Goal: Information Seeking & Learning: Compare options

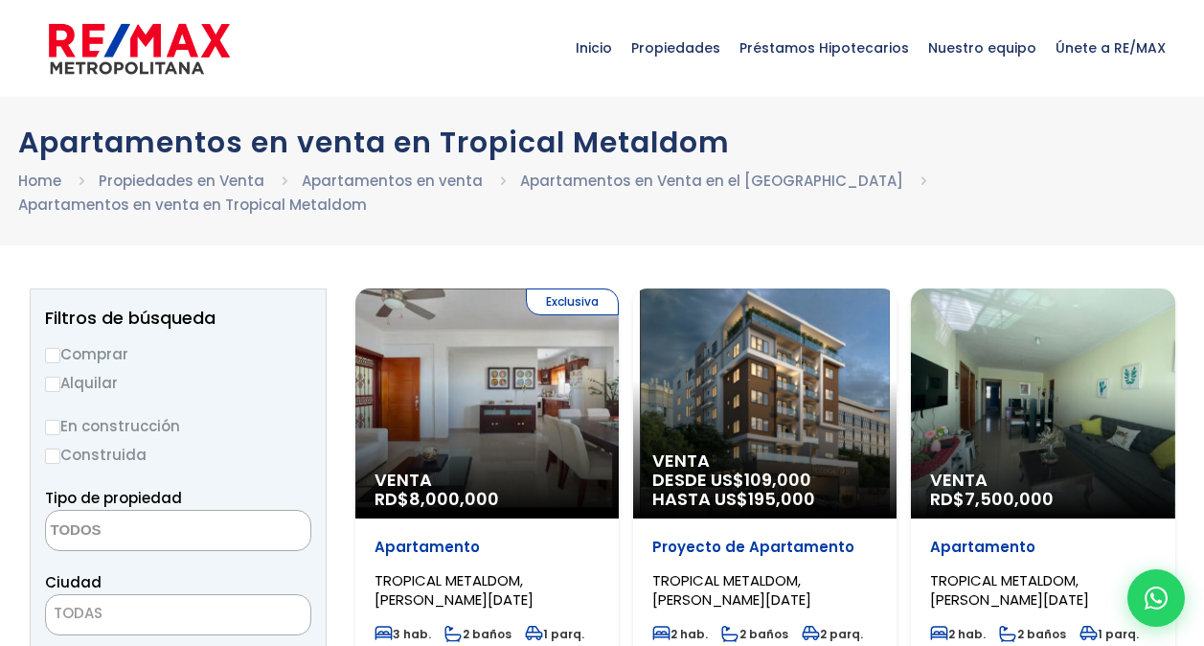
select select
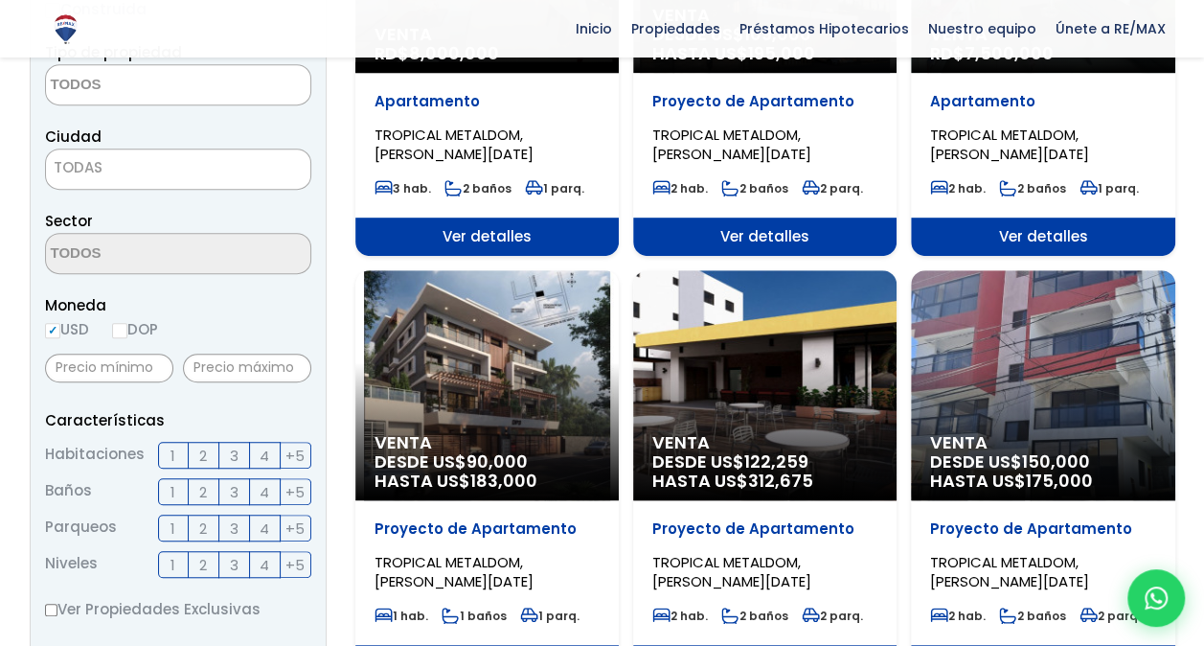
scroll to position [447, 0]
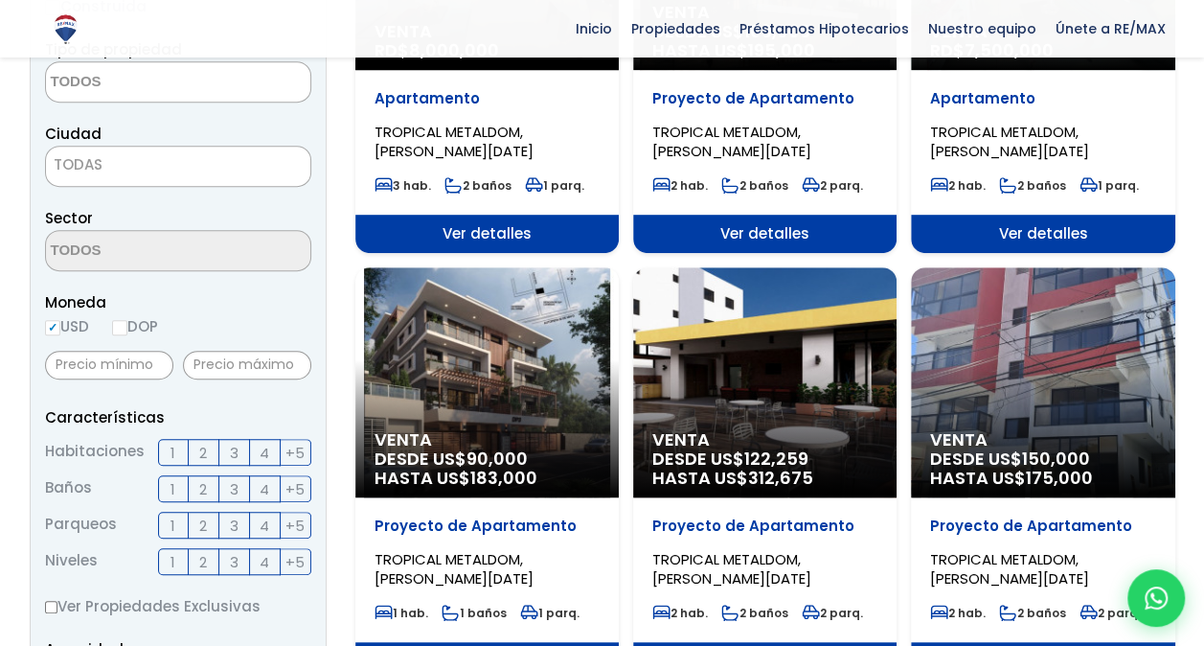
click at [652, 60] on span "DESDE US$ 90,000 HASTA US$ 183,000" at bounding box center [764, 41] width 225 height 38
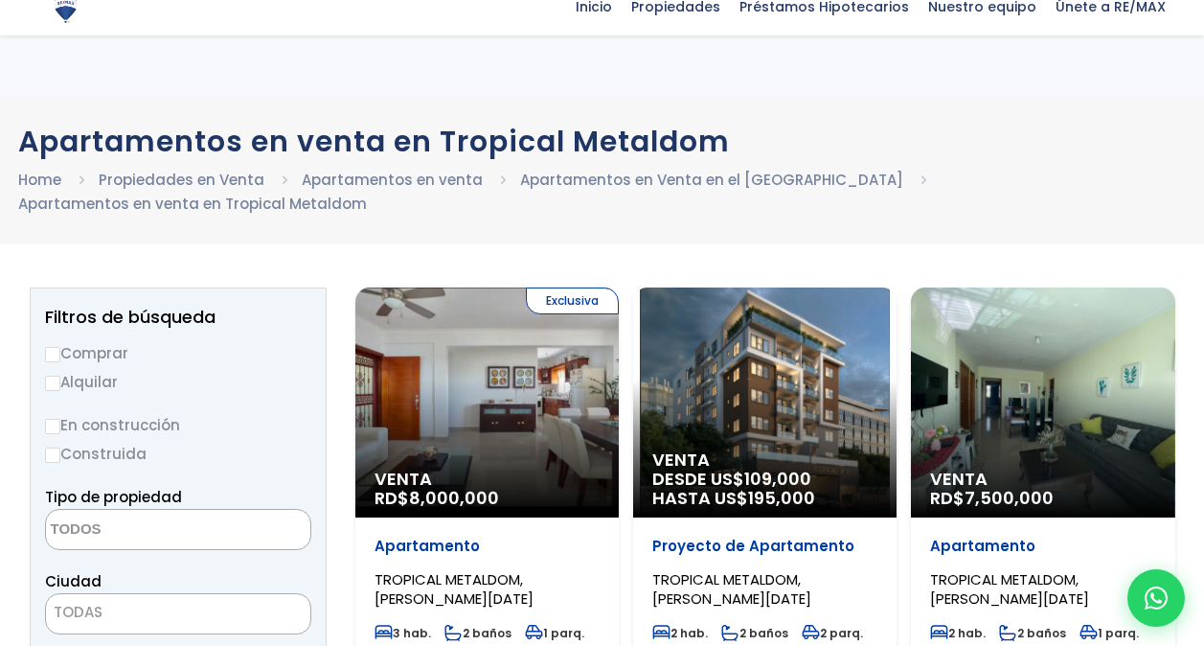
select select
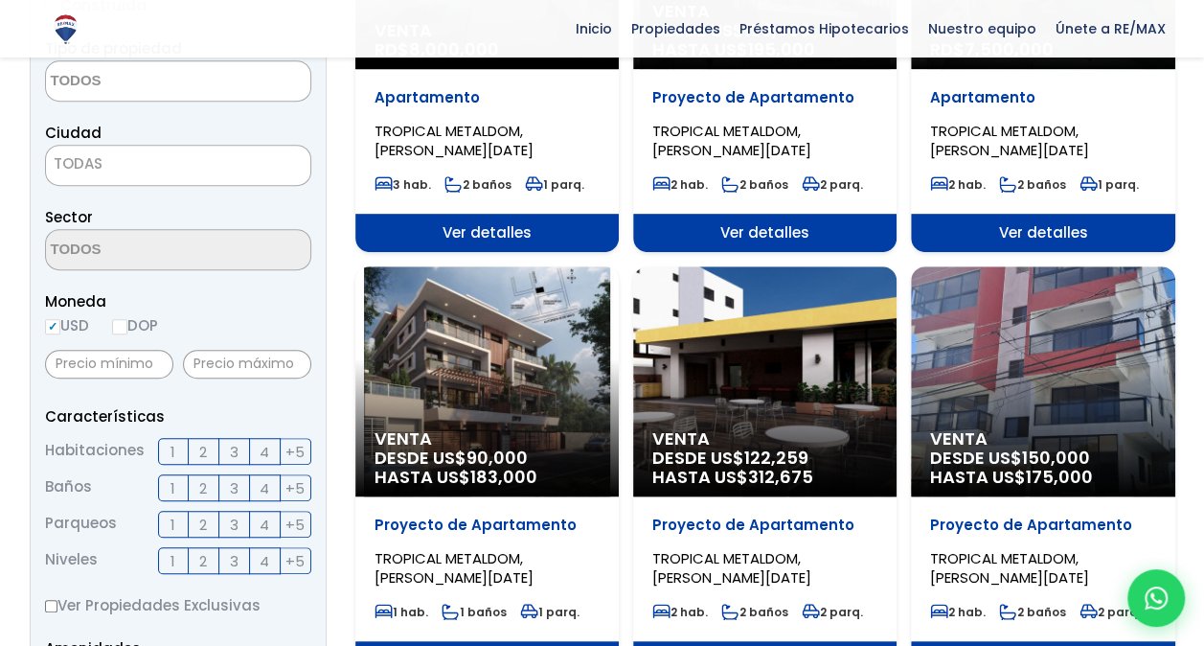
scroll to position [447, 0]
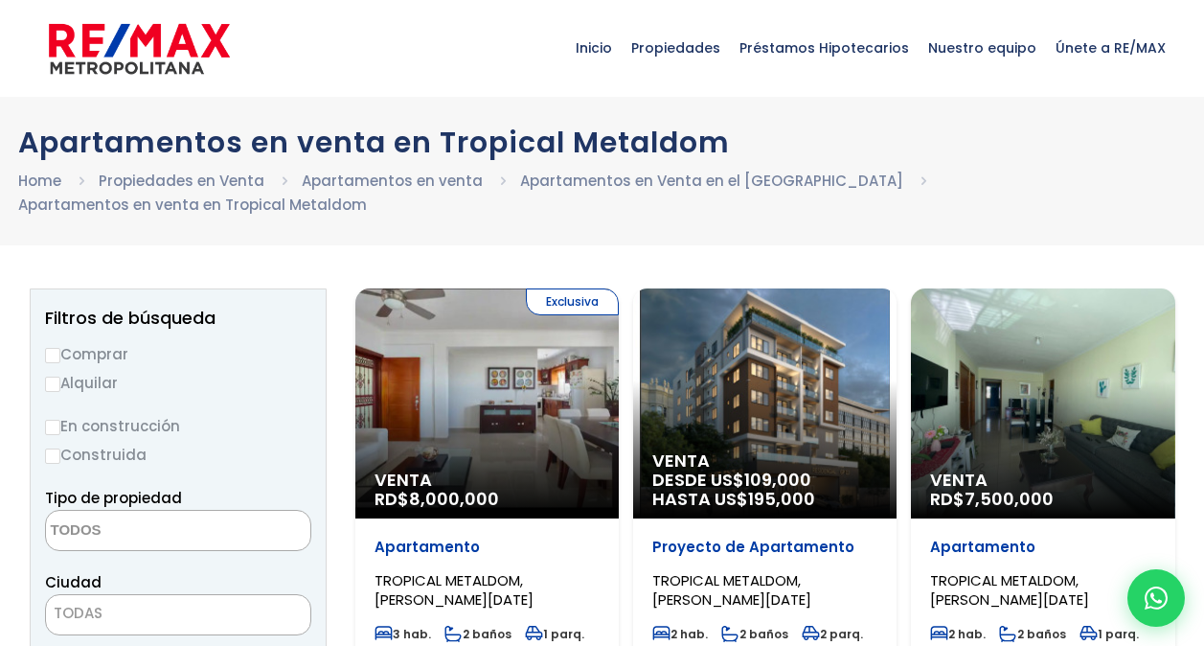
select select
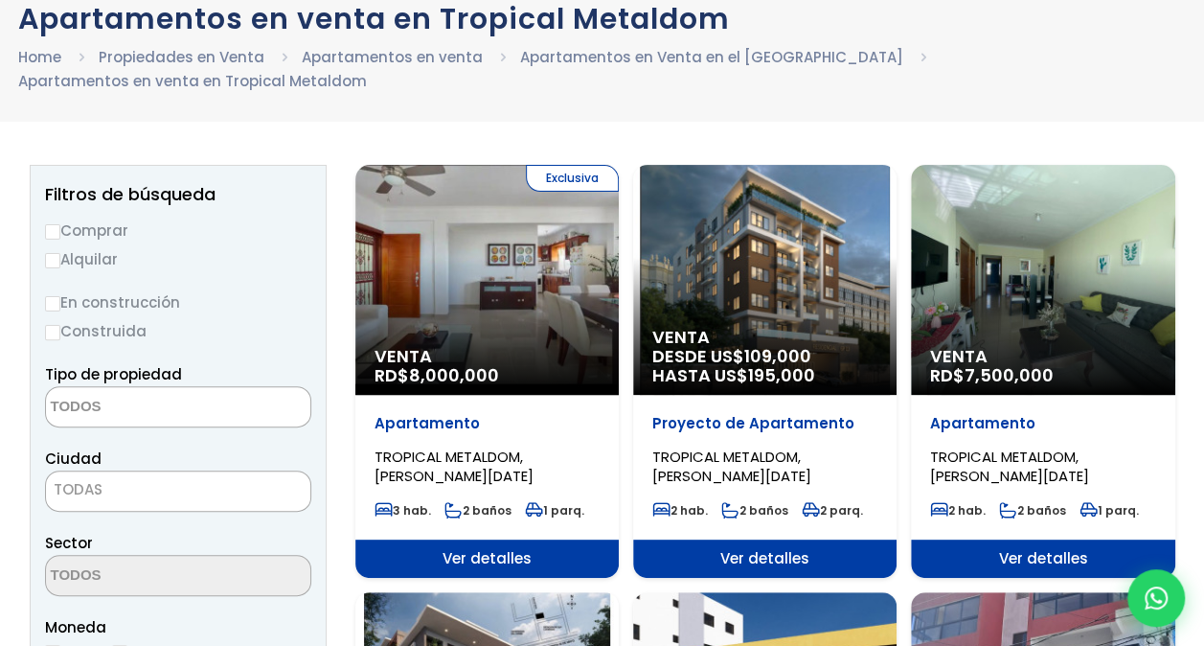
scroll to position [84, 0]
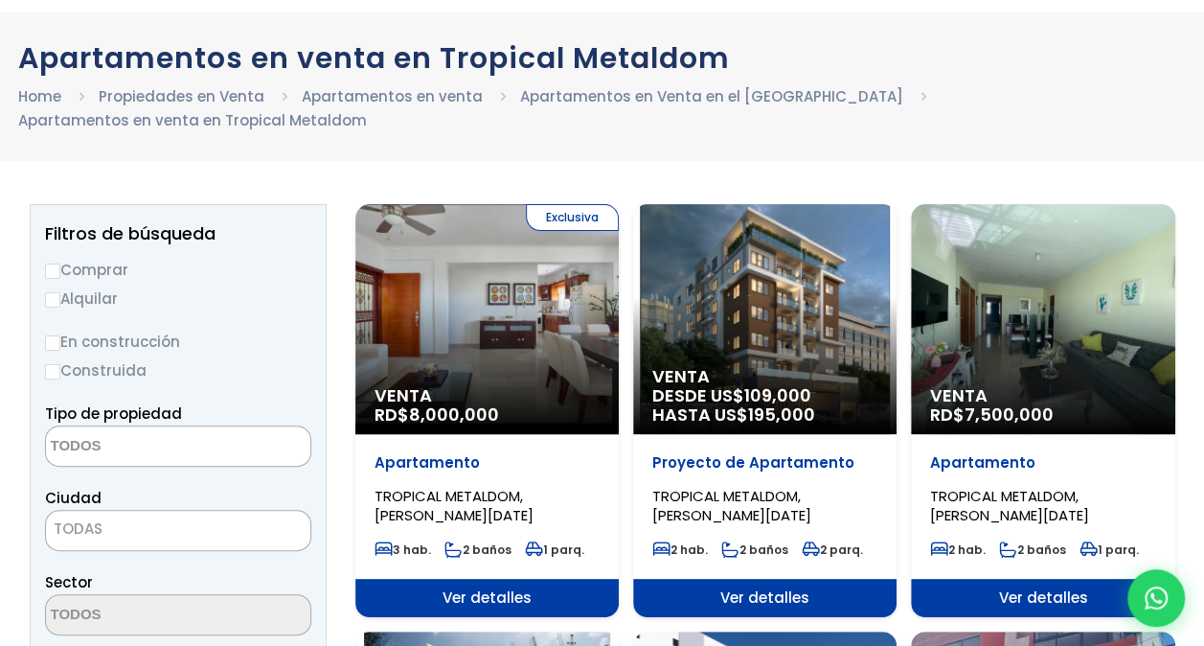
click at [454, 490] on span "TROPICAL METALDOM, [PERSON_NAME][DATE]" at bounding box center [454, 505] width 159 height 39
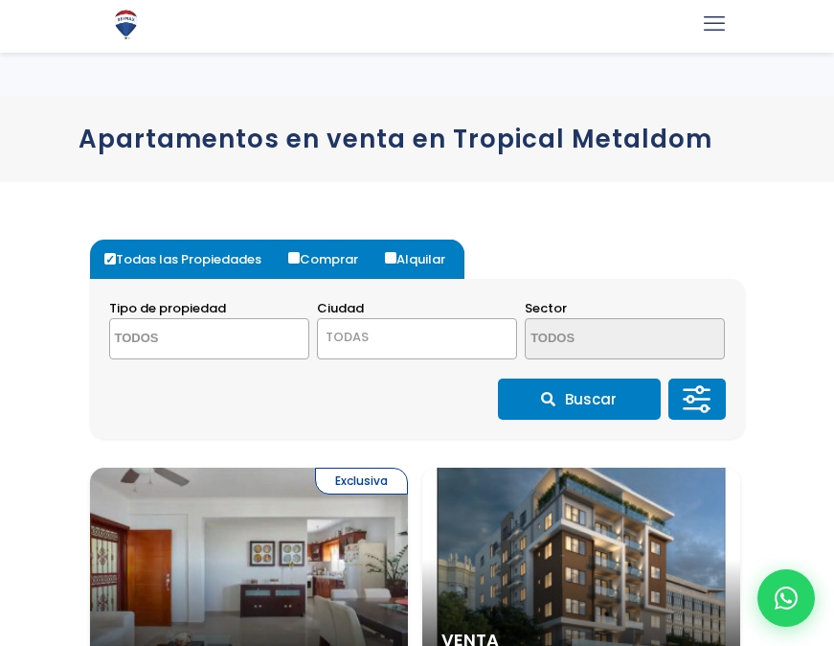
select select
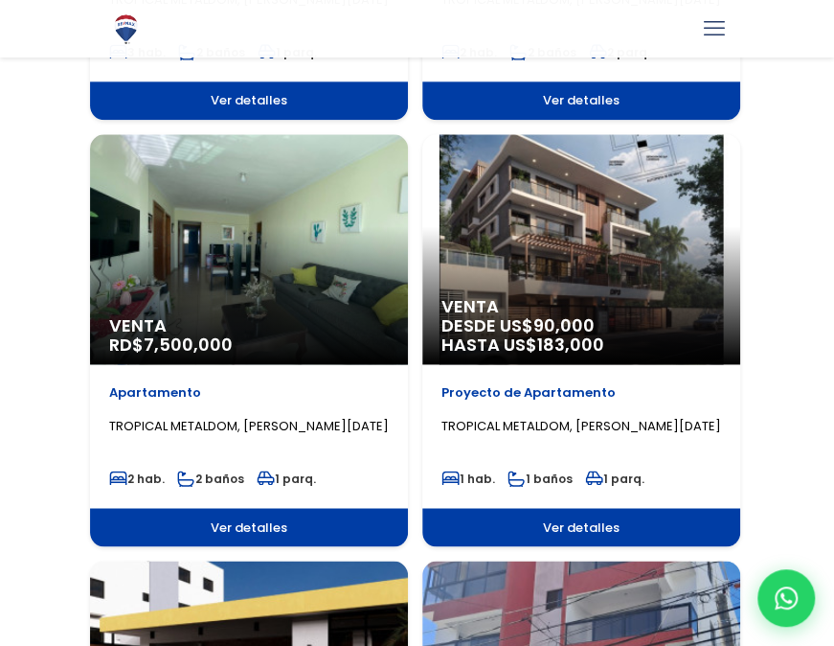
scroll to position [766, 0]
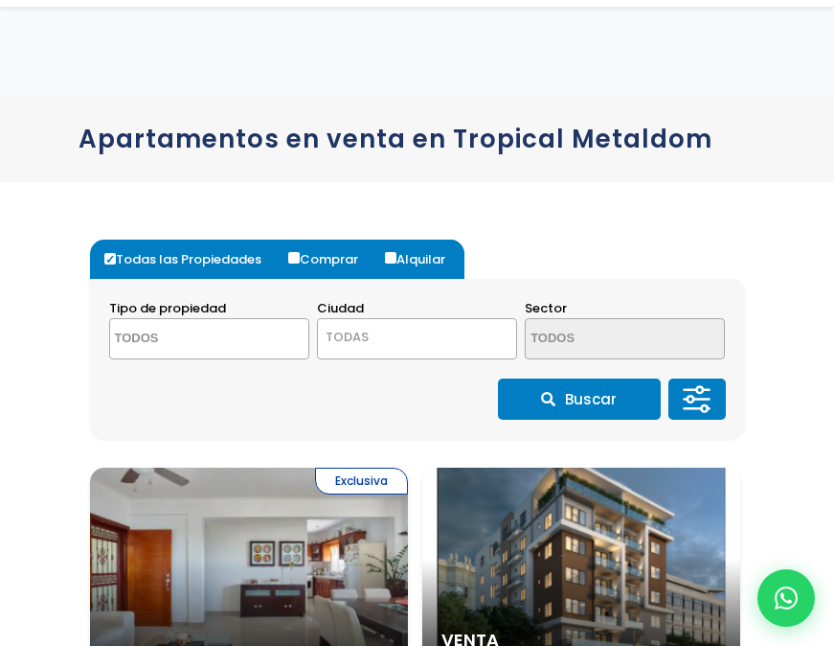
select select
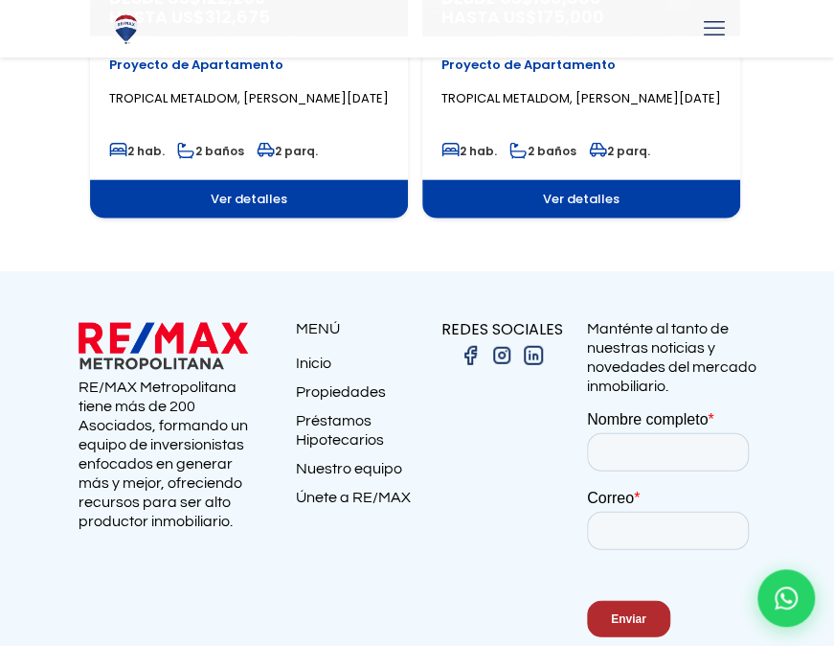
scroll to position [1516, 0]
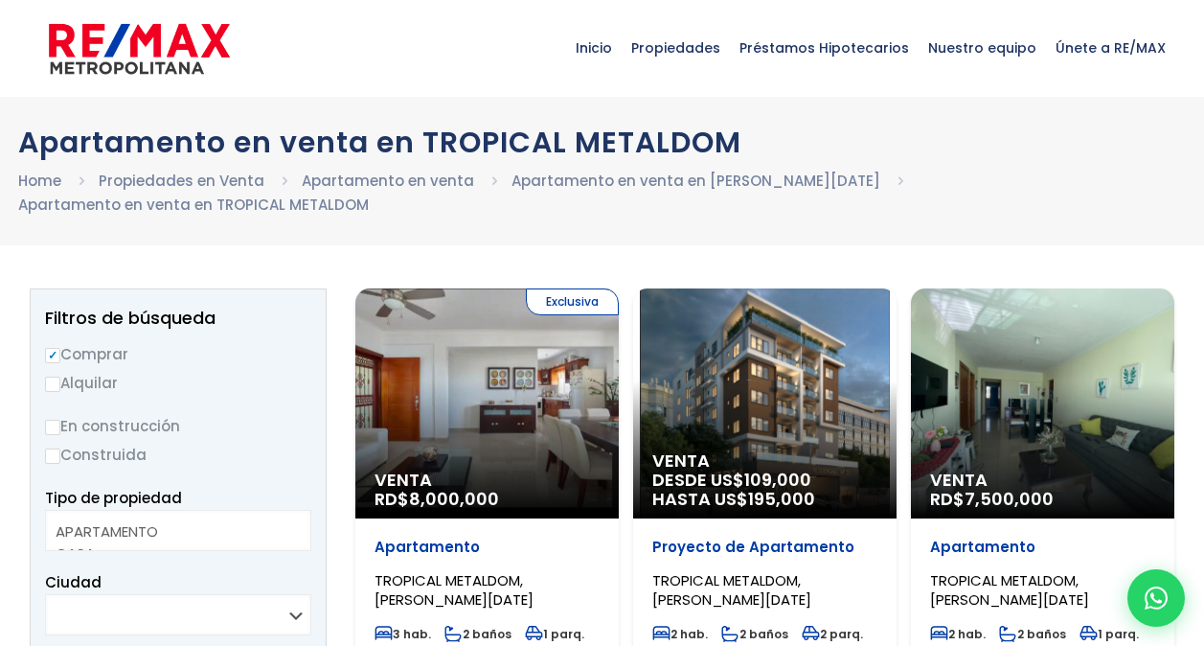
select select
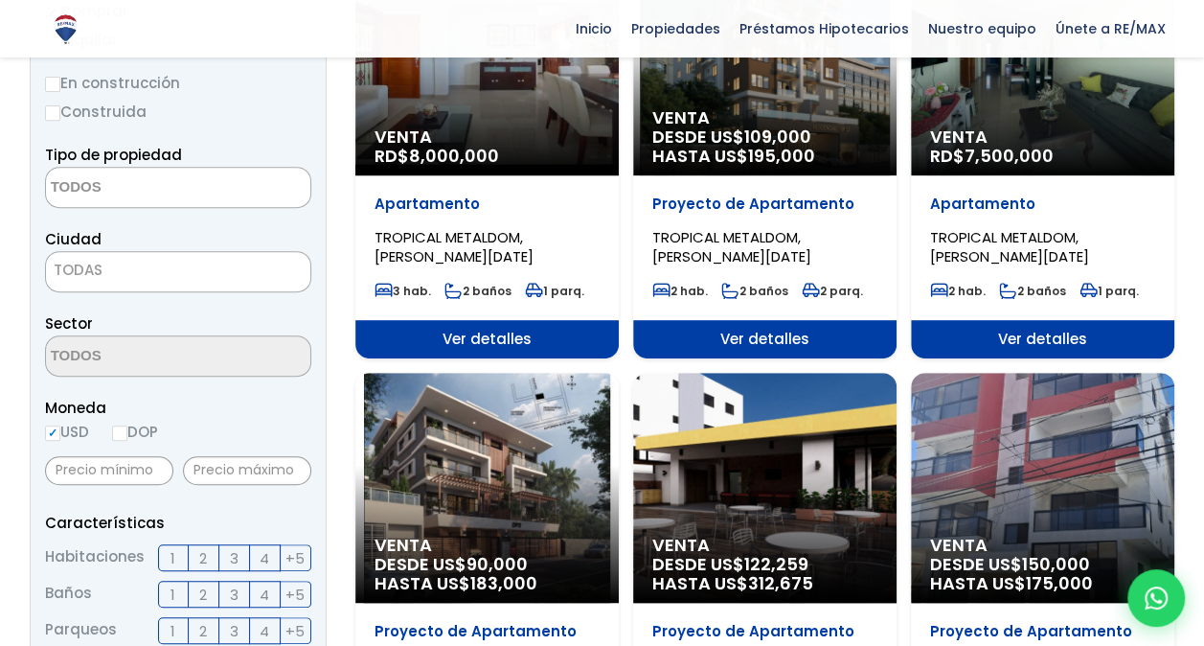
scroll to position [345, 0]
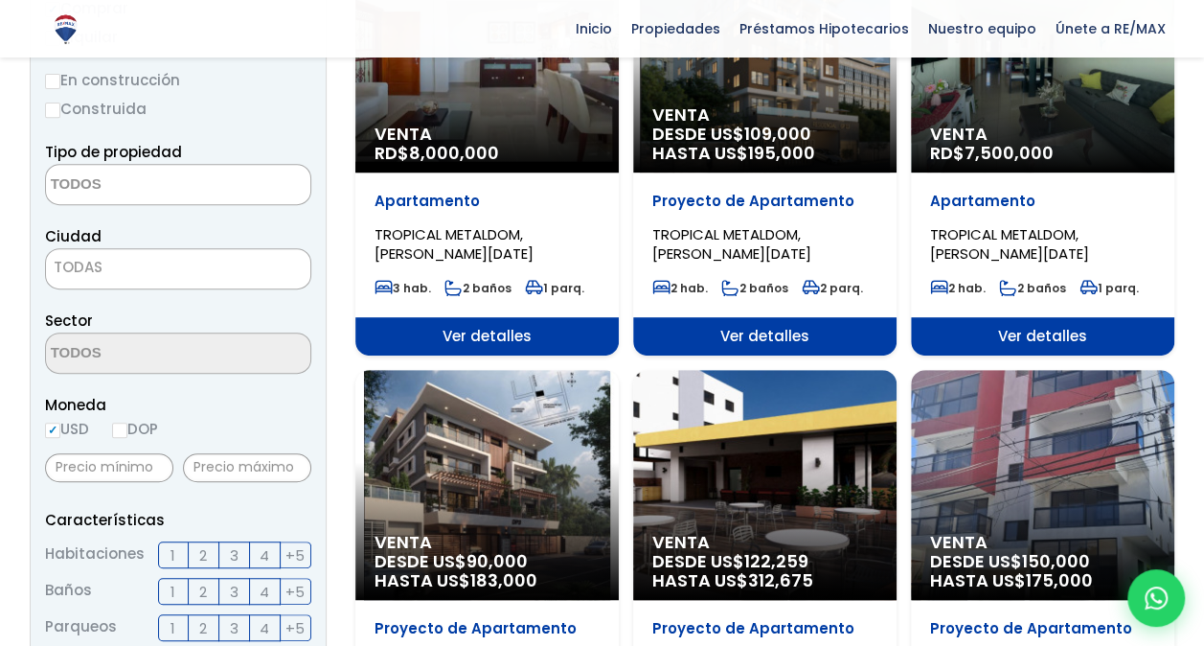
click at [469, 172] on div "Venta DESDE US$ 90,000 HASTA US$ 183,000" at bounding box center [486, 58] width 263 height 230
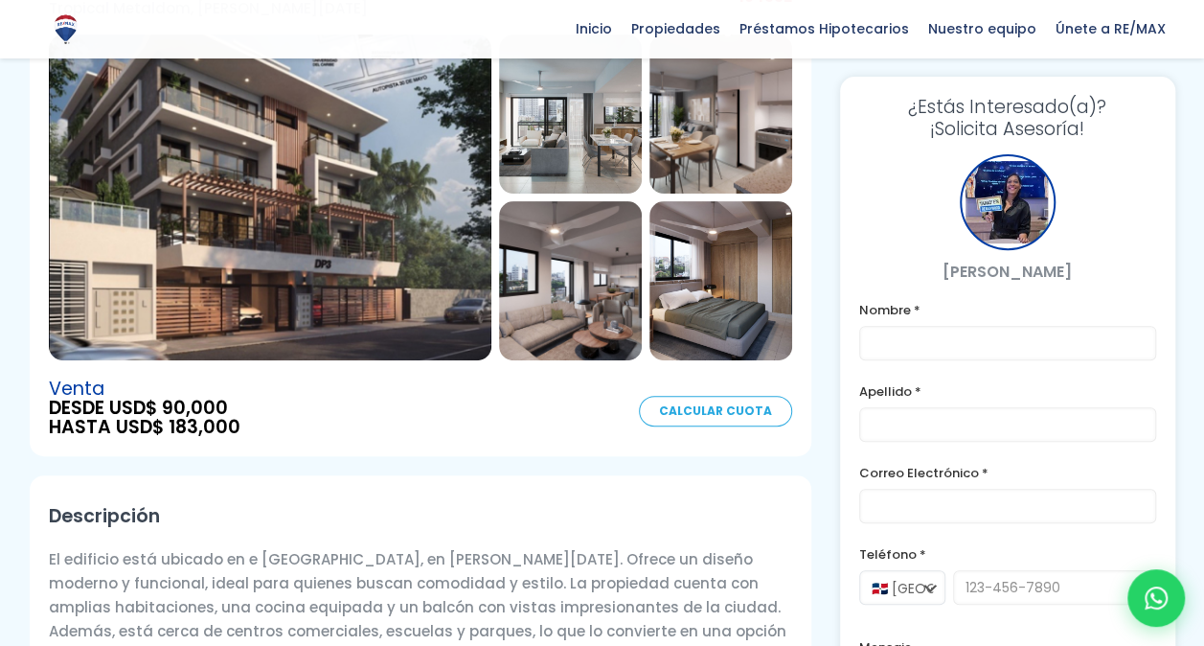
scroll to position [197, 0]
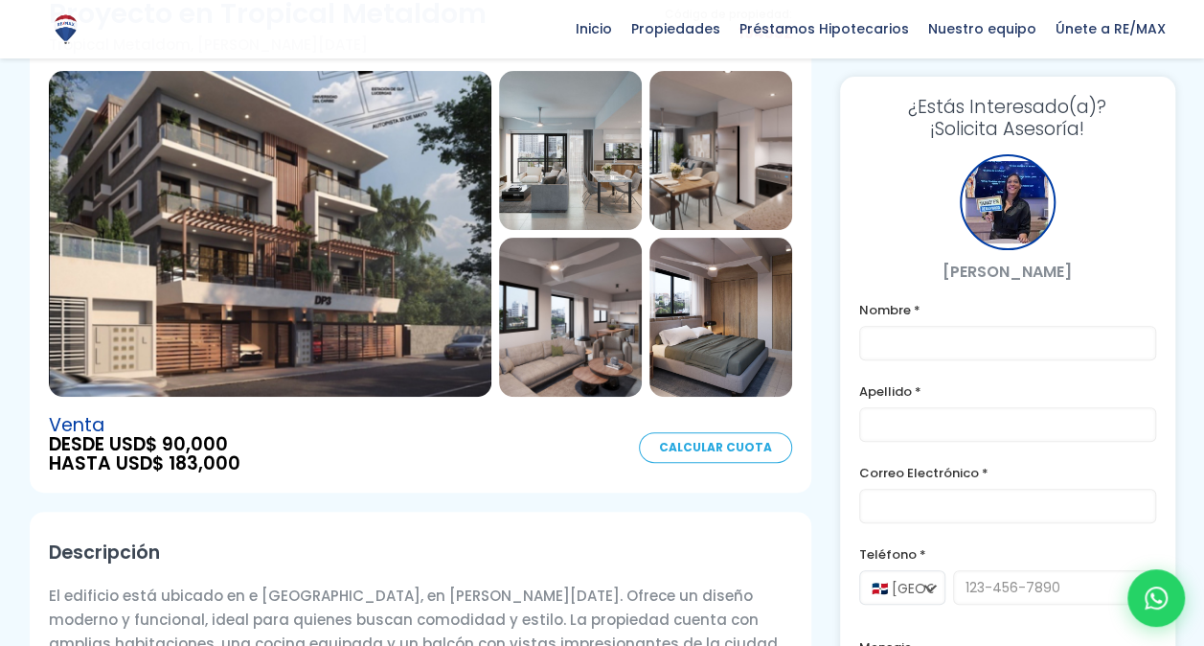
click at [367, 268] on img at bounding box center [270, 234] width 443 height 326
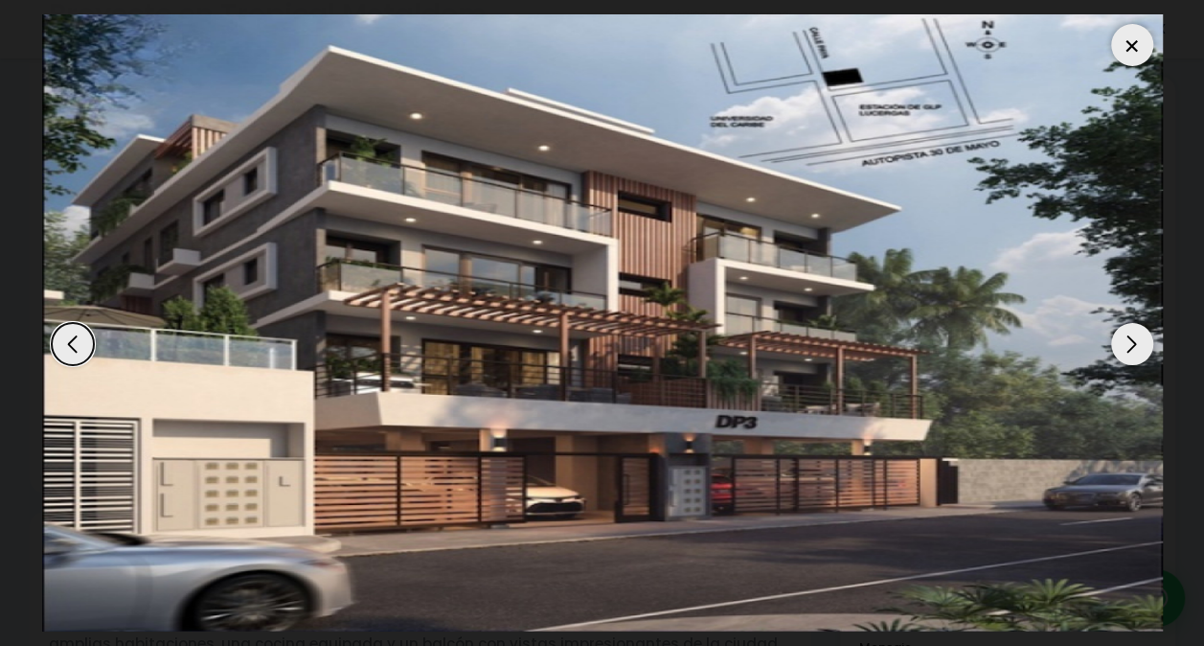
click at [1132, 341] on div "Next slide" at bounding box center [1132, 344] width 42 height 42
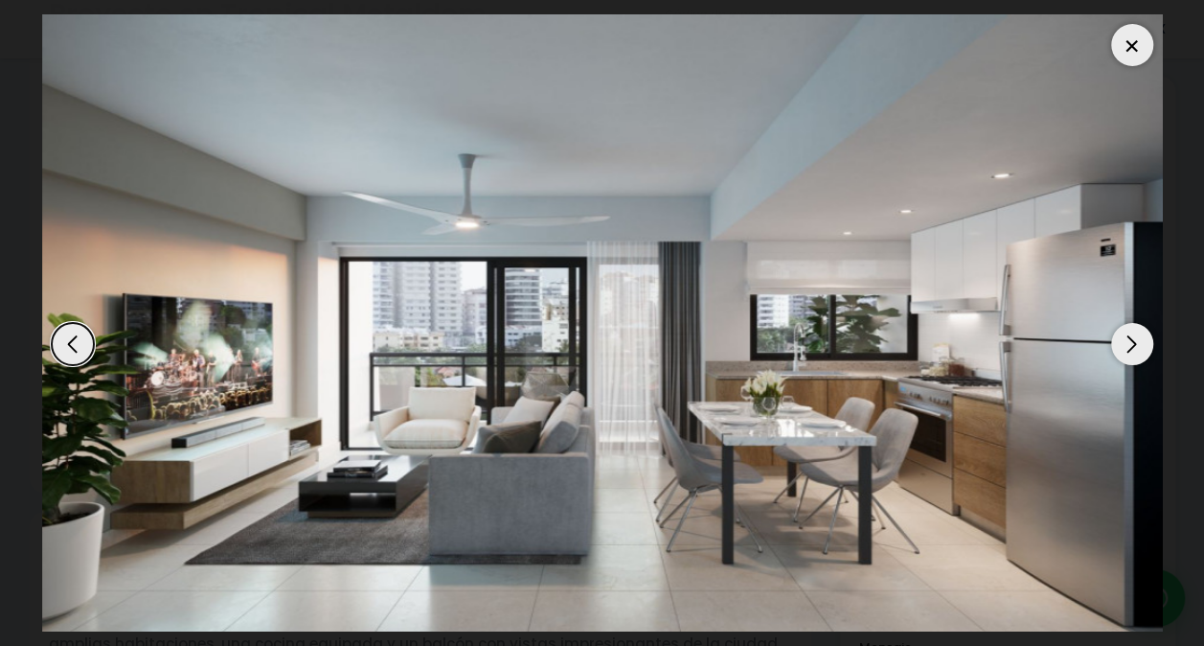
click at [1130, 330] on div "Next slide" at bounding box center [1132, 344] width 42 height 42
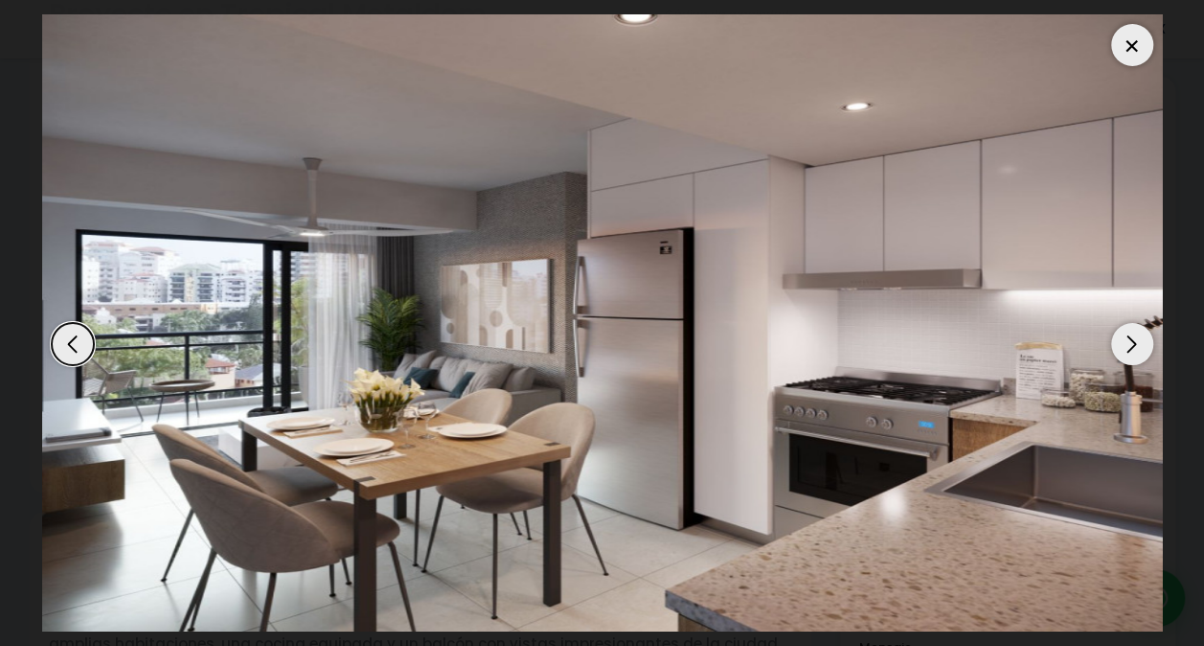
click at [1131, 333] on div "Next slide" at bounding box center [1132, 344] width 42 height 42
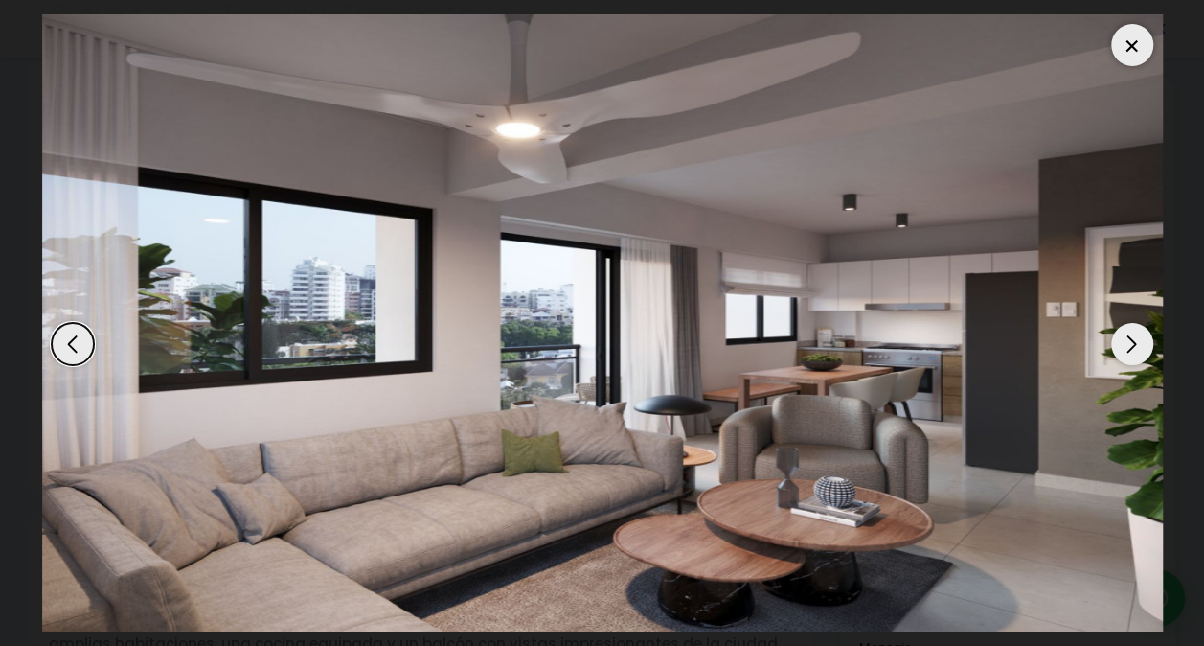
click at [1131, 333] on div "Next slide" at bounding box center [1132, 344] width 42 height 42
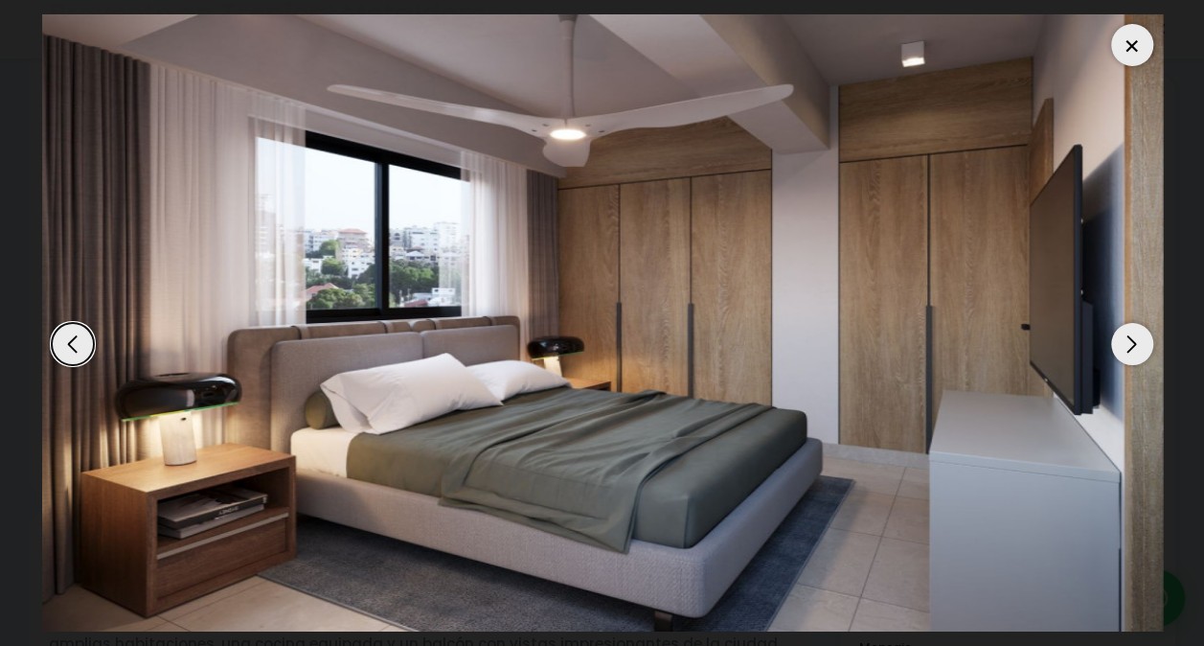
click at [1131, 333] on div "Next slide" at bounding box center [1132, 344] width 42 height 42
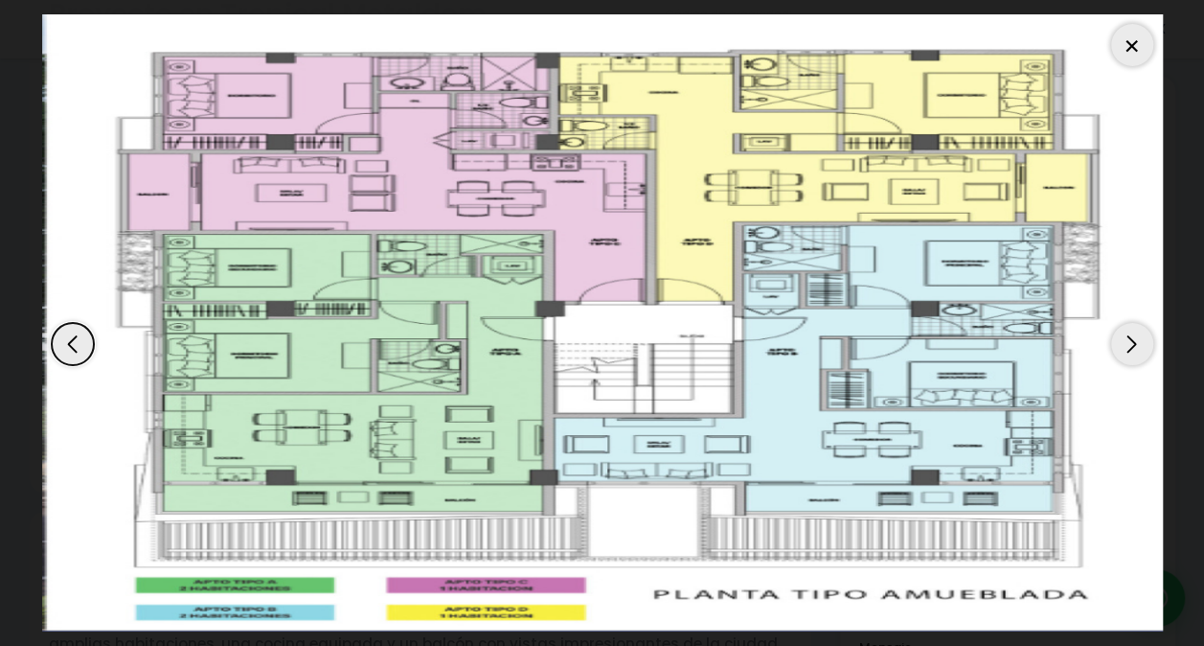
click at [1128, 341] on div "Next slide" at bounding box center [1132, 344] width 42 height 42
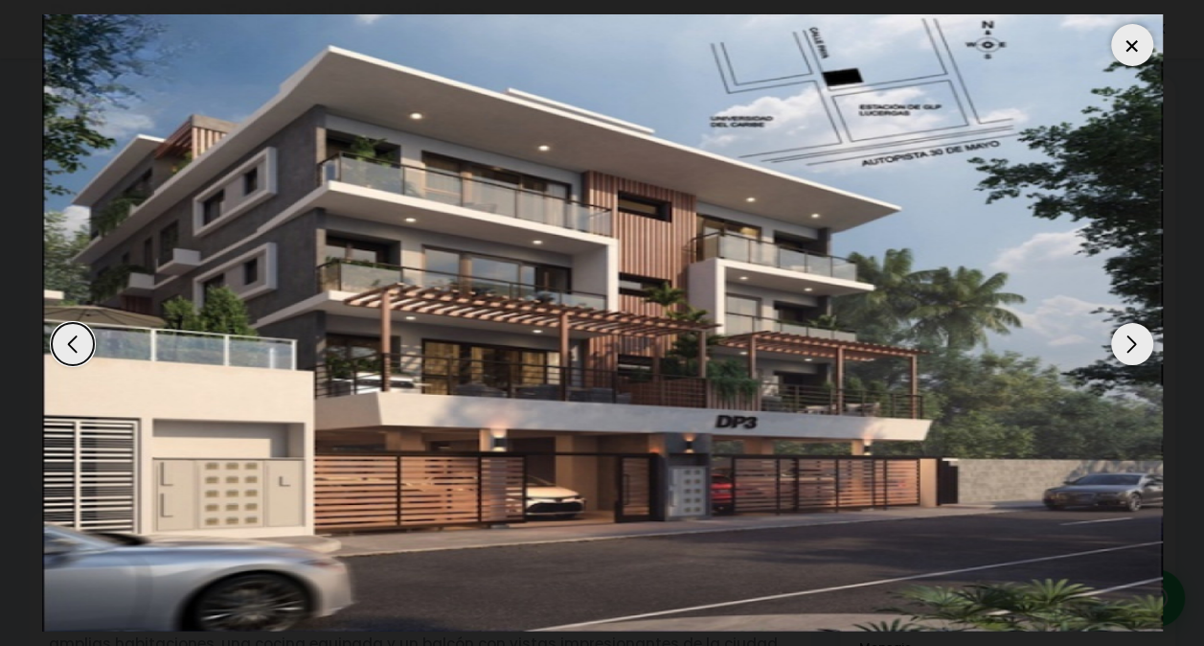
click at [1128, 341] on div "Next slide" at bounding box center [1132, 344] width 42 height 42
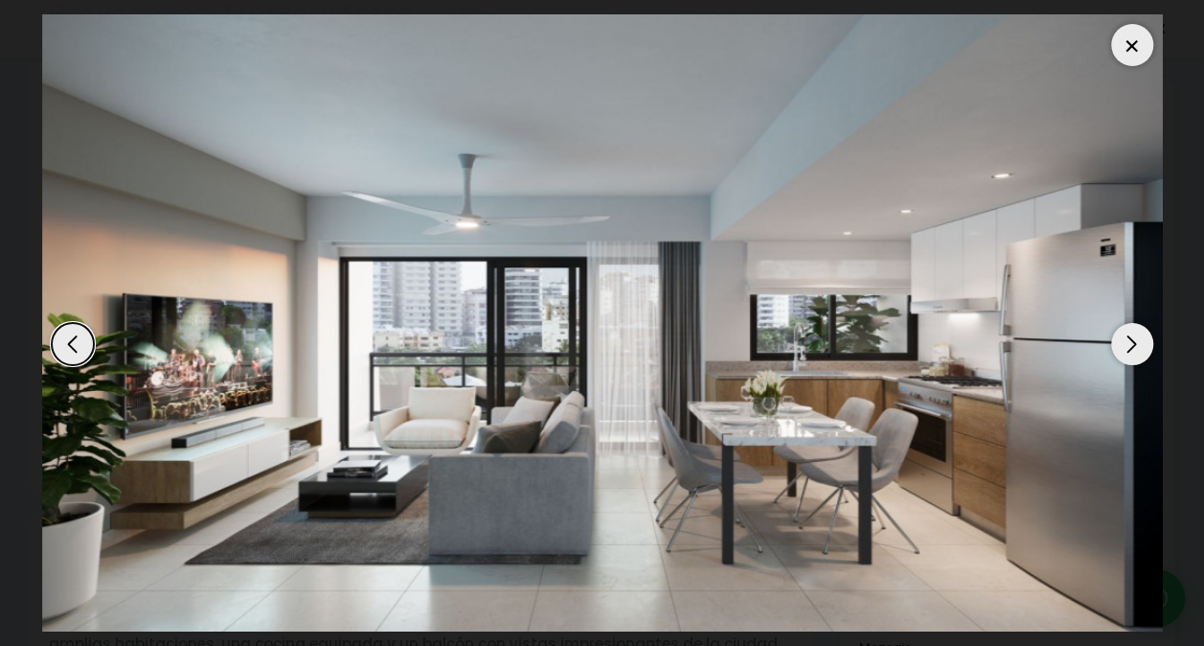
click at [1126, 44] on div at bounding box center [1132, 45] width 42 height 42
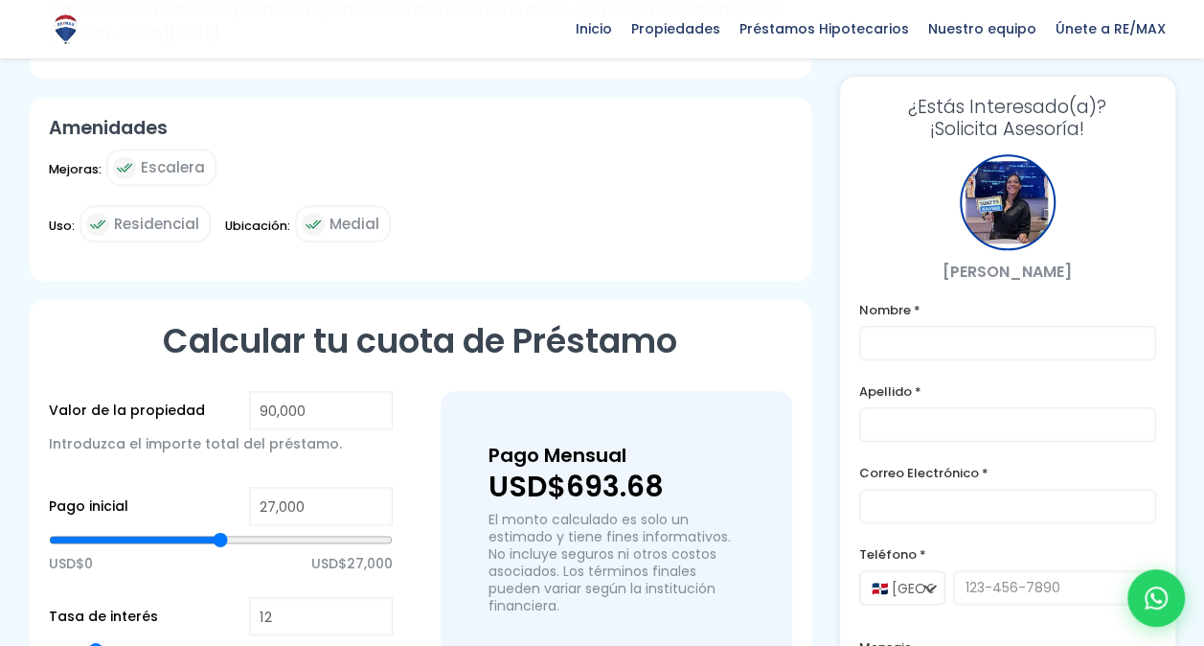
scroll to position [356, 0]
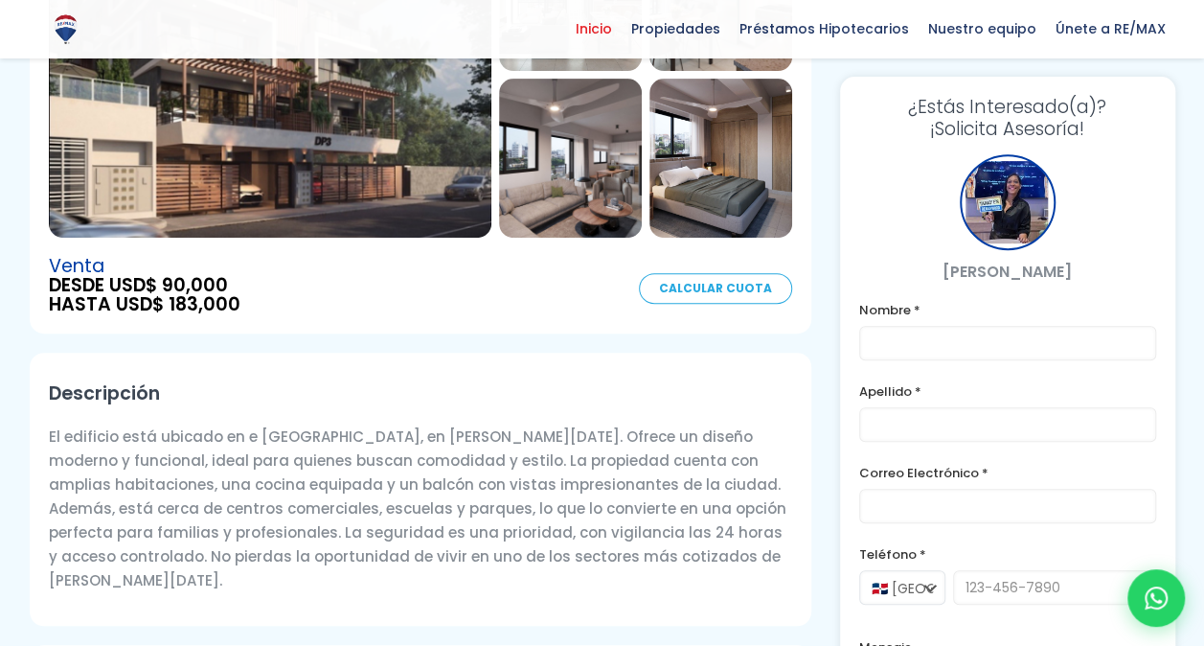
click at [622, 22] on span "Inicio" at bounding box center [594, 28] width 56 height 29
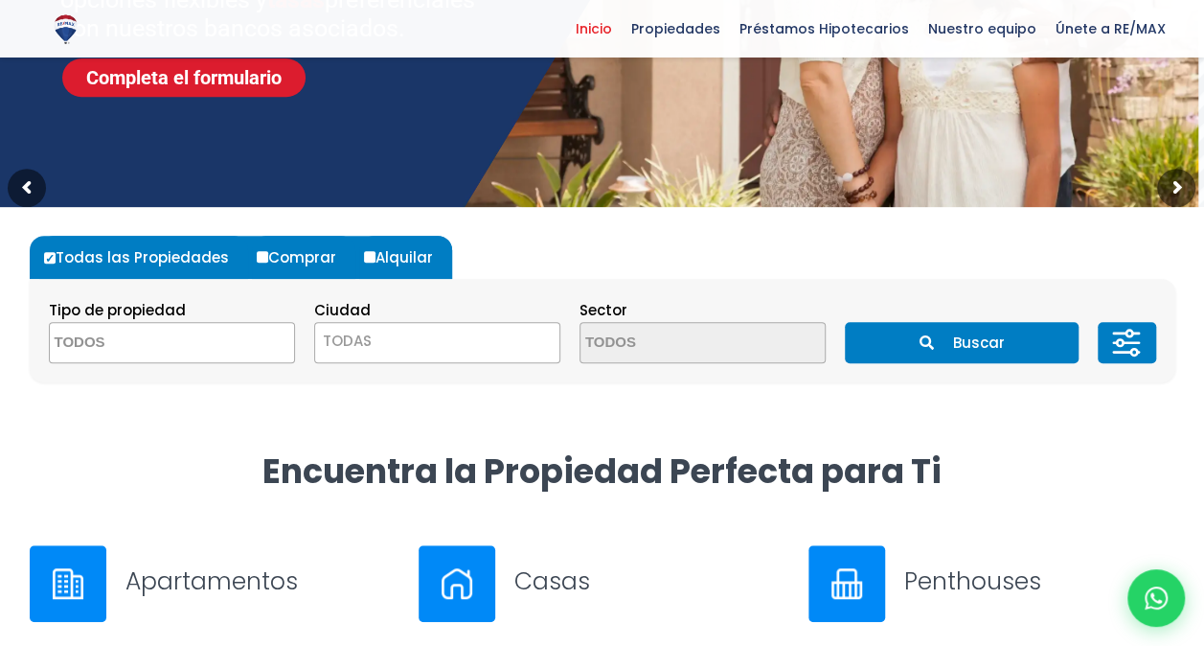
scroll to position [372, 0]
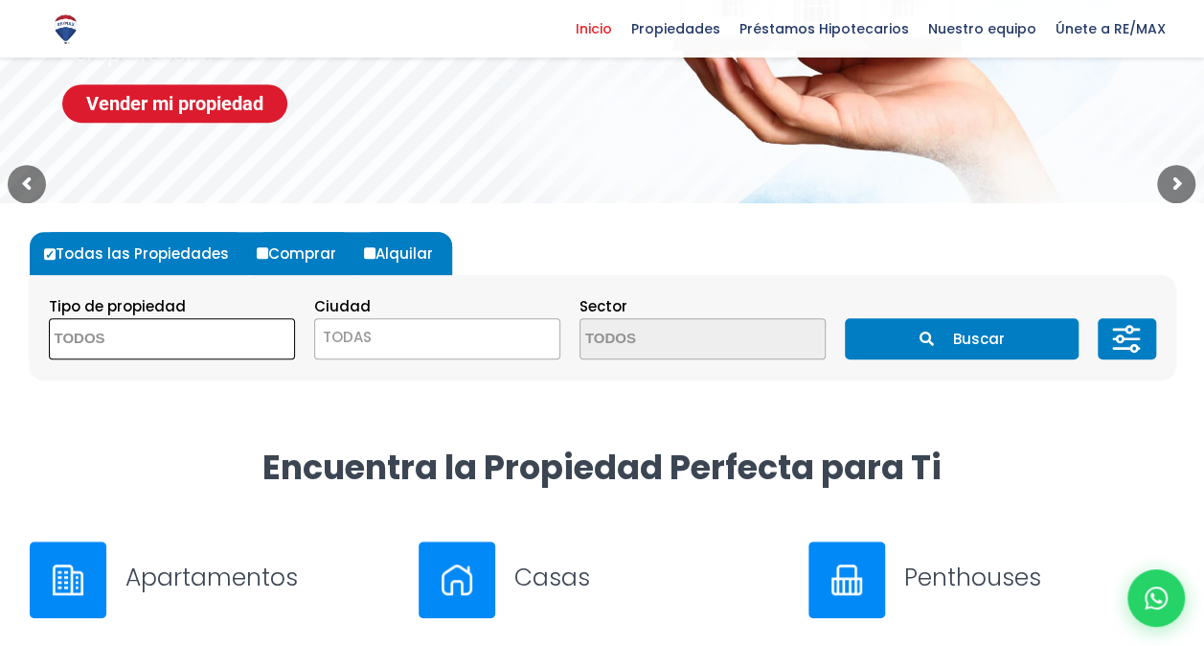
click at [219, 340] on textarea "Search" at bounding box center [143, 339] width 186 height 41
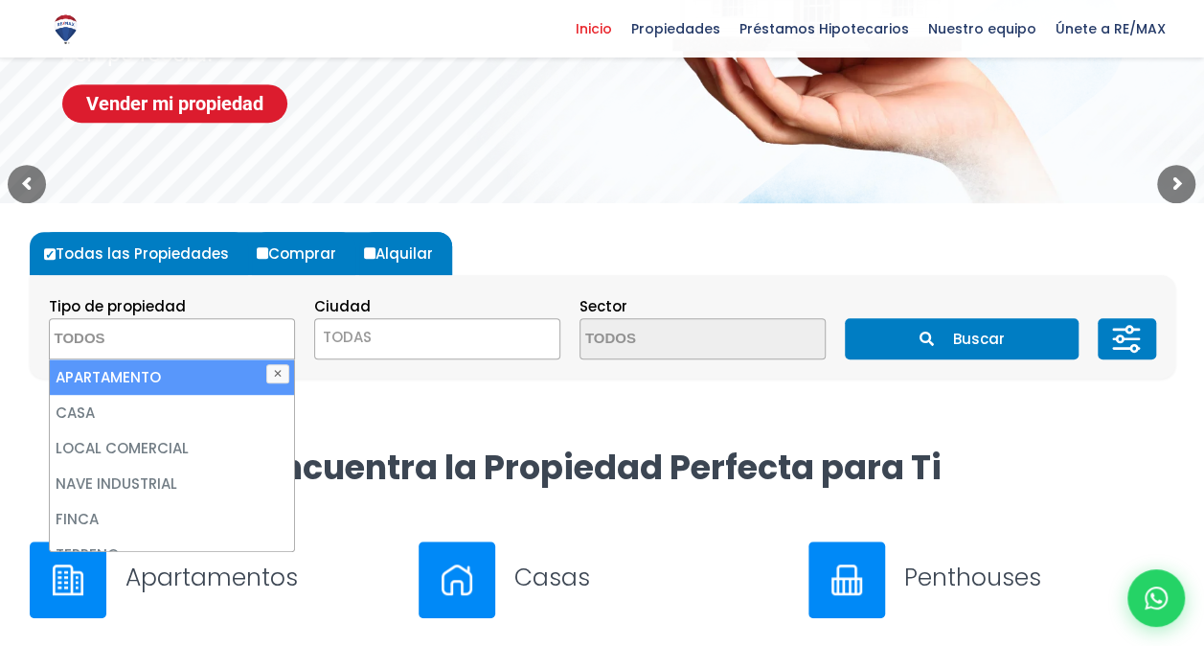
click at [160, 377] on li "APARTAMENTO" at bounding box center [172, 376] width 244 height 35
select select "apartment"
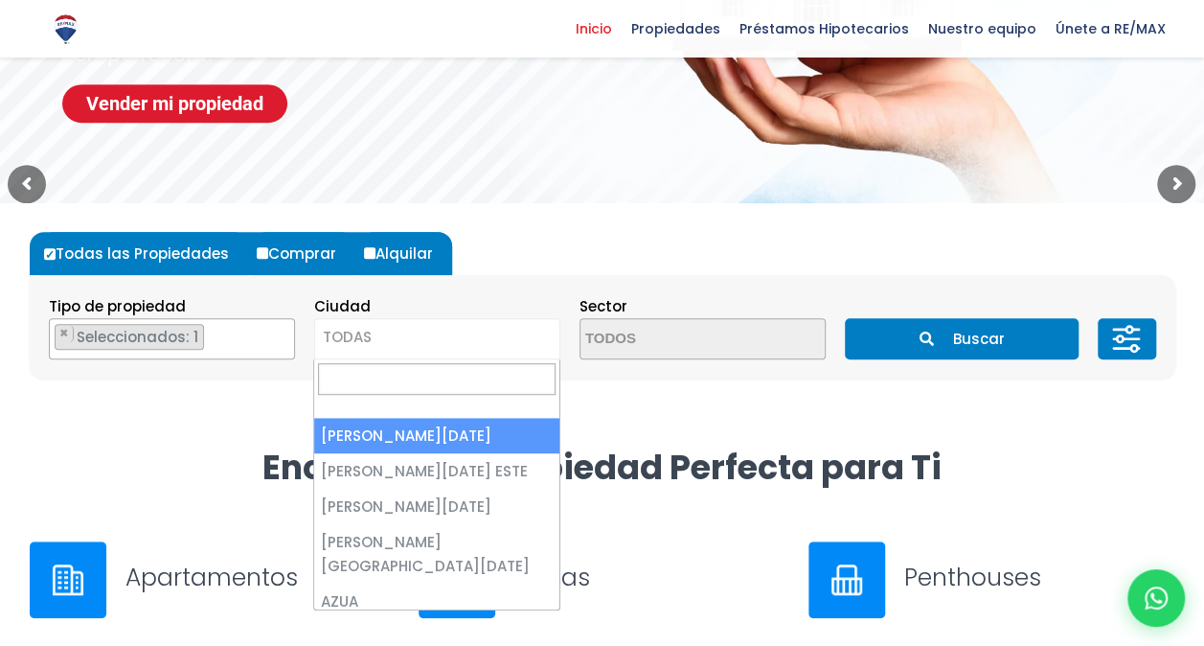
click at [391, 325] on span "TODAS" at bounding box center [437, 337] width 244 height 27
select select "1"
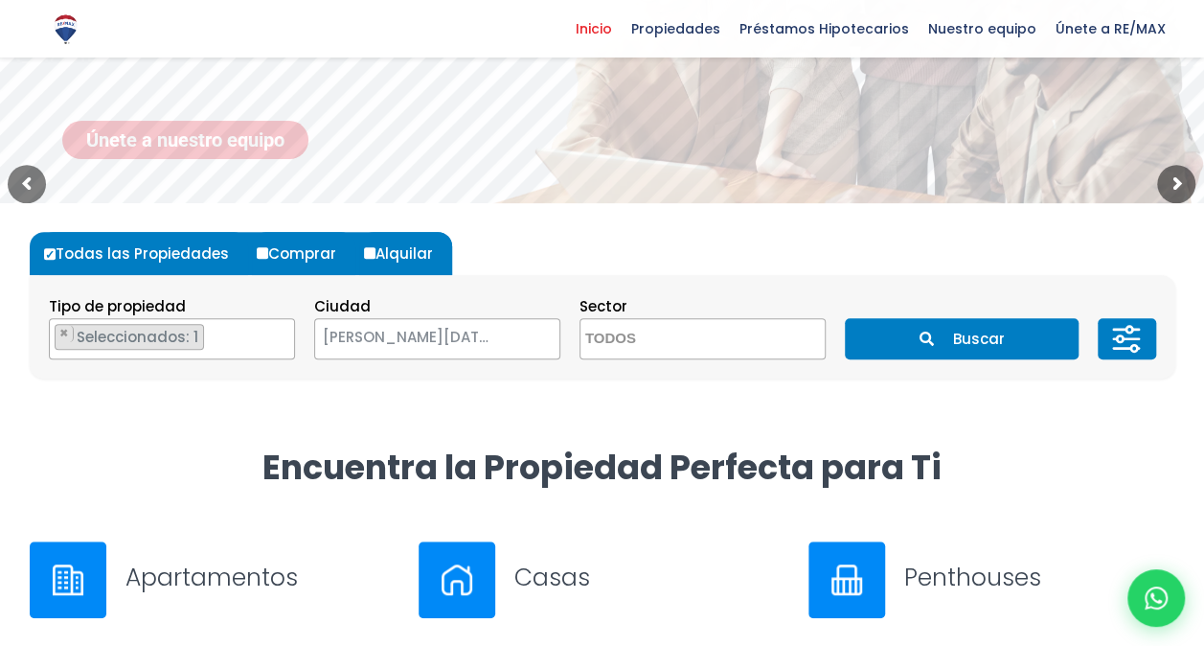
click at [667, 330] on textarea "Search" at bounding box center [673, 339] width 186 height 41
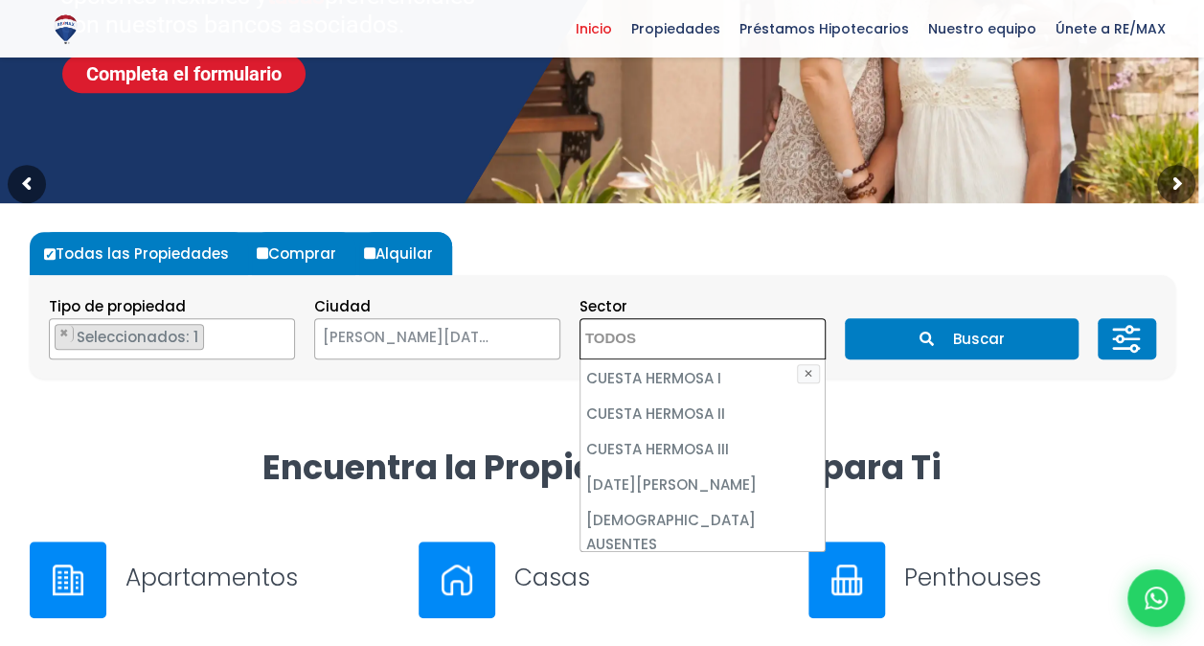
scroll to position [1863, 0]
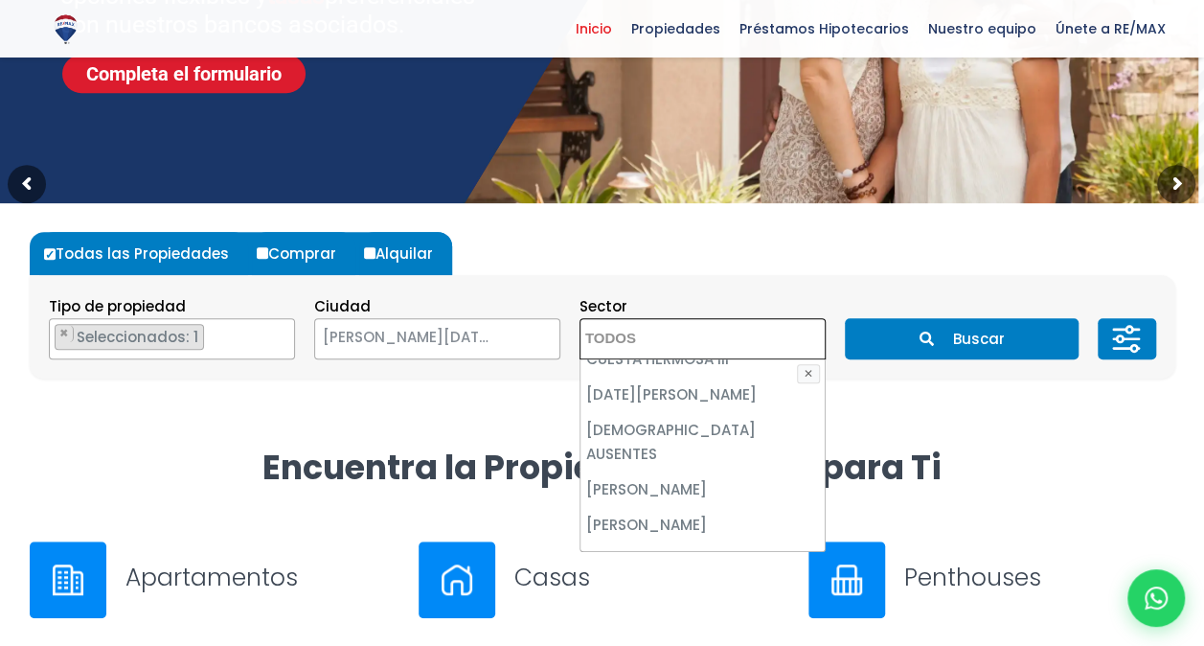
click at [608, 578] on li "EL CACIQUE" at bounding box center [702, 595] width 244 height 35
select select "14006"
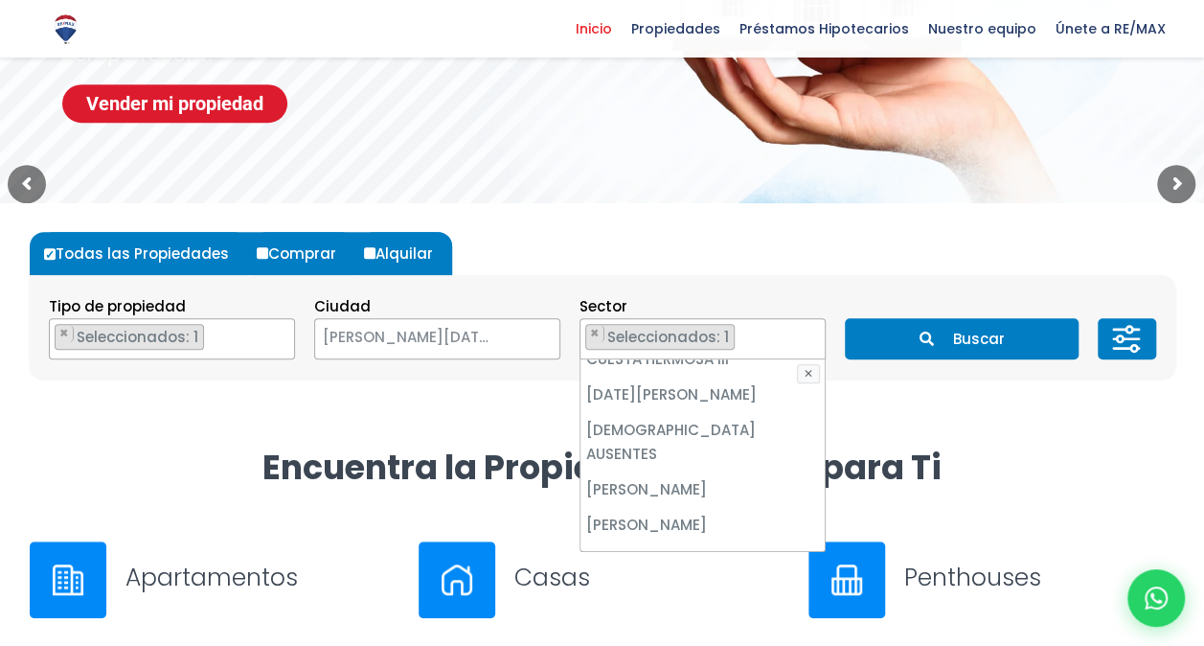
click at [608, 578] on li "EL CACIQUE" at bounding box center [702, 595] width 244 height 35
click at [643, 578] on li "EL CACIQUE" at bounding box center [702, 595] width 244 height 35
select select "14006"
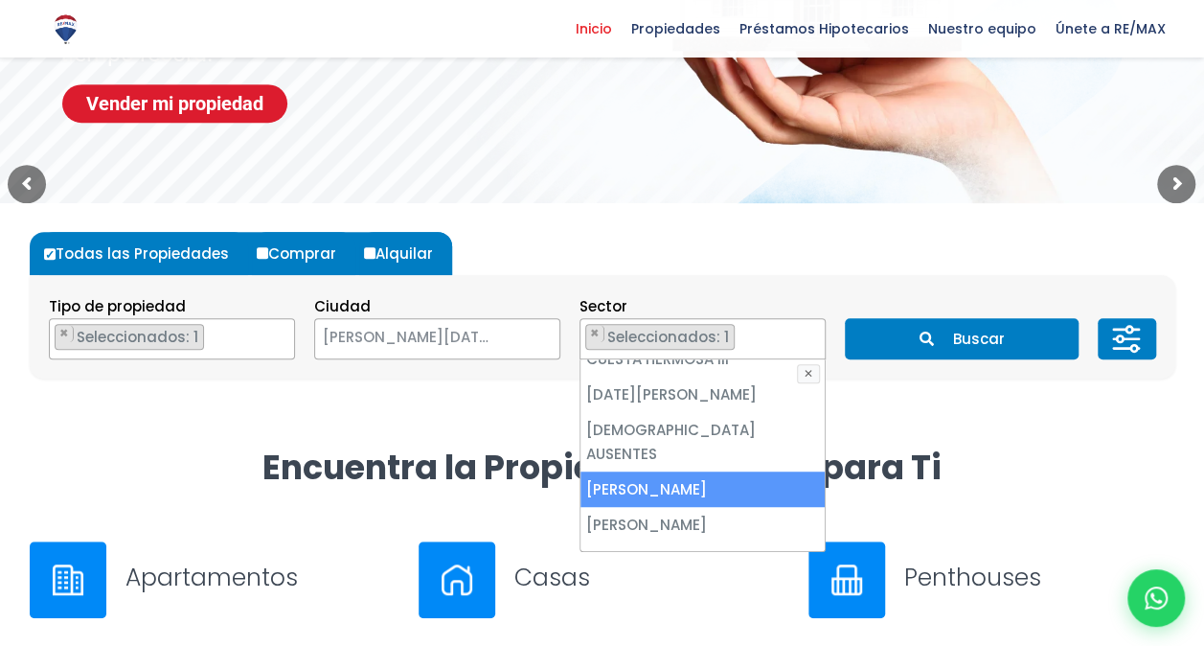
click at [836, 263] on form "Todas las Propiedades Comprar Alquilar Tipo de propiedad APARTAMENTO CASA LOCAL…" at bounding box center [603, 305] width 1146 height 147
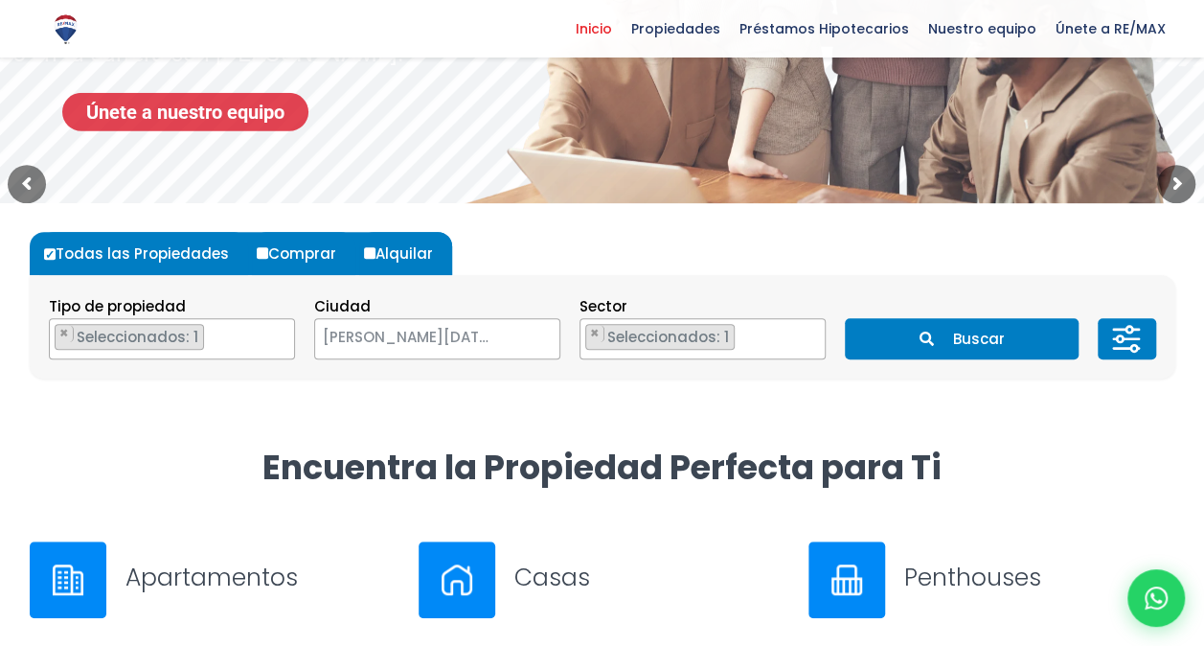
click at [960, 328] on button "Buscar" at bounding box center [962, 338] width 234 height 41
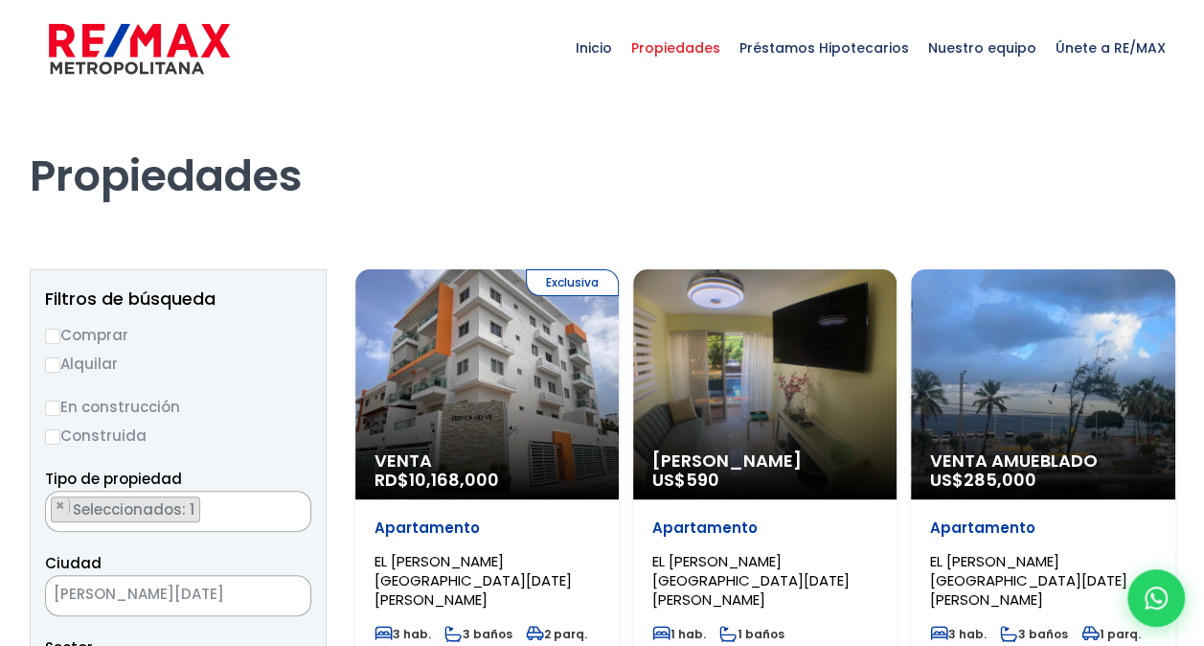
scroll to position [1172, 0]
select select "14006"
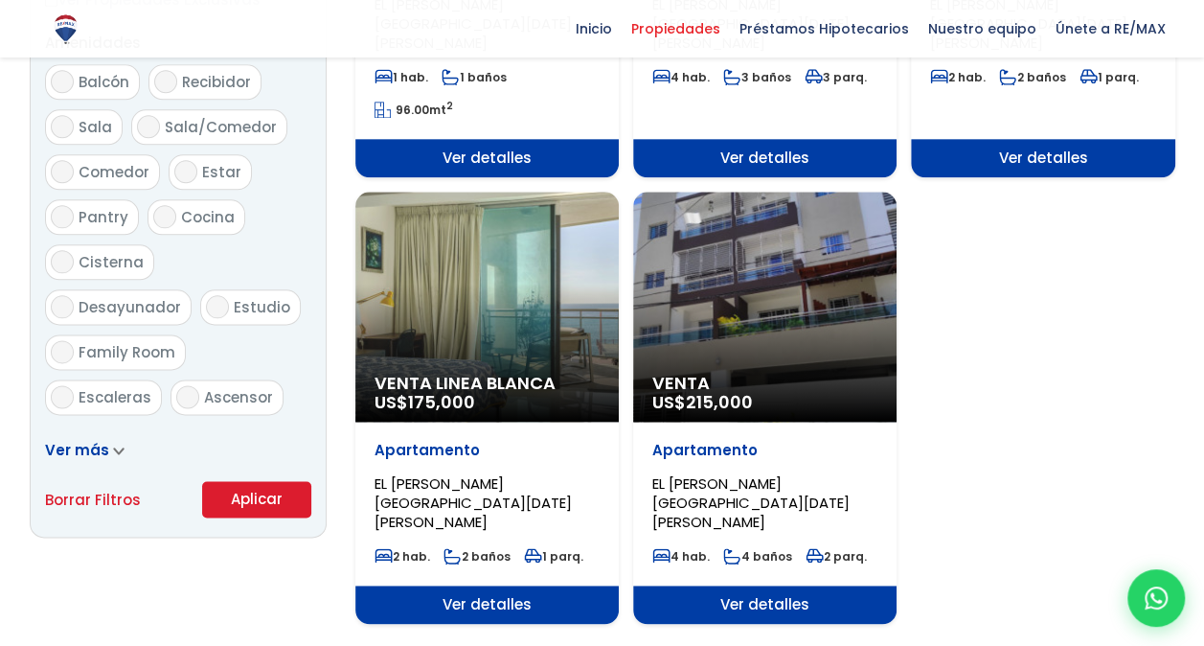
scroll to position [1023, 0]
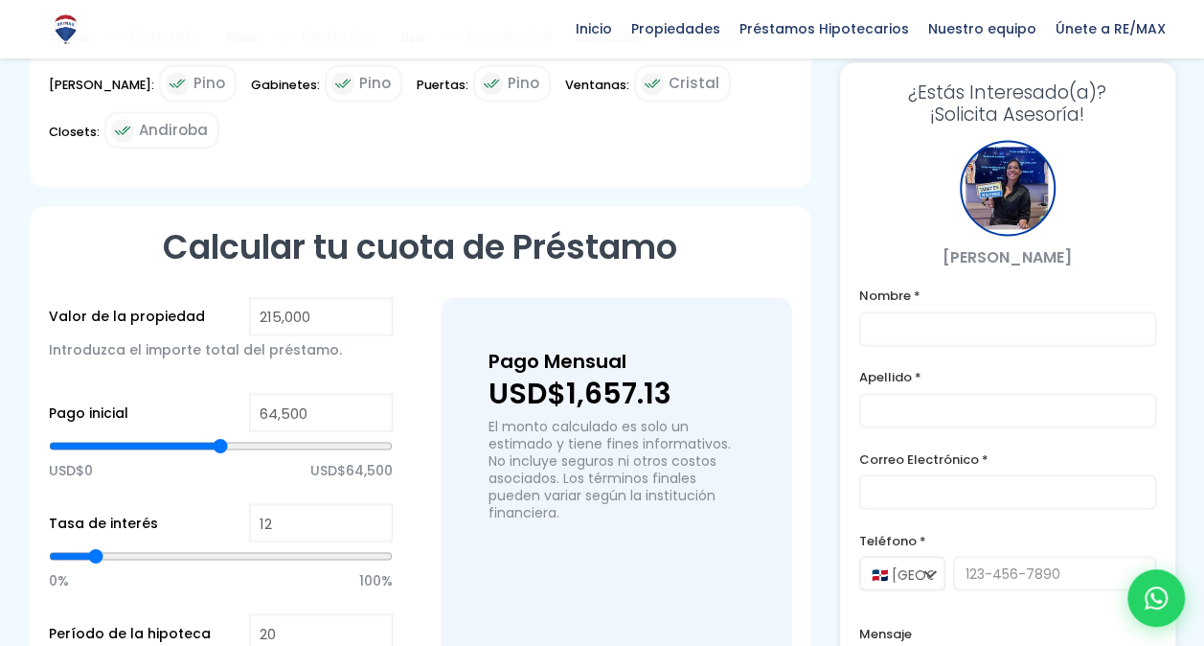
scroll to position [1456, 0]
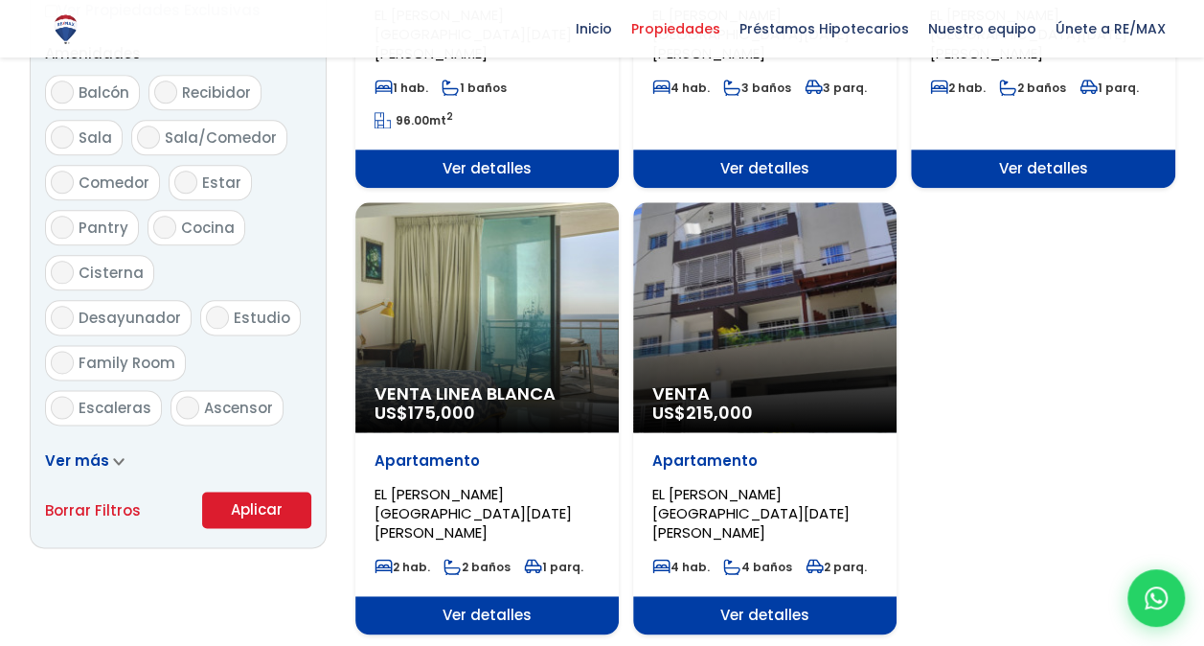
scroll to position [1023, 0]
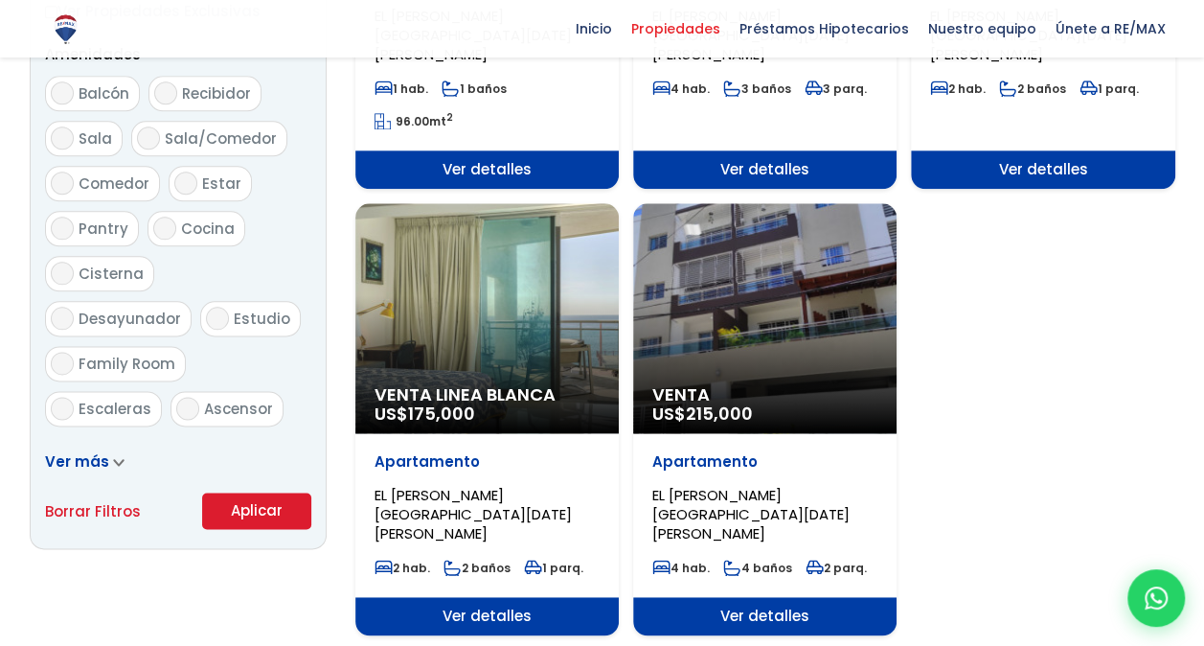
select select "14006"
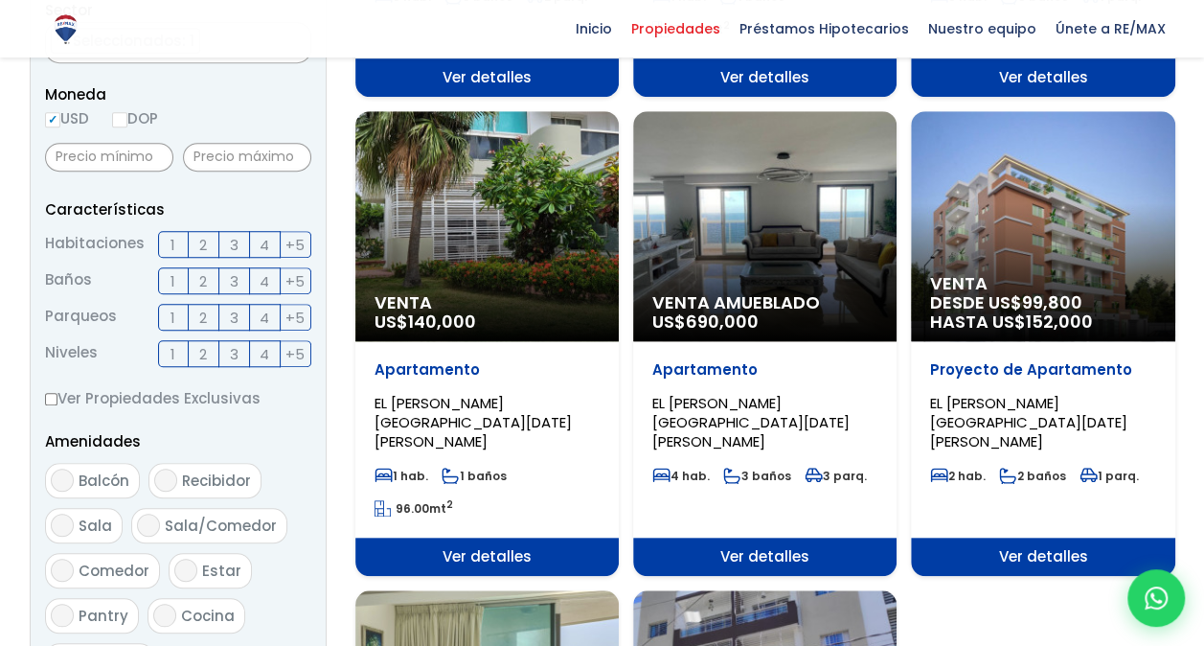
scroll to position [629, 0]
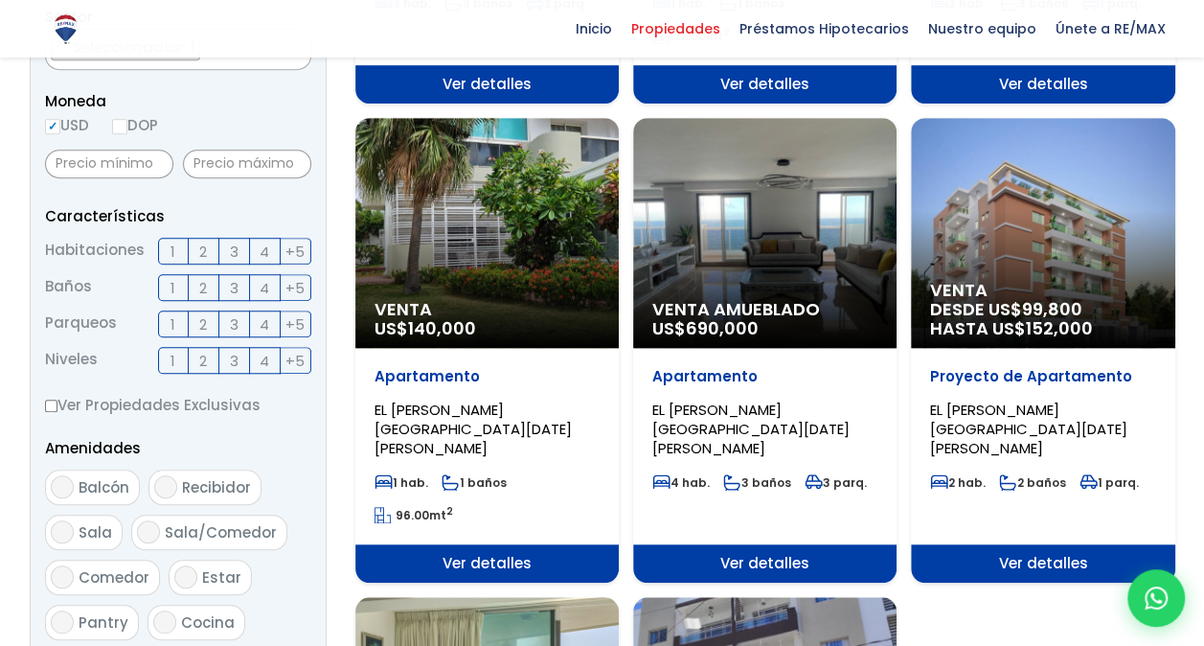
select select "14006"
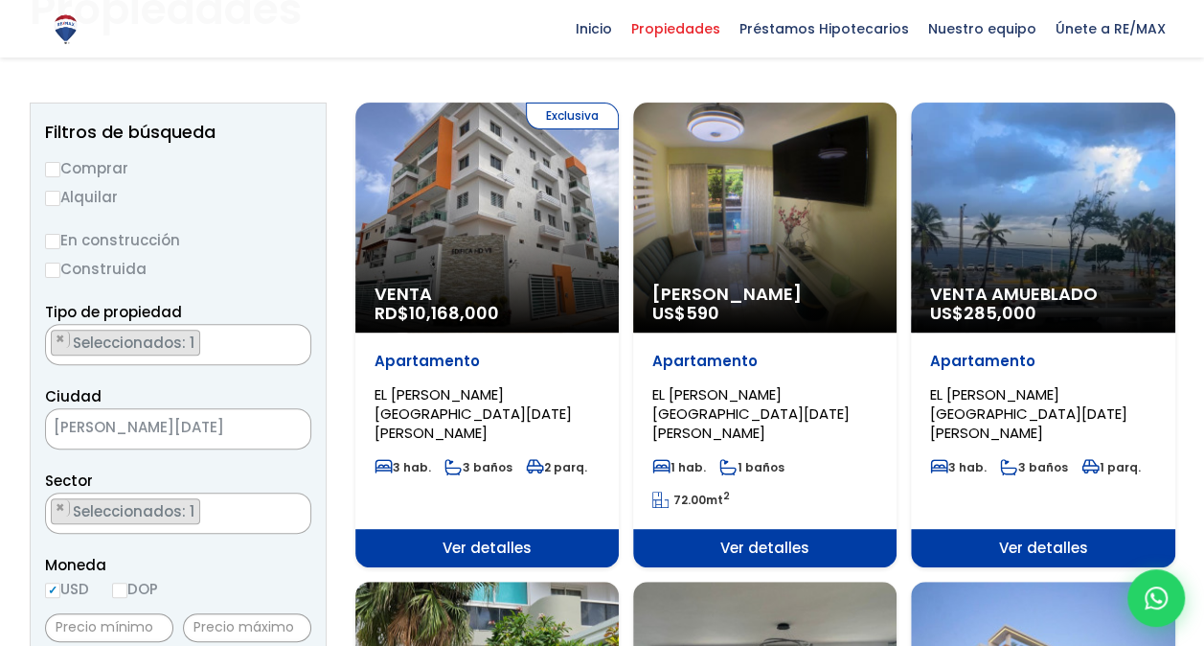
scroll to position [164, 0]
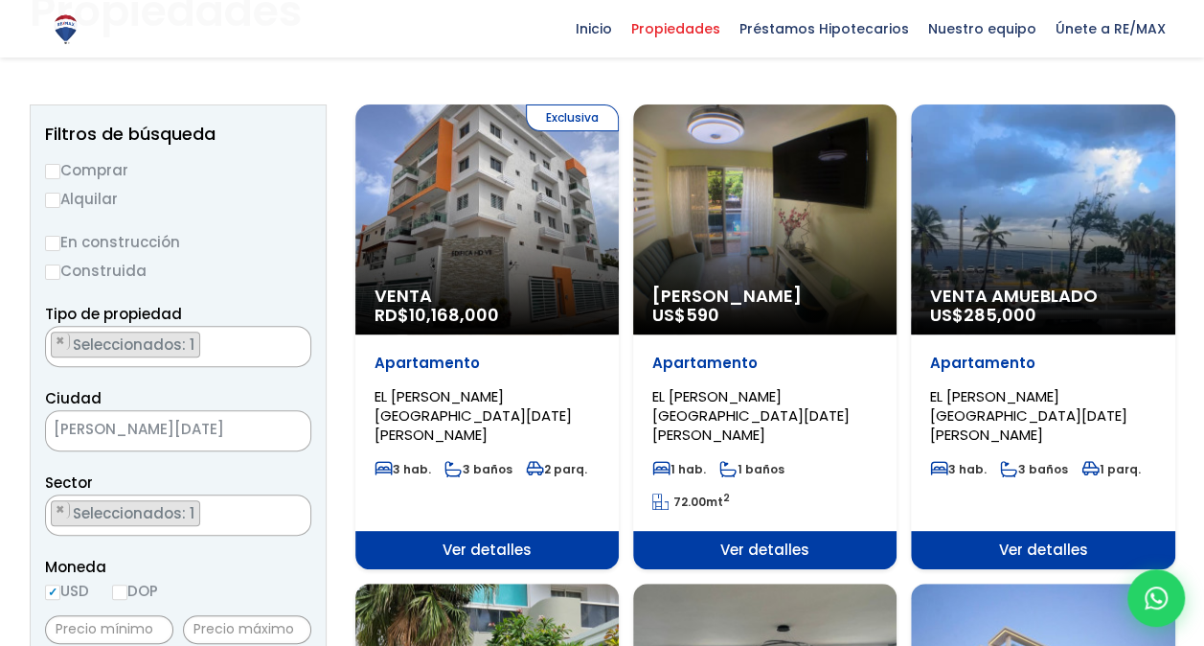
click at [619, 210] on div "Venta Amueblado US$ 285,000" at bounding box center [486, 219] width 263 height 230
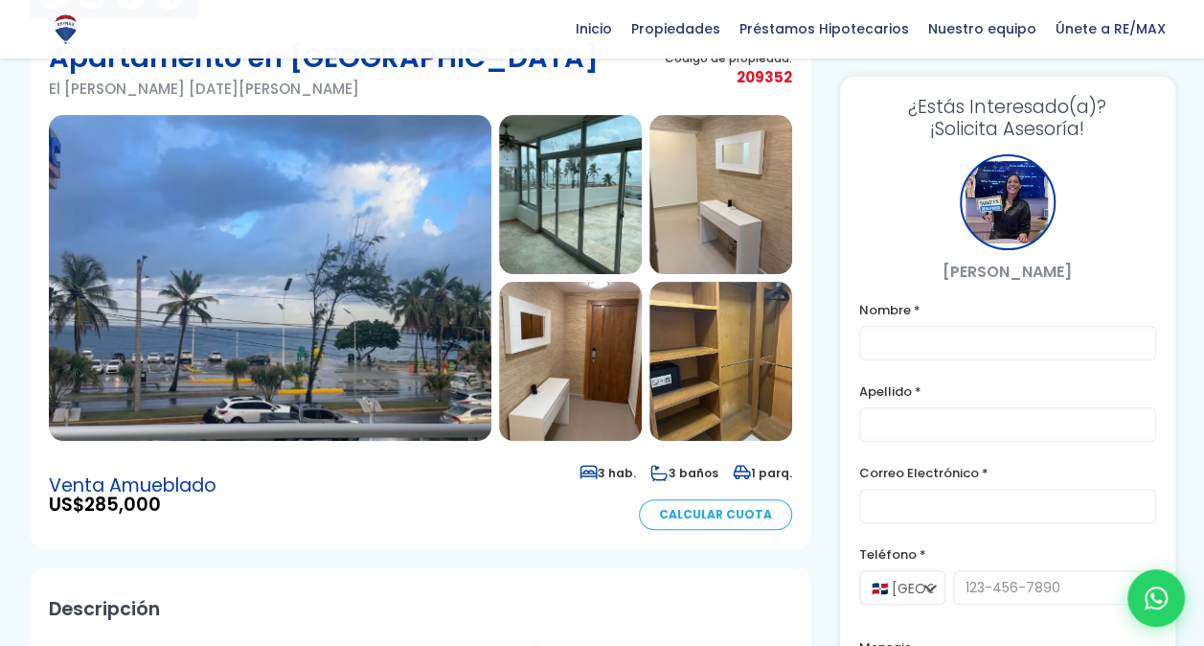
scroll to position [159, 0]
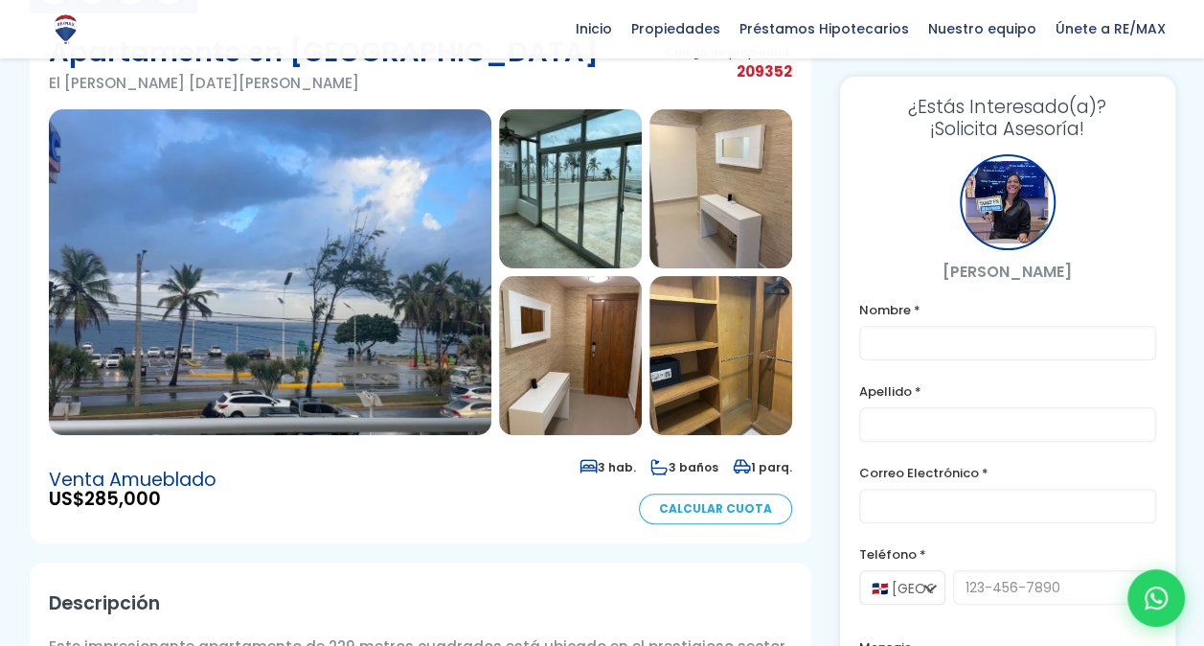
click at [291, 238] on img at bounding box center [270, 272] width 443 height 326
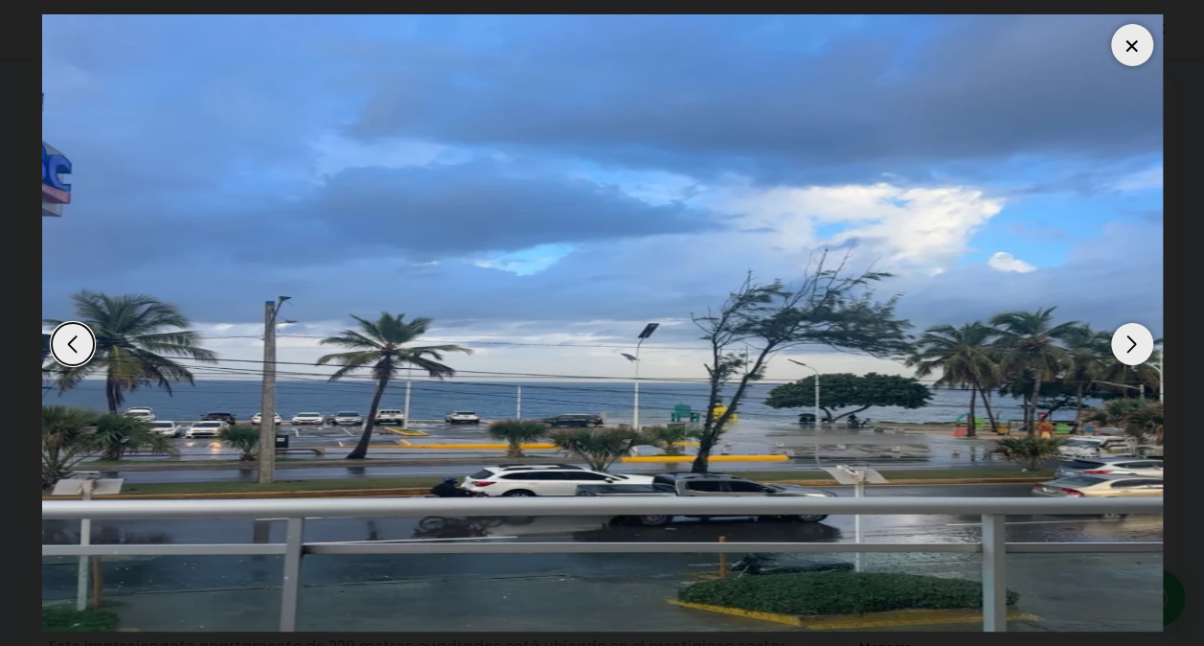
click at [1146, 333] on div "Next slide" at bounding box center [1132, 344] width 42 height 42
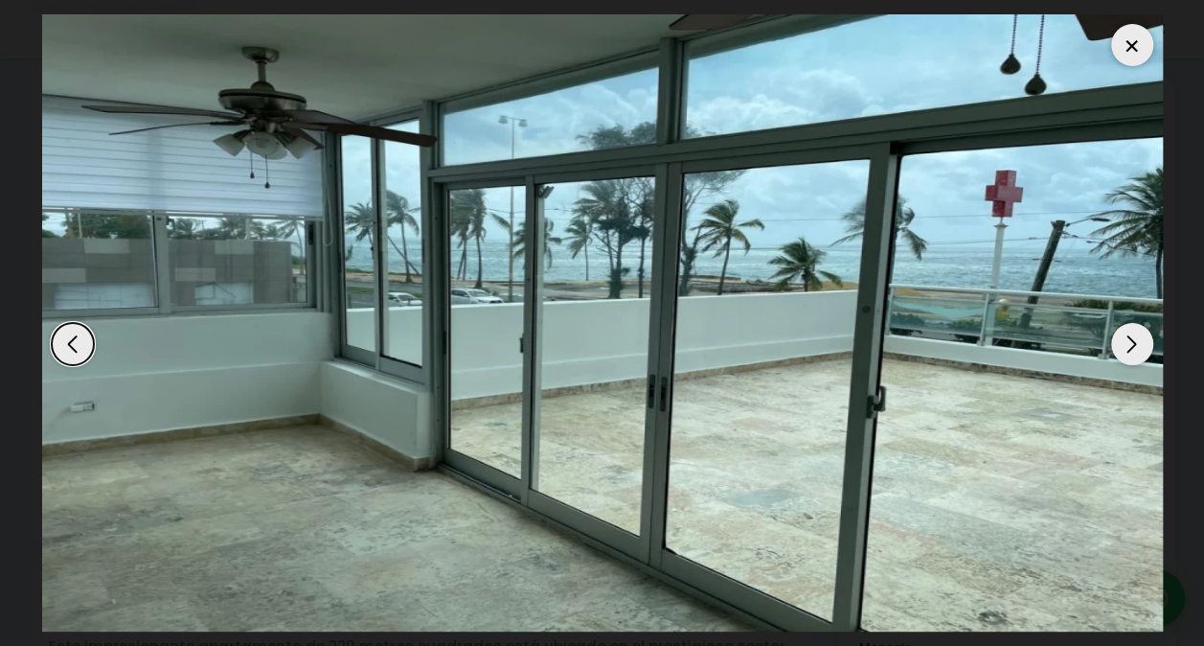
click at [1137, 336] on div "Next slide" at bounding box center [1132, 344] width 42 height 42
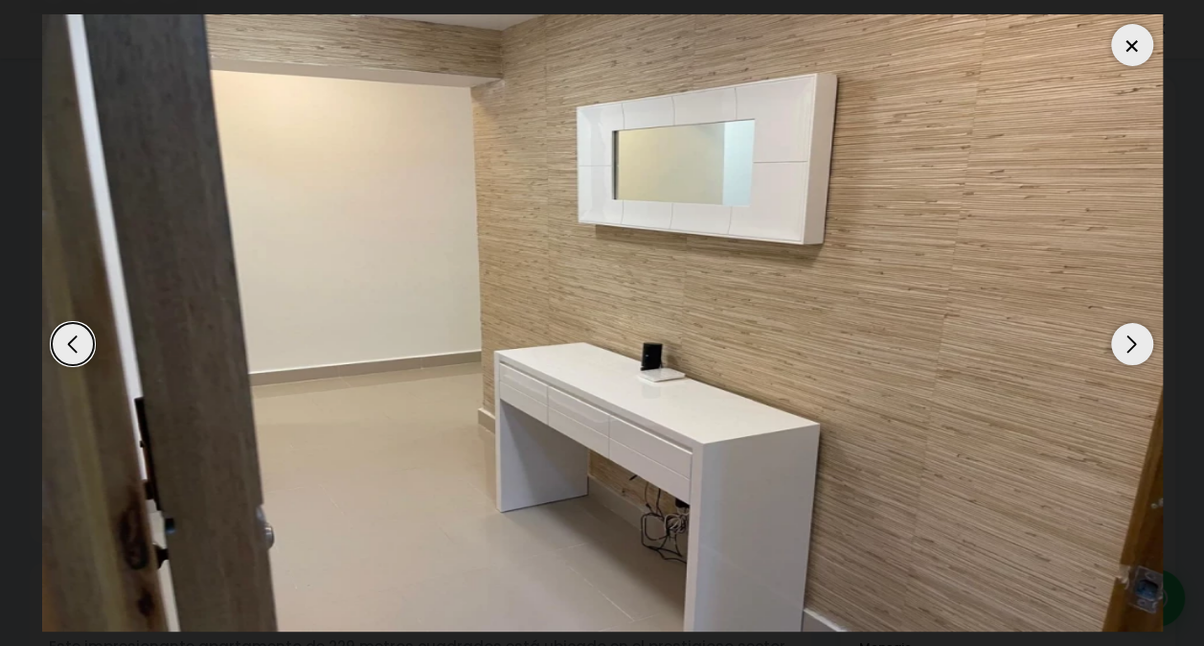
click at [1137, 336] on div "Next slide" at bounding box center [1132, 344] width 42 height 42
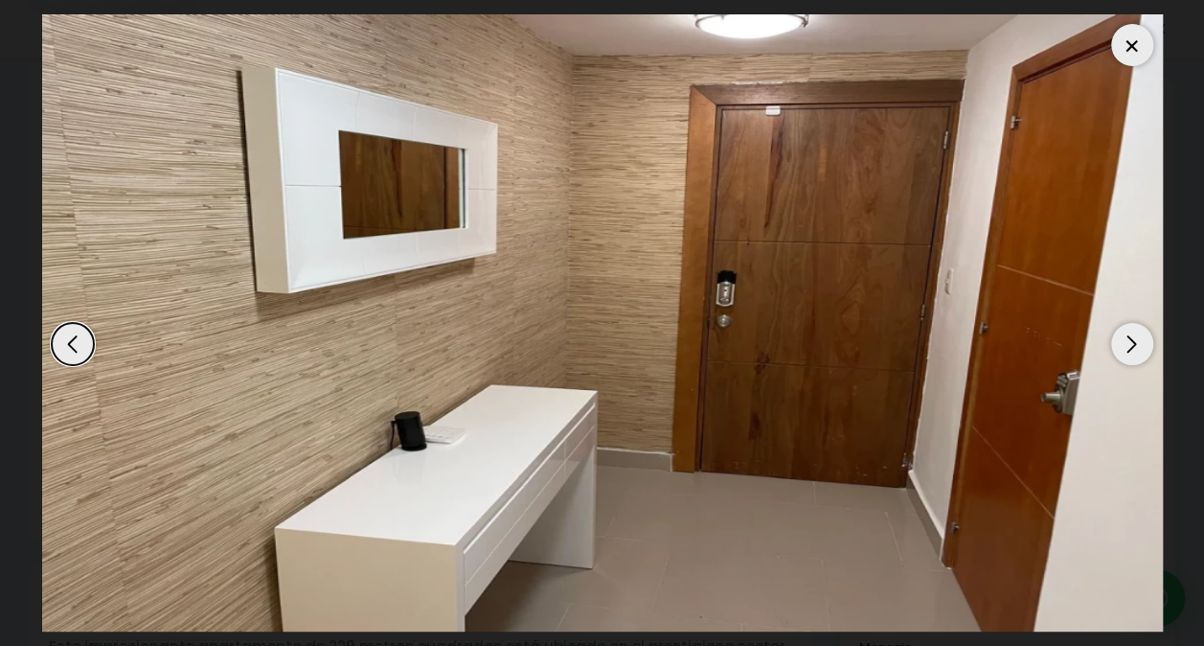
click at [1137, 336] on div "Next slide" at bounding box center [1132, 344] width 42 height 42
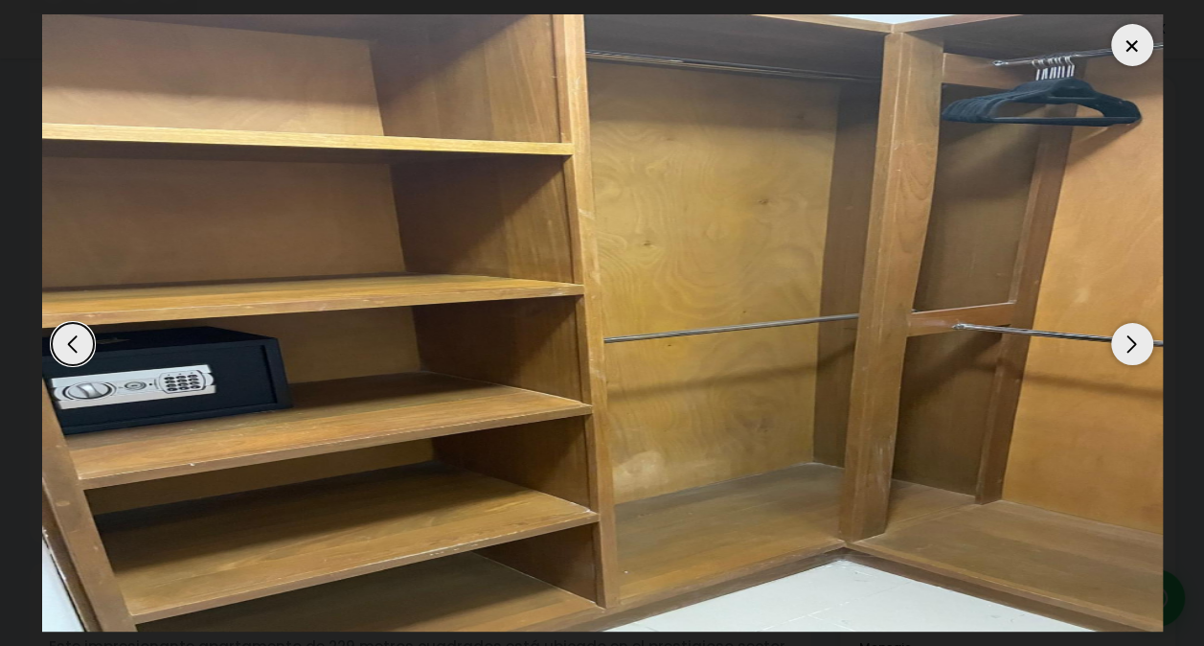
click at [1137, 336] on div "Next slide" at bounding box center [1132, 344] width 42 height 42
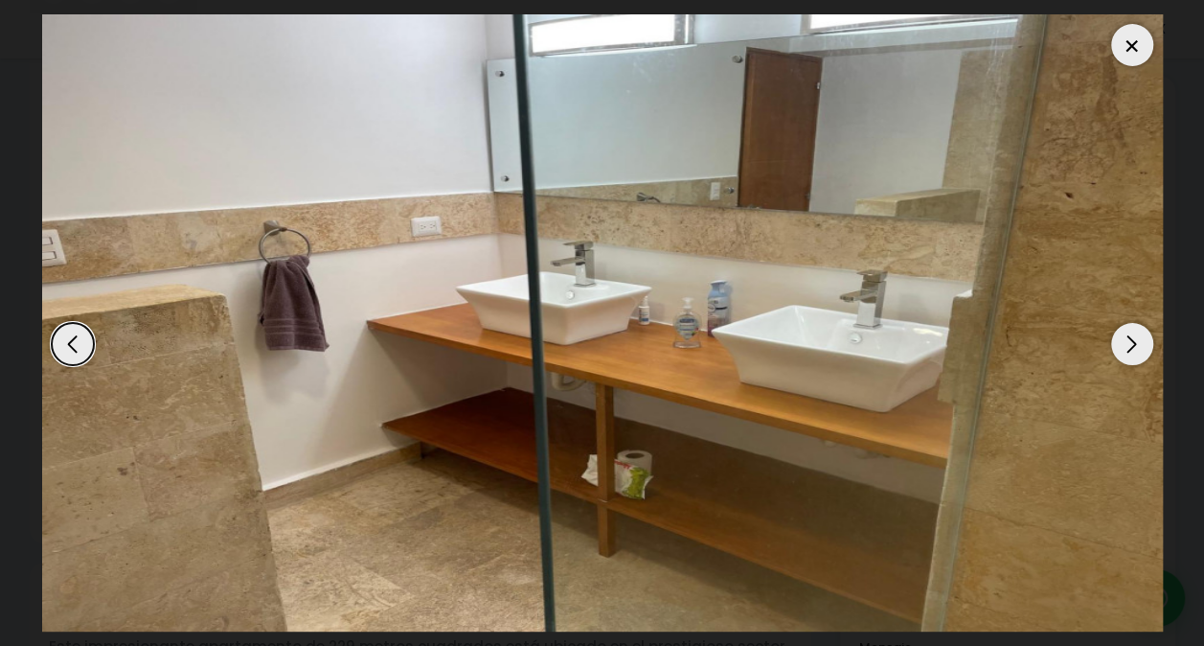
click at [1137, 336] on div "Next slide" at bounding box center [1132, 344] width 42 height 42
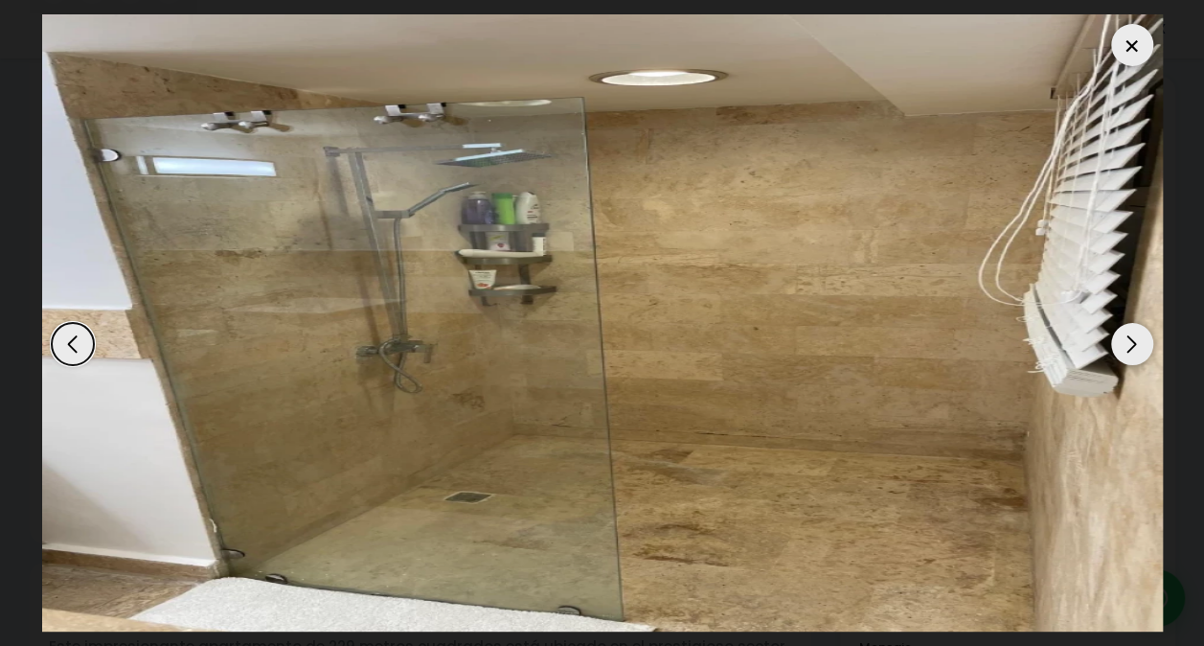
click at [1137, 336] on div "Next slide" at bounding box center [1132, 344] width 42 height 42
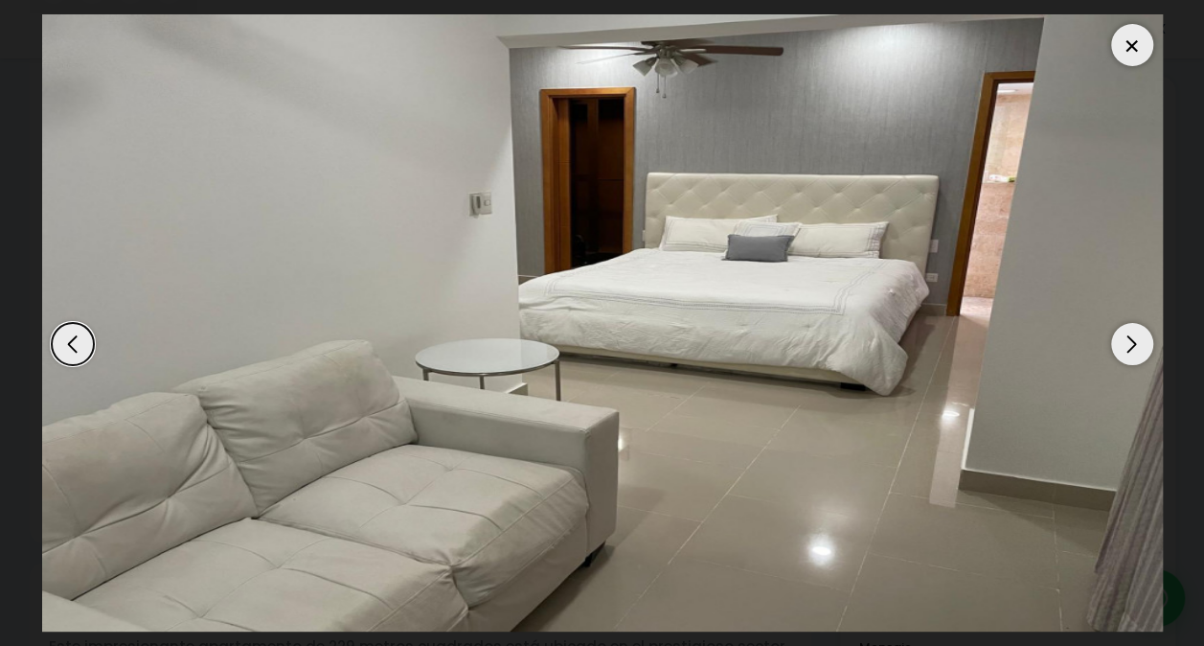
click at [1137, 336] on div "Next slide" at bounding box center [1132, 344] width 42 height 42
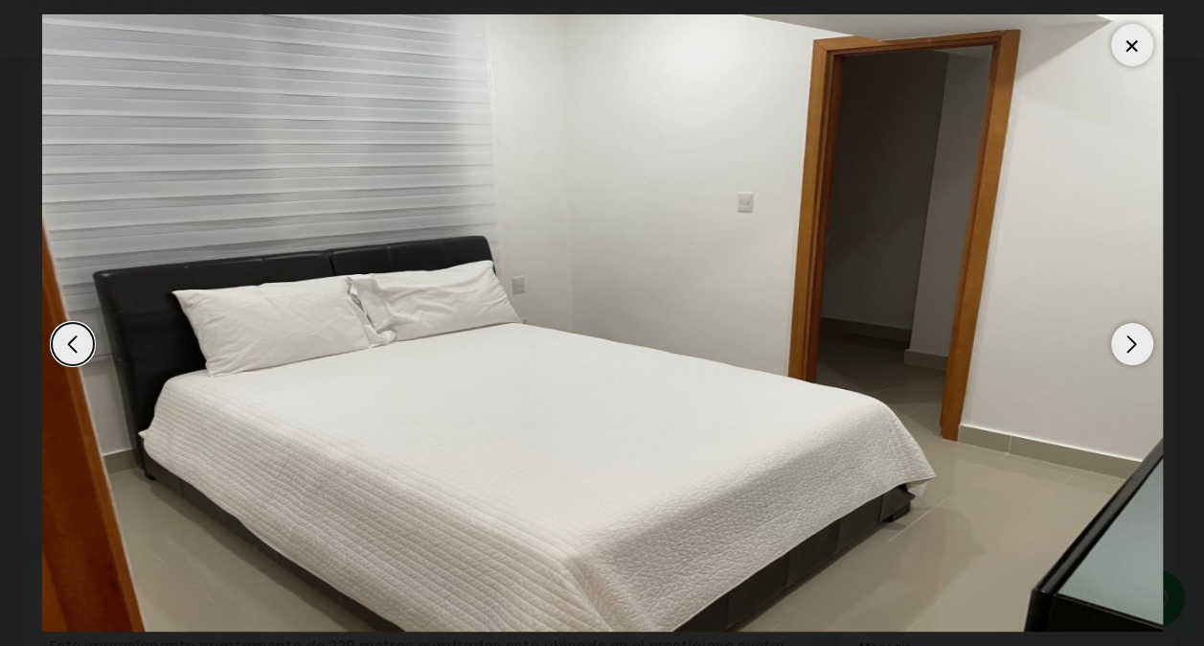
click at [1137, 336] on div "Next slide" at bounding box center [1132, 344] width 42 height 42
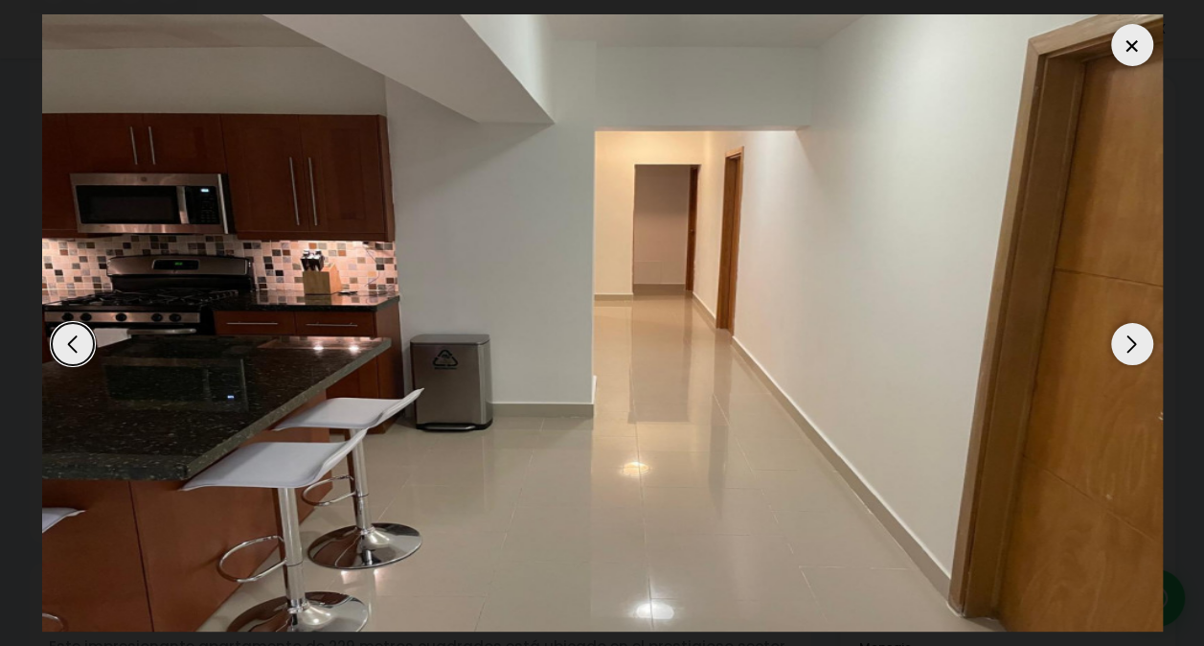
click at [1137, 336] on div "Next slide" at bounding box center [1132, 344] width 42 height 42
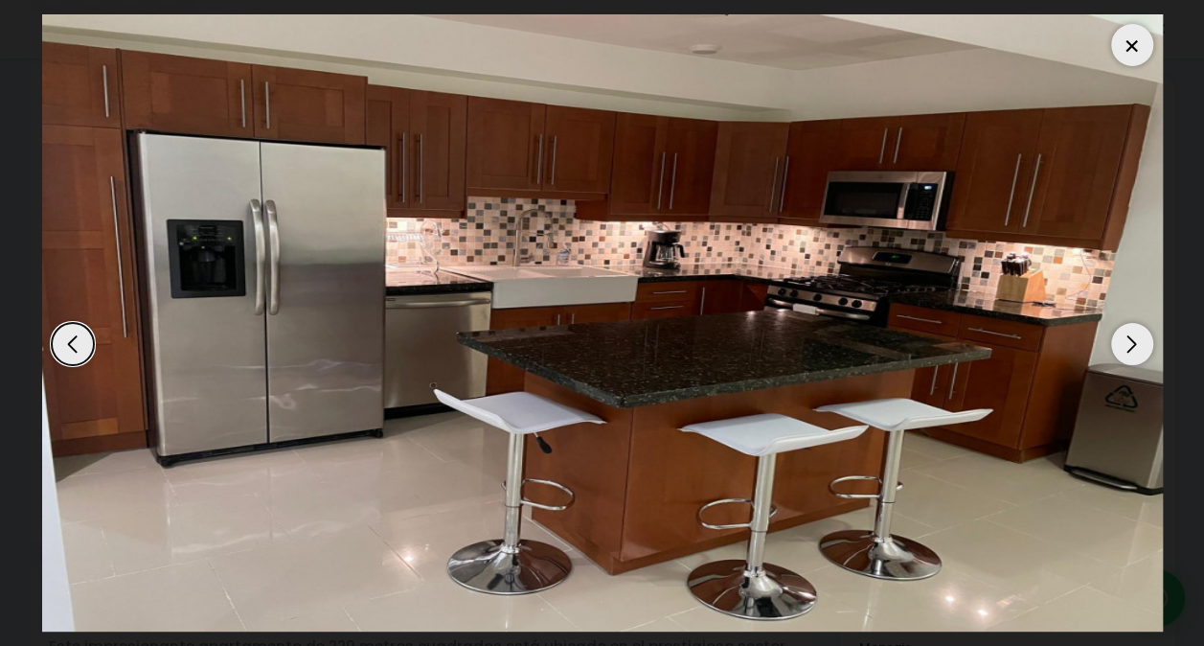
click at [1137, 336] on div "Next slide" at bounding box center [1132, 344] width 42 height 42
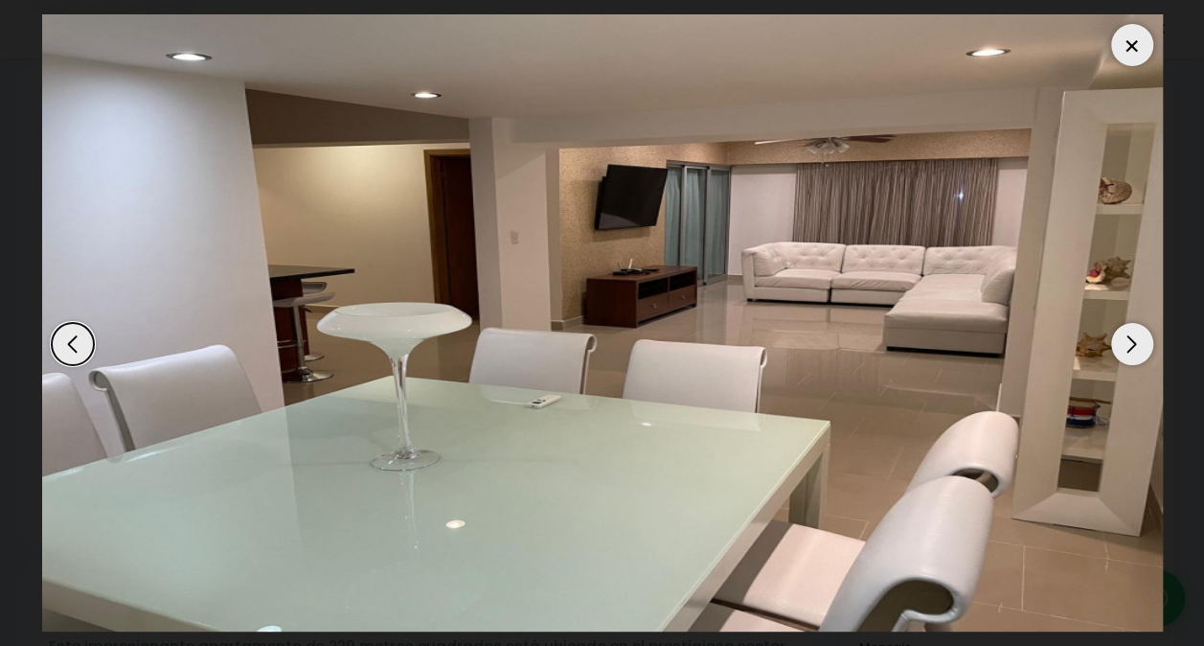
click at [1137, 336] on div "Next slide" at bounding box center [1132, 344] width 42 height 42
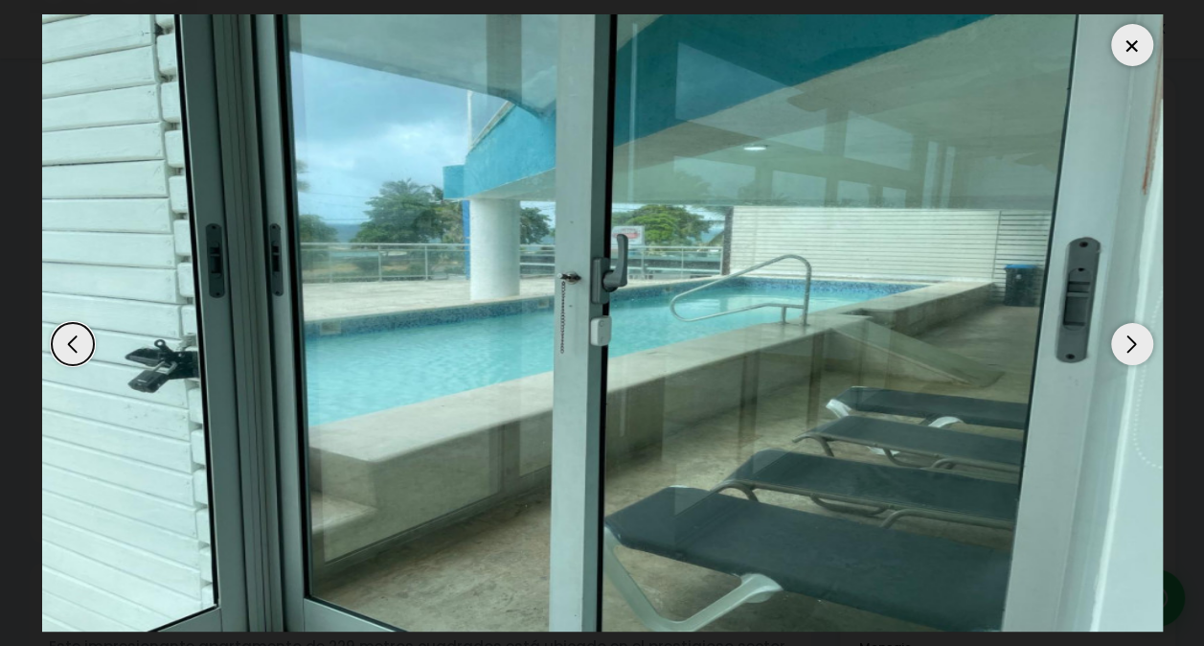
click at [1137, 336] on div "Next slide" at bounding box center [1132, 344] width 42 height 42
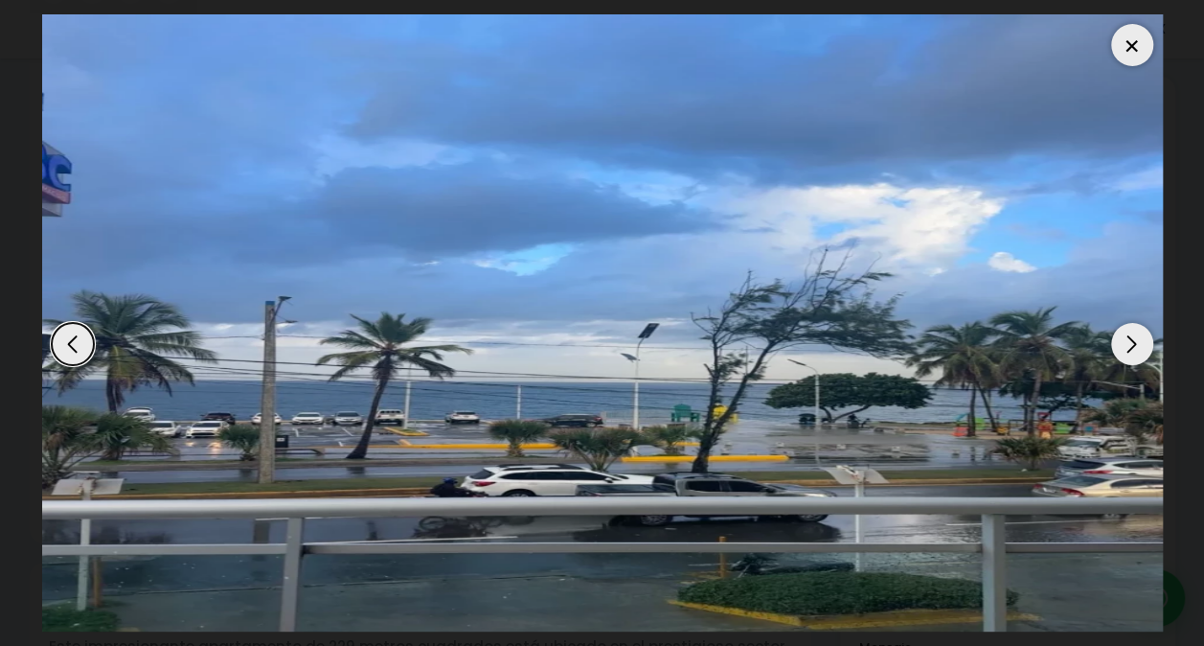
click at [1126, 45] on div at bounding box center [1132, 45] width 42 height 42
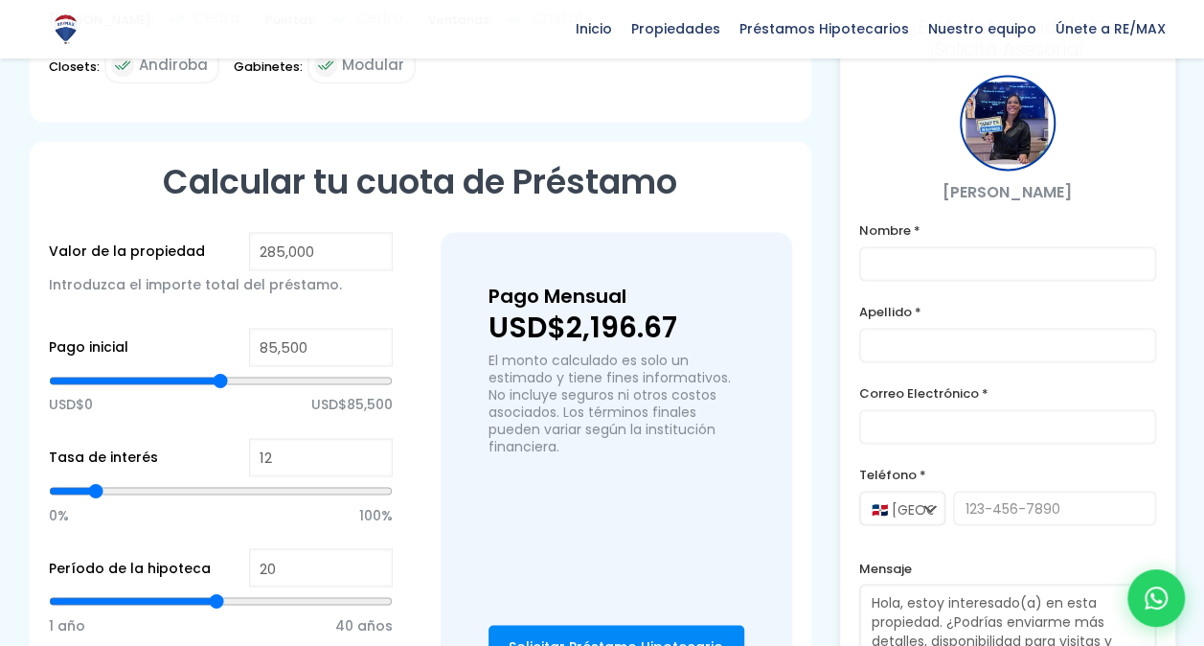
scroll to position [1320, 0]
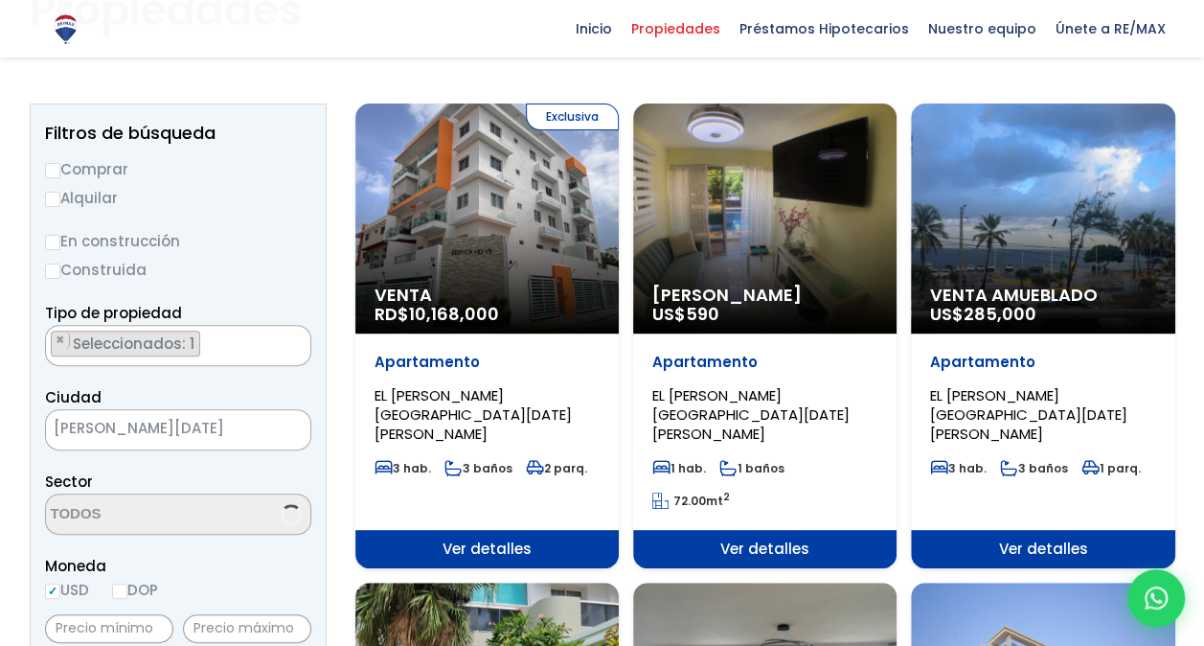
scroll to position [164, 0]
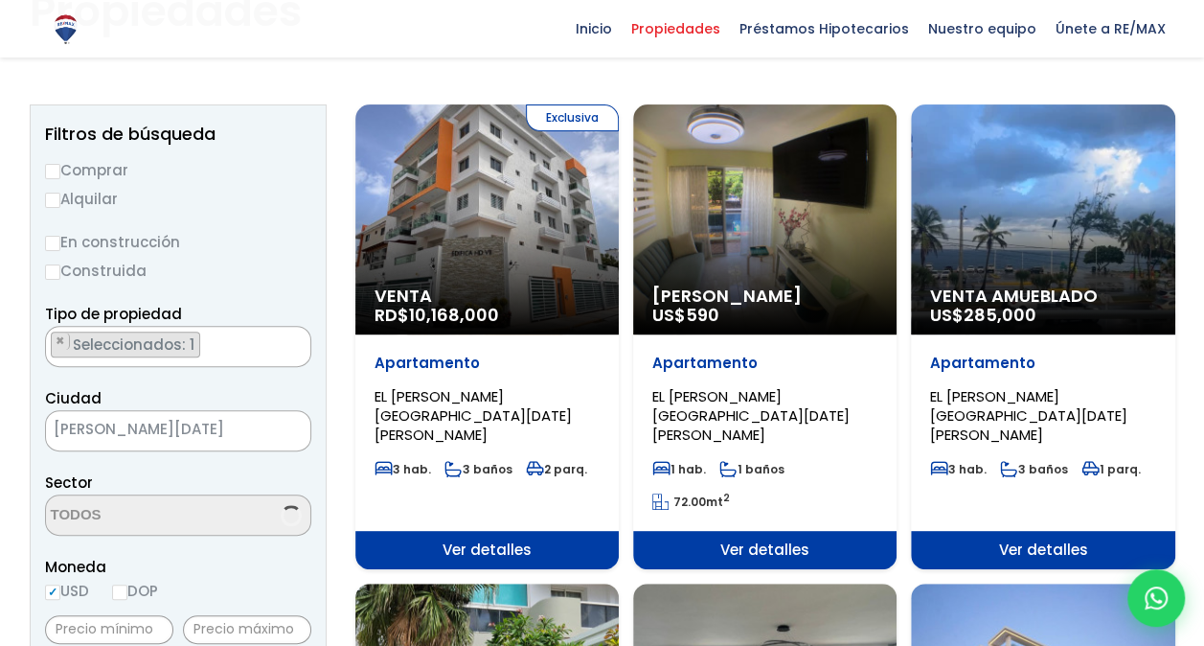
select select "14006"
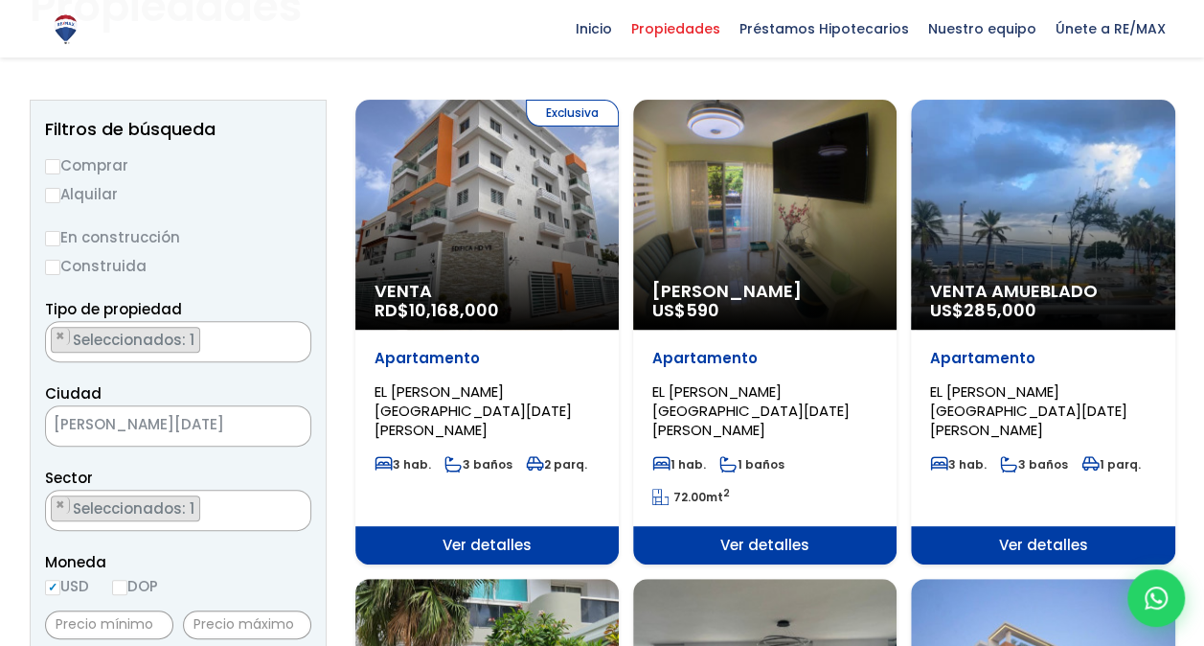
click at [567, 233] on div "Exclusiva Venta RD$ 10,168,000" at bounding box center [486, 215] width 263 height 230
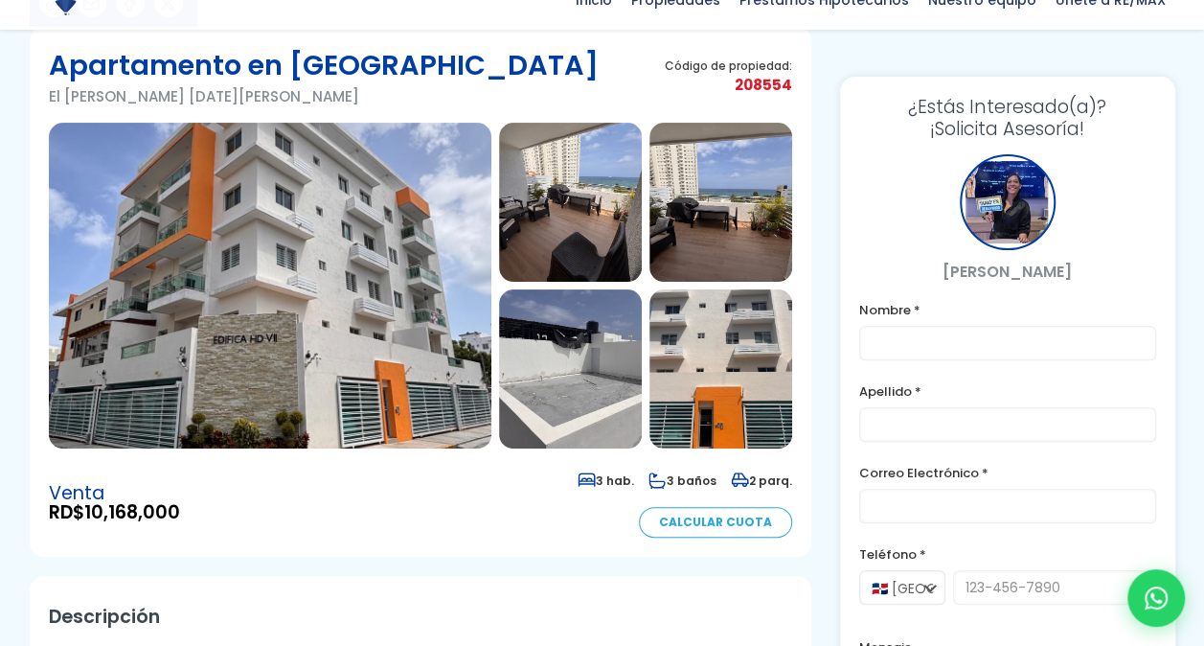
scroll to position [148, 0]
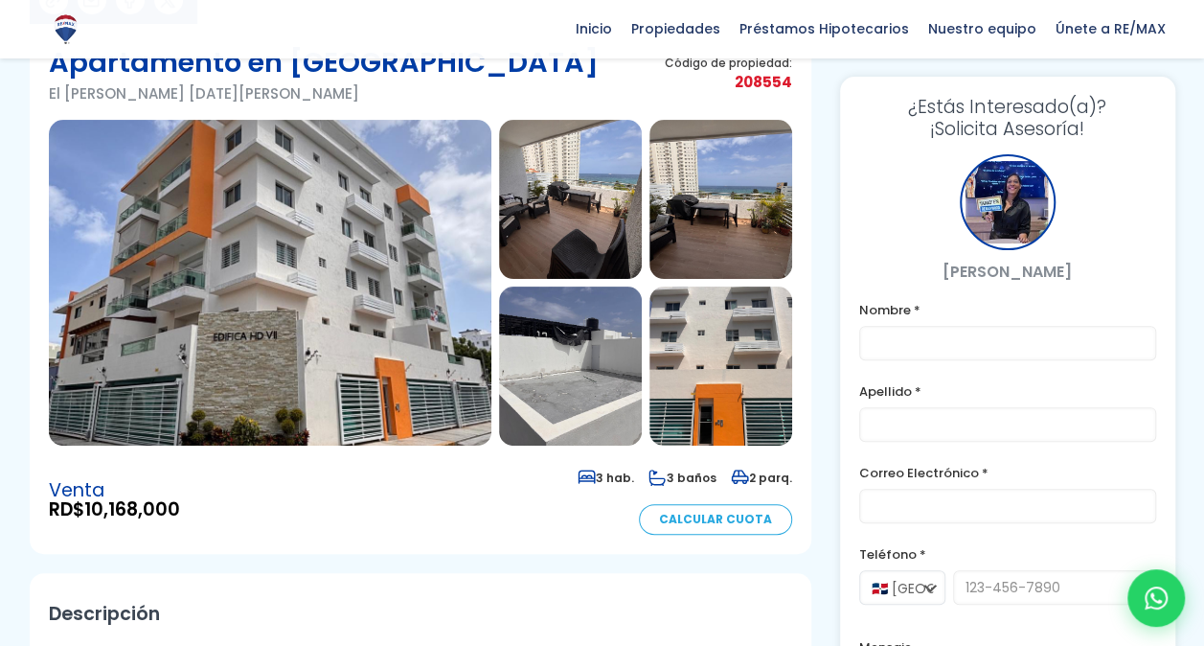
click at [377, 266] on img at bounding box center [270, 283] width 443 height 326
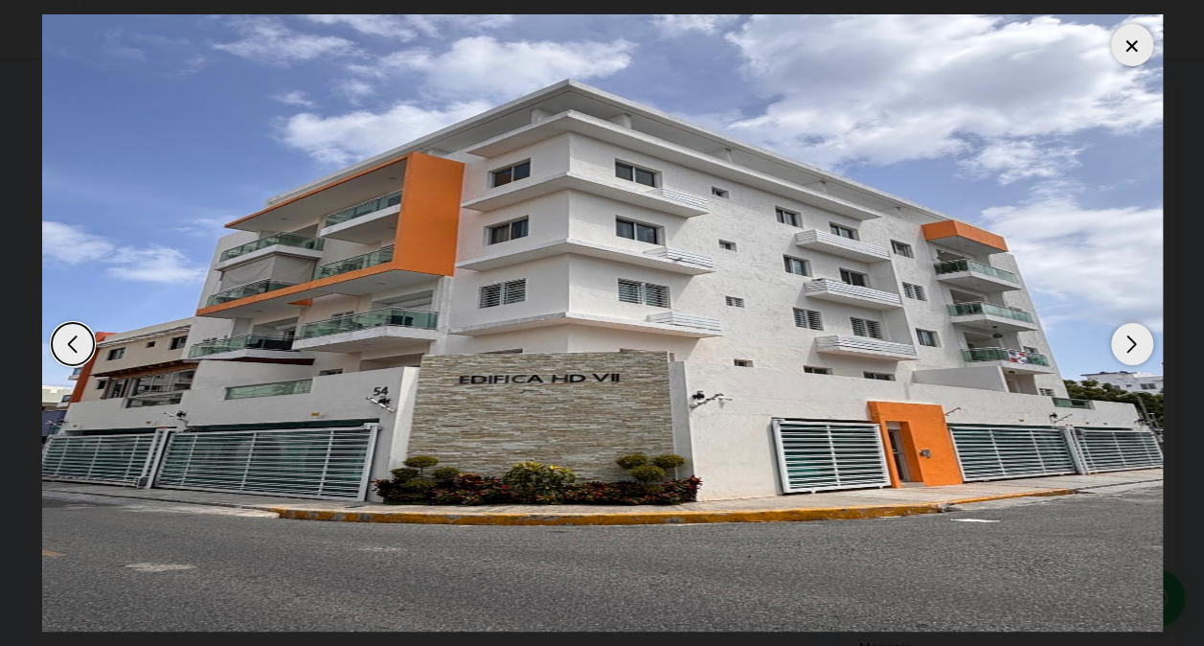
click at [1136, 345] on div "Next slide" at bounding box center [1132, 344] width 42 height 42
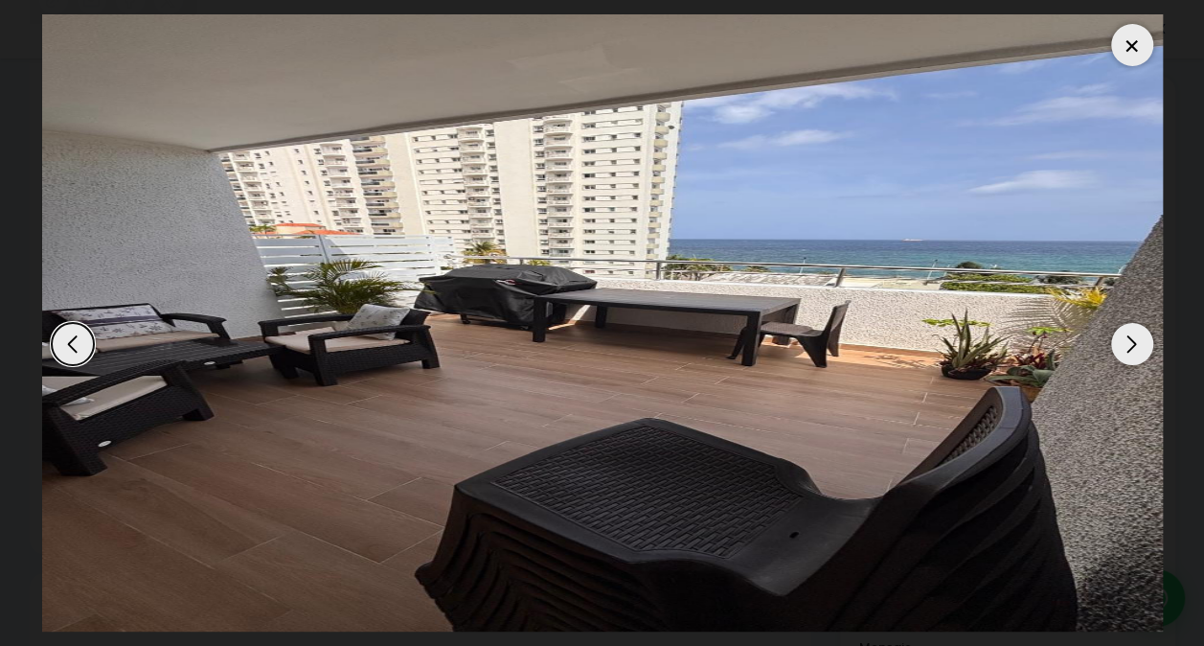
click at [1136, 345] on div "Next slide" at bounding box center [1132, 344] width 42 height 42
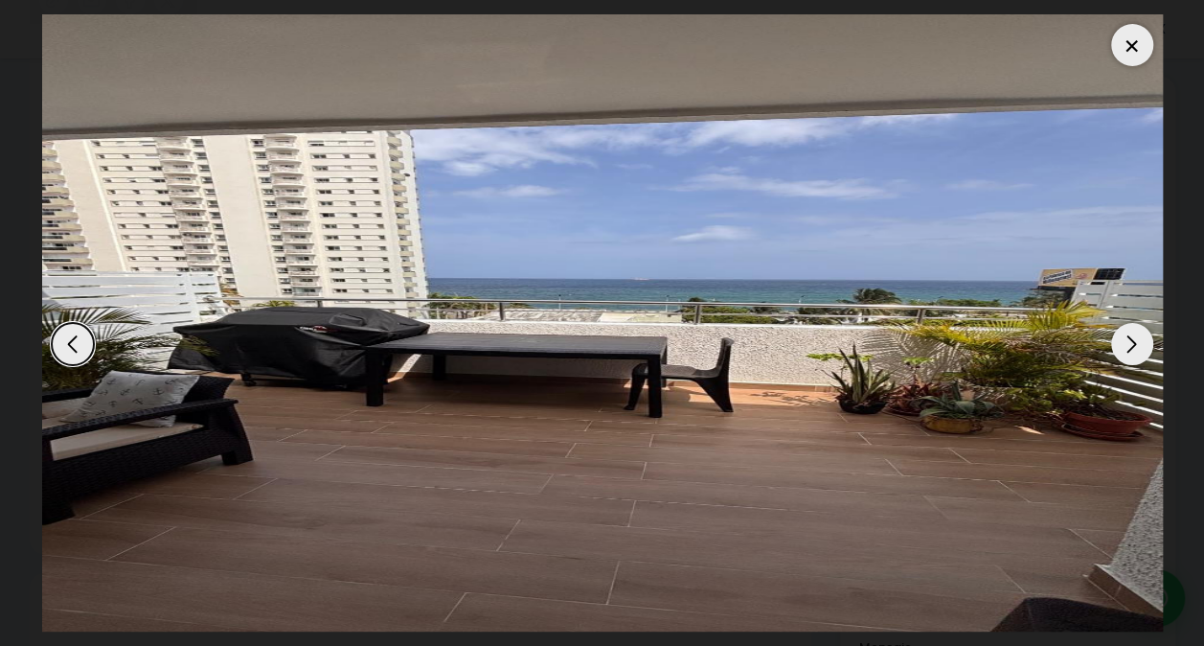
click at [1136, 345] on div "Next slide" at bounding box center [1132, 344] width 42 height 42
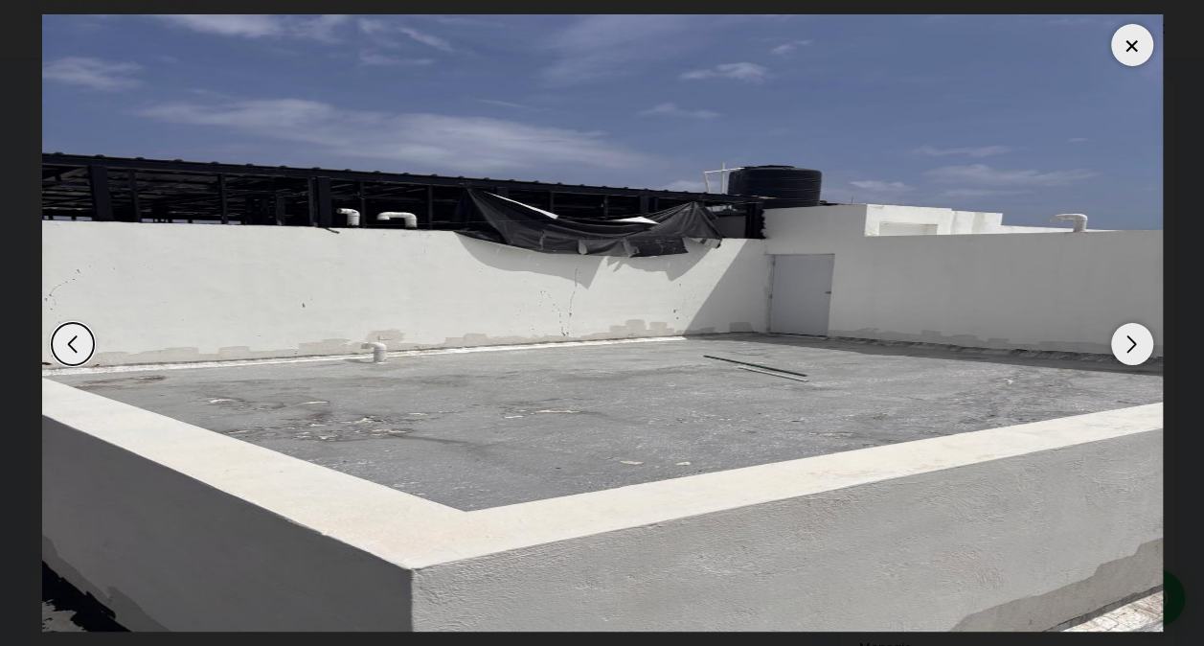
click at [1136, 345] on div "Next slide" at bounding box center [1132, 344] width 42 height 42
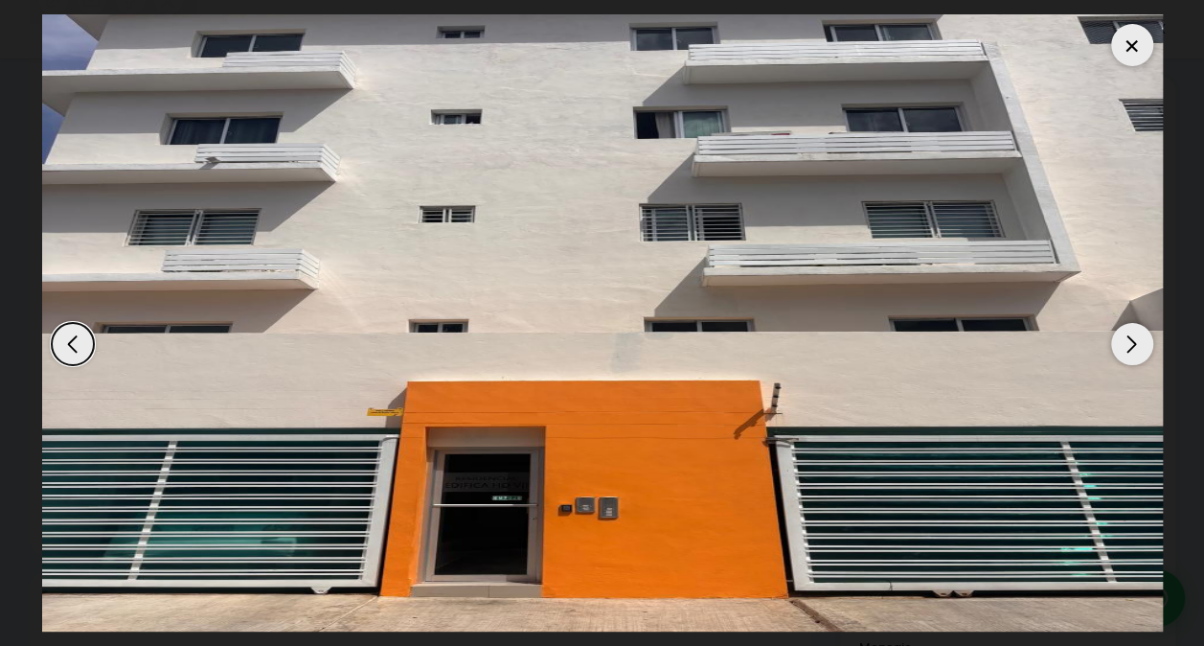
click at [1136, 345] on div "Next slide" at bounding box center [1132, 344] width 42 height 42
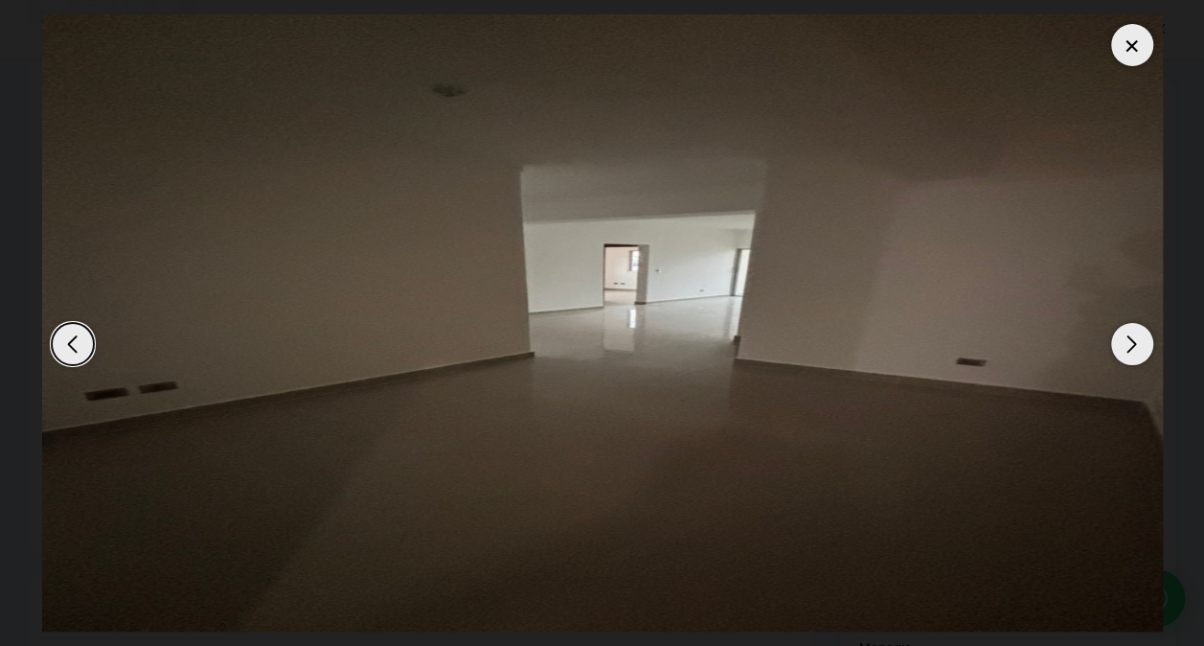
click at [1136, 345] on div "Next slide" at bounding box center [1132, 344] width 42 height 42
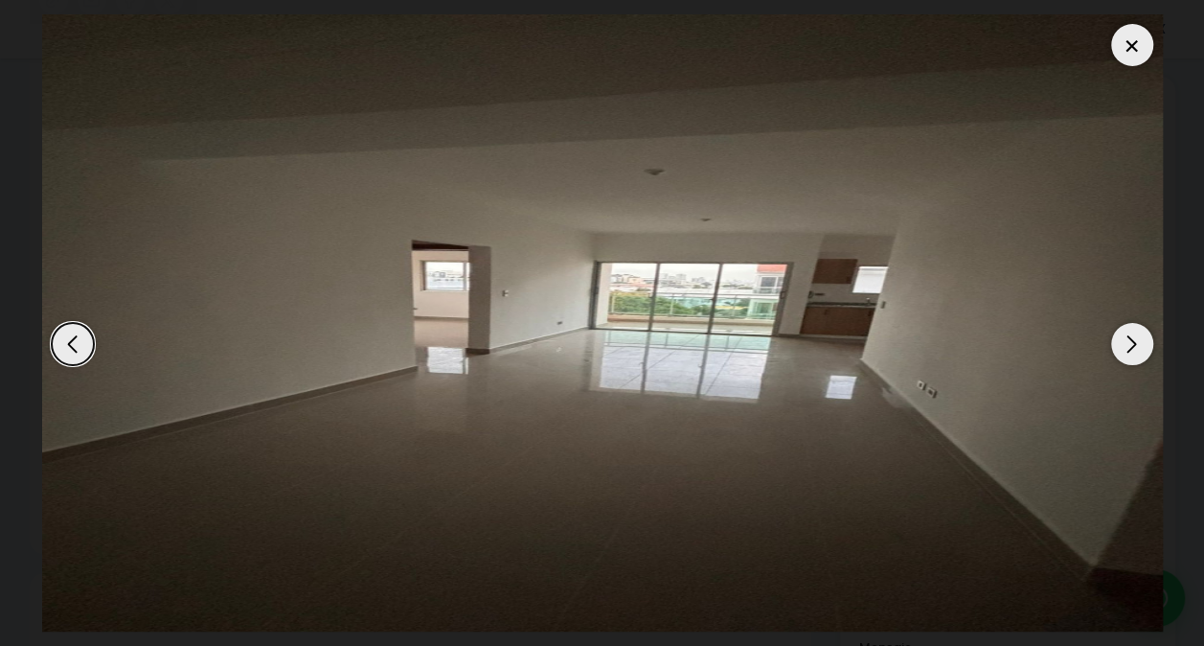
click at [1136, 345] on div "Next slide" at bounding box center [1132, 344] width 42 height 42
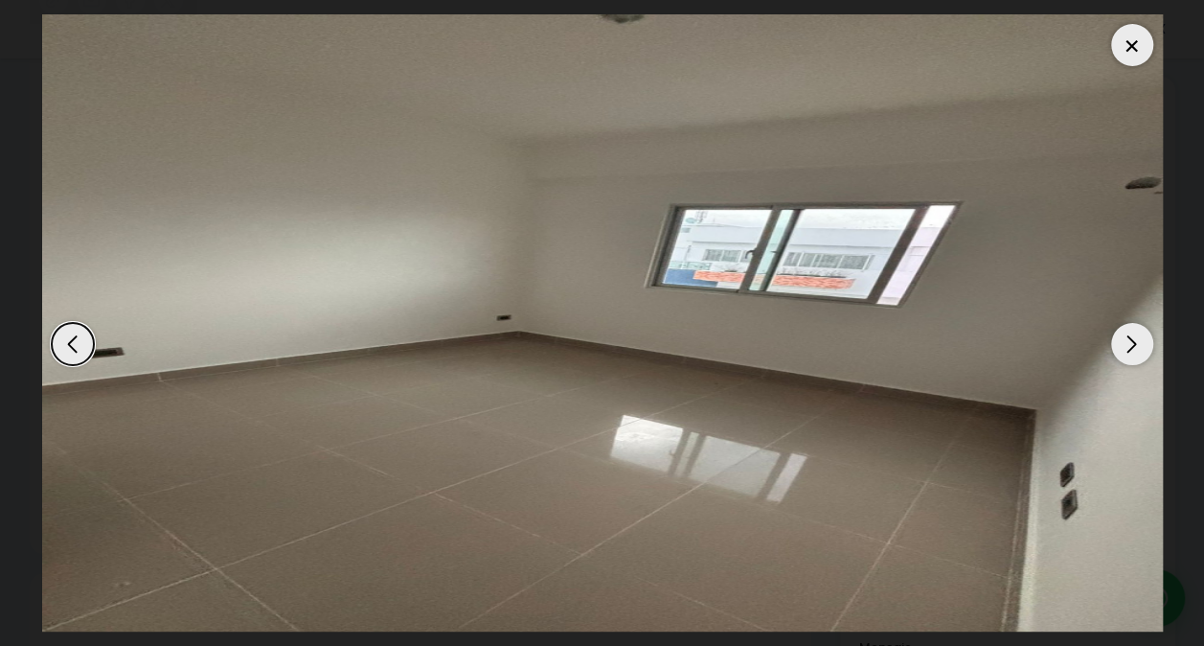
click at [1136, 345] on div "Next slide" at bounding box center [1132, 344] width 42 height 42
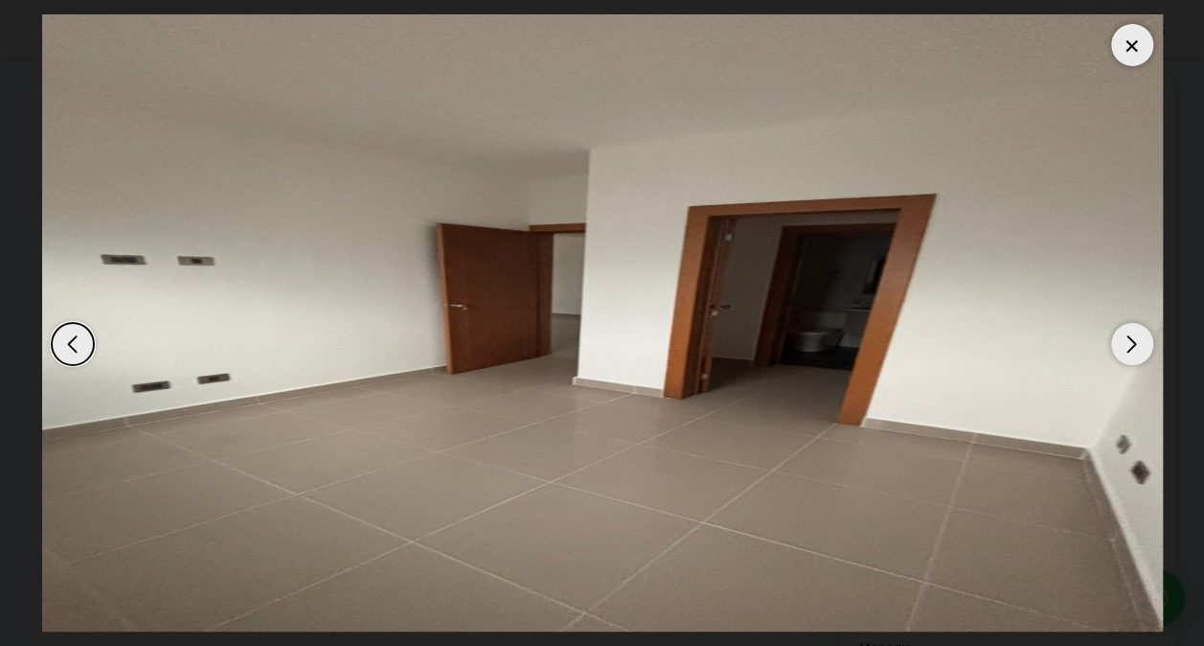
click at [1136, 345] on div "Next slide" at bounding box center [1132, 344] width 42 height 42
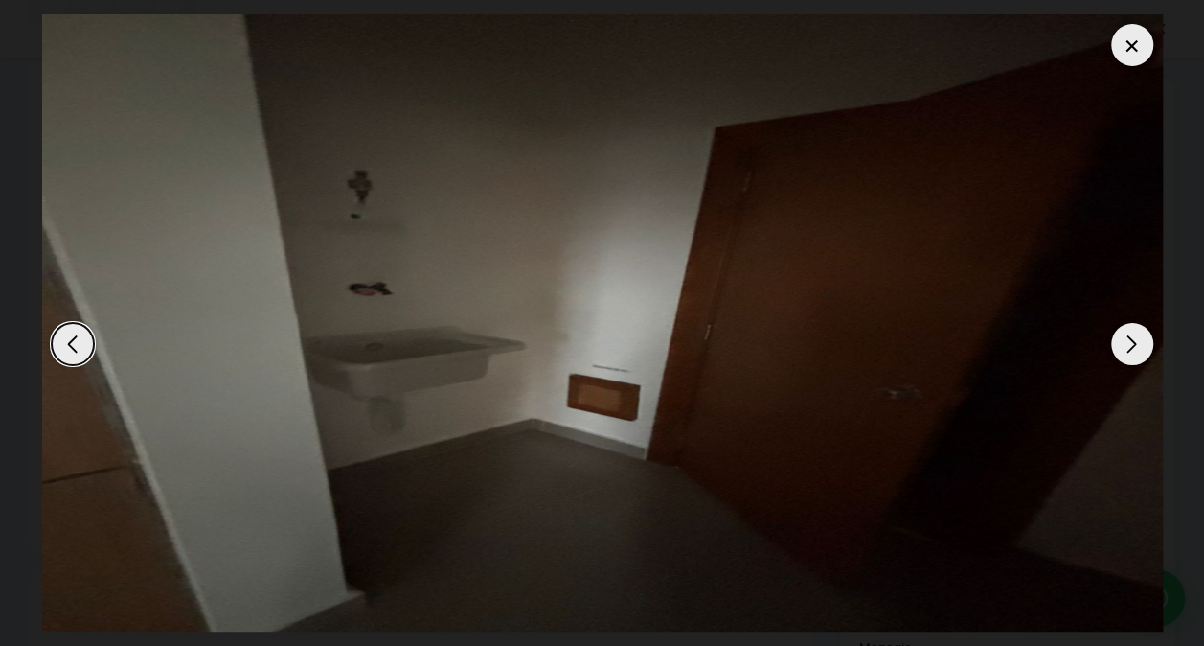
click at [1136, 345] on div "Next slide" at bounding box center [1132, 344] width 42 height 42
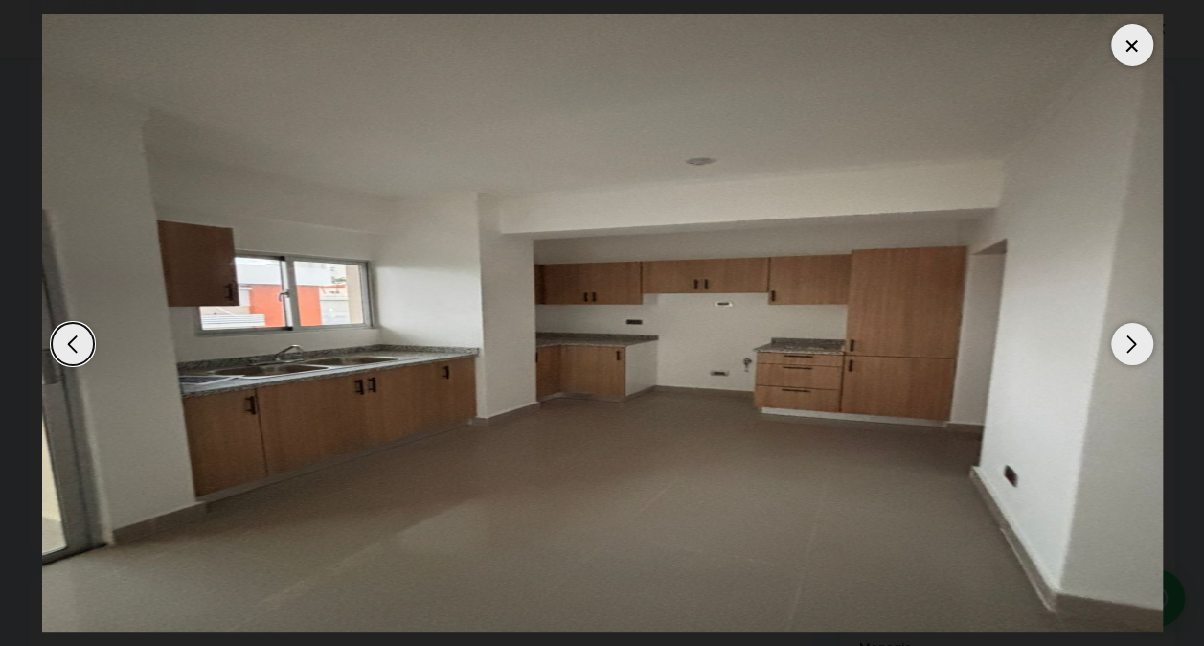
click at [1127, 338] on div "Next slide" at bounding box center [1132, 344] width 42 height 42
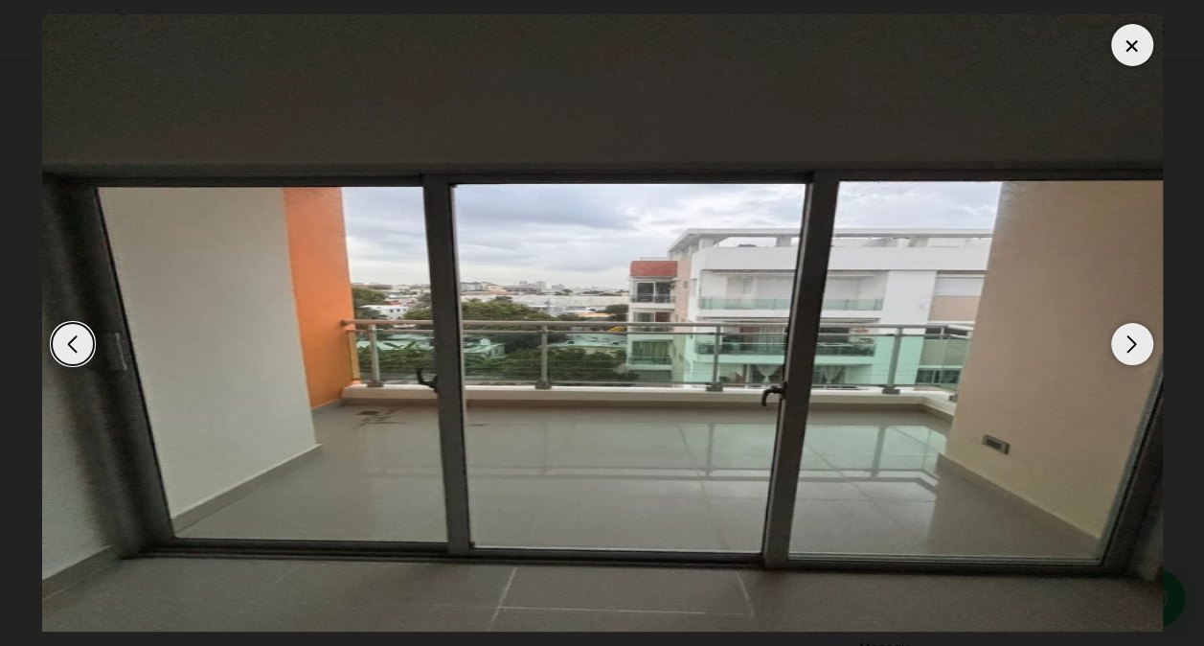
click at [1127, 338] on div "Next slide" at bounding box center [1132, 344] width 42 height 42
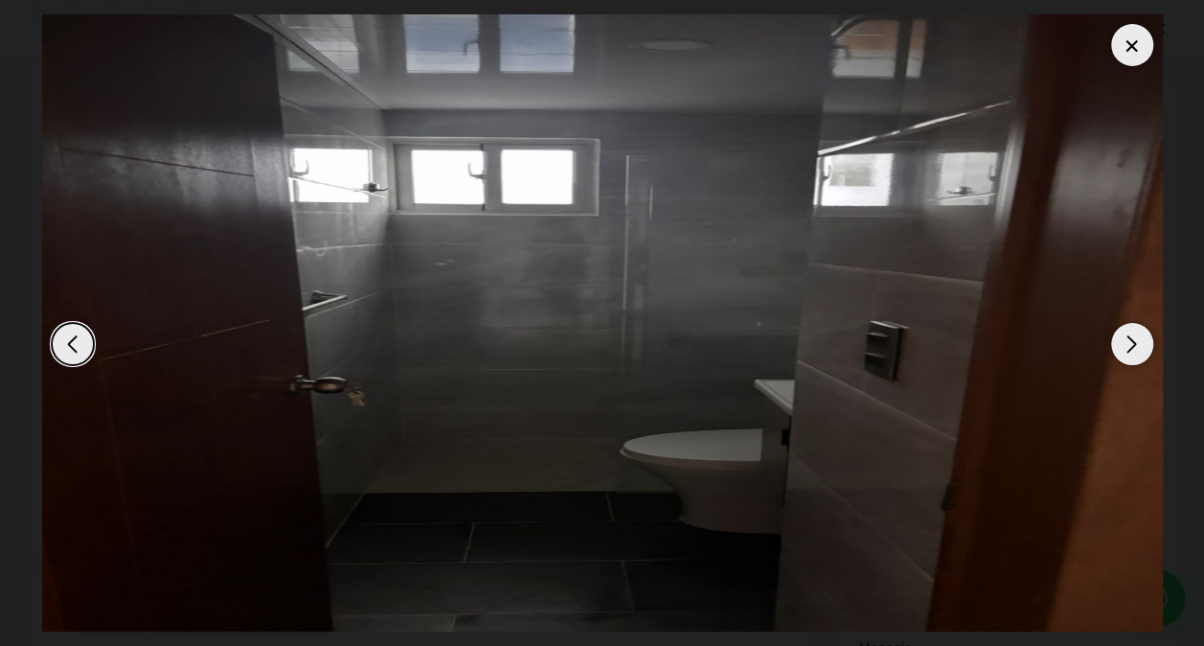
click at [1127, 338] on div "Next slide" at bounding box center [1132, 344] width 42 height 42
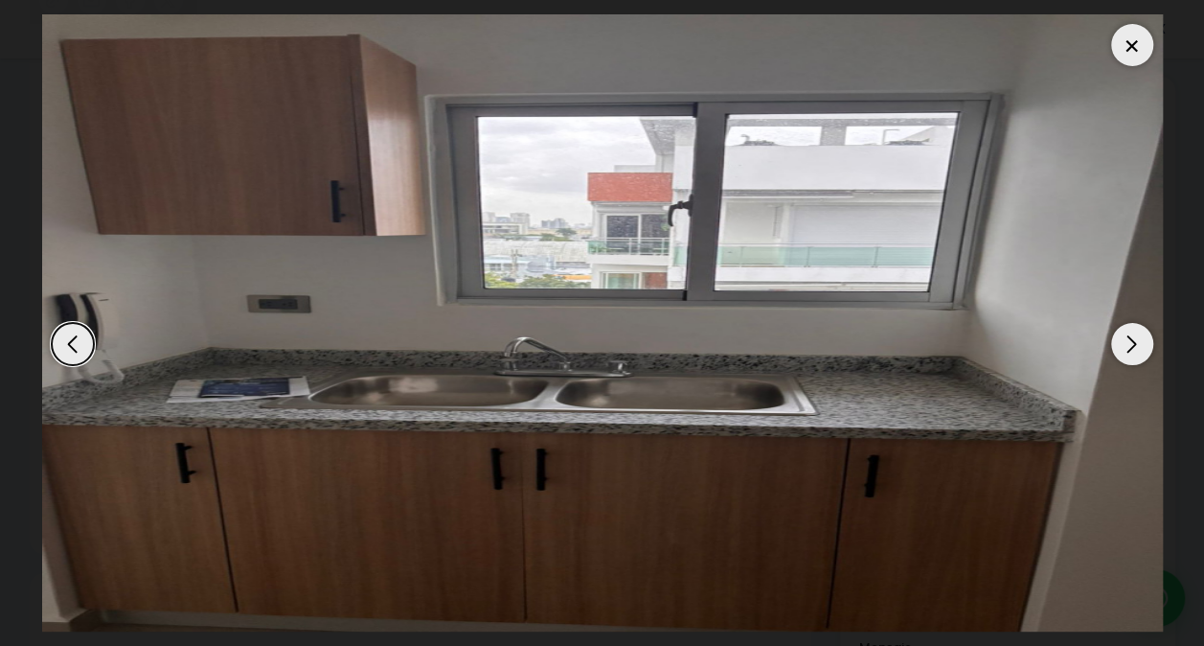
click at [1127, 338] on div "Next slide" at bounding box center [1132, 344] width 42 height 42
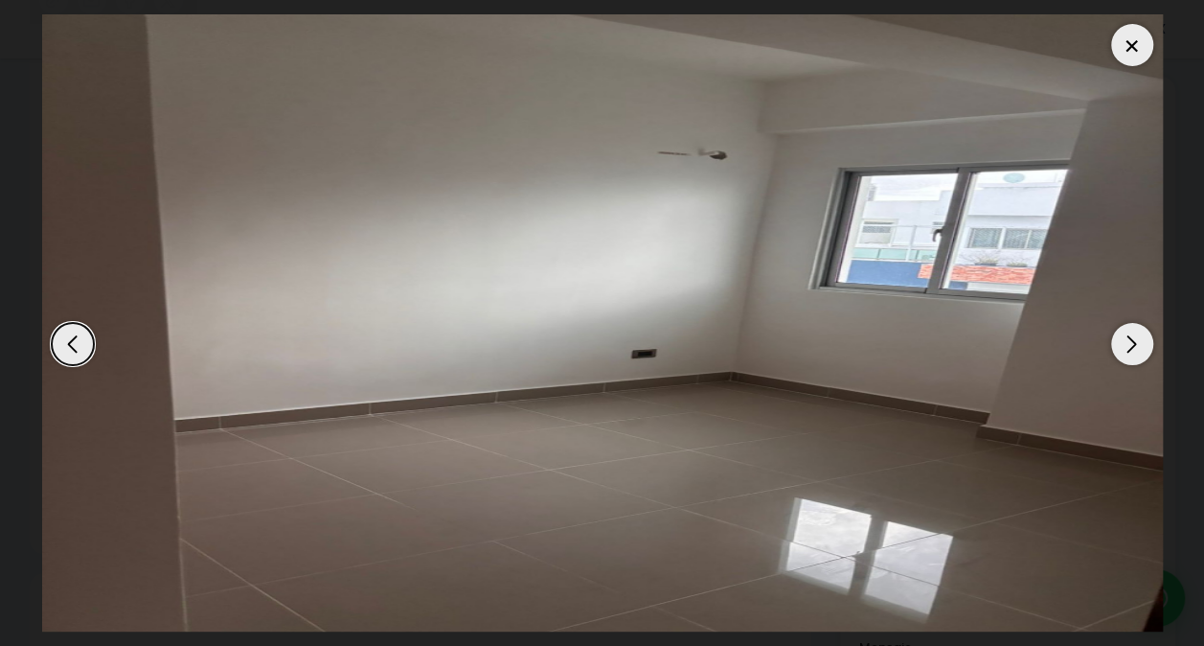
click at [1127, 338] on div "Next slide" at bounding box center [1132, 344] width 42 height 42
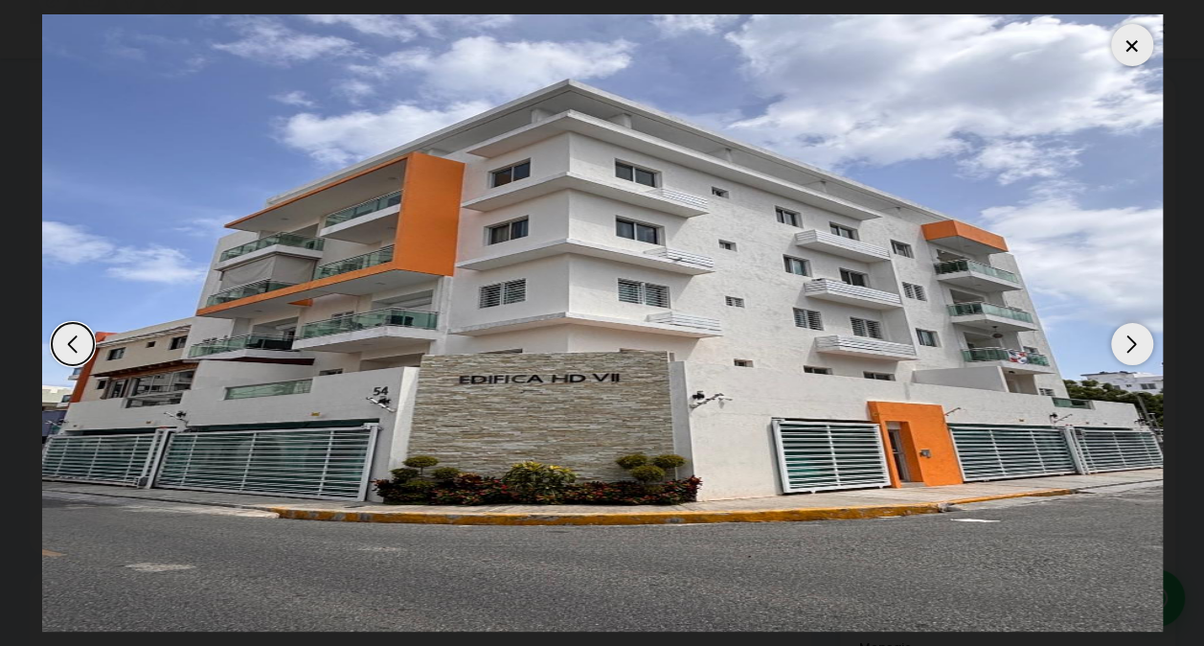
click at [1127, 338] on div "Next slide" at bounding box center [1132, 344] width 42 height 42
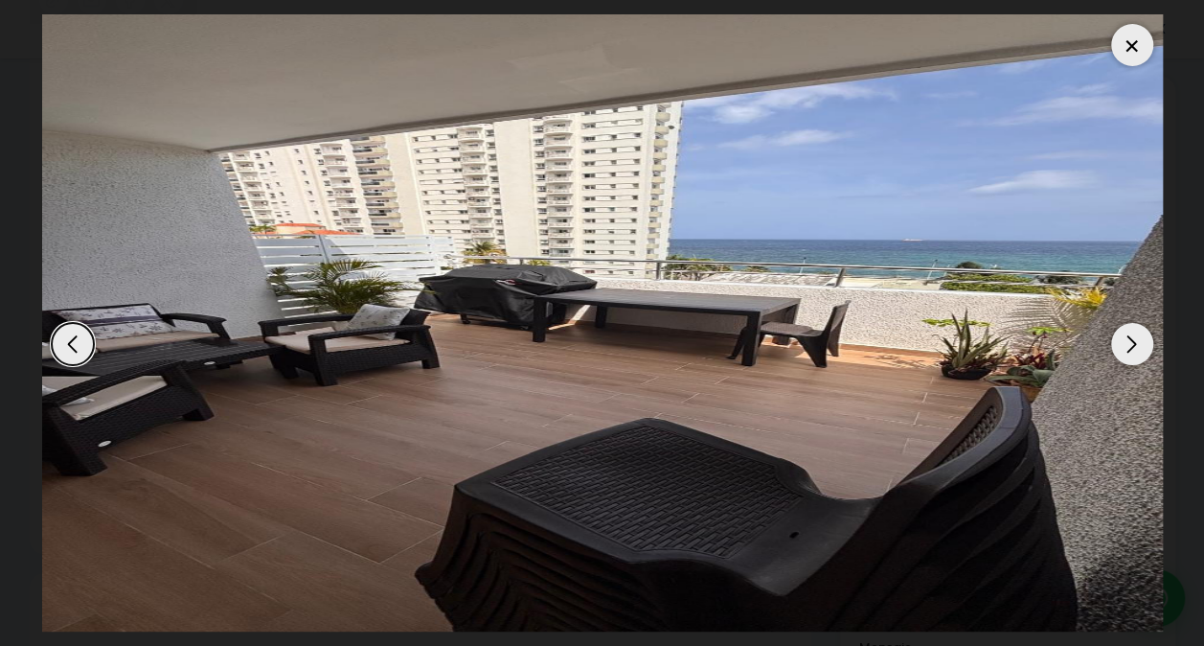
click at [1139, 41] on div at bounding box center [1132, 45] width 42 height 42
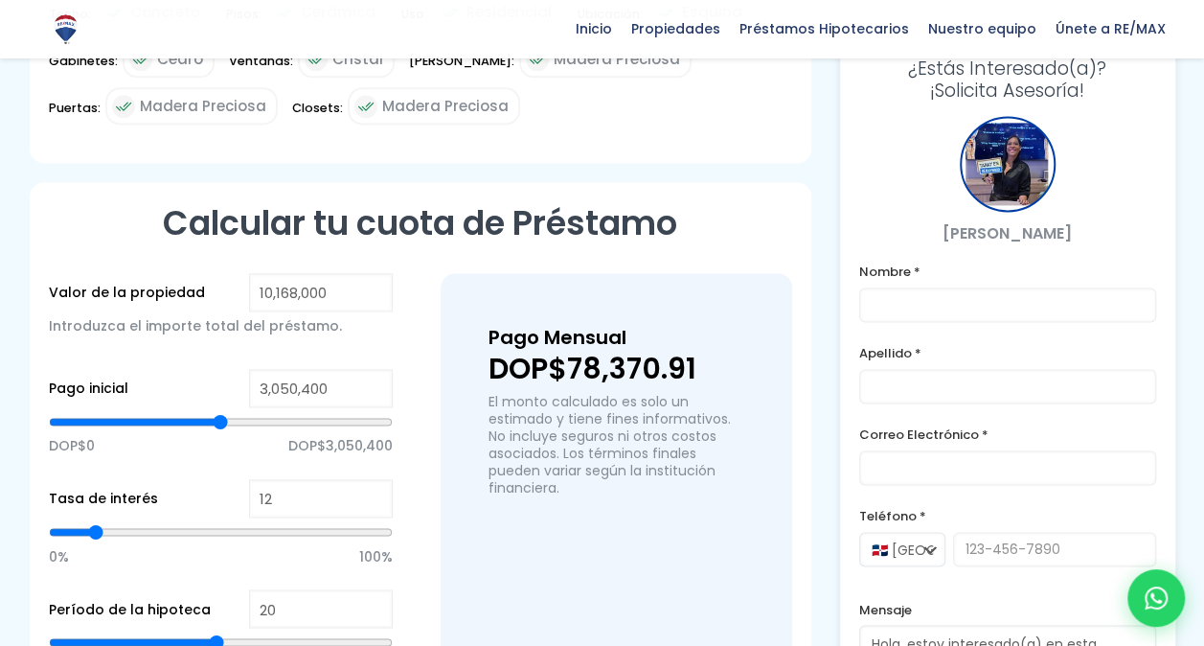
scroll to position [1251, 0]
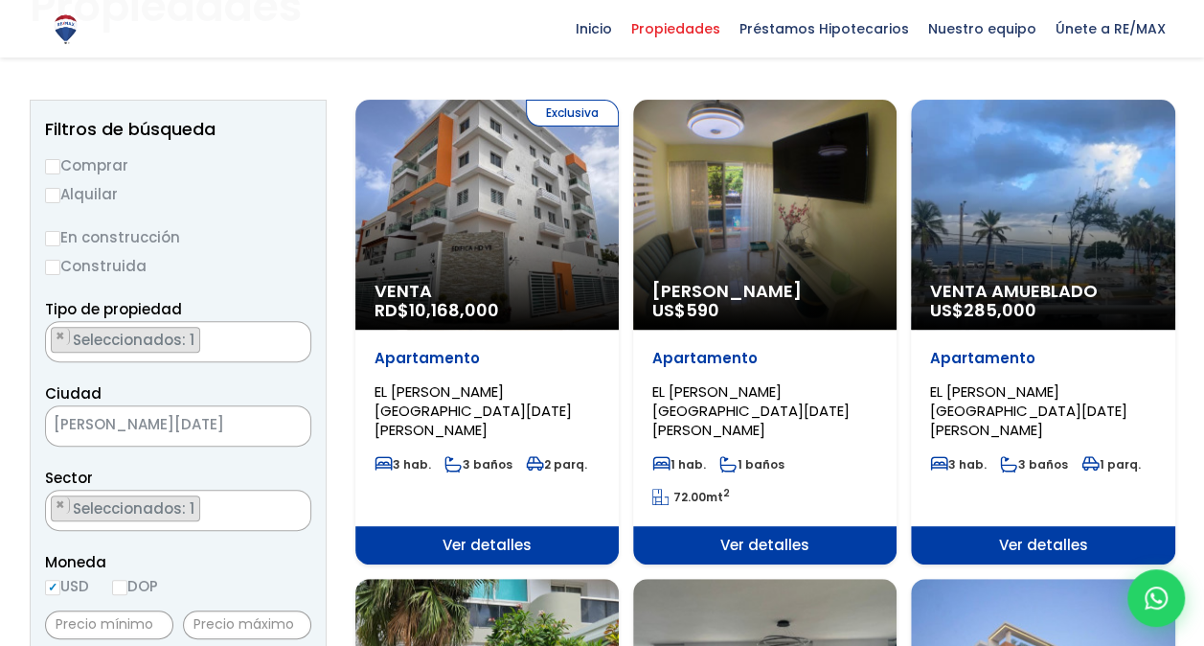
scroll to position [1172, 0]
click at [241, 513] on ul "× Seleccionados: 1" at bounding box center [166, 510] width 240 height 41
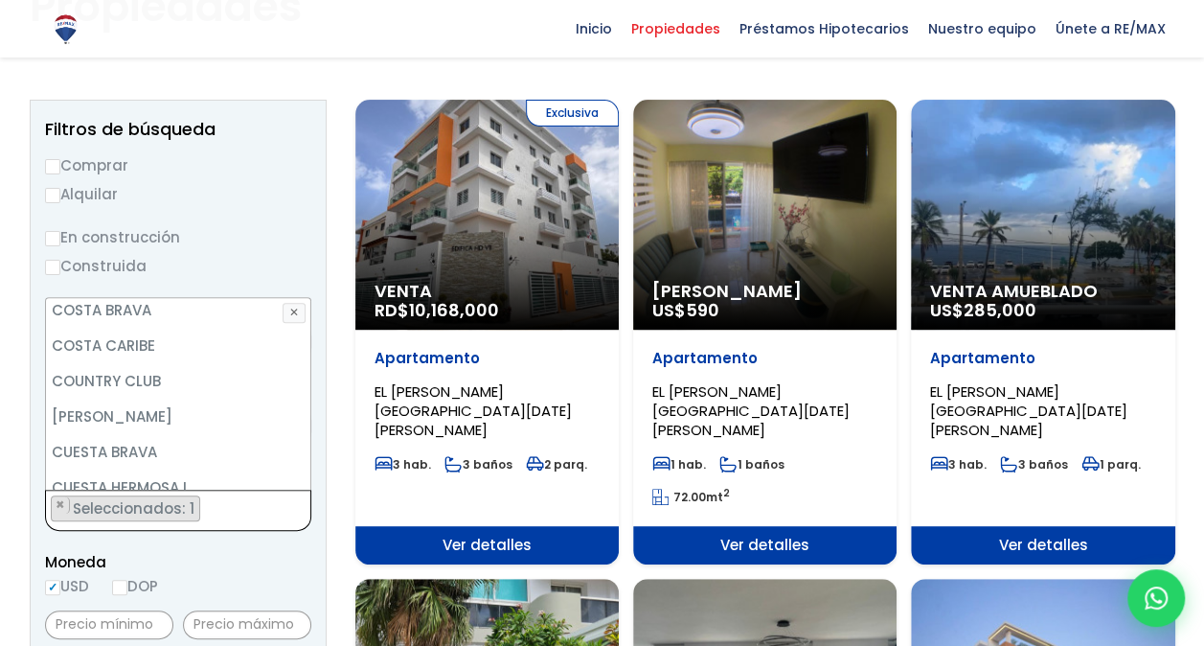
scroll to position [1510, 0]
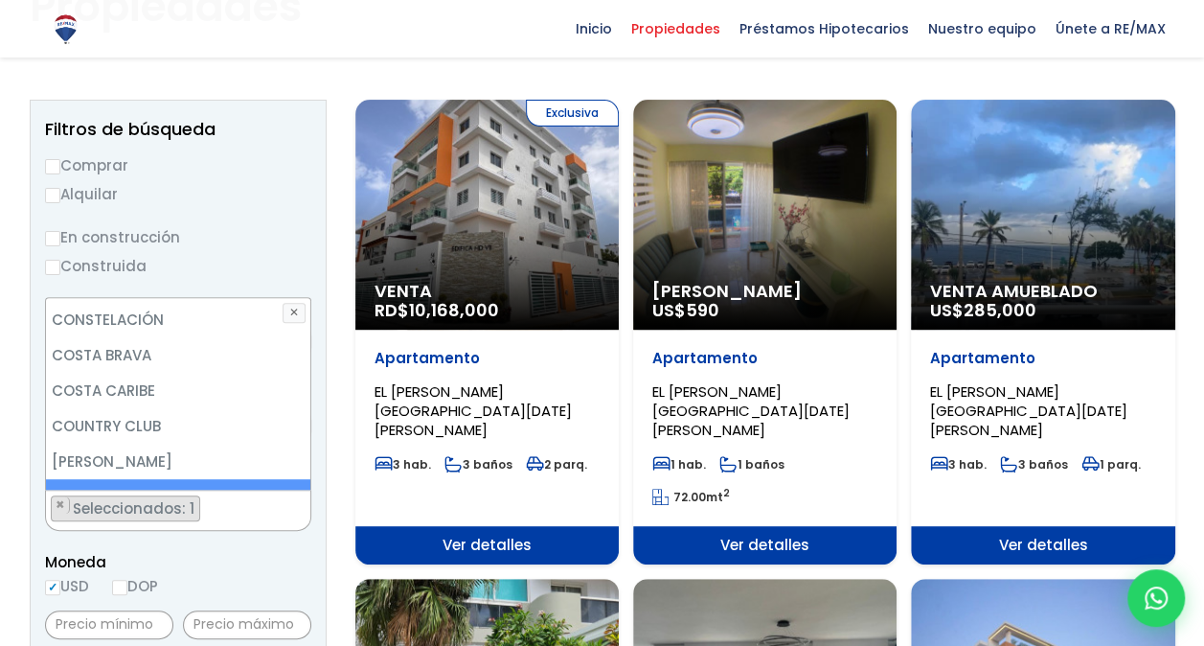
click at [153, 479] on li "CUESTA BRAVA" at bounding box center [178, 496] width 265 height 35
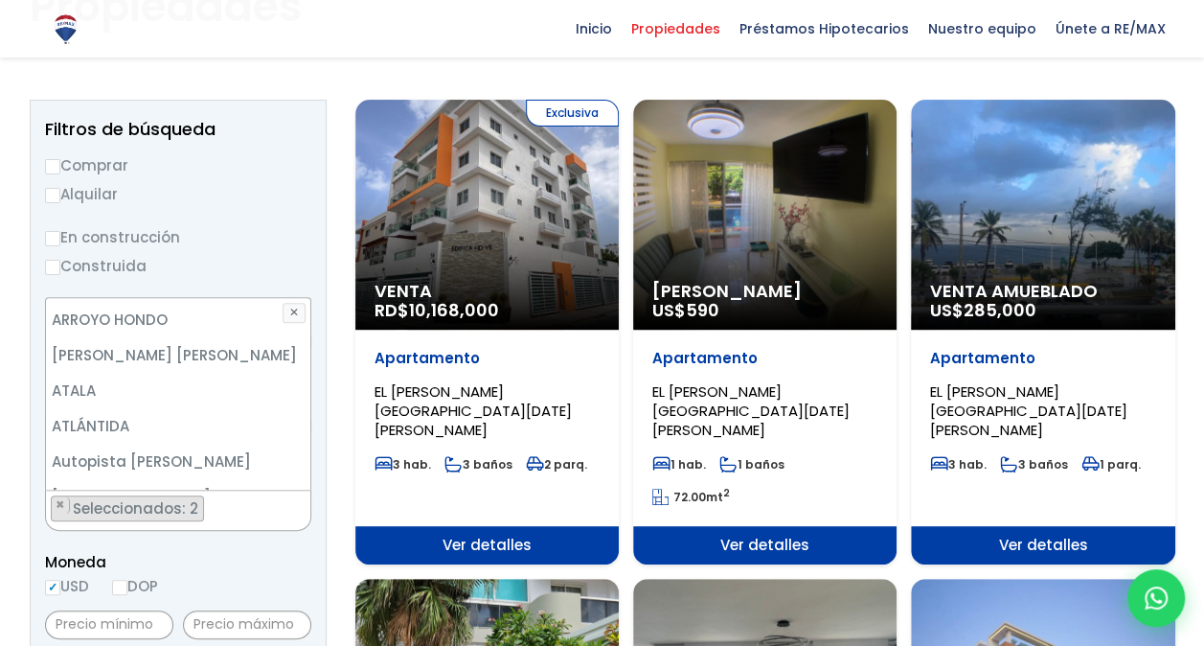
scroll to position [261, 0]
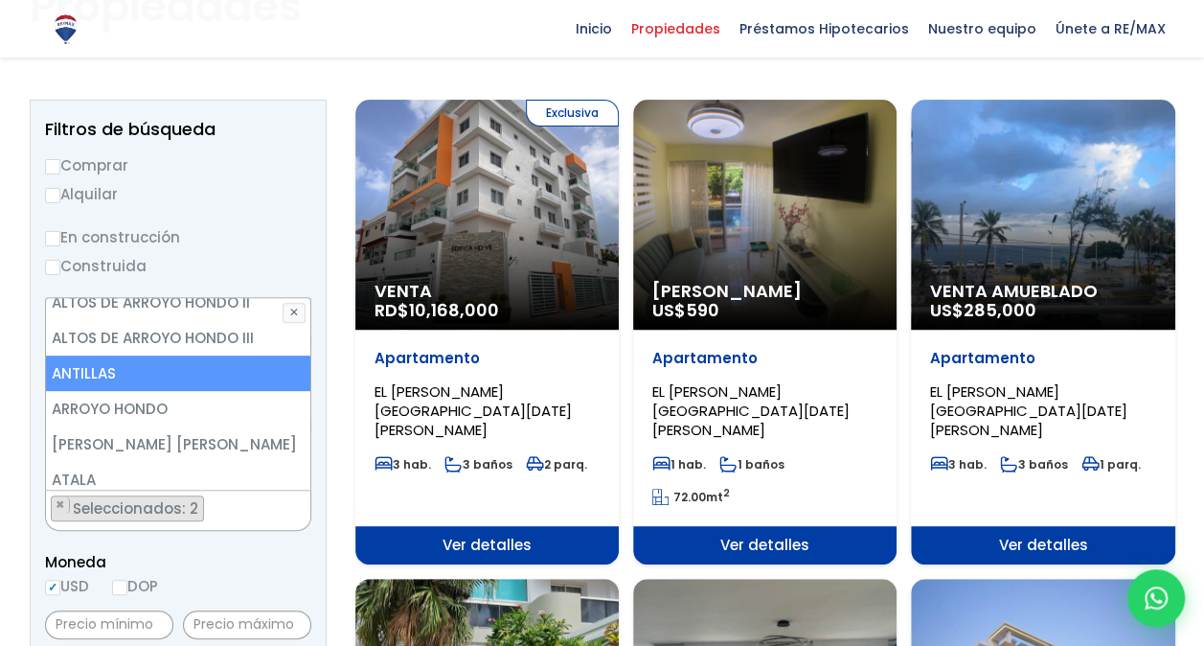
click at [212, 371] on li "ANTILLAS" at bounding box center [178, 372] width 265 height 35
select select "174"
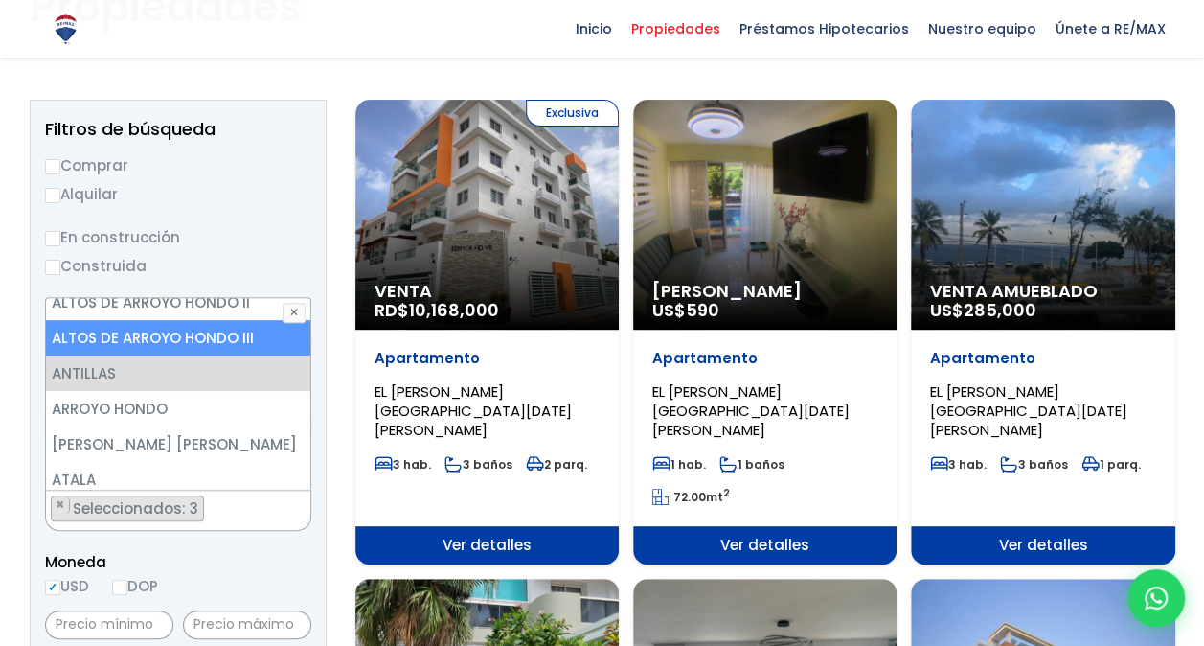
click at [404, 77] on div "Propiedades" at bounding box center [602, 6] width 1169 height 158
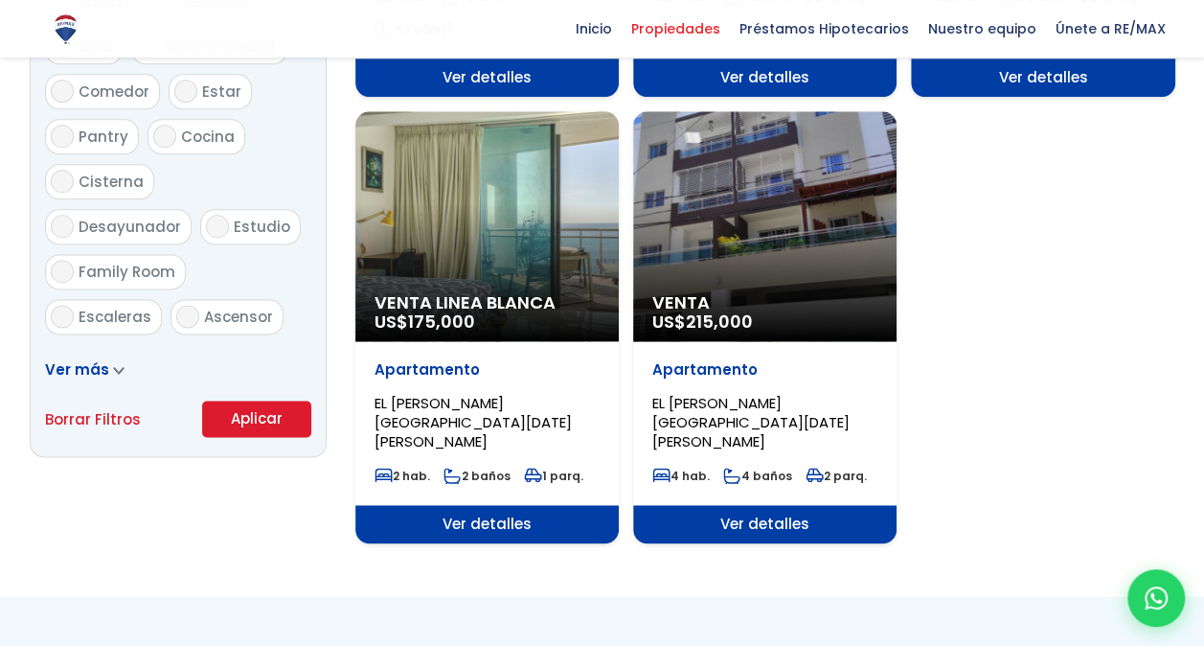
scroll to position [1130, 0]
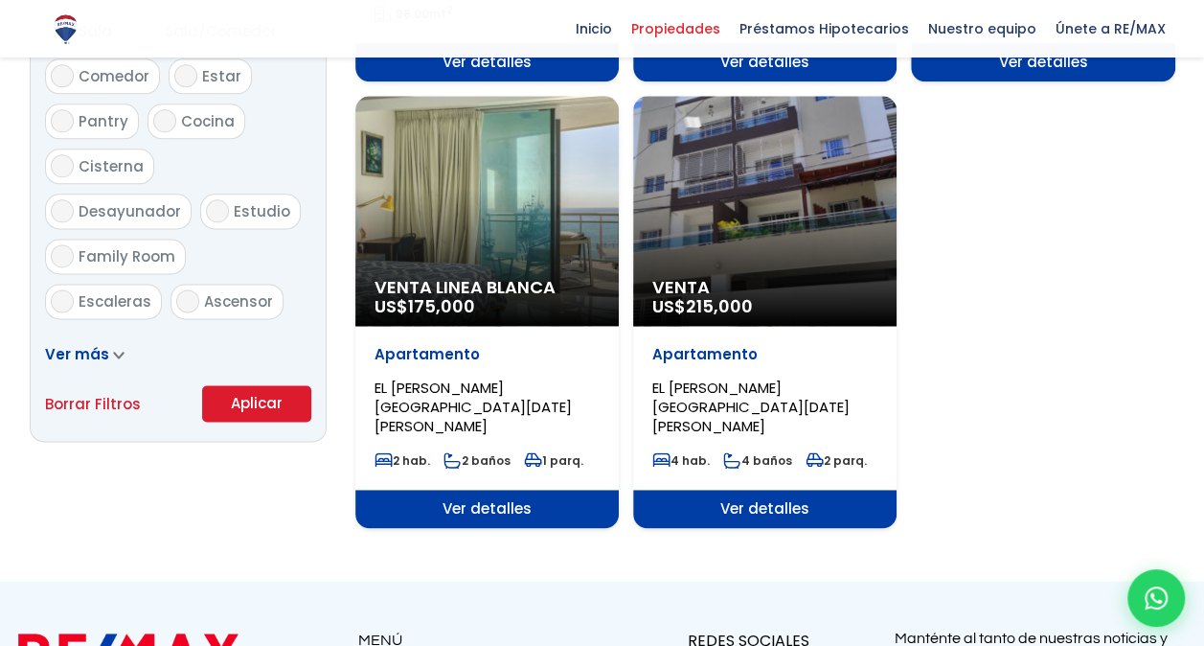
click at [278, 394] on button "Aplicar" at bounding box center [256, 403] width 109 height 36
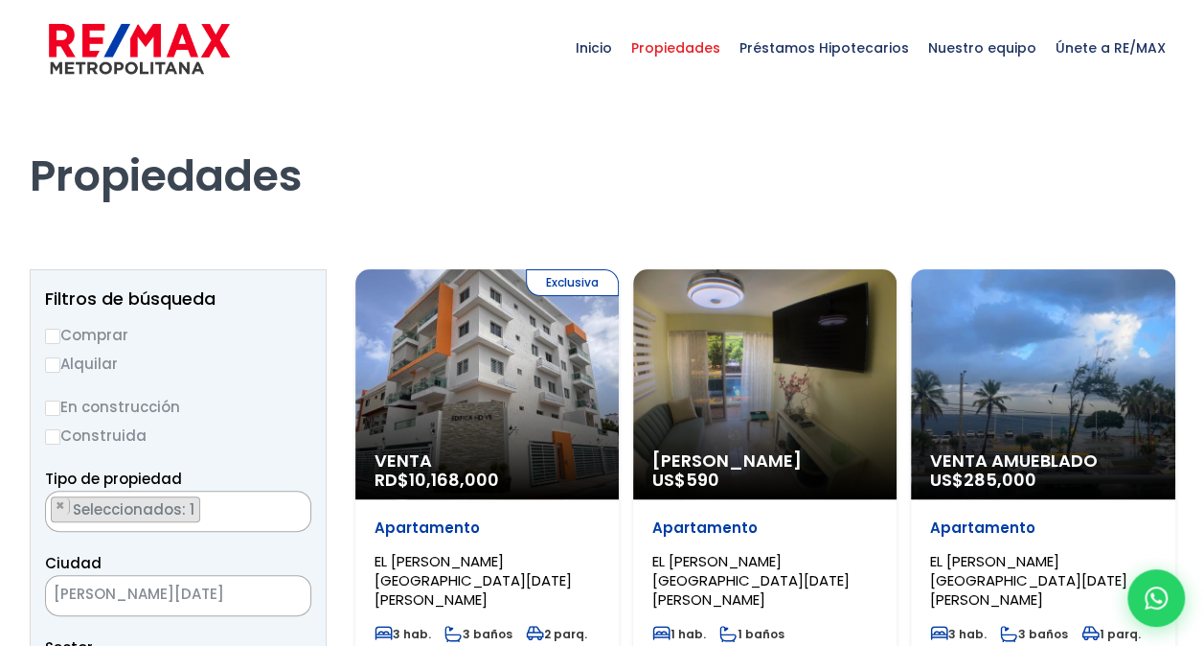
select select "174"
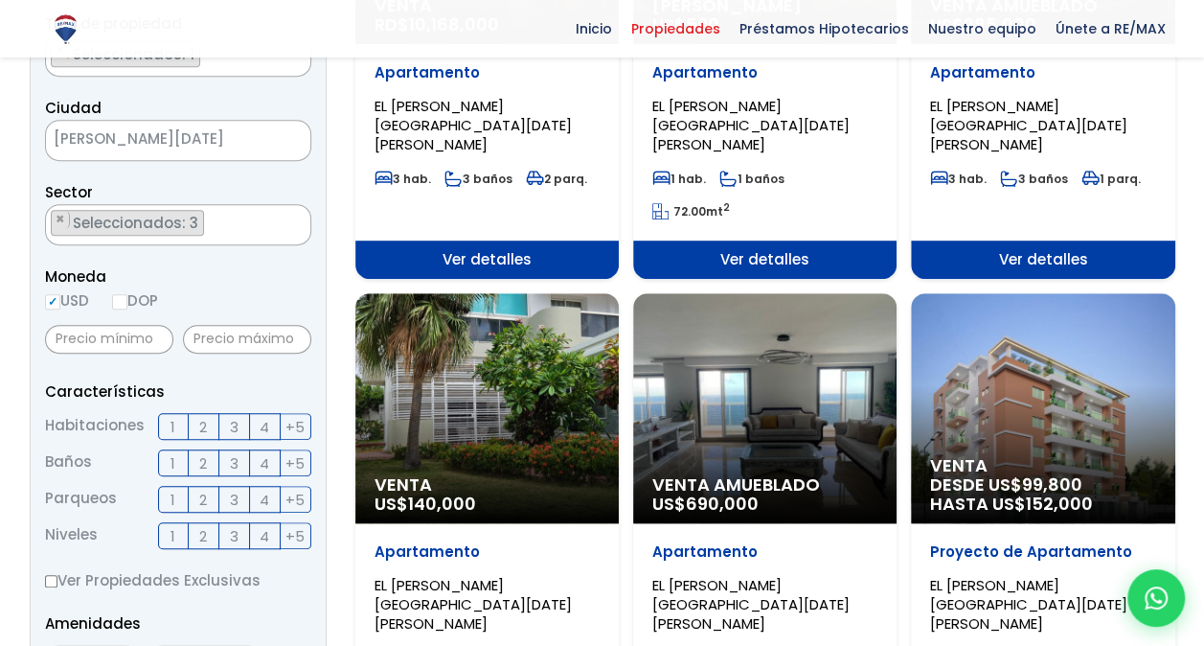
scroll to position [460, 0]
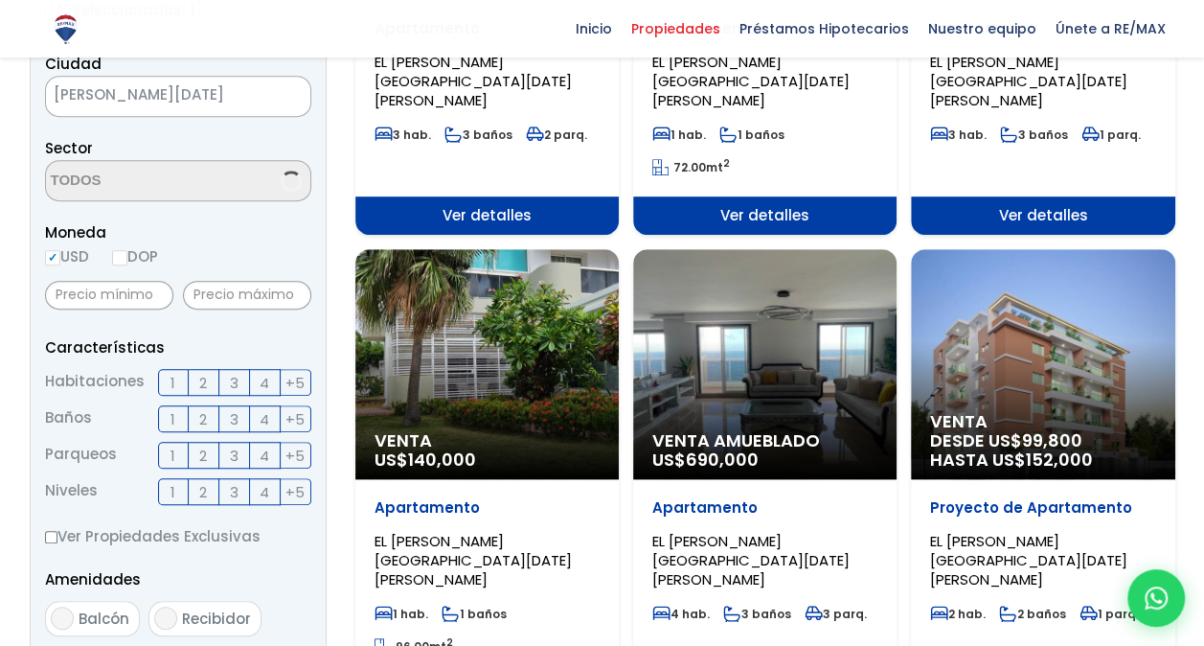
select select "174"
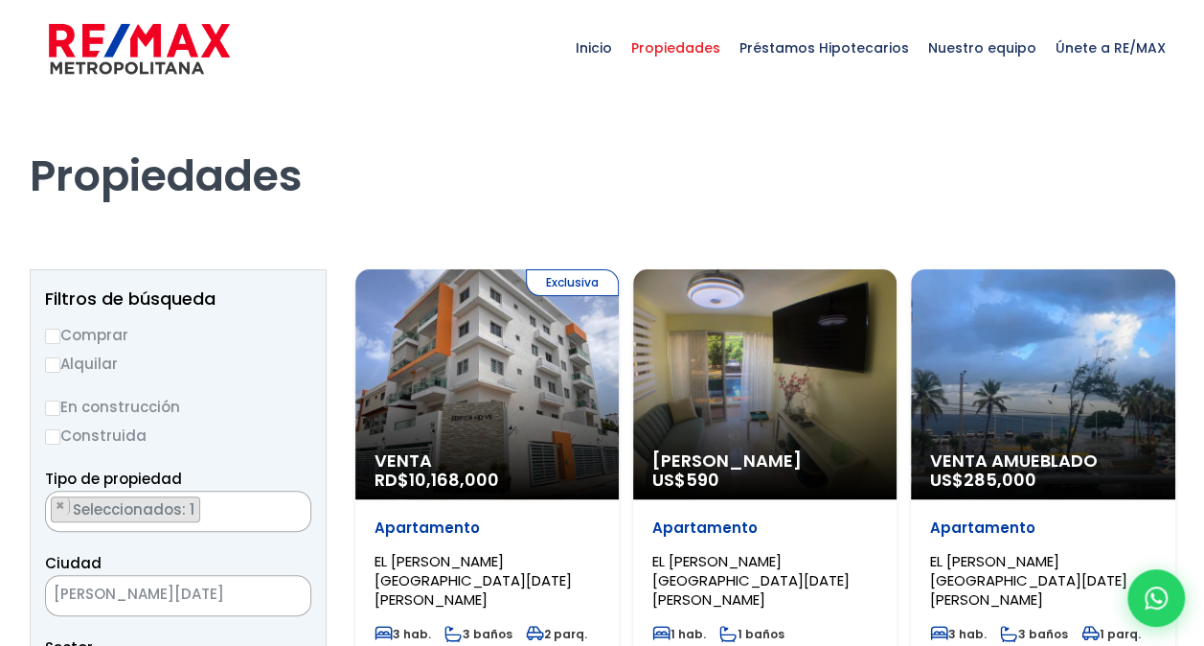
click at [250, 505] on ul "× Seleccionados: 1" at bounding box center [166, 511] width 240 height 41
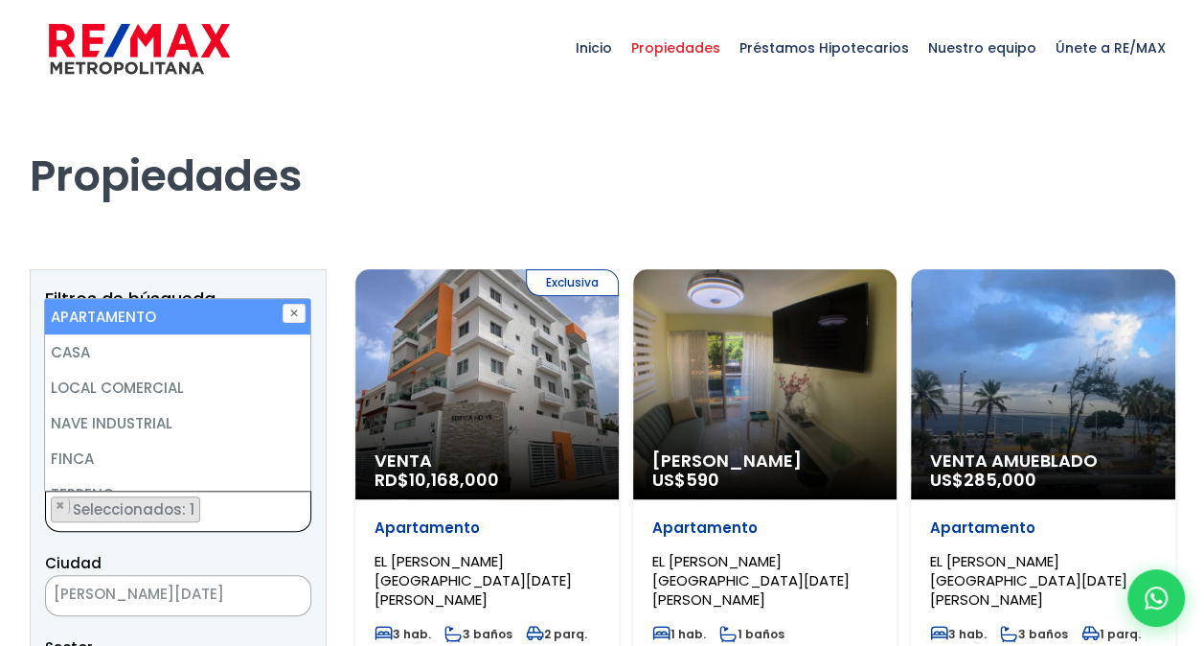
click at [250, 506] on ul "× Seleccionados: 1" at bounding box center [166, 511] width 240 height 41
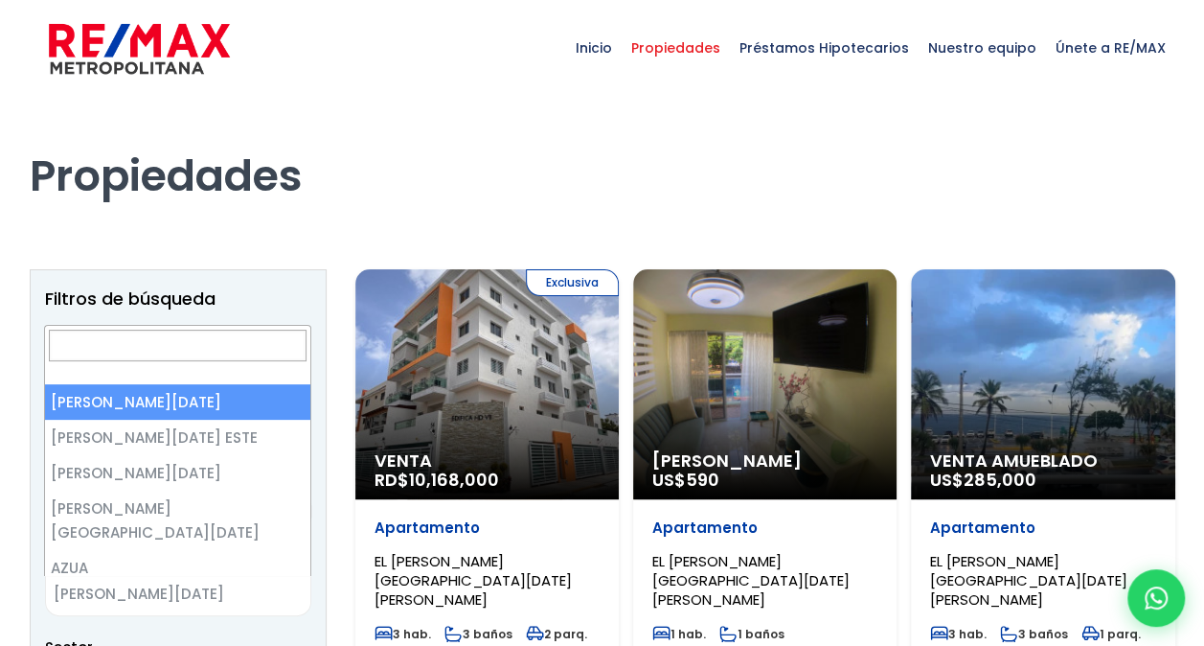
click at [231, 586] on span "[PERSON_NAME][DATE]" at bounding box center [154, 593] width 216 height 27
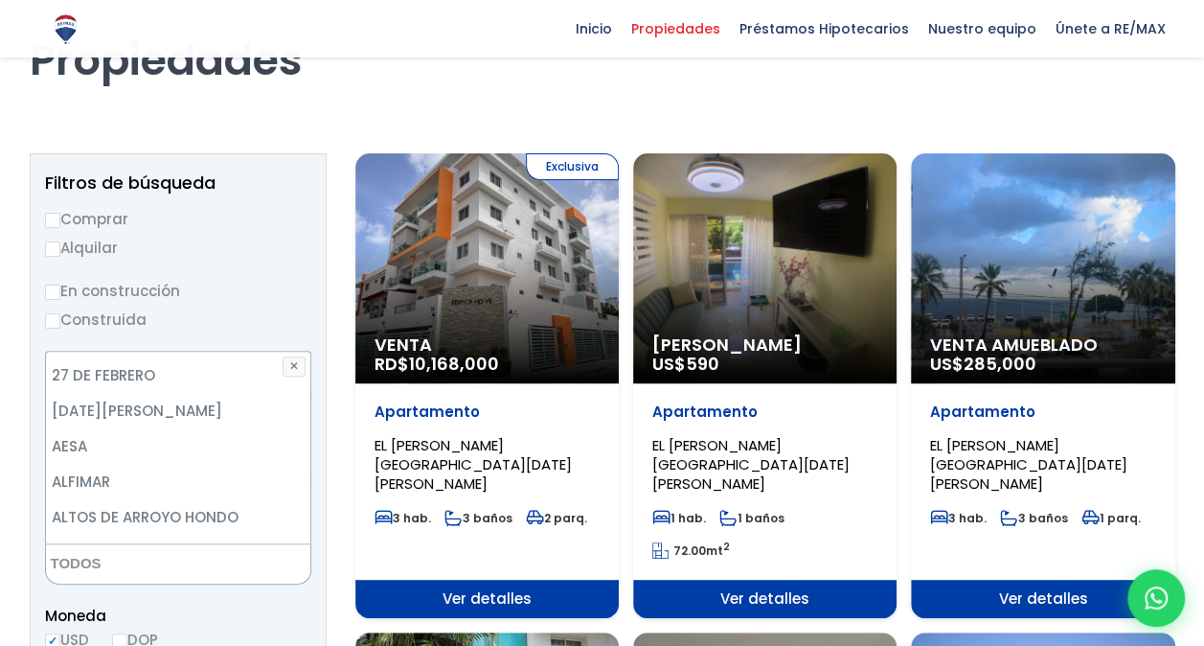
scroll to position [77, 0]
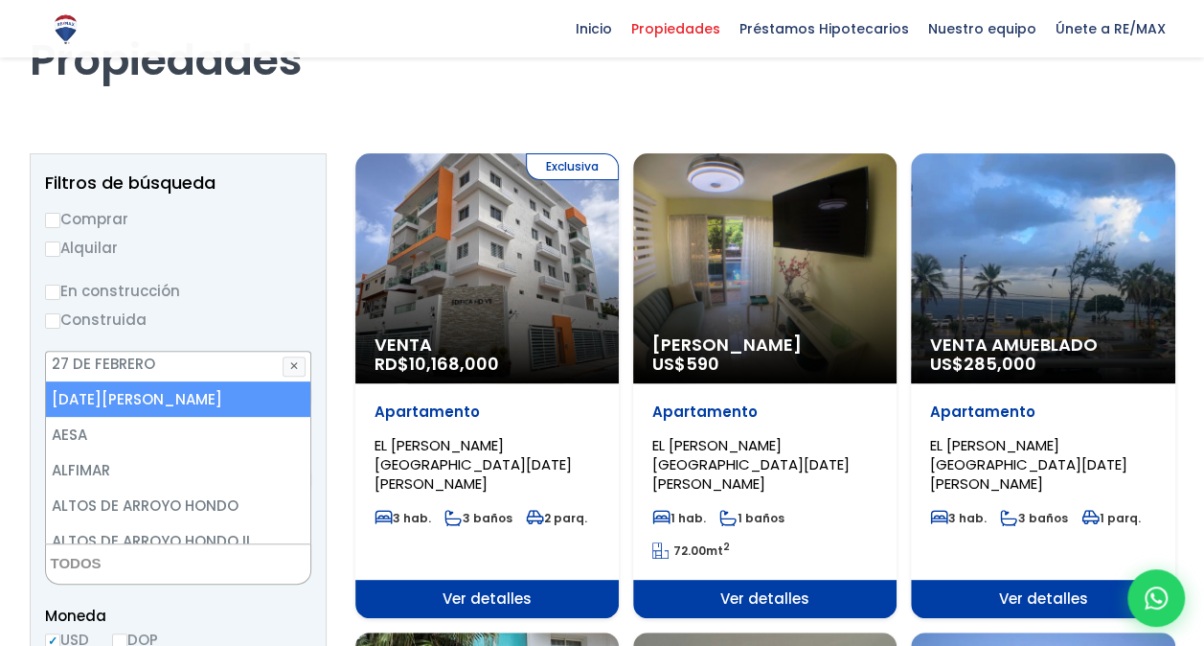
click at [197, 398] on li "30 DE MAYO" at bounding box center [178, 398] width 265 height 35
select select "165"
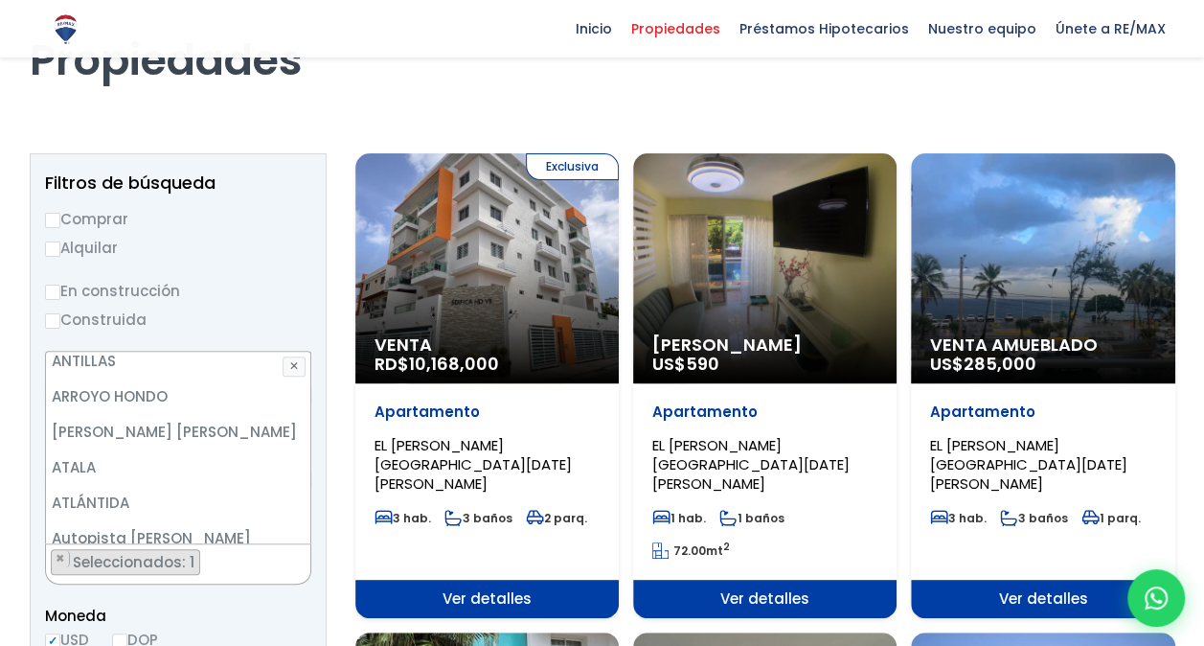
scroll to position [345, 0]
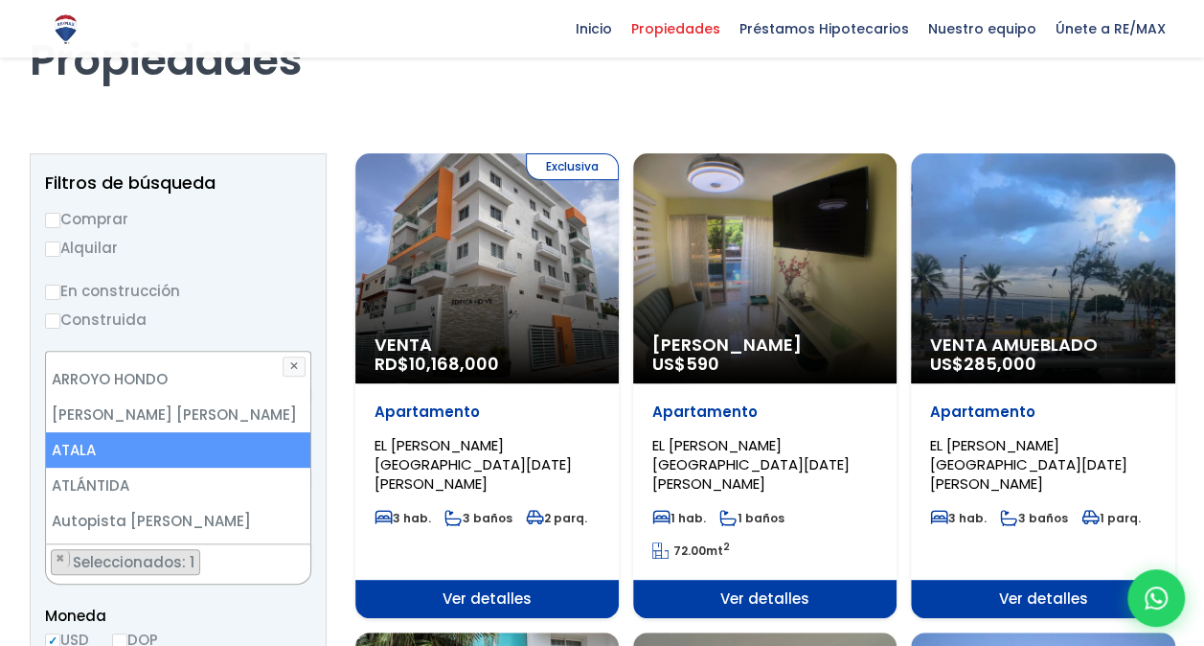
click at [237, 454] on li "ATALA" at bounding box center [178, 449] width 265 height 35
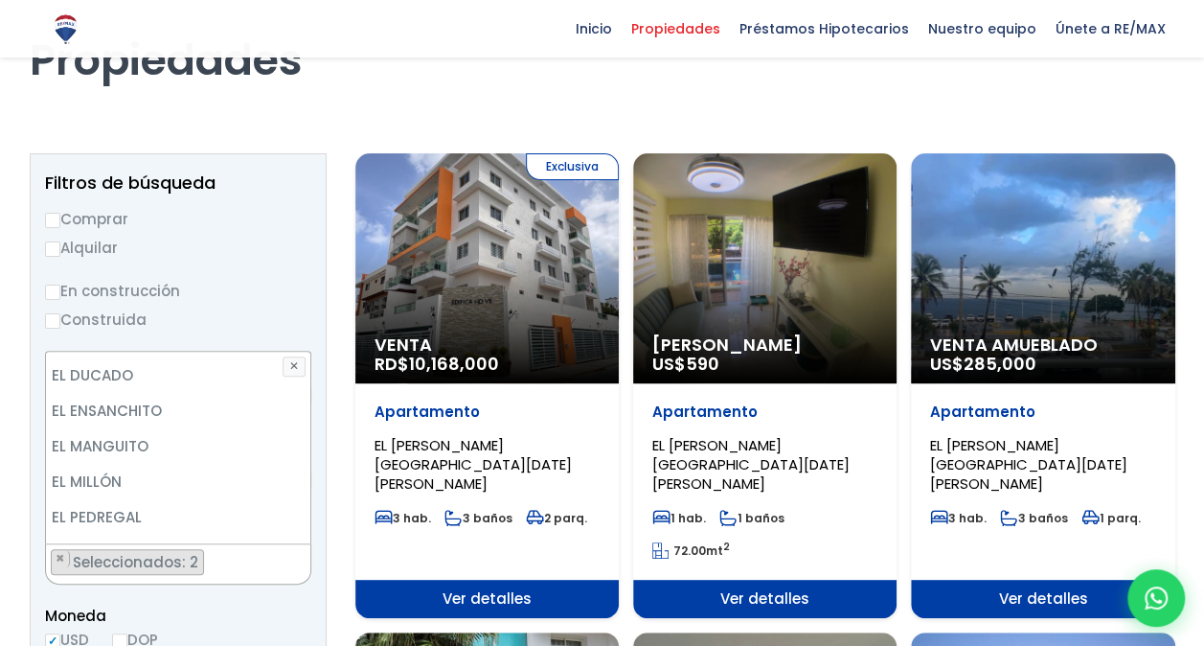
scroll to position [2184, 0]
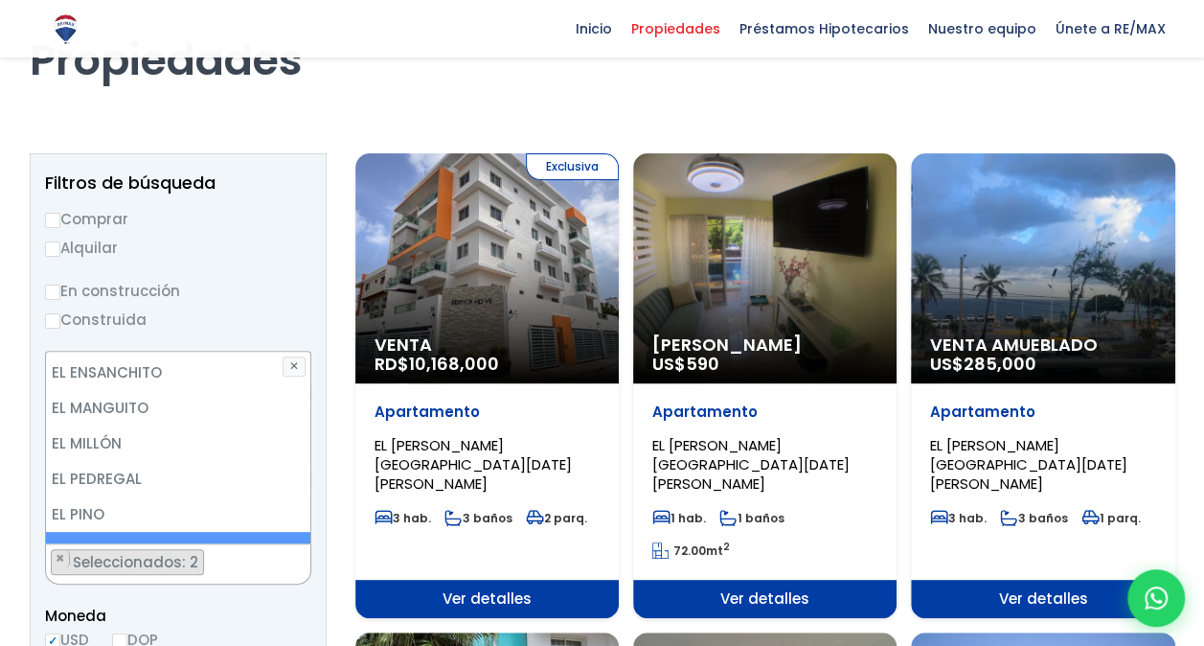
click at [109, 532] on li "EL PORTAL" at bounding box center [178, 549] width 265 height 35
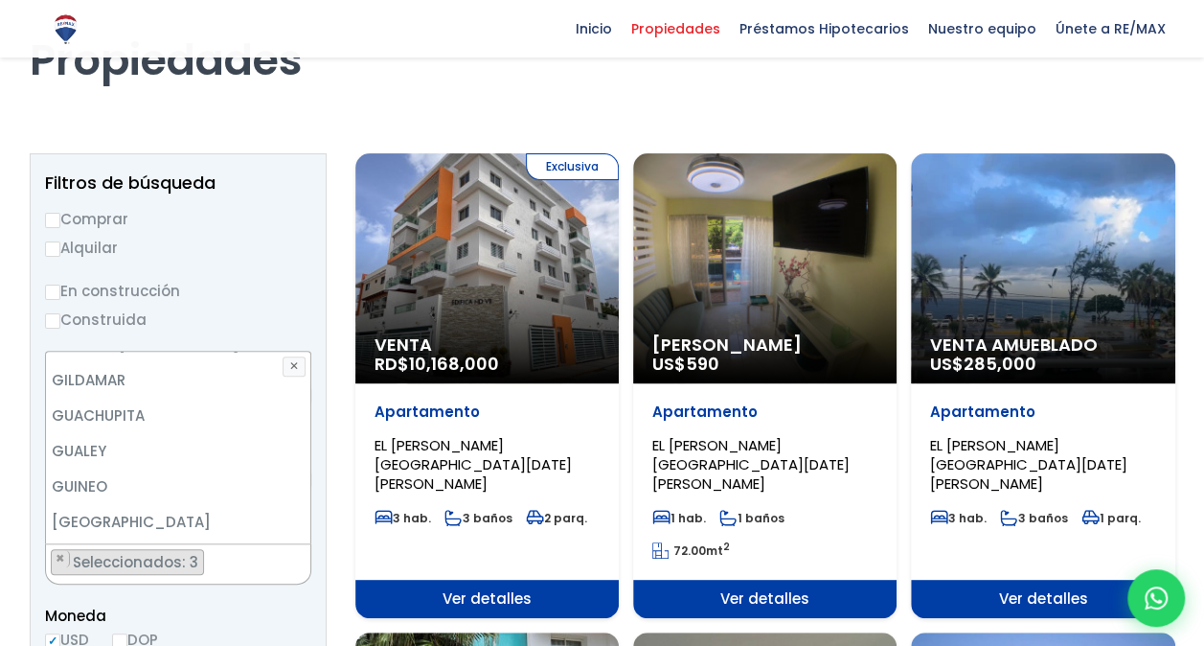
scroll to position [3244, 0]
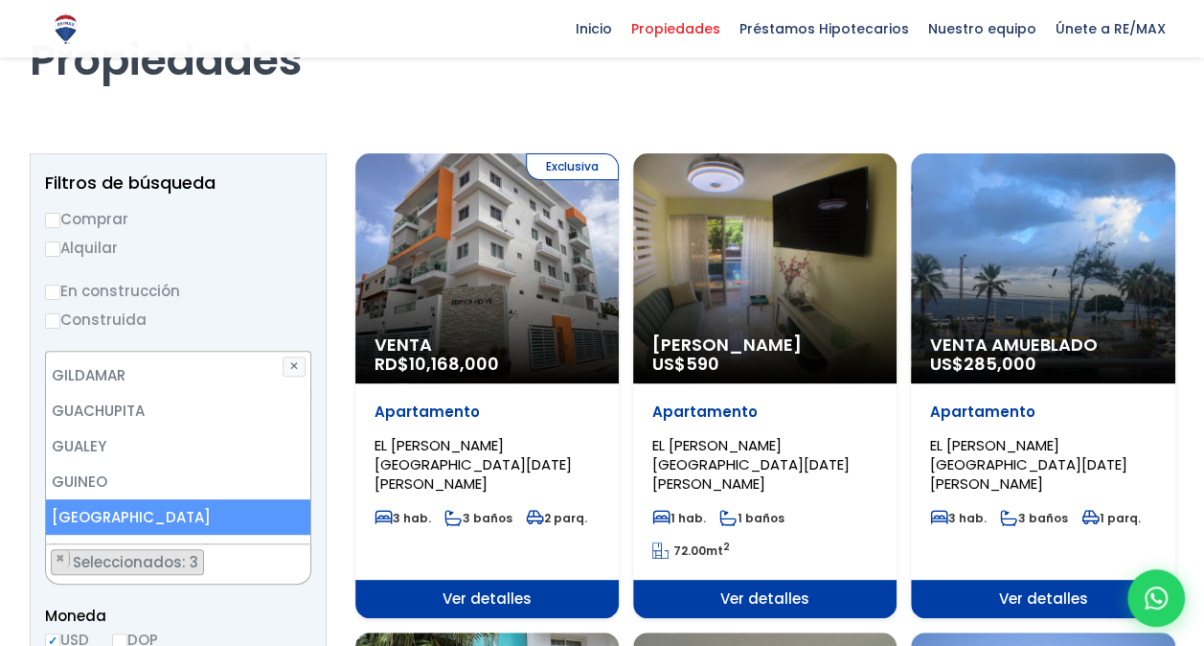
click at [151, 499] on li "[GEOGRAPHIC_DATA]" at bounding box center [178, 516] width 265 height 35
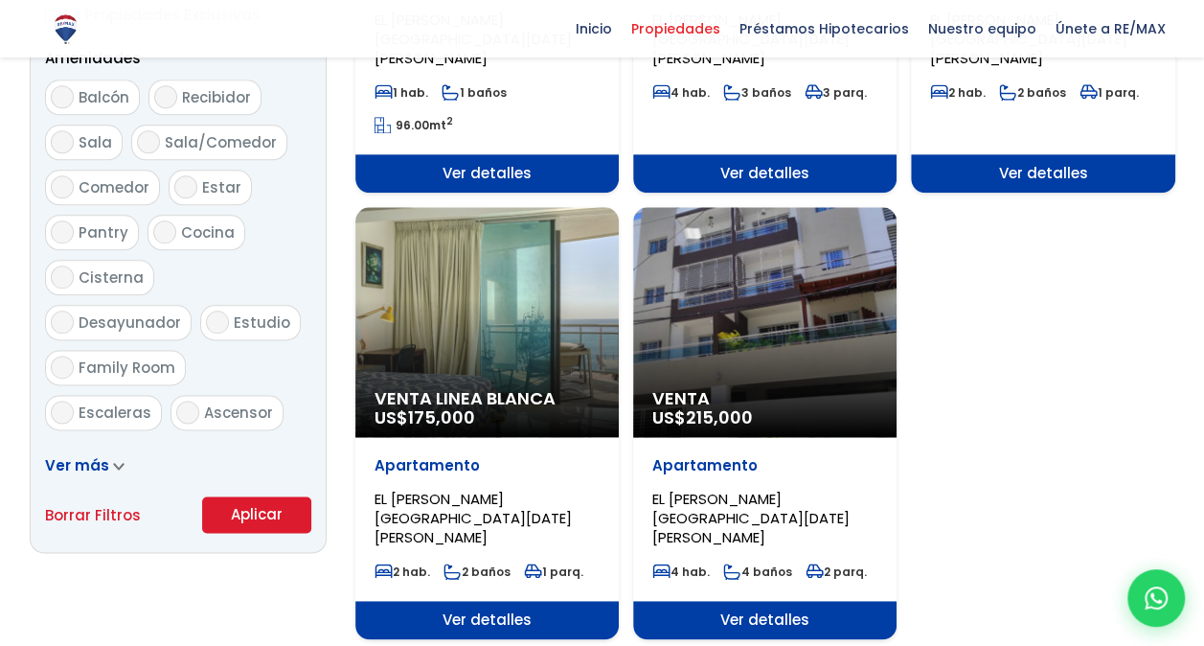
scroll to position [1023, 0]
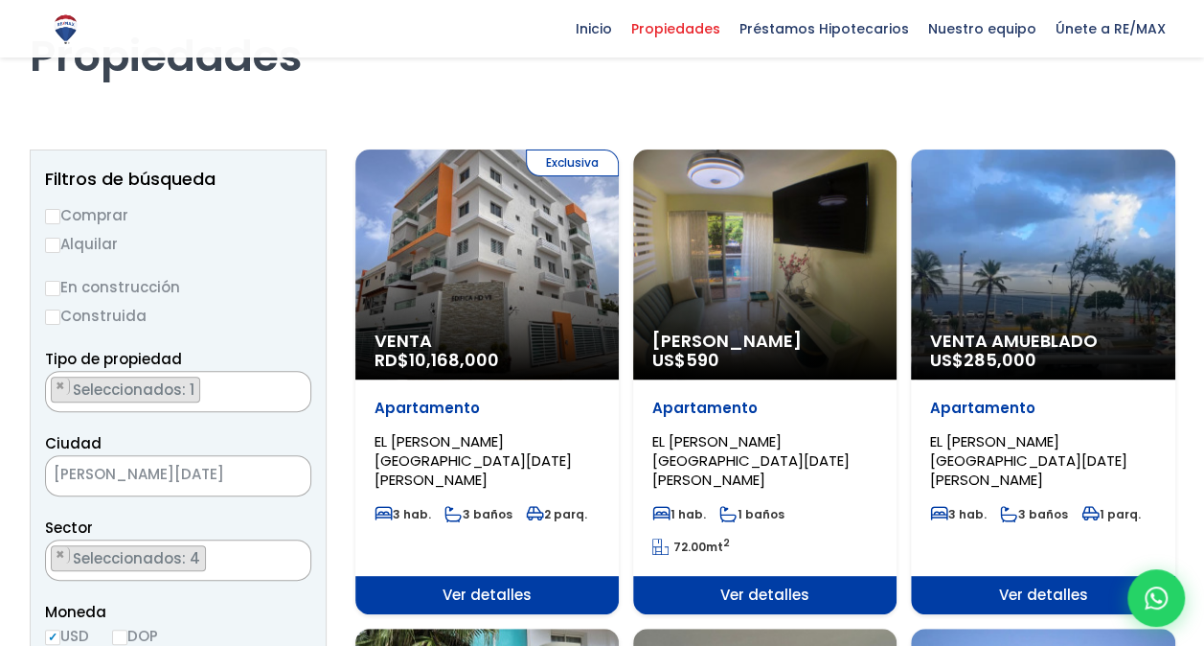
scroll to position [134, 0]
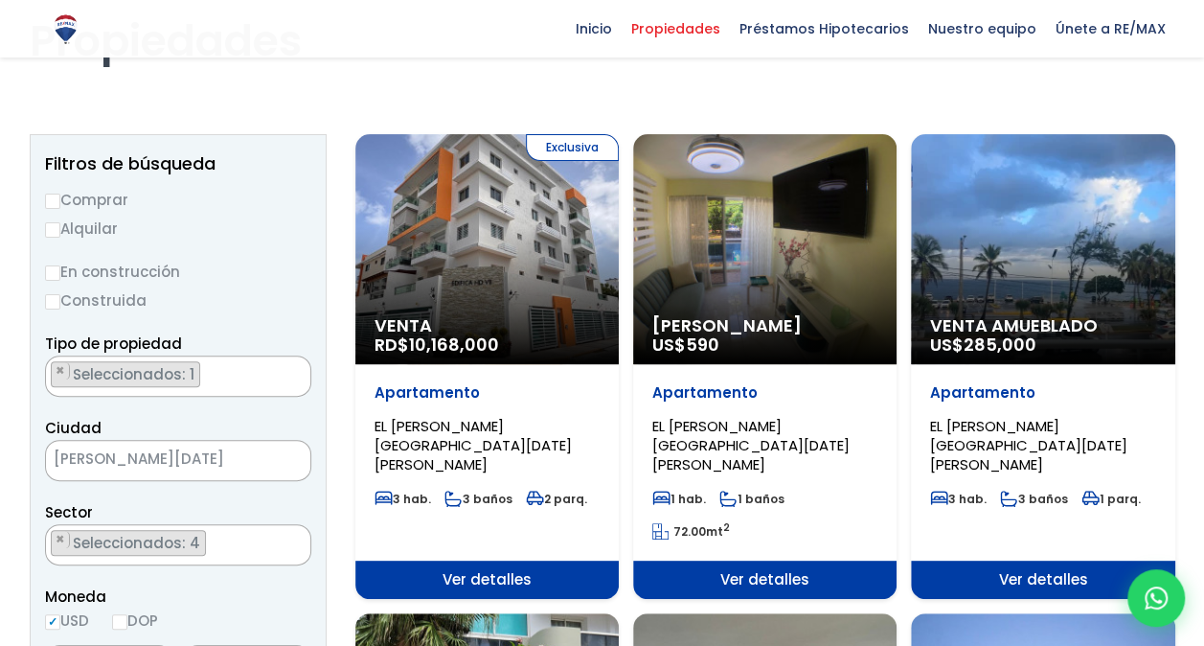
click at [58, 268] on input "En construcción" at bounding box center [52, 272] width 15 height 15
radio input "true"
click at [249, 552] on ul "× Seleccionados: 4 × Seleccionados: 4 × Seleccionados: 4 × Seleccionados: 4" at bounding box center [166, 545] width 240 height 41
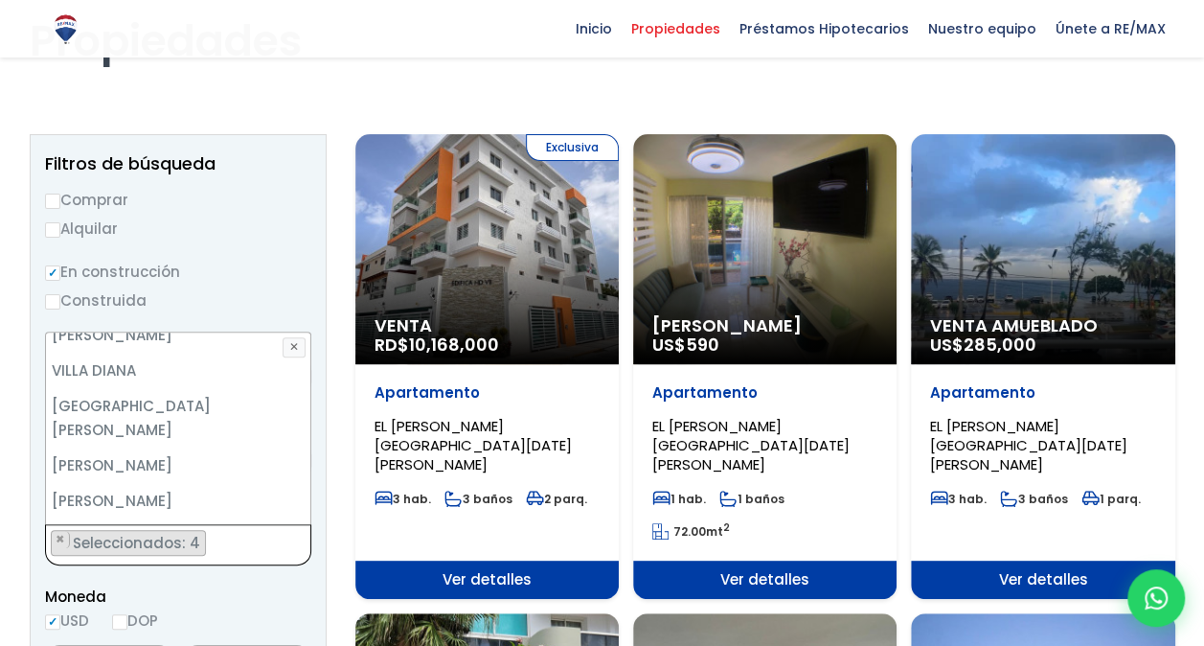
scroll to position [9143, 0]
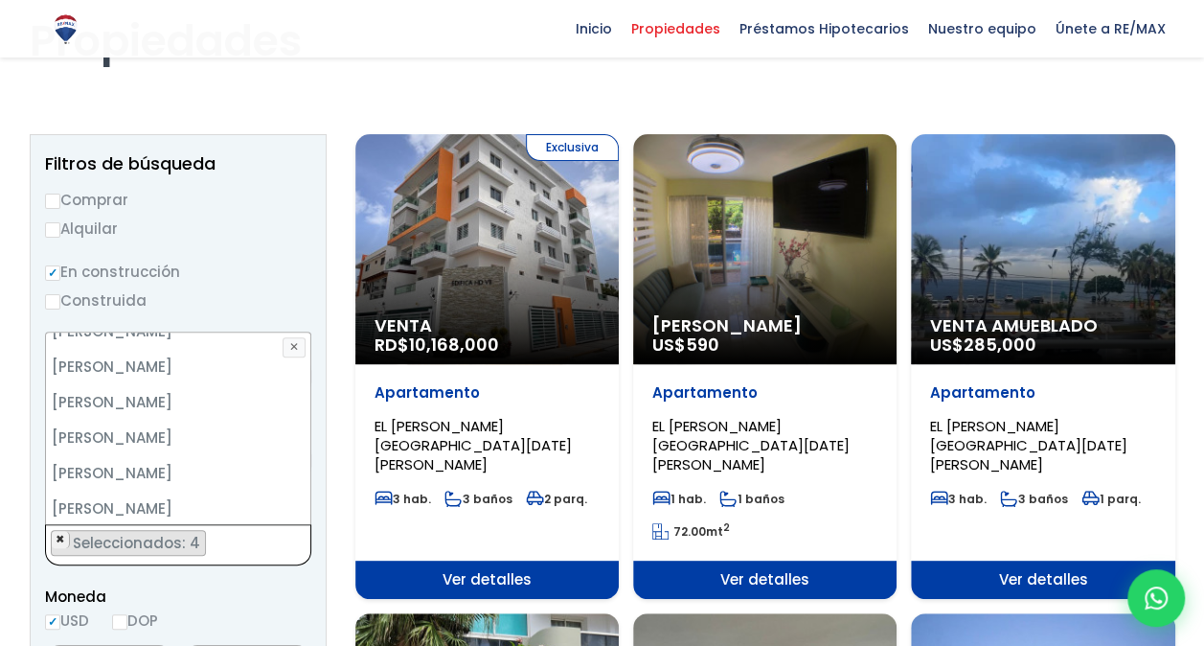
click at [57, 542] on span "×" at bounding box center [61, 539] width 10 height 17
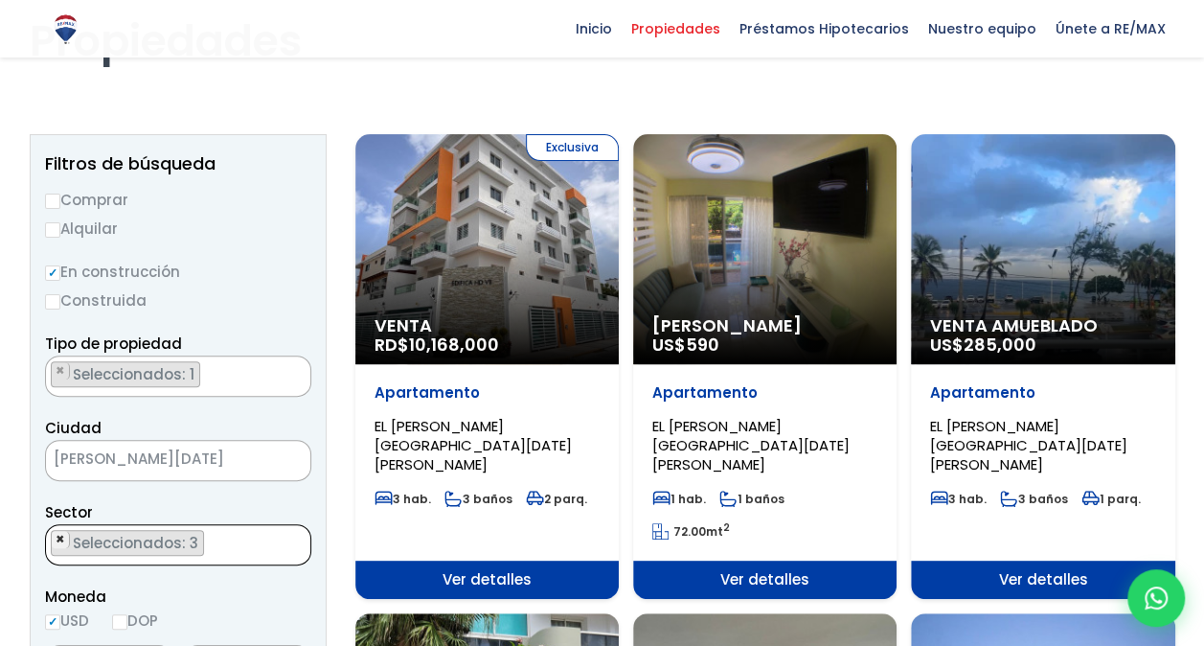
click at [57, 542] on span "×" at bounding box center [61, 539] width 10 height 17
select select "163"
click at [59, 534] on span "×" at bounding box center [61, 539] width 10 height 17
select select
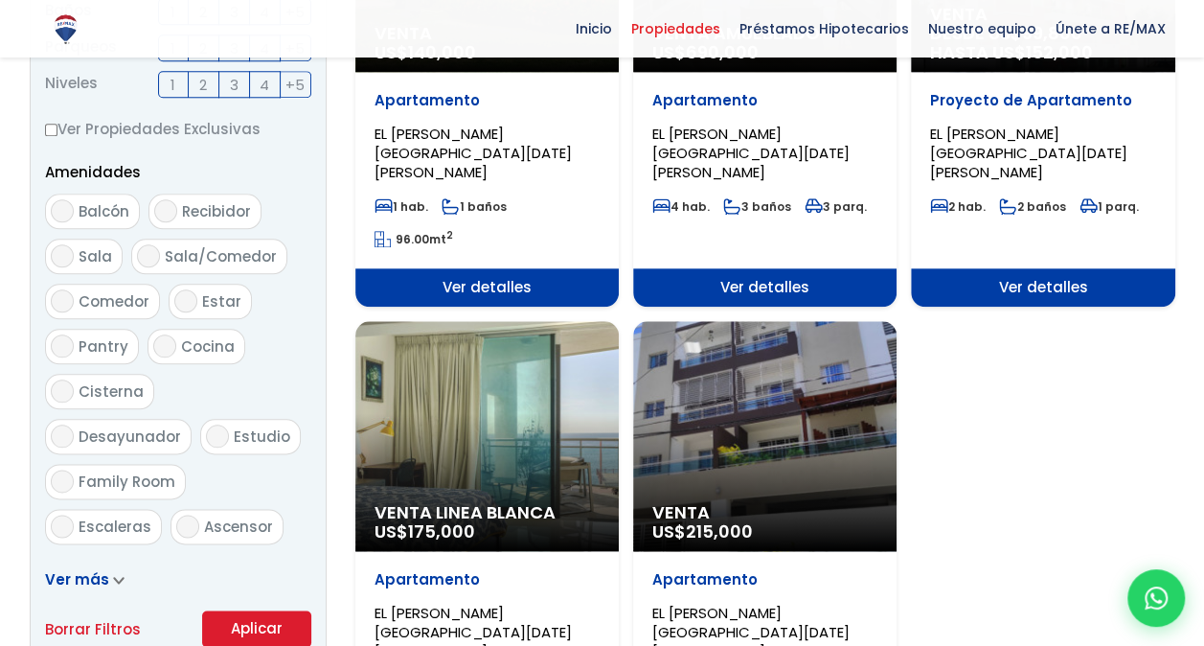
scroll to position [972, 0]
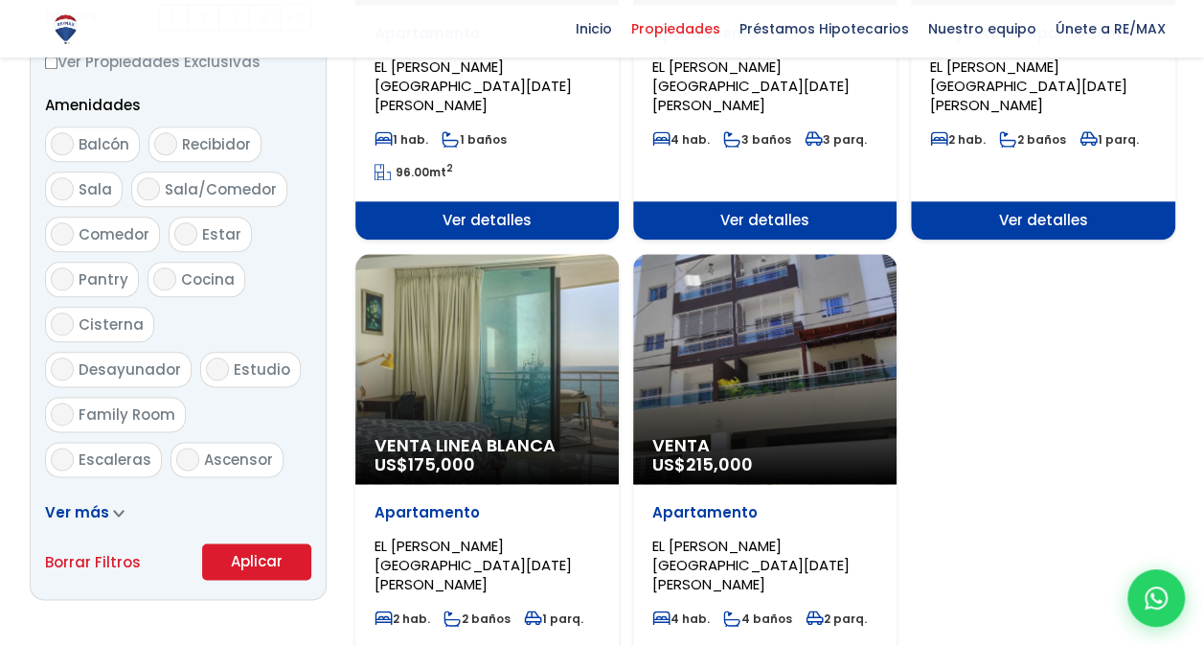
click at [294, 552] on button "Aplicar" at bounding box center [256, 561] width 109 height 36
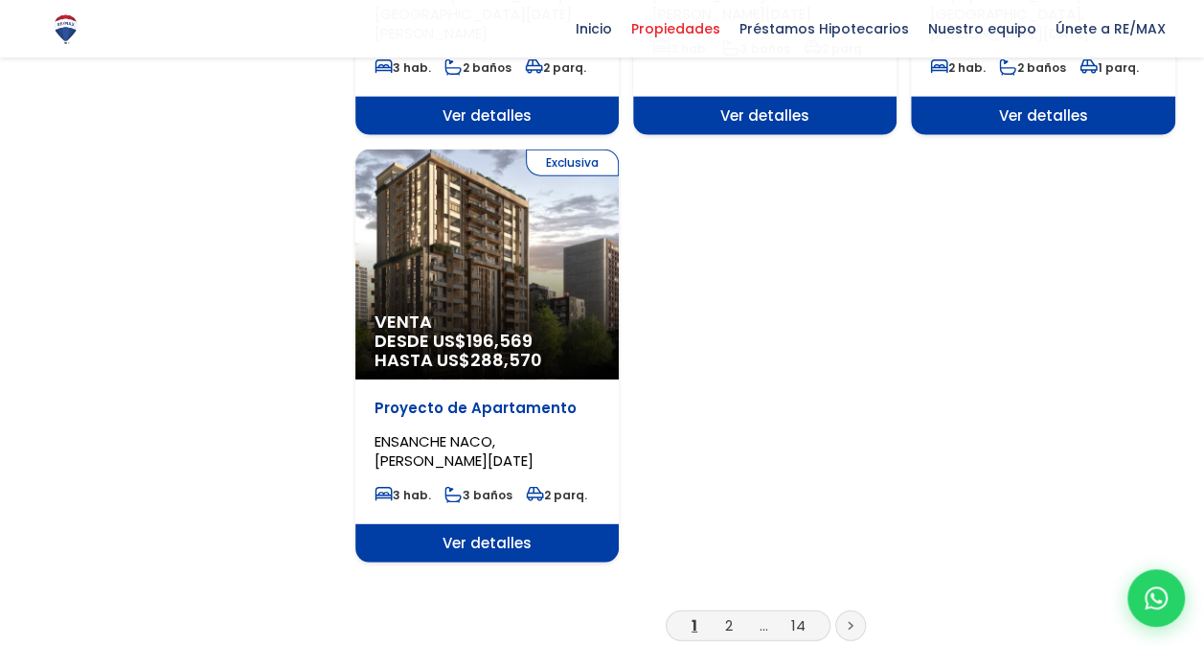
scroll to position [2316, 0]
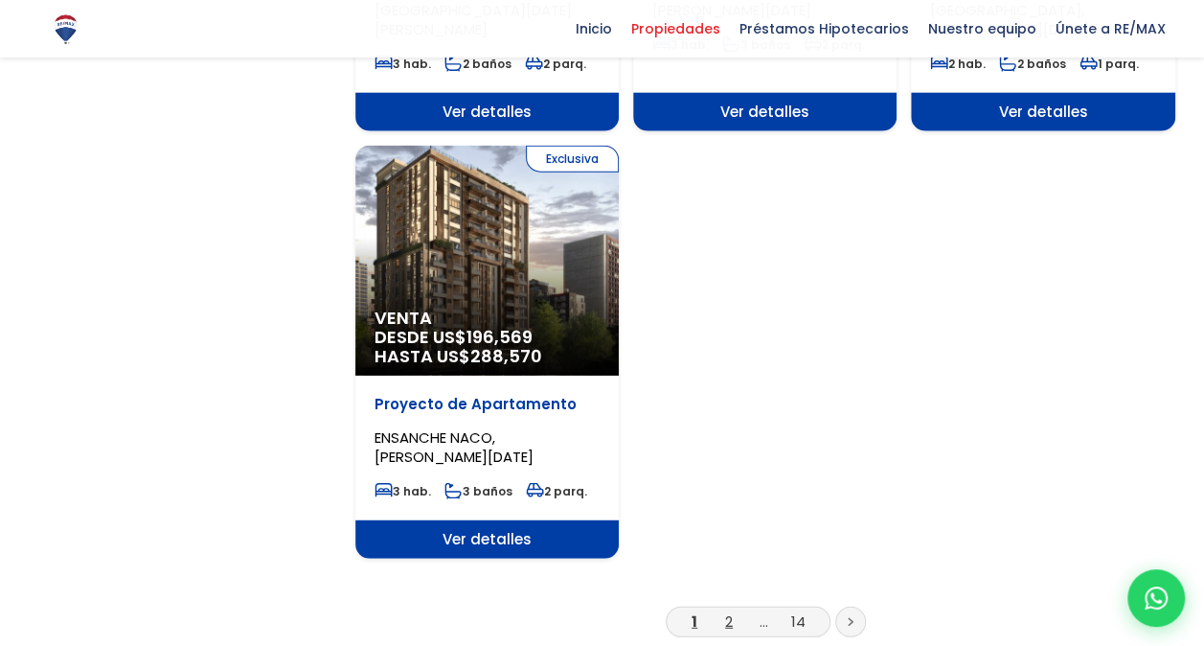
click at [732, 611] on link "2" at bounding box center [729, 621] width 8 height 20
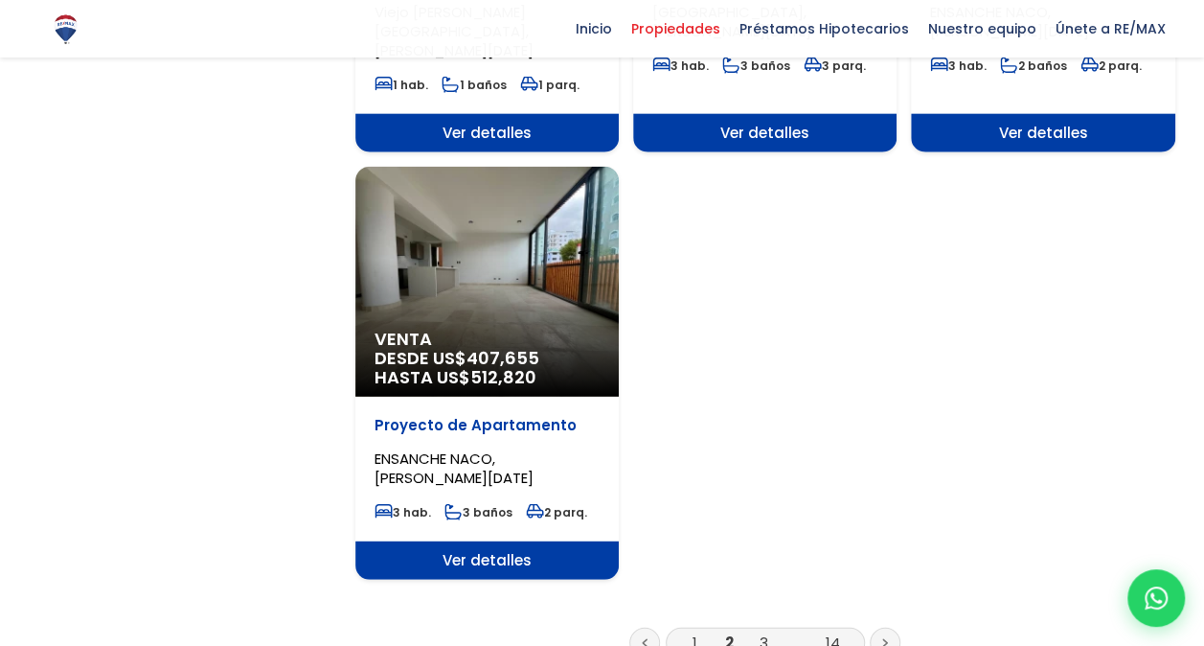
scroll to position [2490, 0]
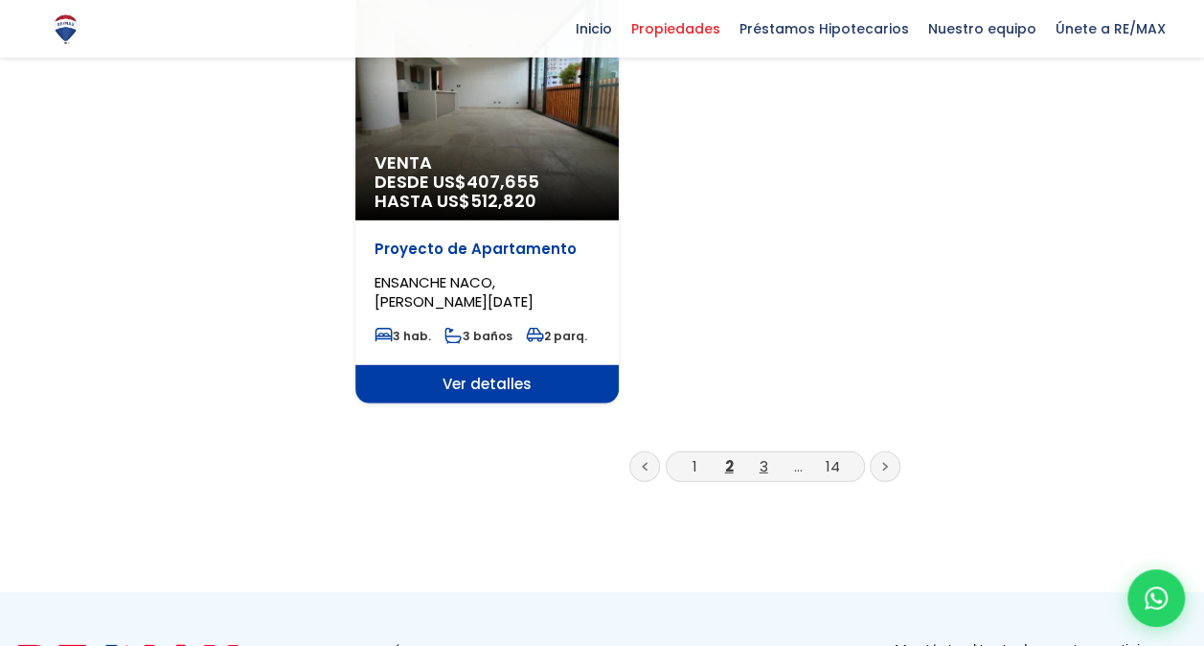
click at [766, 456] on link "3" at bounding box center [764, 466] width 9 height 20
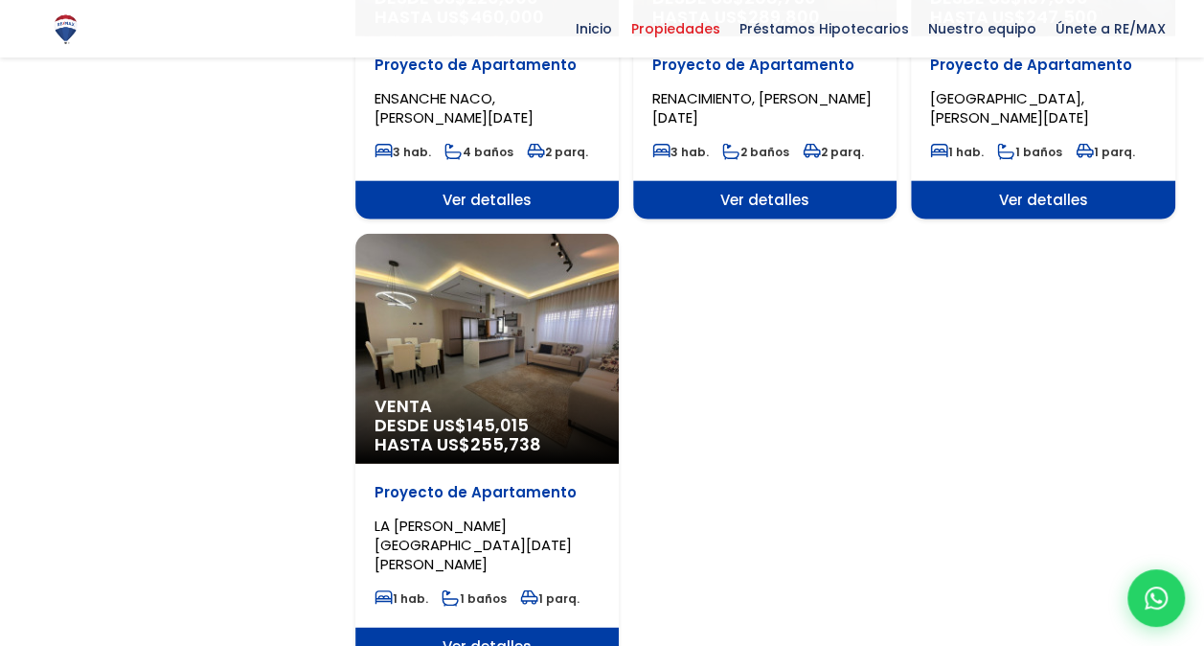
scroll to position [2285, 0]
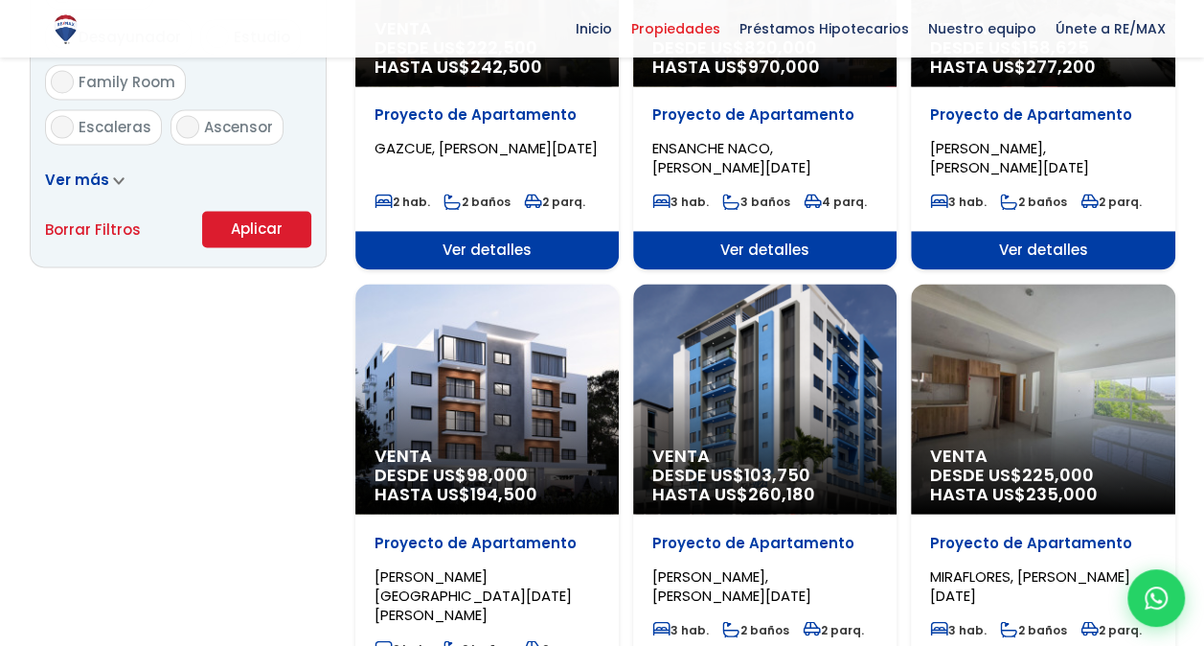
scroll to position [1341, 0]
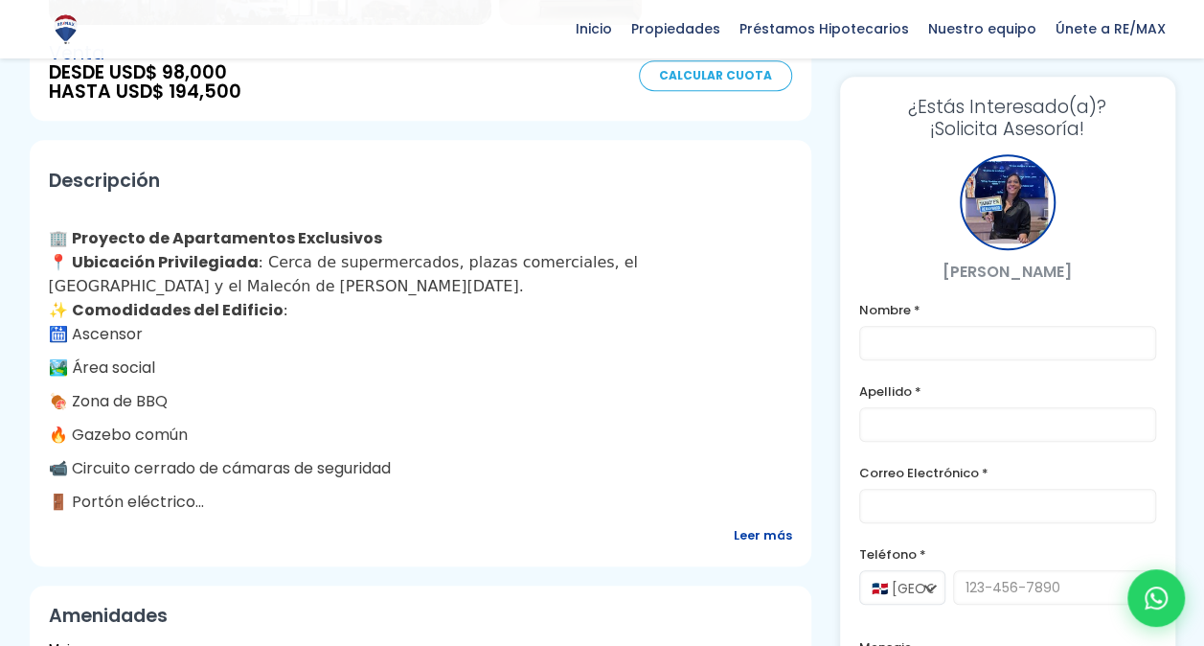
scroll to position [498, 0]
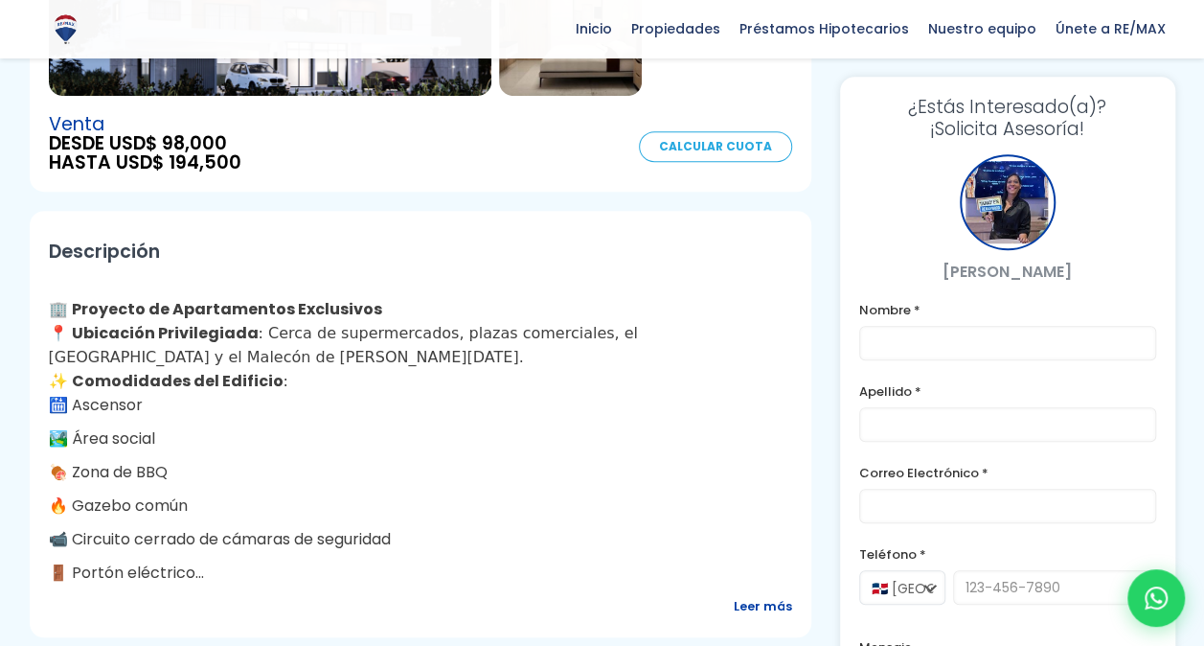
click at [762, 604] on span "Leer más" at bounding box center [763, 606] width 58 height 24
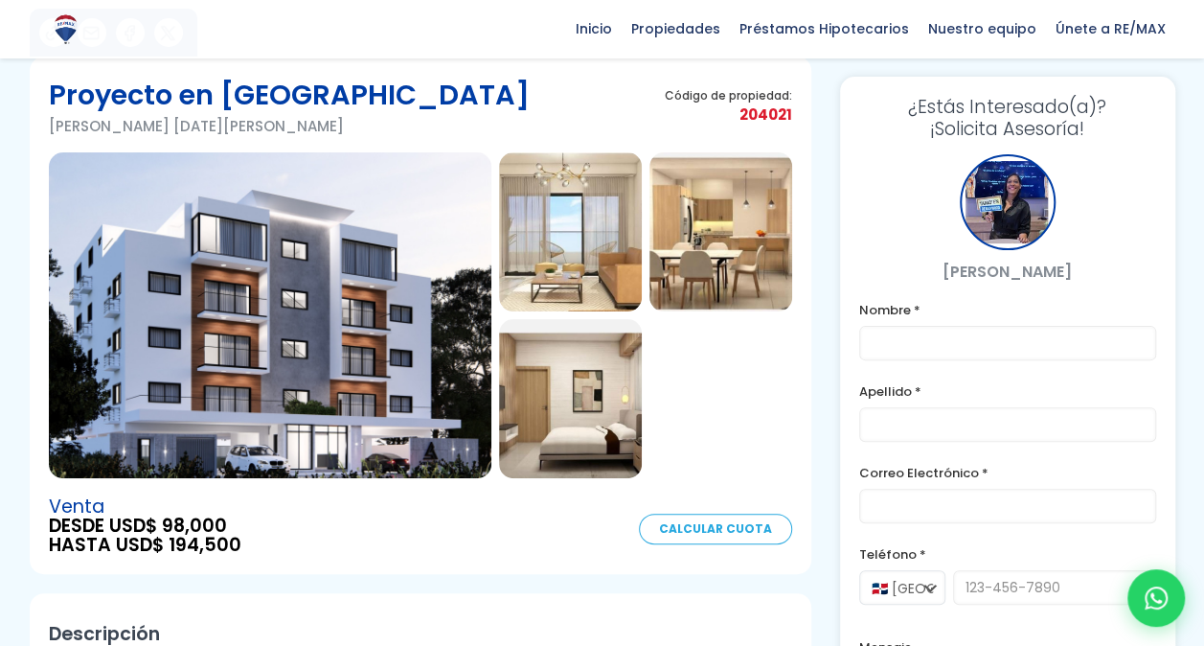
scroll to position [115, 0]
click at [330, 411] on img at bounding box center [270, 316] width 443 height 326
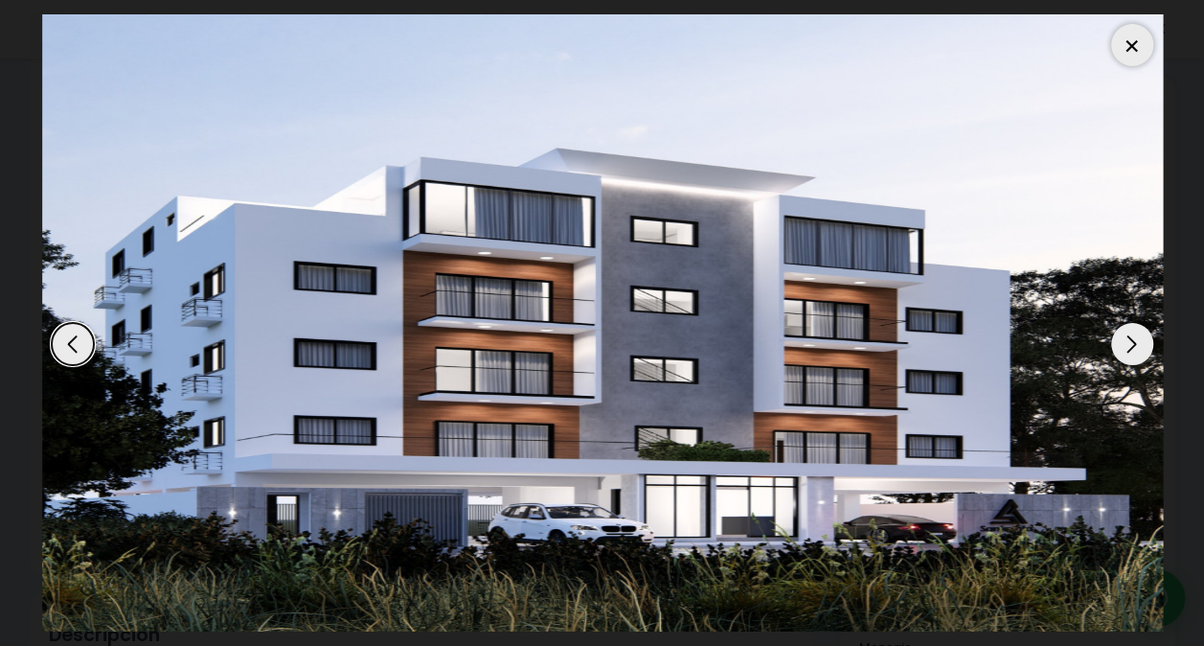
click at [1131, 337] on div "Next slide" at bounding box center [1132, 344] width 42 height 42
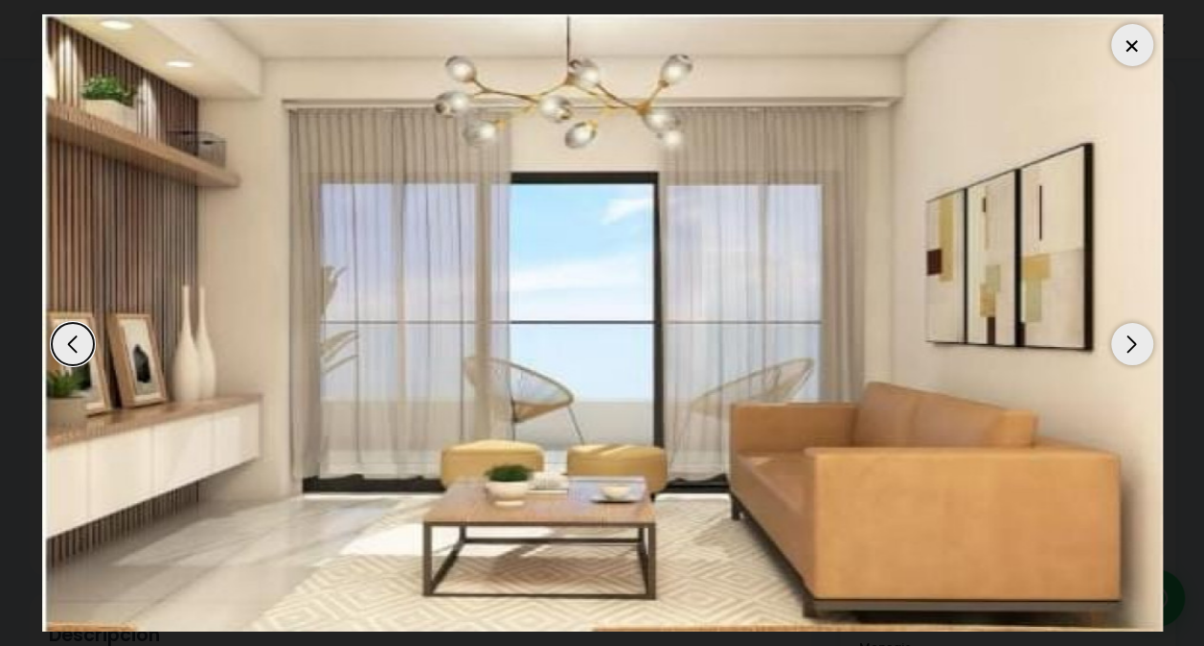
click at [1131, 337] on div "Next slide" at bounding box center [1132, 344] width 42 height 42
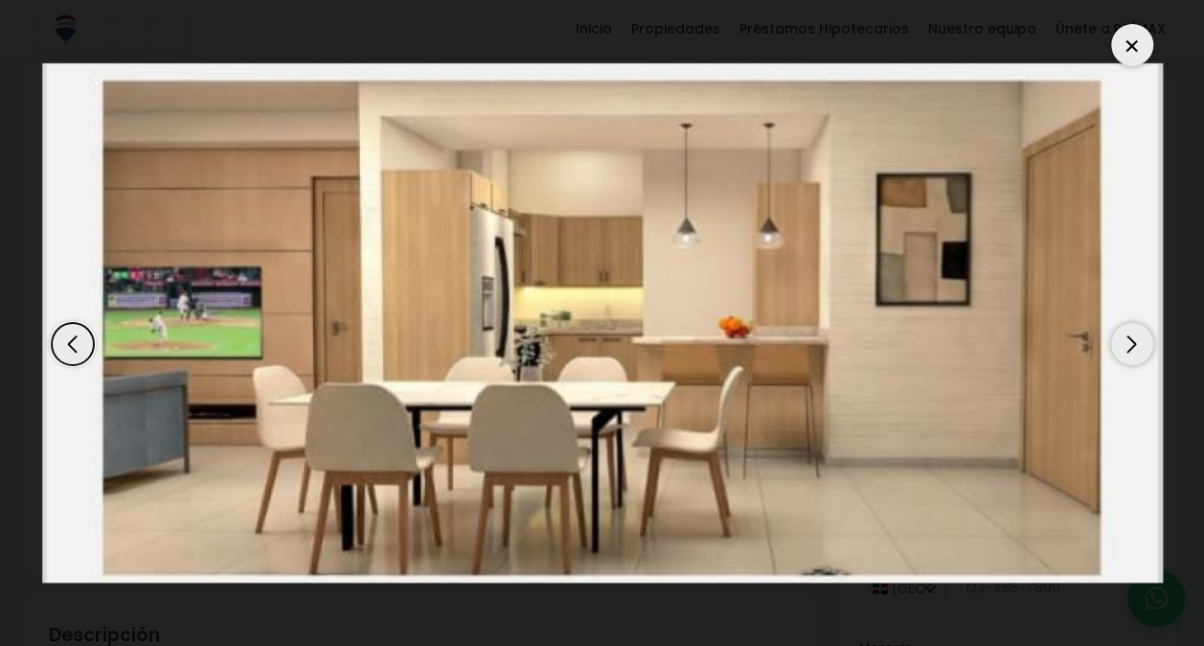
click at [1131, 337] on div "Next slide" at bounding box center [1132, 344] width 42 height 42
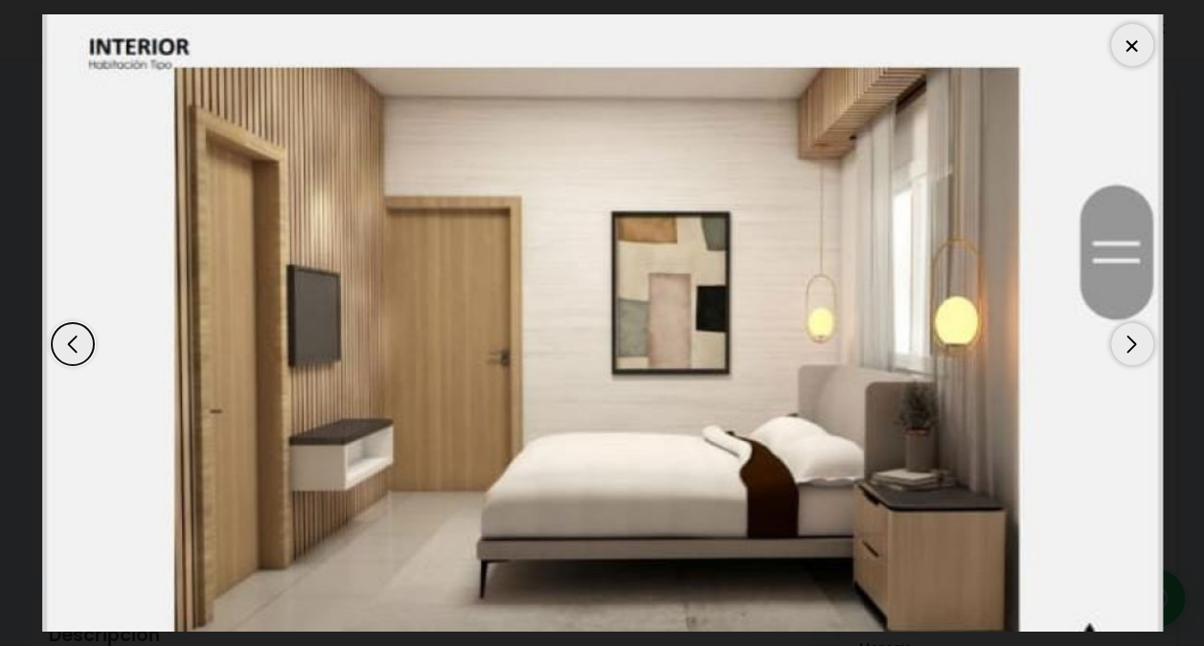
click at [1131, 337] on div "Next slide" at bounding box center [1132, 344] width 42 height 42
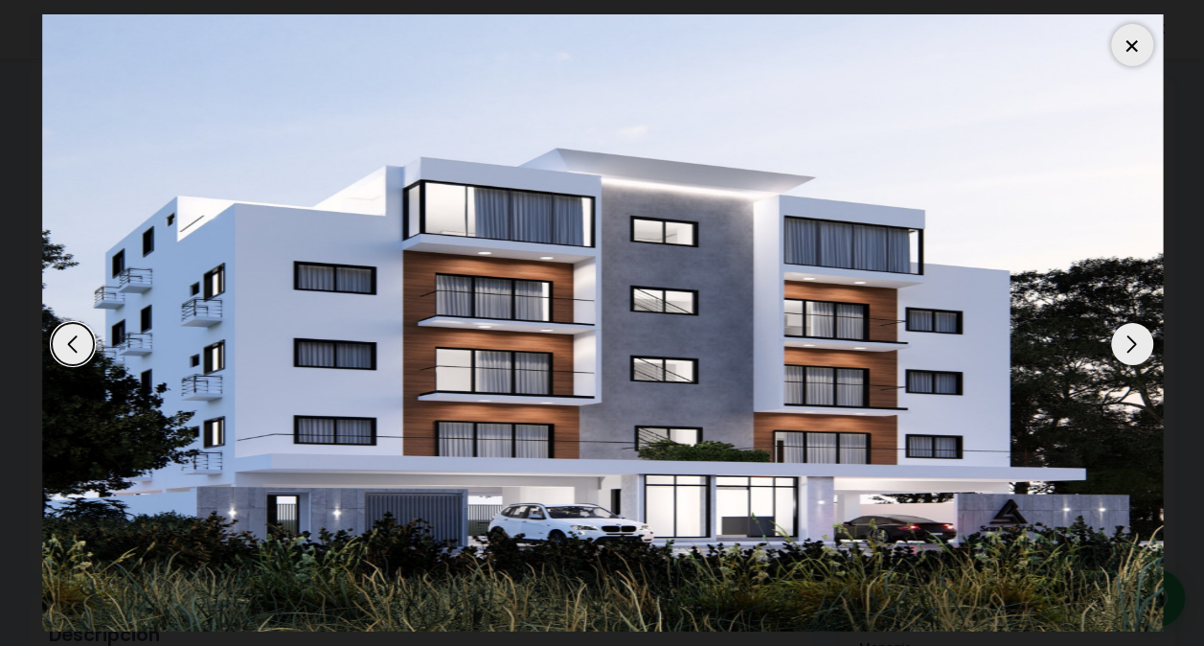
click at [1131, 337] on div "Next slide" at bounding box center [1132, 344] width 42 height 42
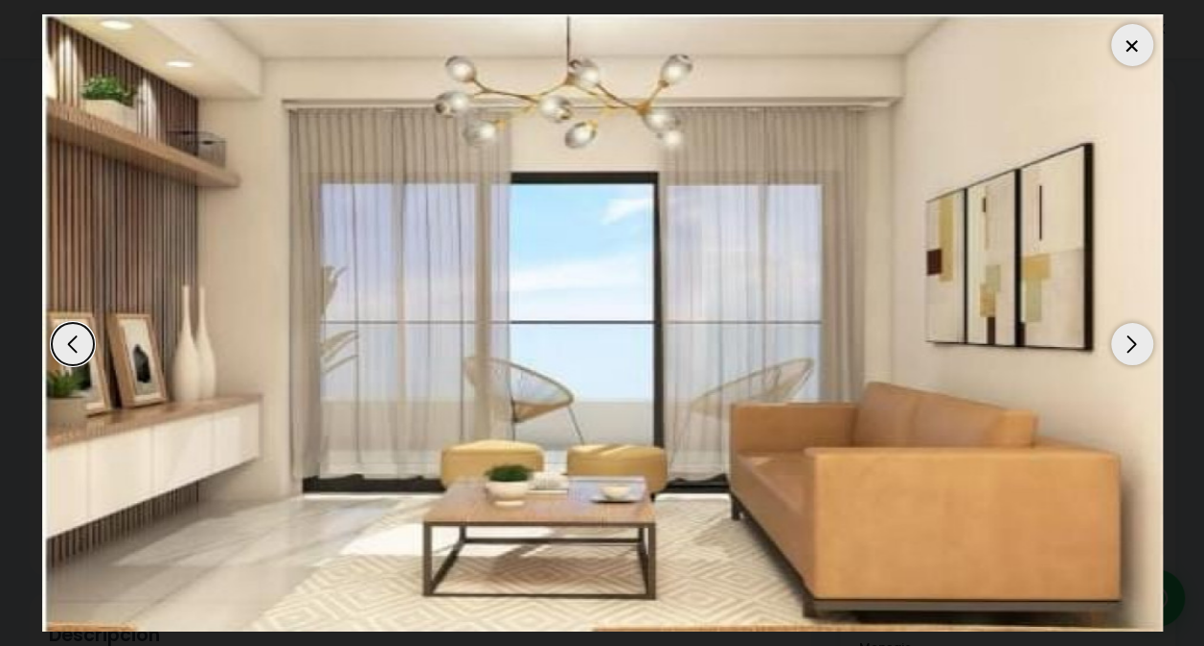
click at [1131, 337] on div "Next slide" at bounding box center [1132, 344] width 42 height 42
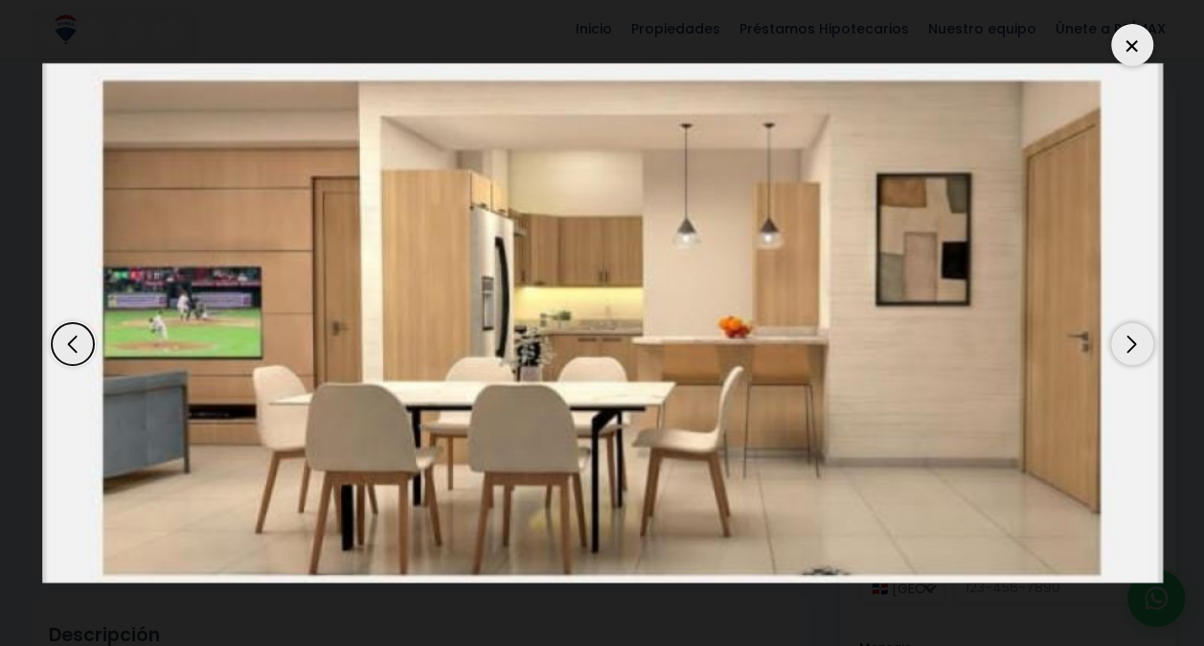
click at [1136, 57] on div at bounding box center [1132, 45] width 42 height 42
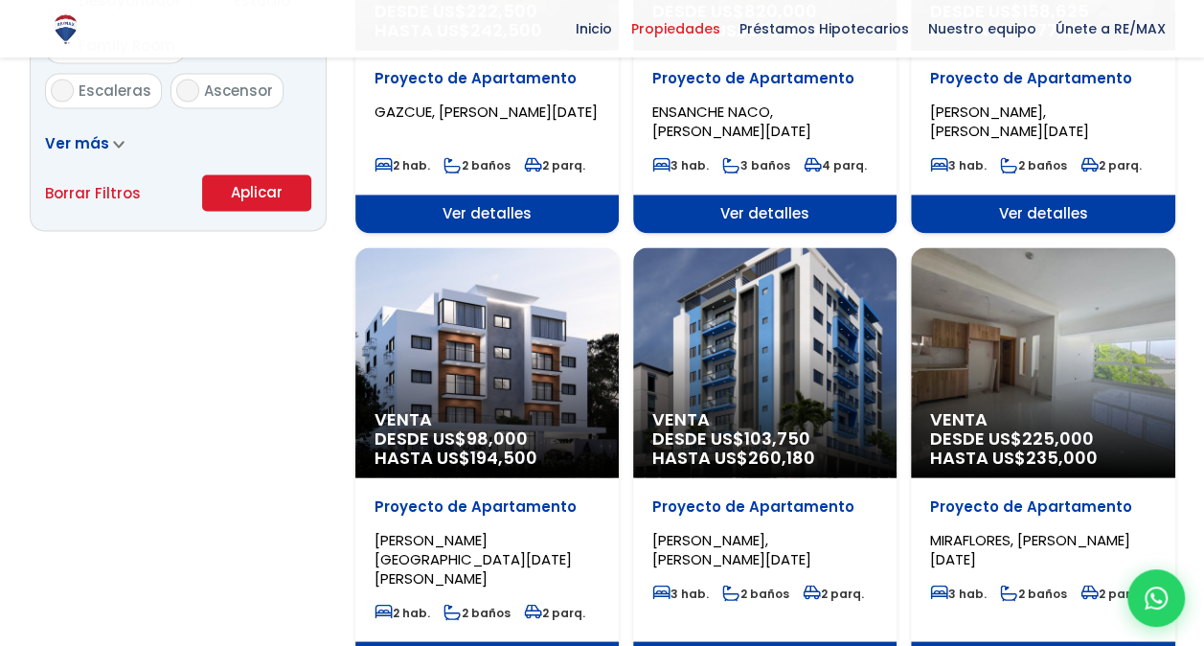
scroll to position [1341, 0]
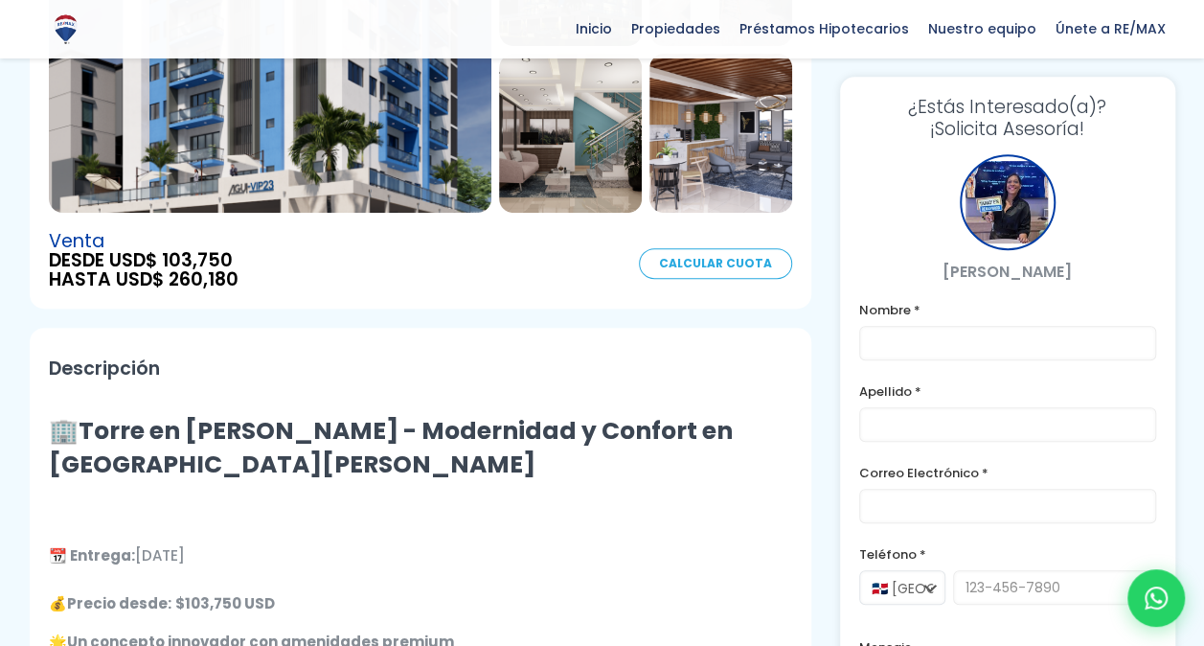
scroll to position [383, 0]
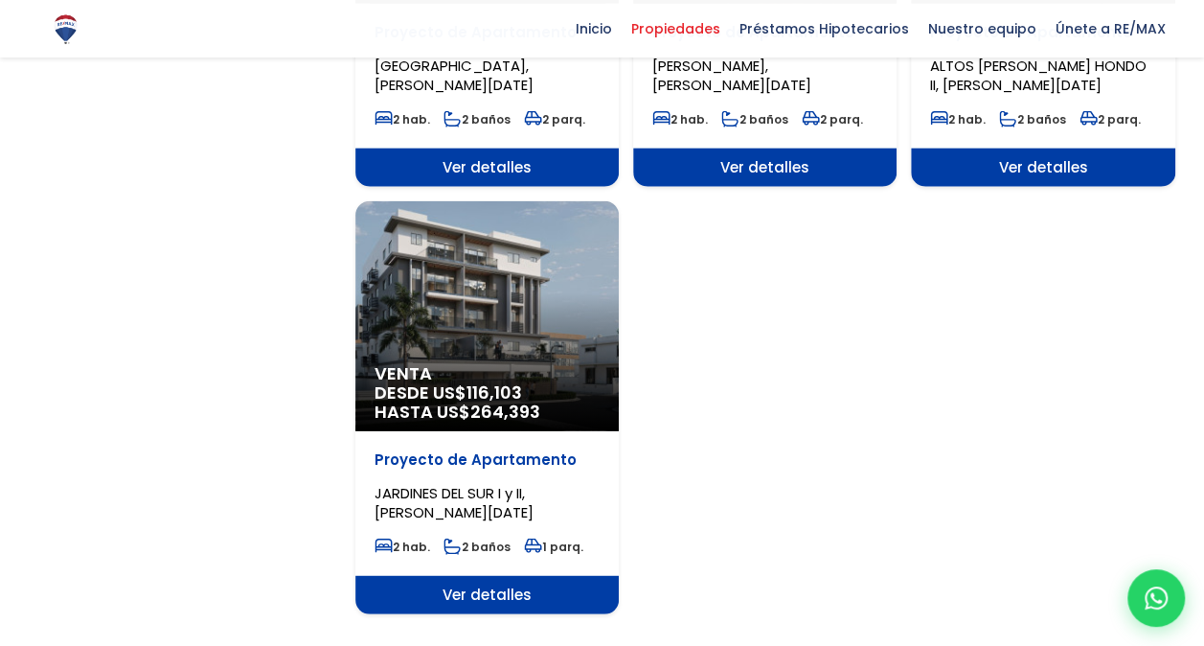
scroll to position [2299, 0]
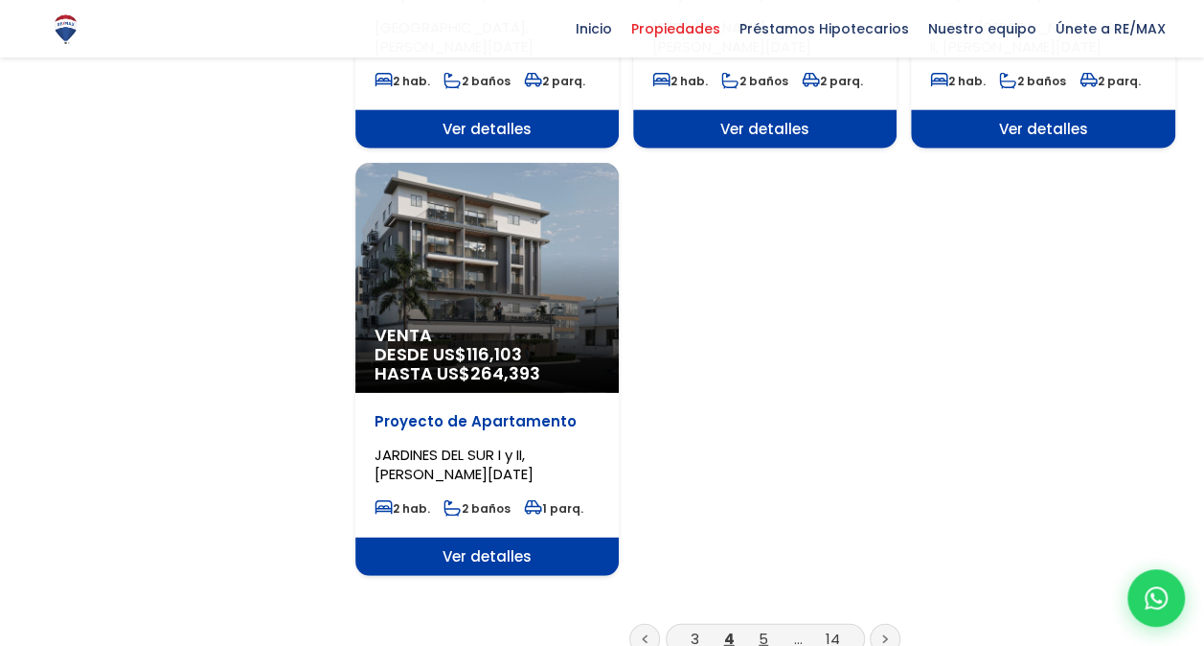
click at [763, 628] on link "5" at bounding box center [764, 638] width 10 height 20
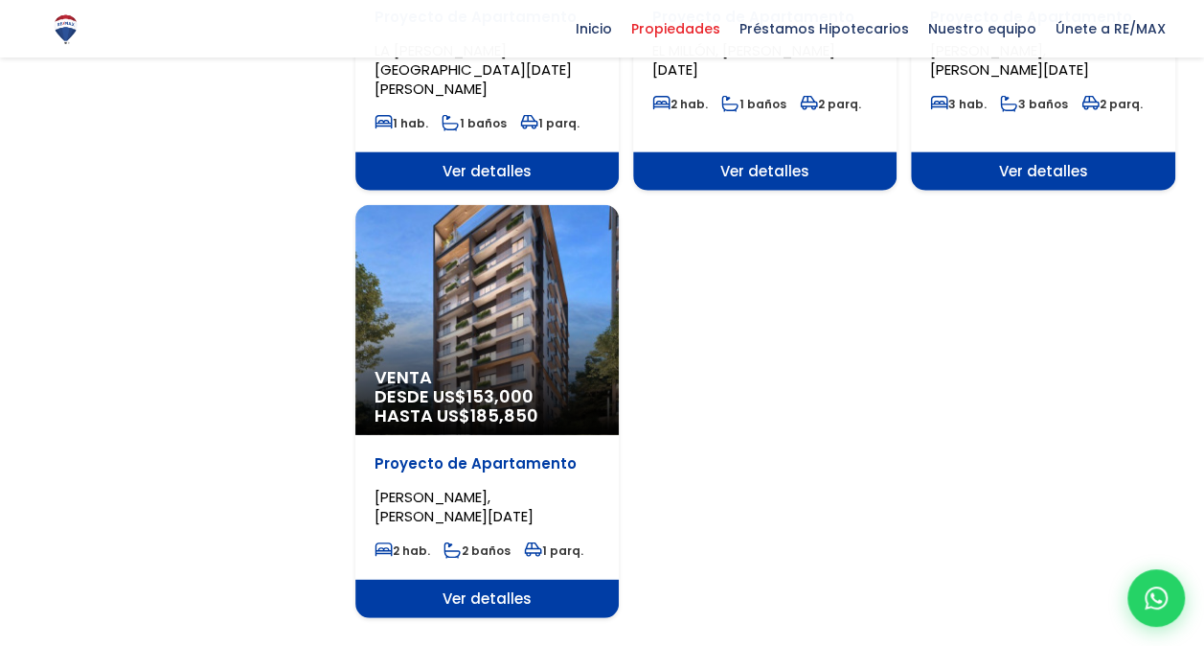
scroll to position [2337, 0]
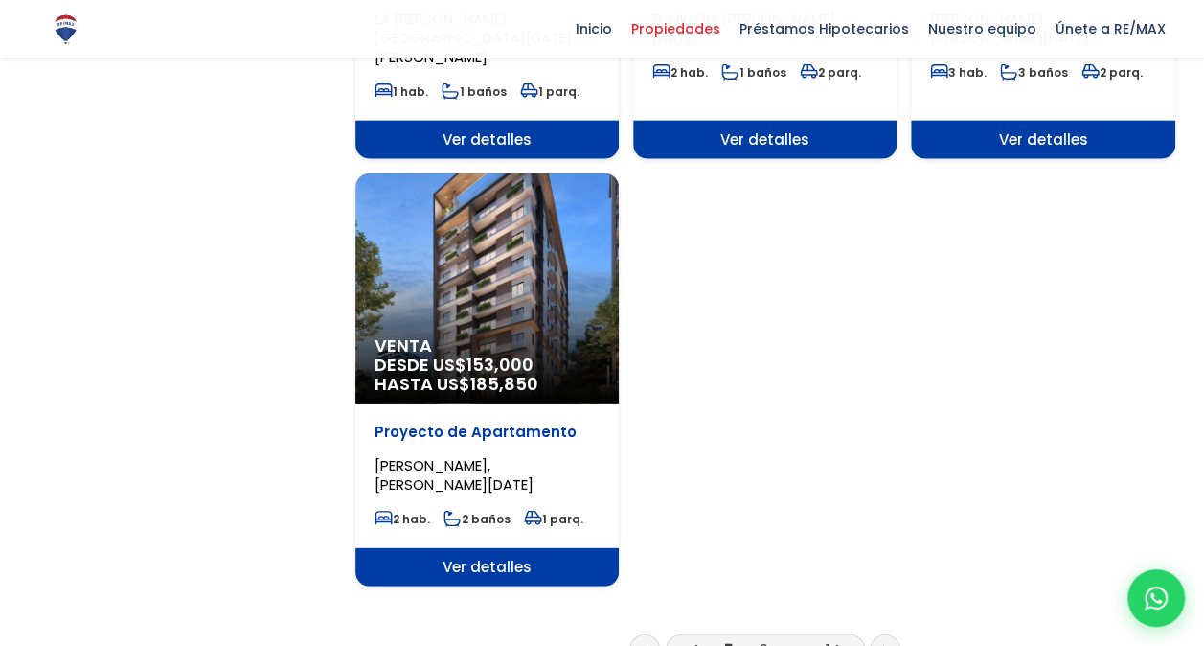
click at [761, 639] on link "6" at bounding box center [764, 649] width 9 height 20
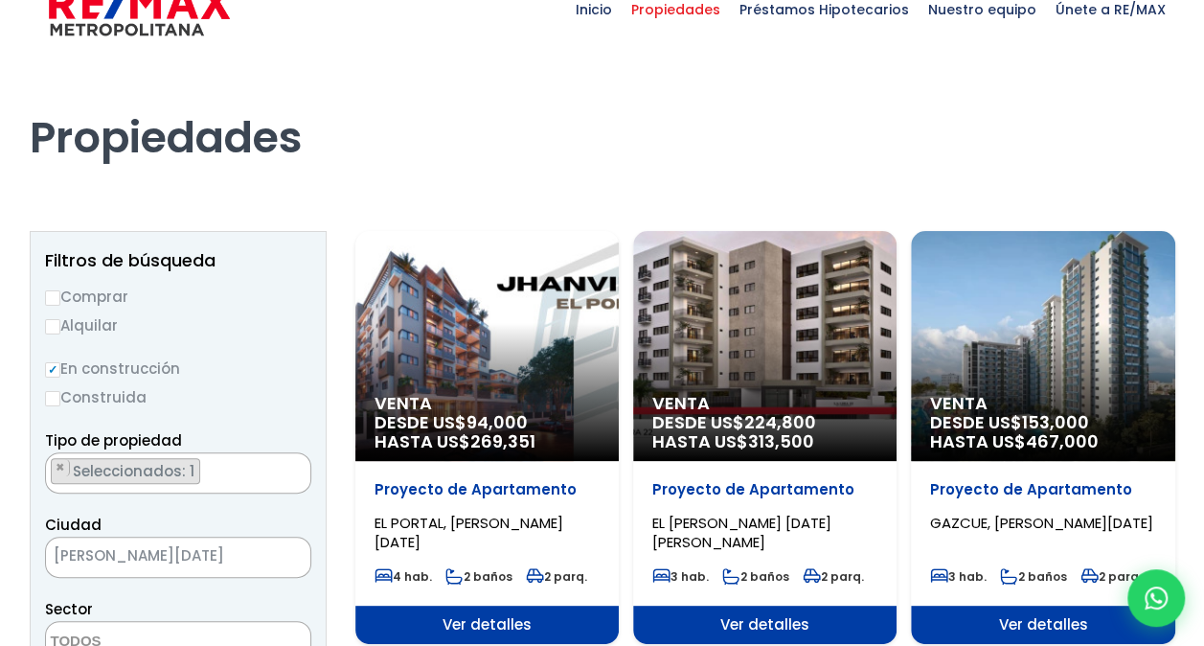
scroll to position [77, 0]
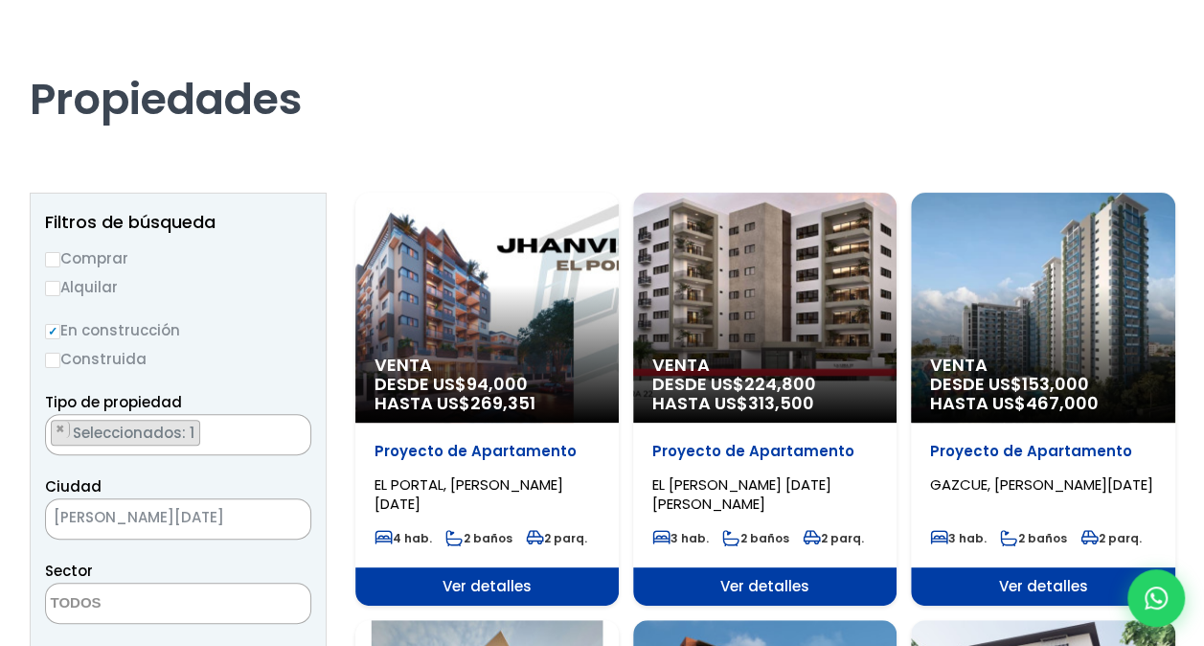
click at [483, 356] on span "Venta" at bounding box center [487, 364] width 225 height 19
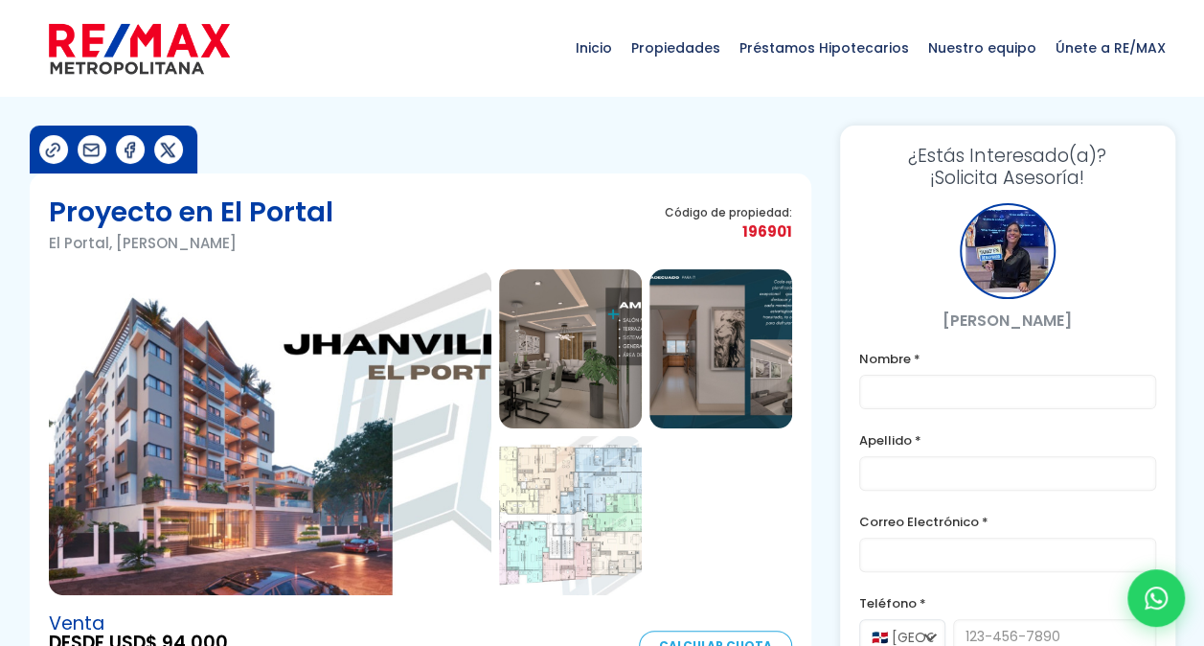
click at [227, 388] on img at bounding box center [270, 432] width 443 height 326
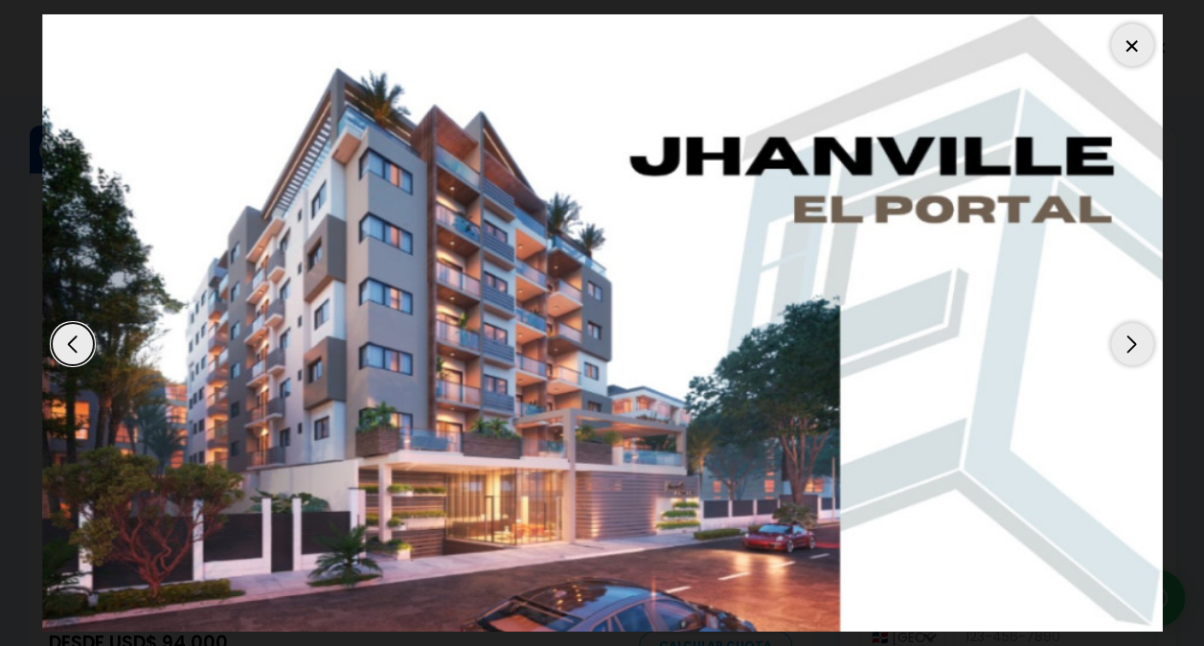
click at [1133, 341] on div "Next slide" at bounding box center [1132, 344] width 42 height 42
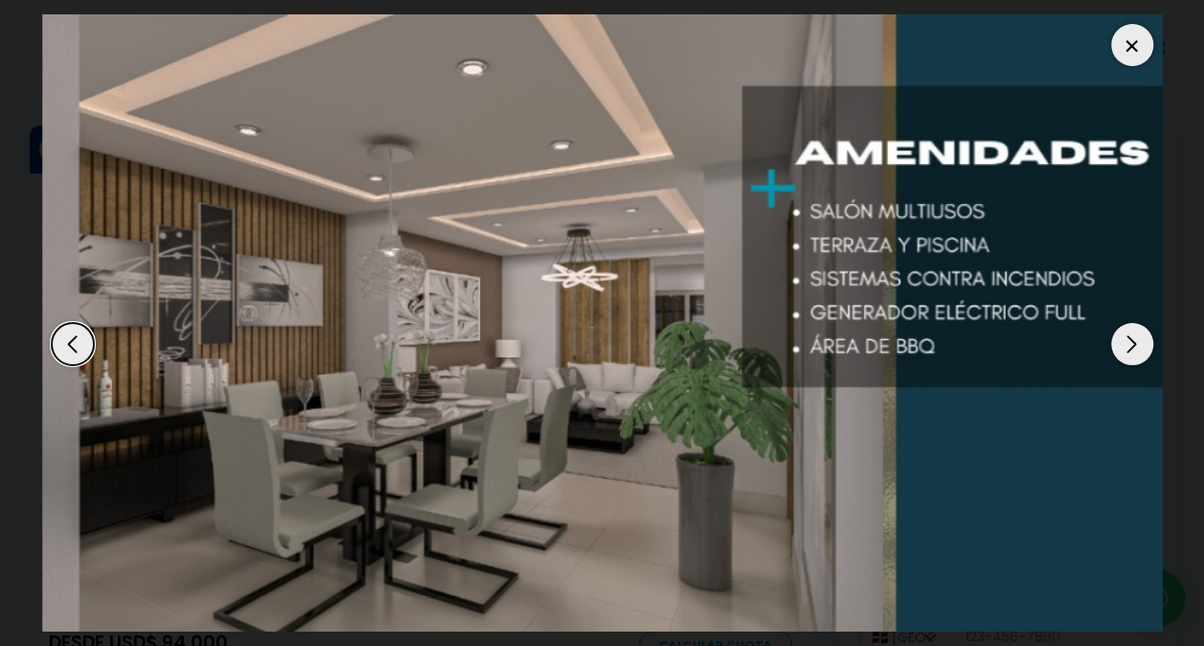
click at [1133, 341] on div "Next slide" at bounding box center [1132, 344] width 42 height 42
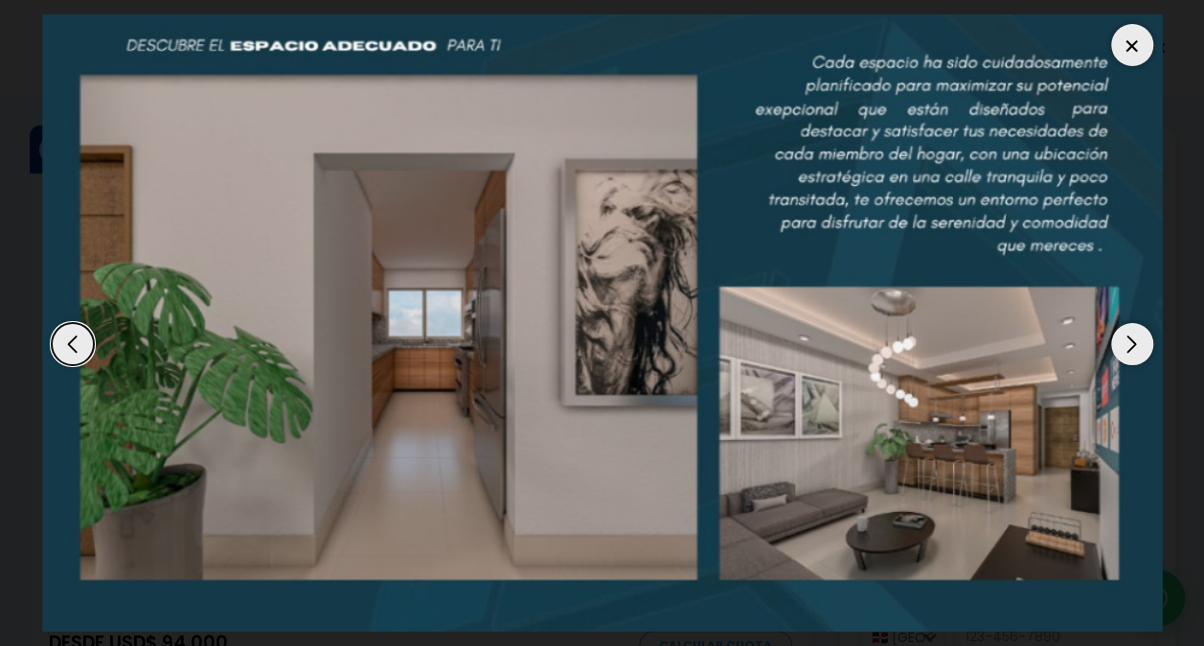
click at [1142, 345] on div "Next slide" at bounding box center [1132, 344] width 42 height 42
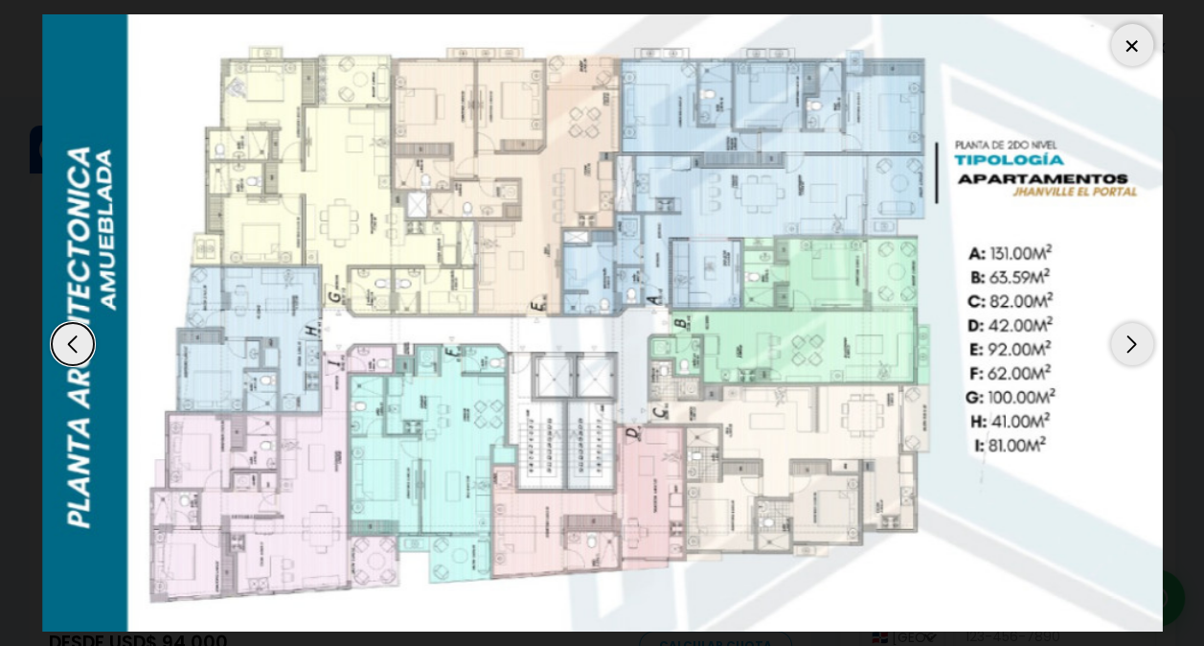
click at [1143, 344] on div "Next slide" at bounding box center [1132, 344] width 42 height 42
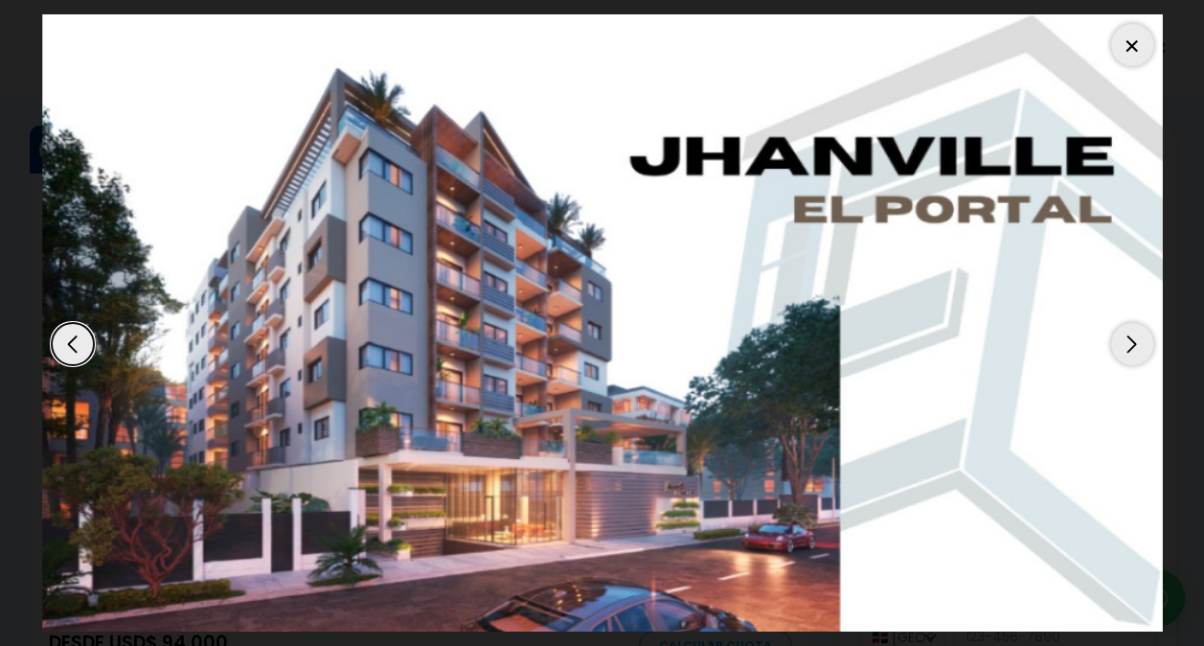
click at [1126, 34] on div at bounding box center [1132, 45] width 42 height 42
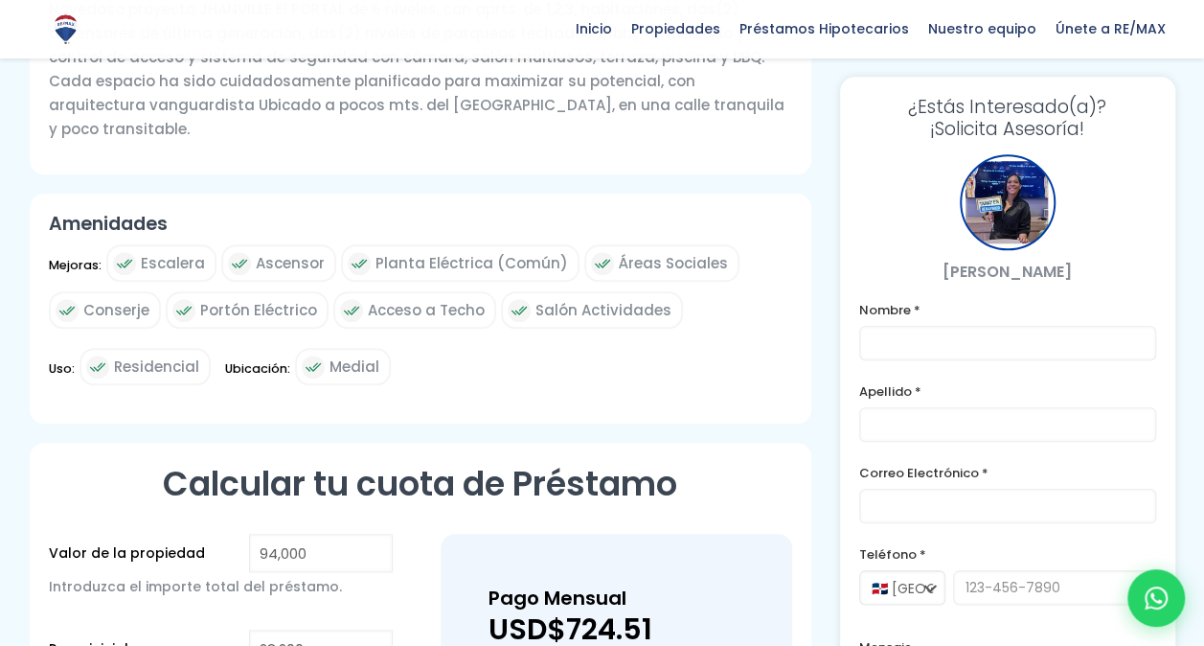
scroll to position [842, 0]
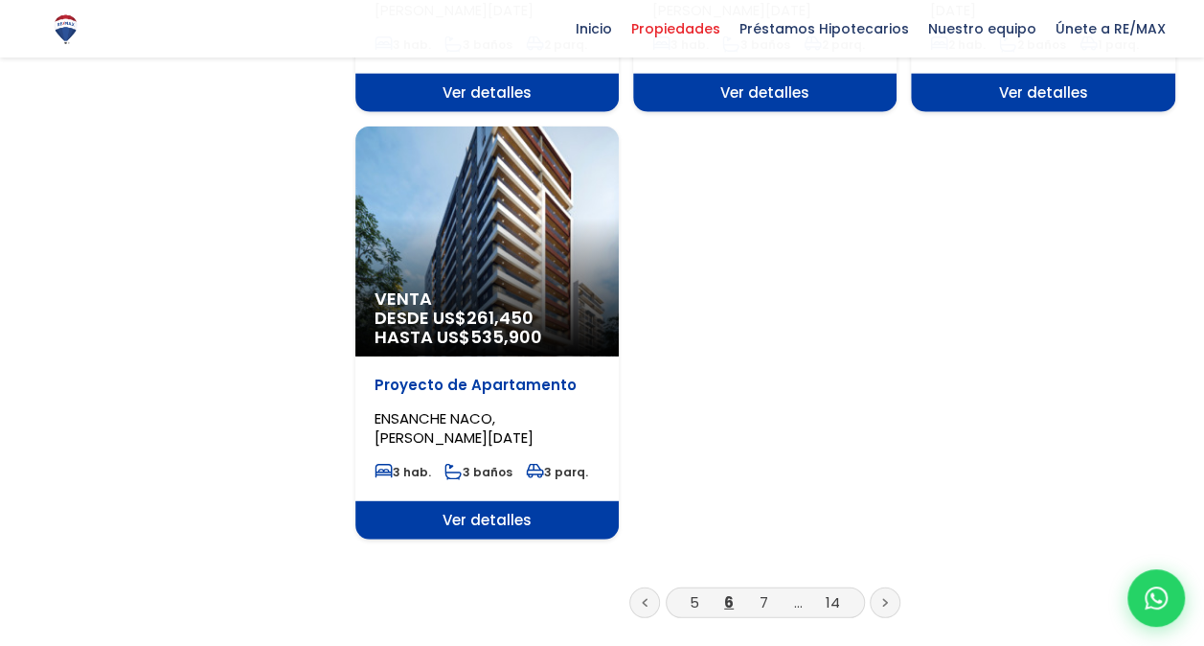
scroll to position [2337, 0]
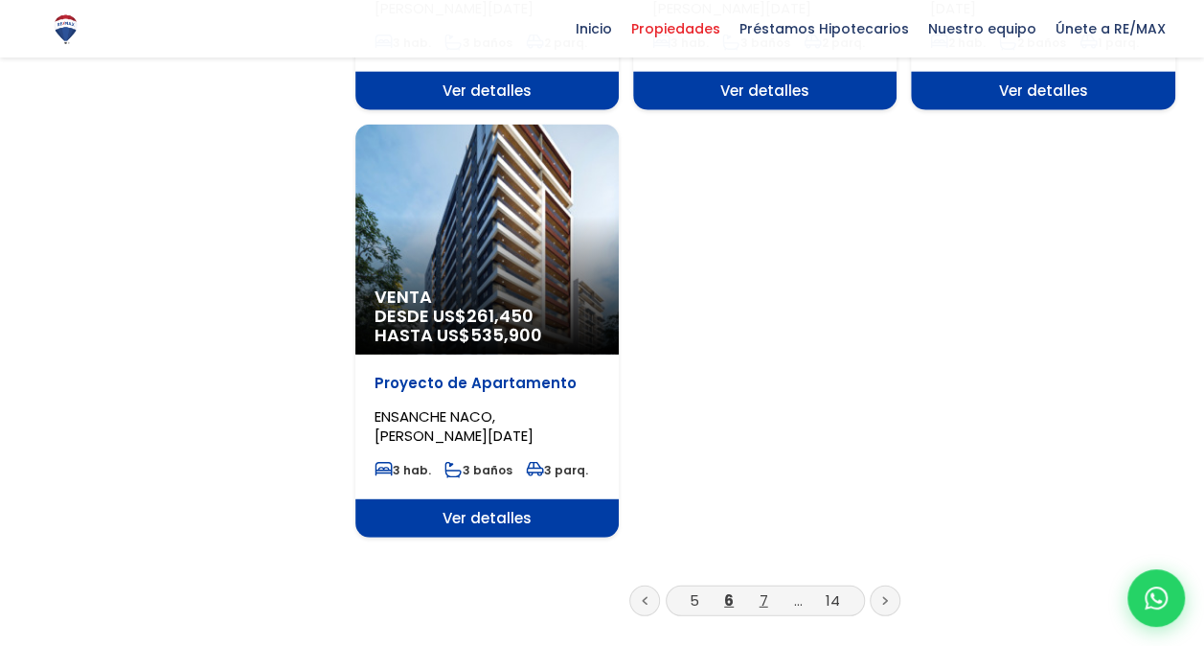
click at [761, 590] on link "7" at bounding box center [764, 600] width 9 height 20
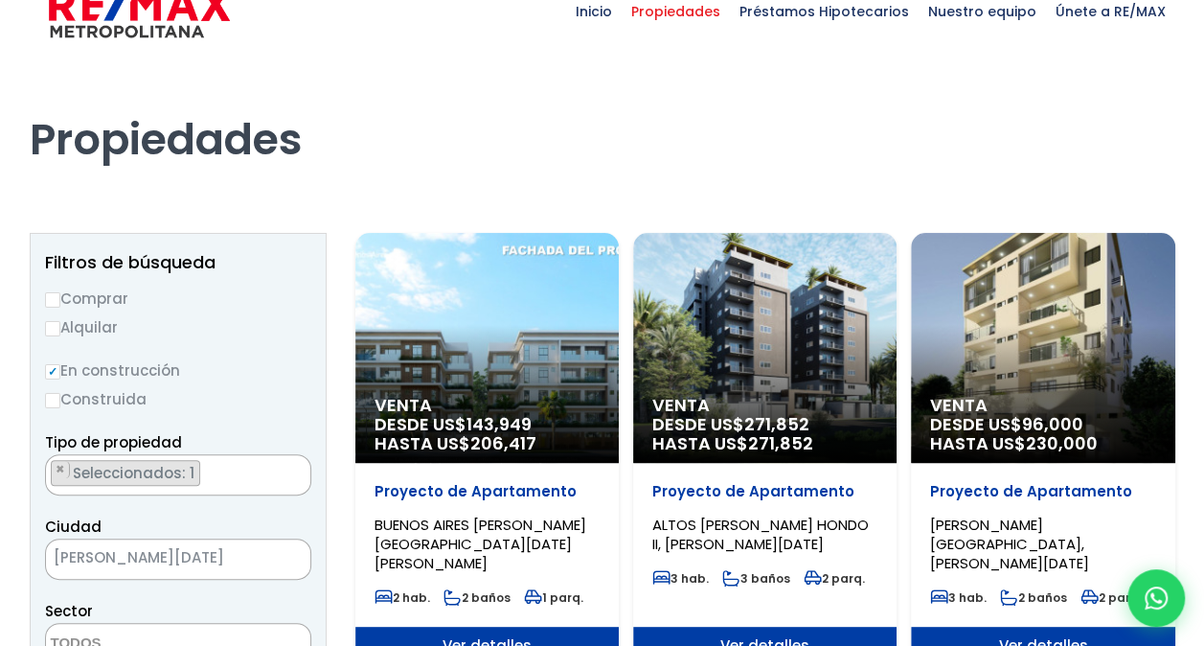
scroll to position [38, 0]
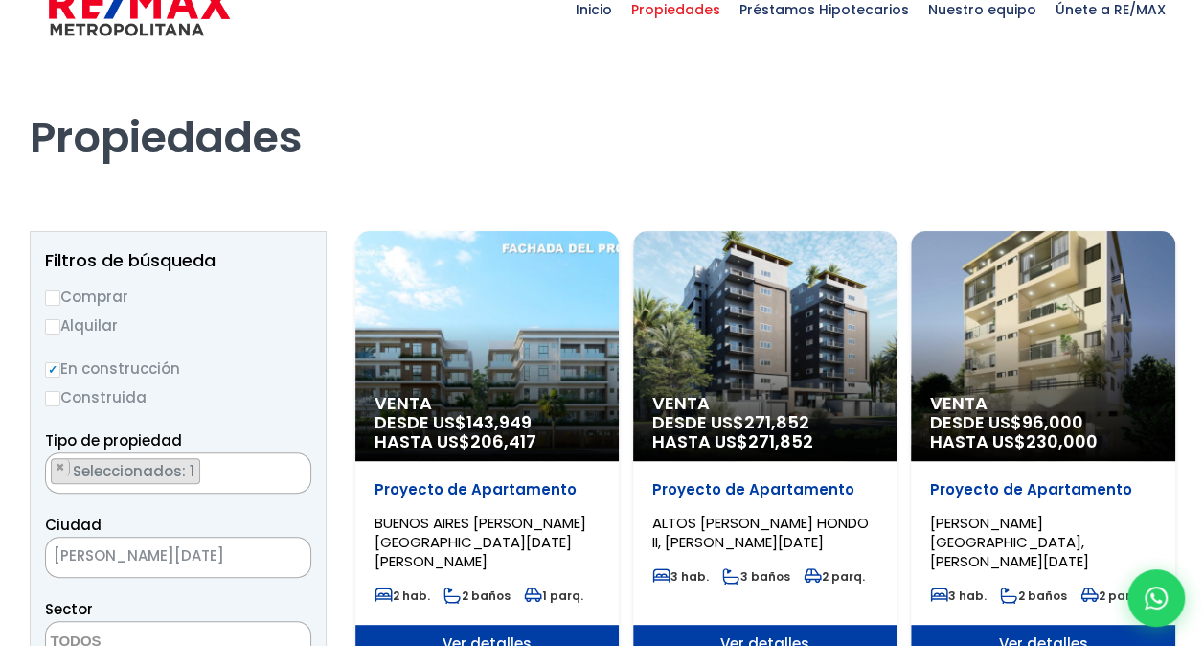
click at [619, 339] on div "Venta DESDE US$ 96,000 HASTA US$ 230,000" at bounding box center [486, 346] width 263 height 230
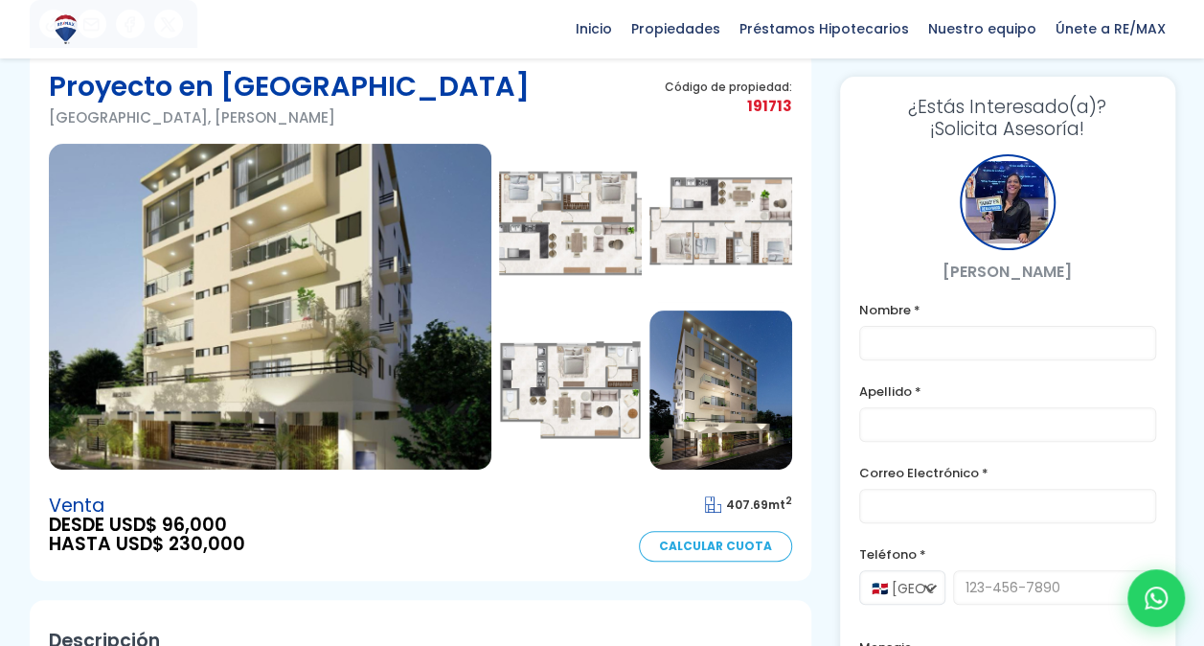
scroll to position [107, 0]
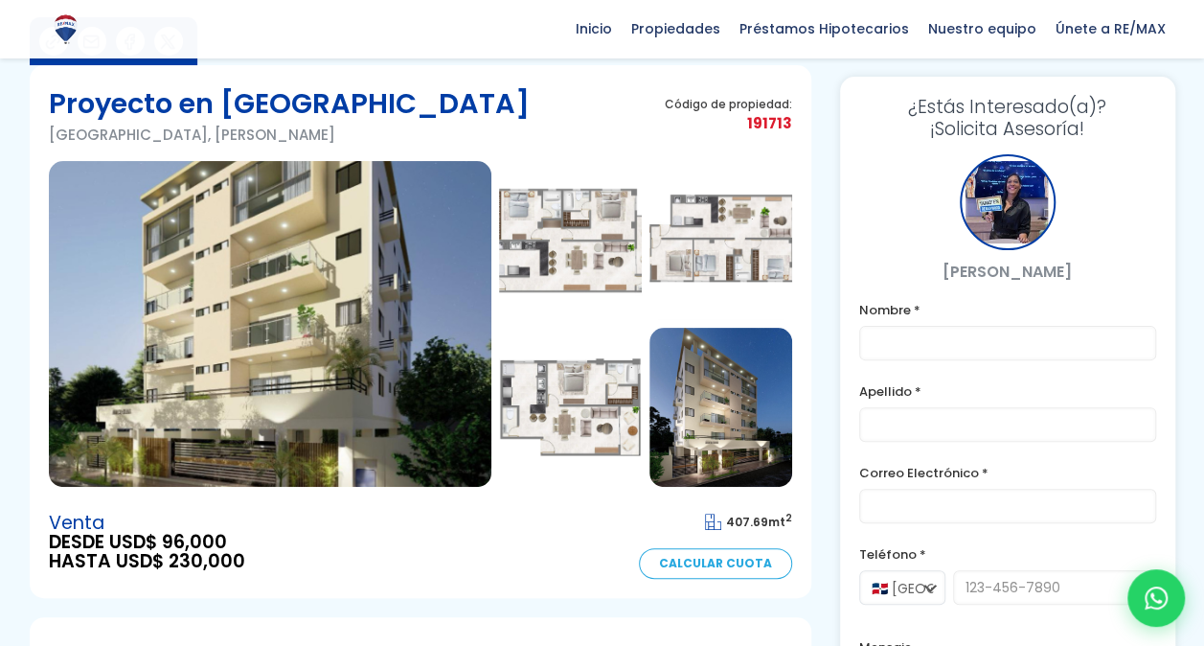
click at [366, 330] on img at bounding box center [270, 324] width 443 height 326
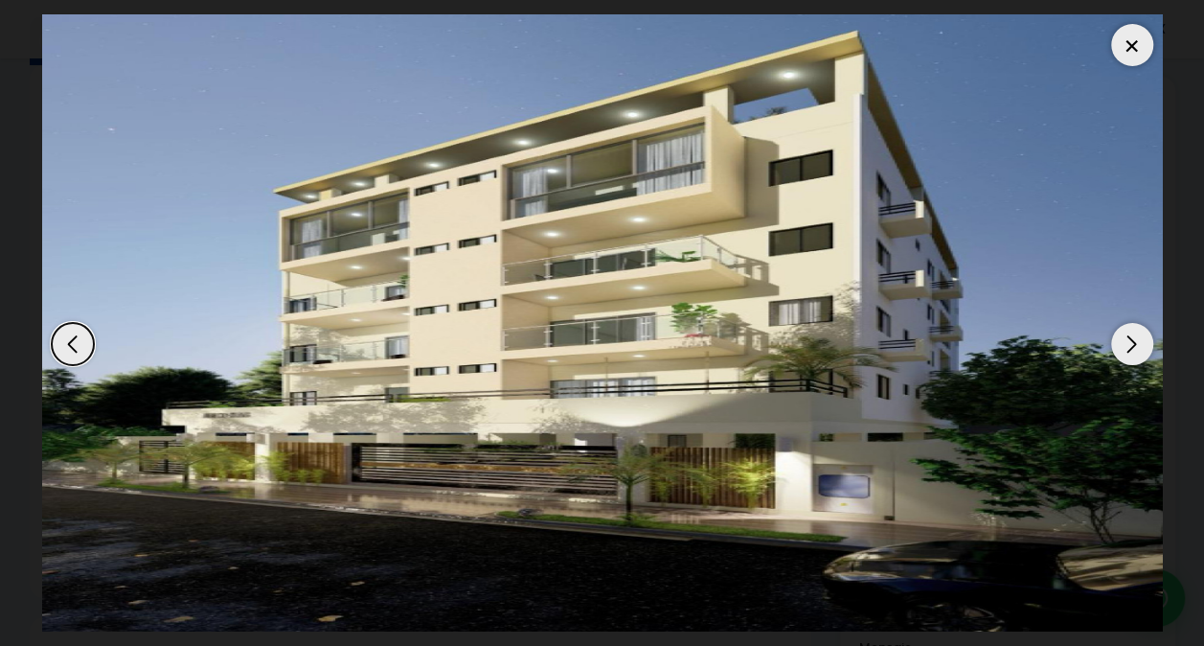
click at [1136, 347] on div "Next slide" at bounding box center [1132, 344] width 42 height 42
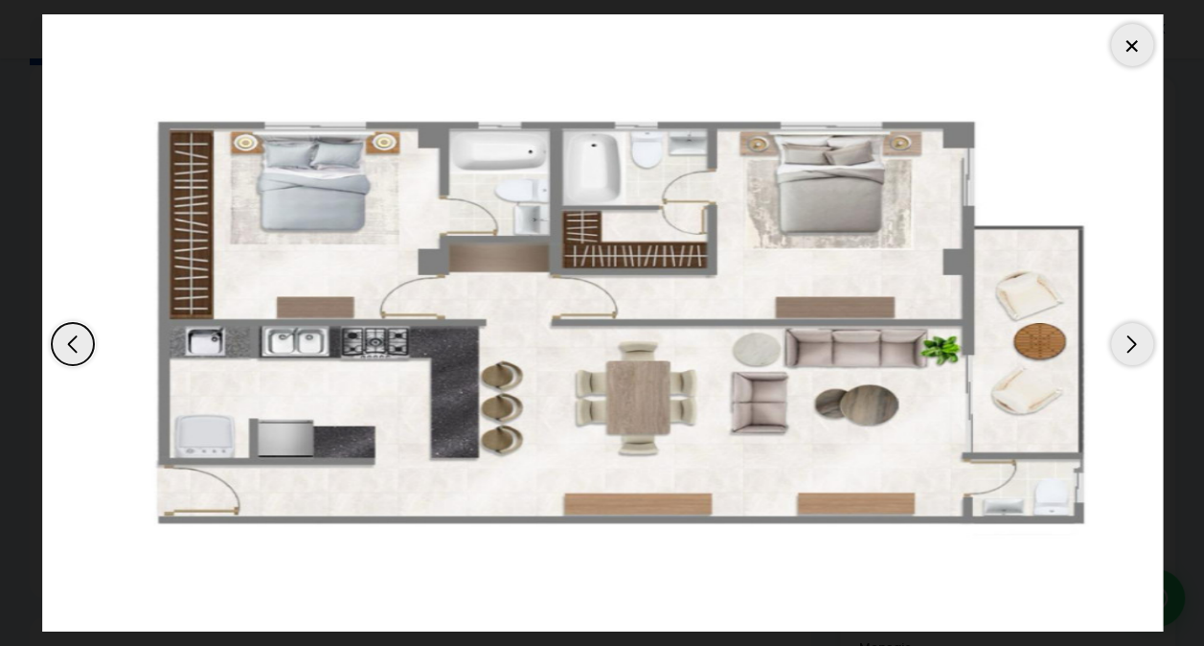
click at [1138, 351] on div "Next slide" at bounding box center [1132, 344] width 42 height 42
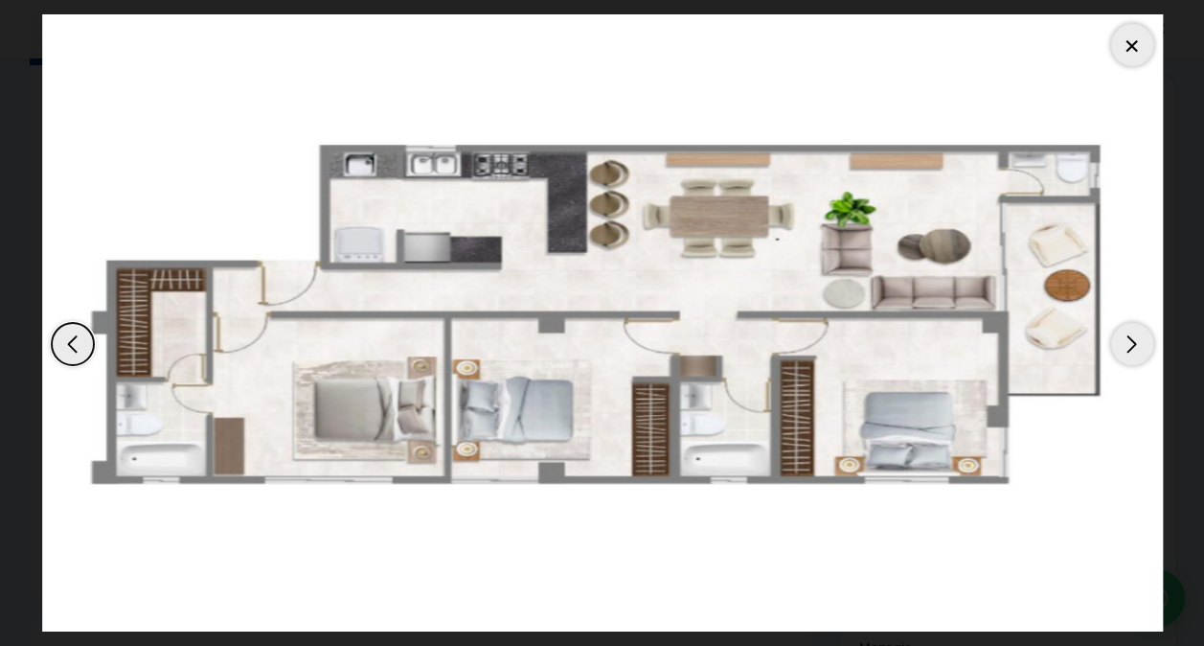
click at [1145, 355] on div "Next slide" at bounding box center [1132, 344] width 42 height 42
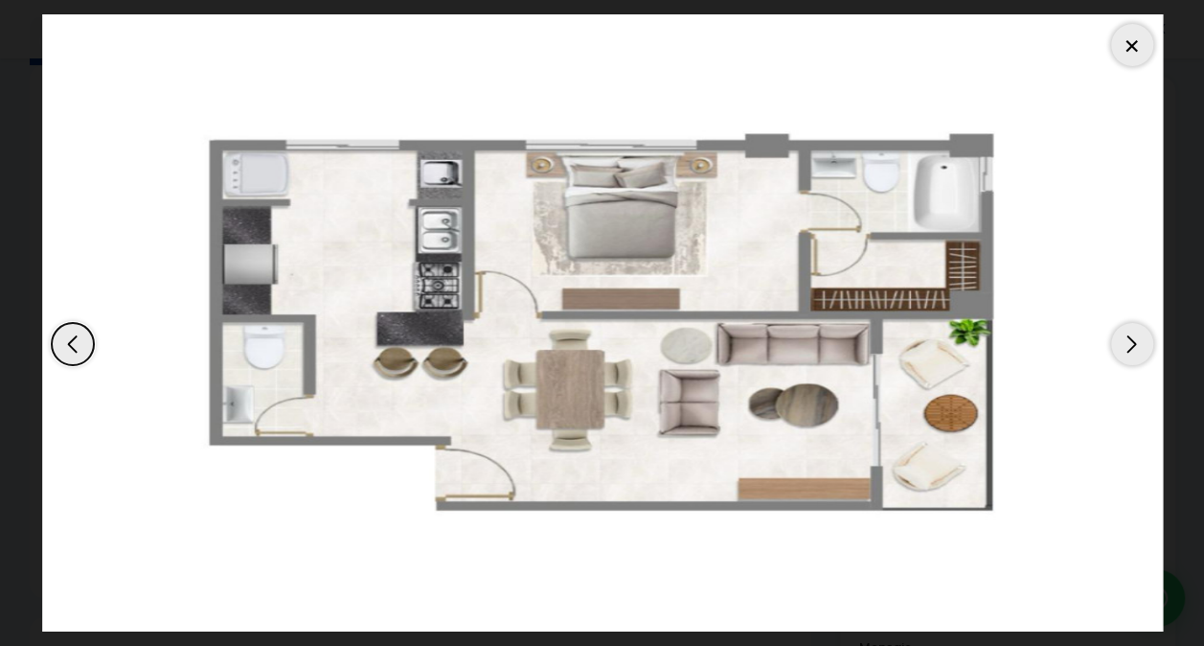
click at [1126, 333] on div "Next slide" at bounding box center [1132, 344] width 42 height 42
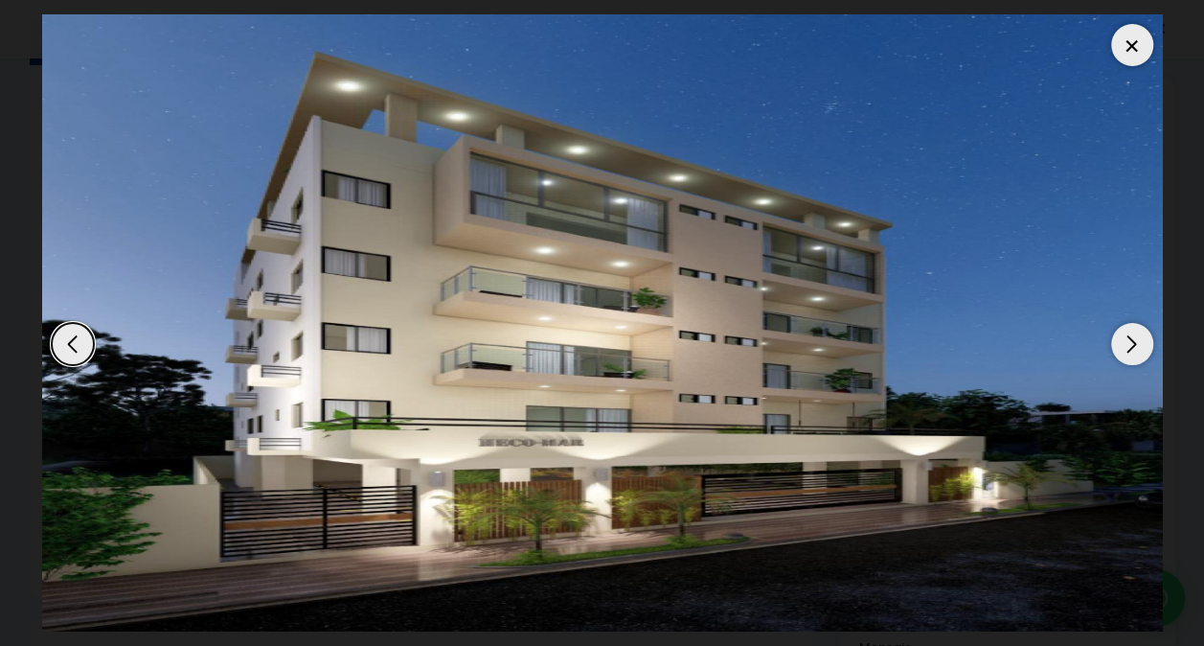
click at [1126, 333] on div "Next slide" at bounding box center [1132, 344] width 42 height 42
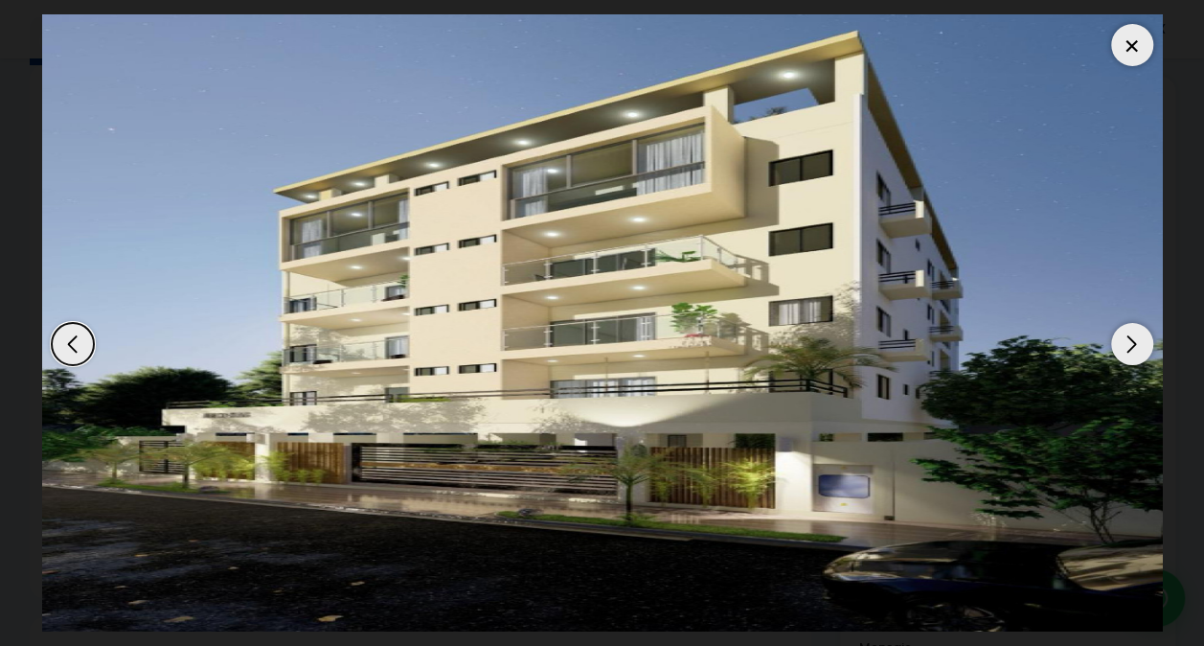
click at [1126, 333] on div "Next slide" at bounding box center [1132, 344] width 42 height 42
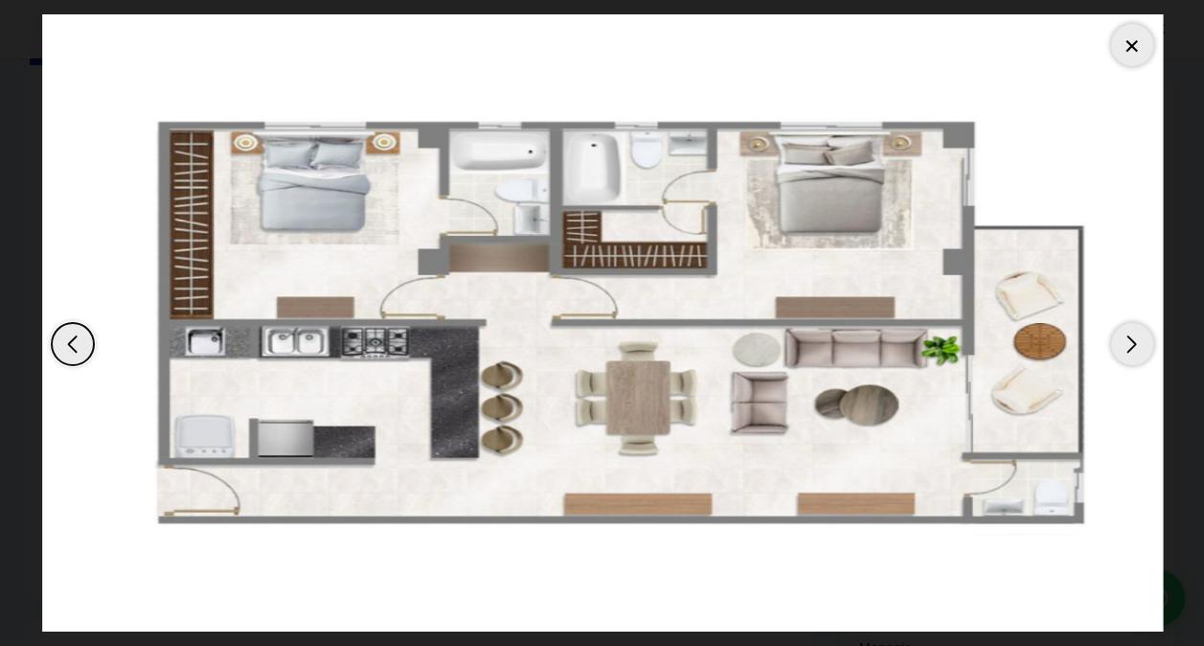
click at [1132, 51] on div at bounding box center [1132, 45] width 42 height 42
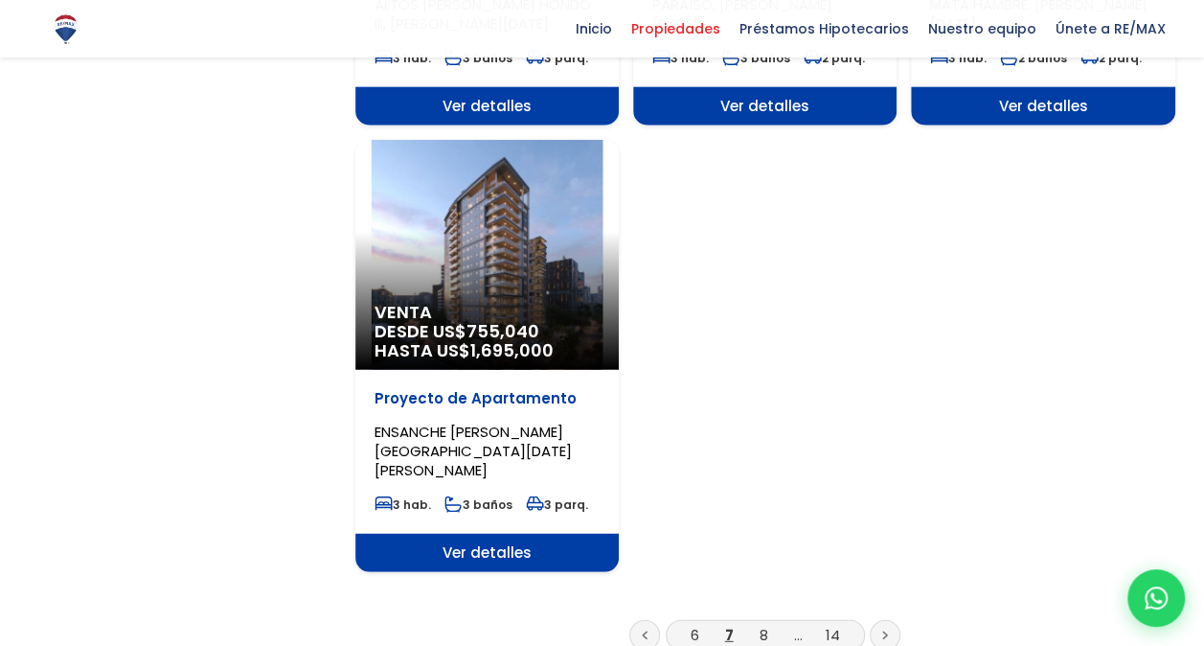
scroll to position [2307, 0]
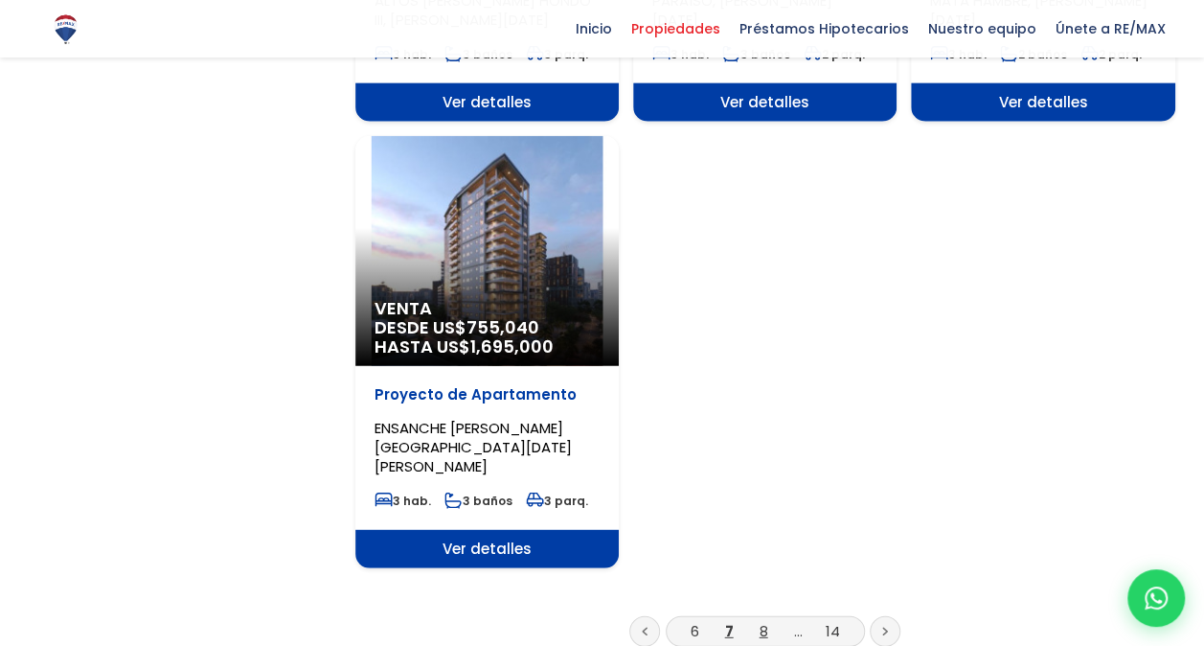
click at [763, 621] on link "8" at bounding box center [764, 631] width 9 height 20
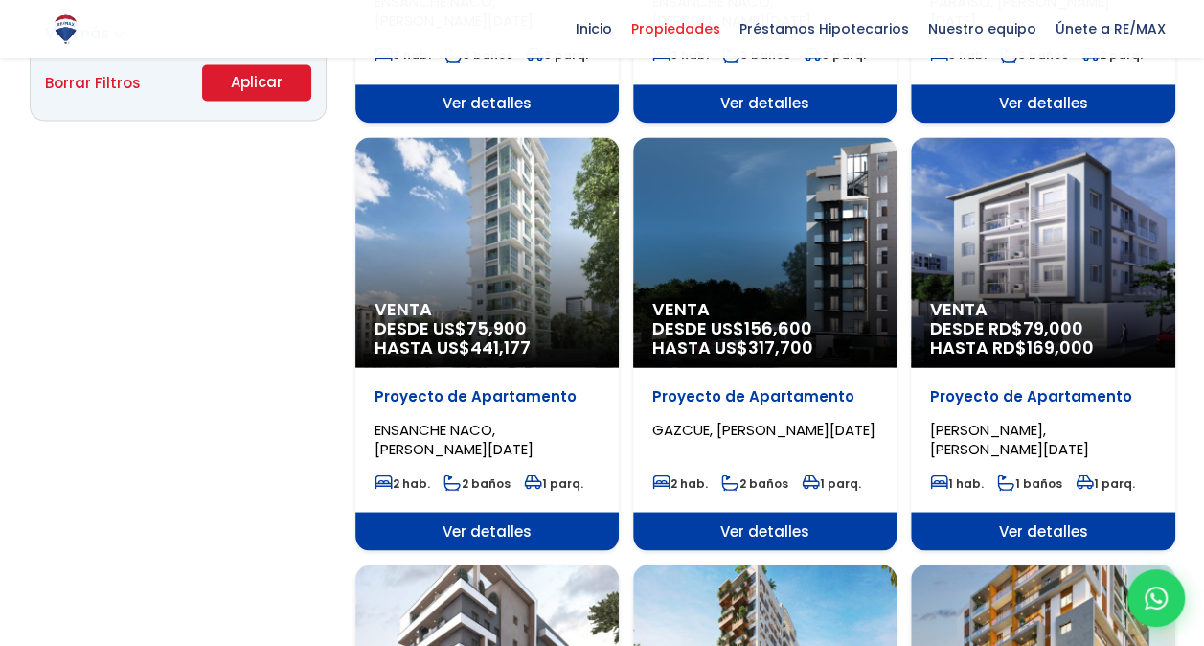
scroll to position [1437, 0]
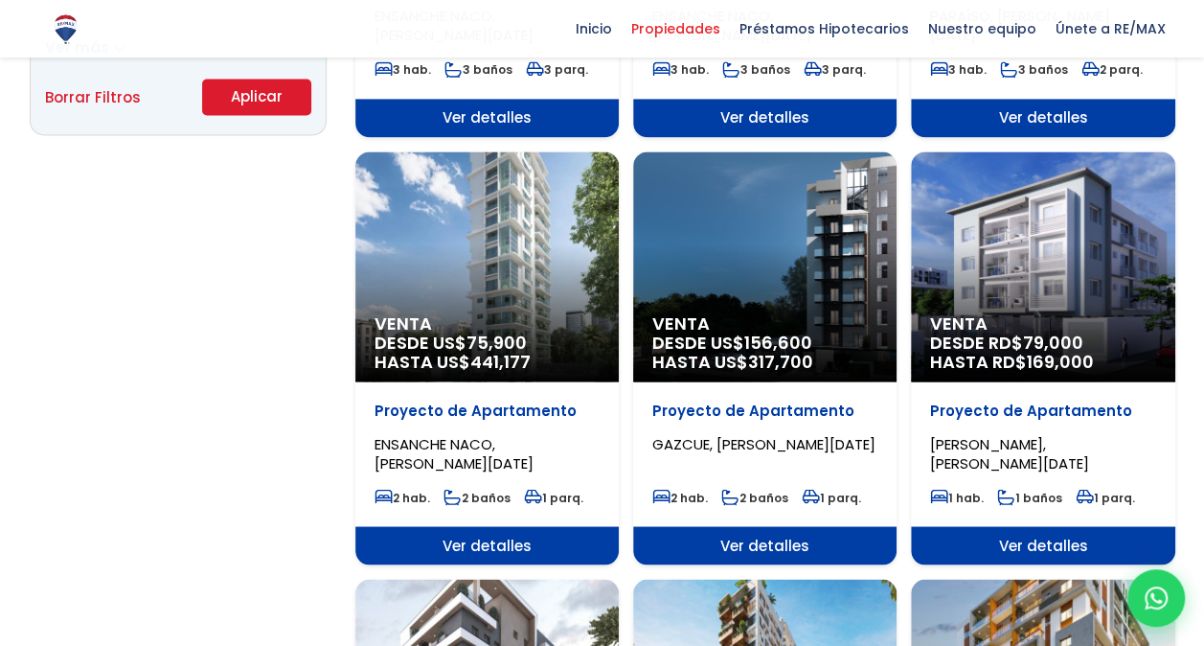
click at [898, 153] on div "Venta DESDE US$ 122,113 HASTA US$ 471,751 Proyecto de Apartamento [GEOGRAPHIC_D…" at bounding box center [765, 144] width 820 height 2626
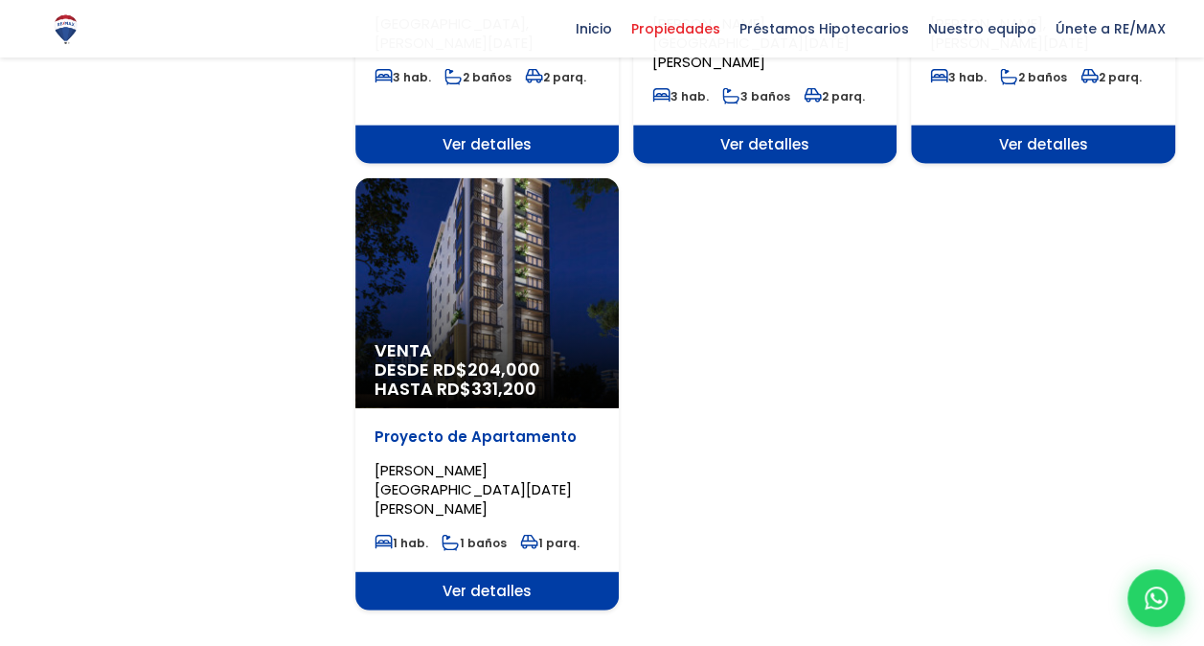
scroll to position [2287, 0]
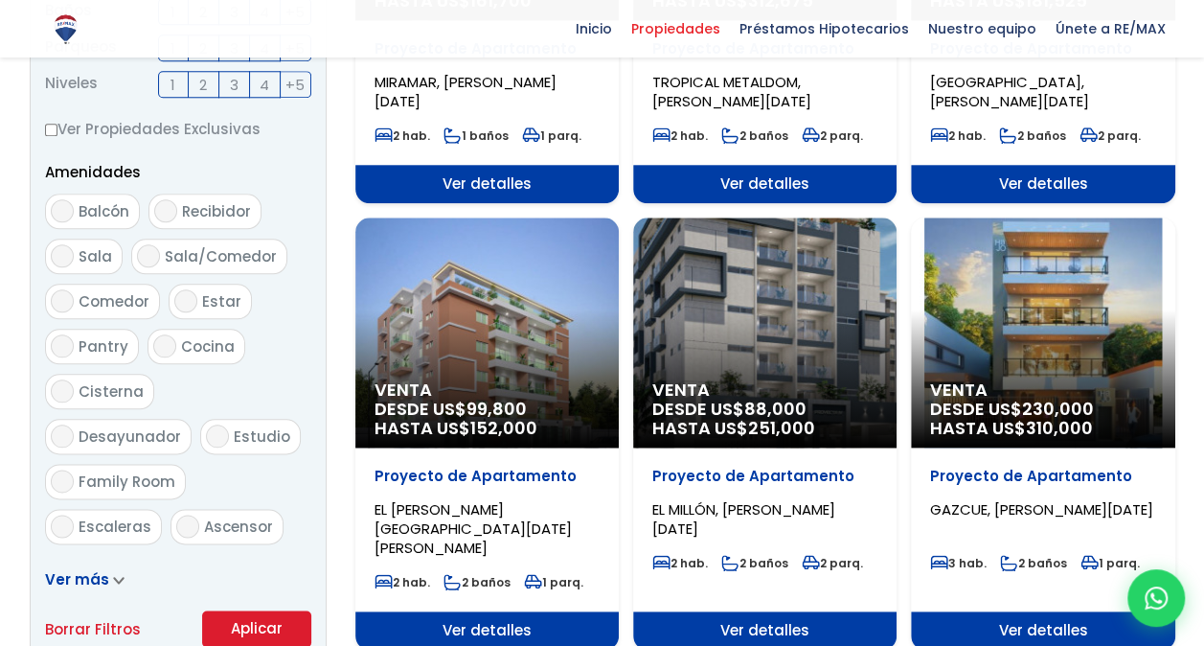
scroll to position [912, 0]
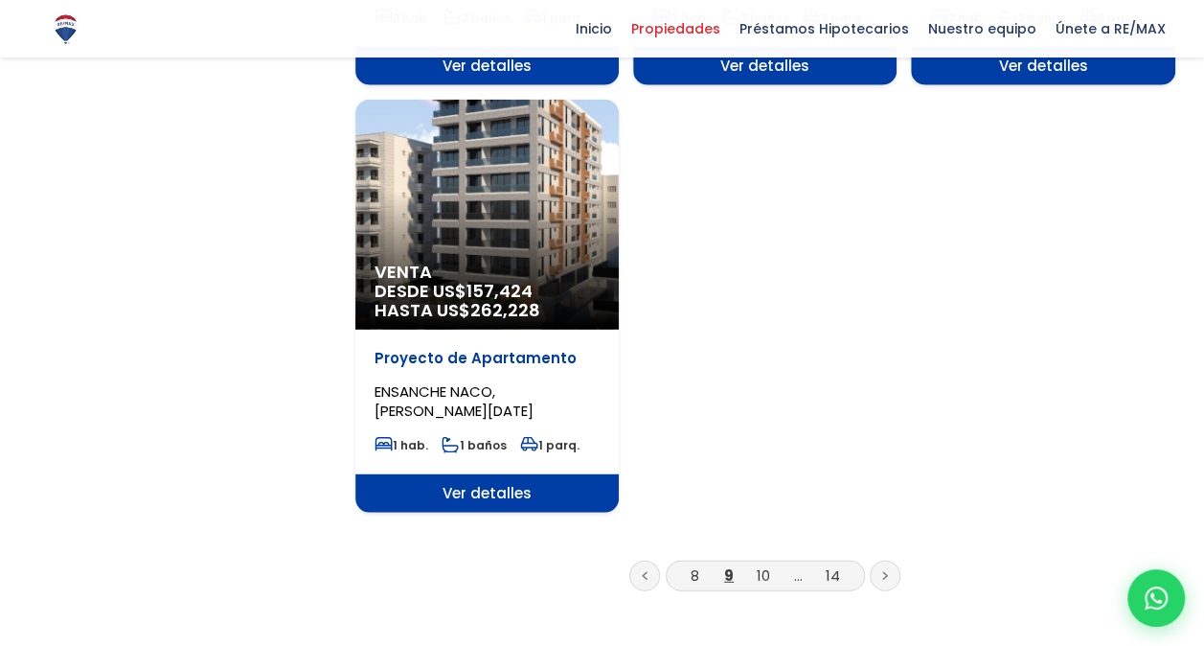
scroll to position [2338, 0]
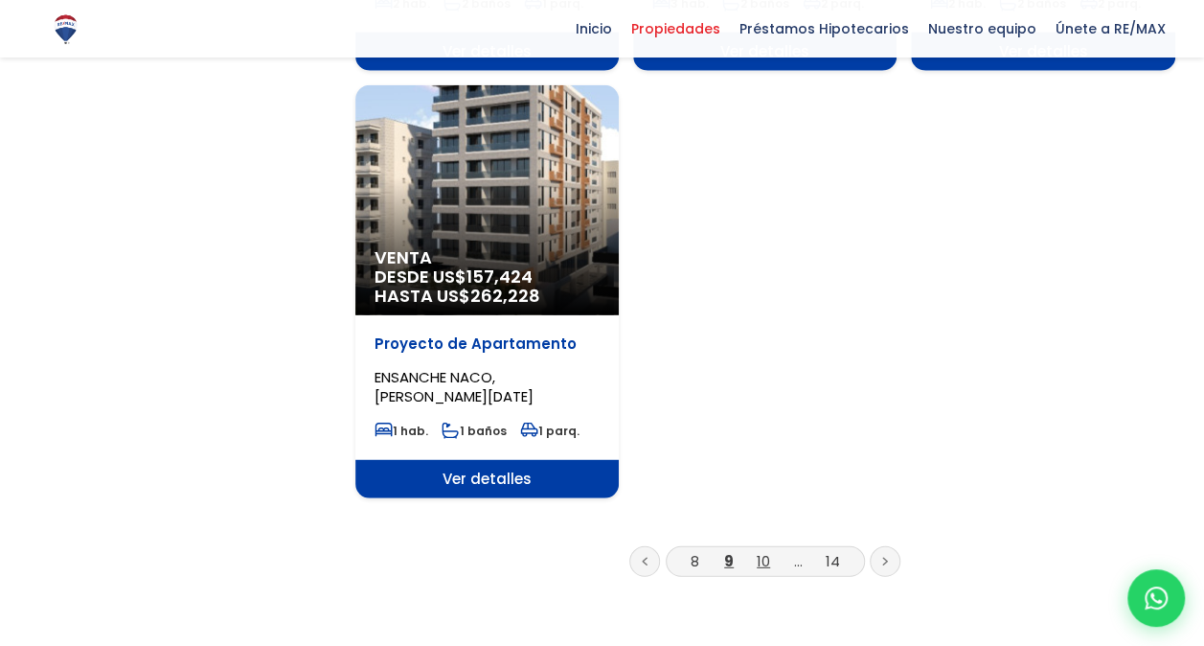
click at [769, 551] on link "10" at bounding box center [763, 561] width 13 height 20
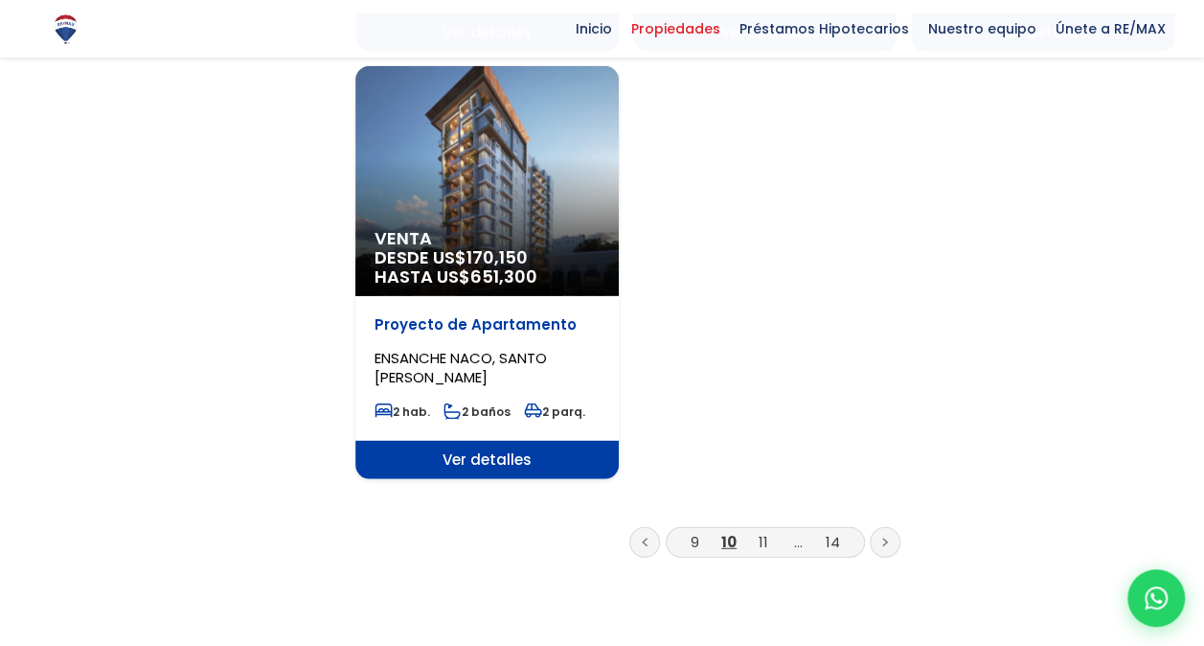
scroll to position [2440, 0]
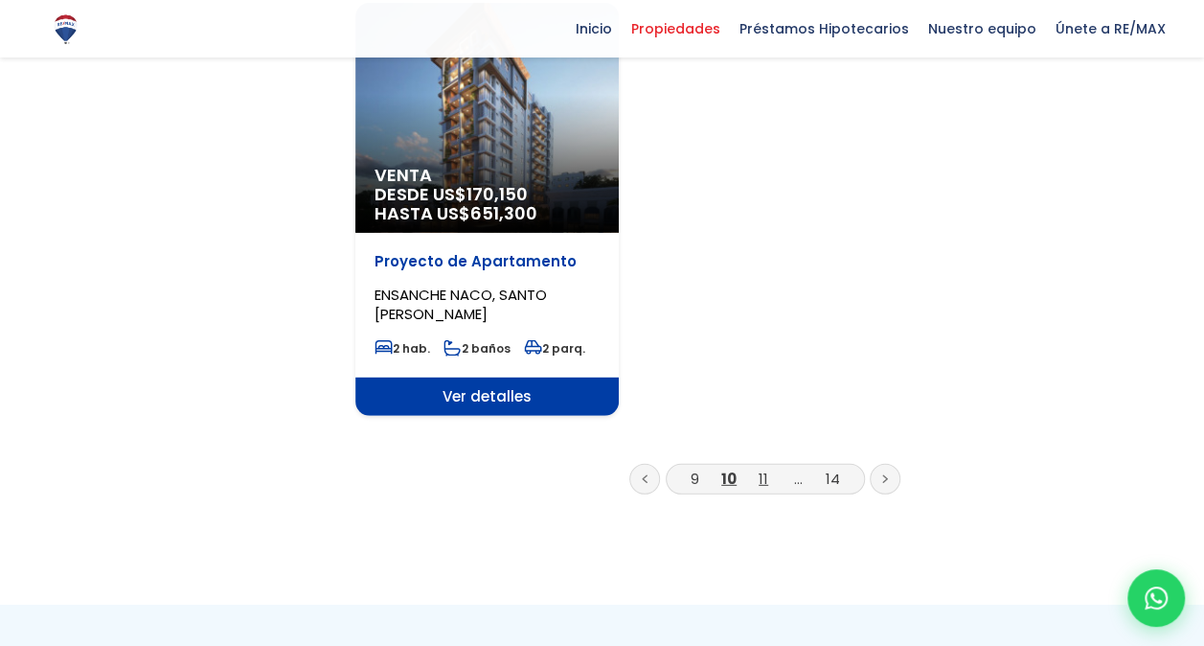
click at [764, 468] on link "11" at bounding box center [764, 478] width 10 height 20
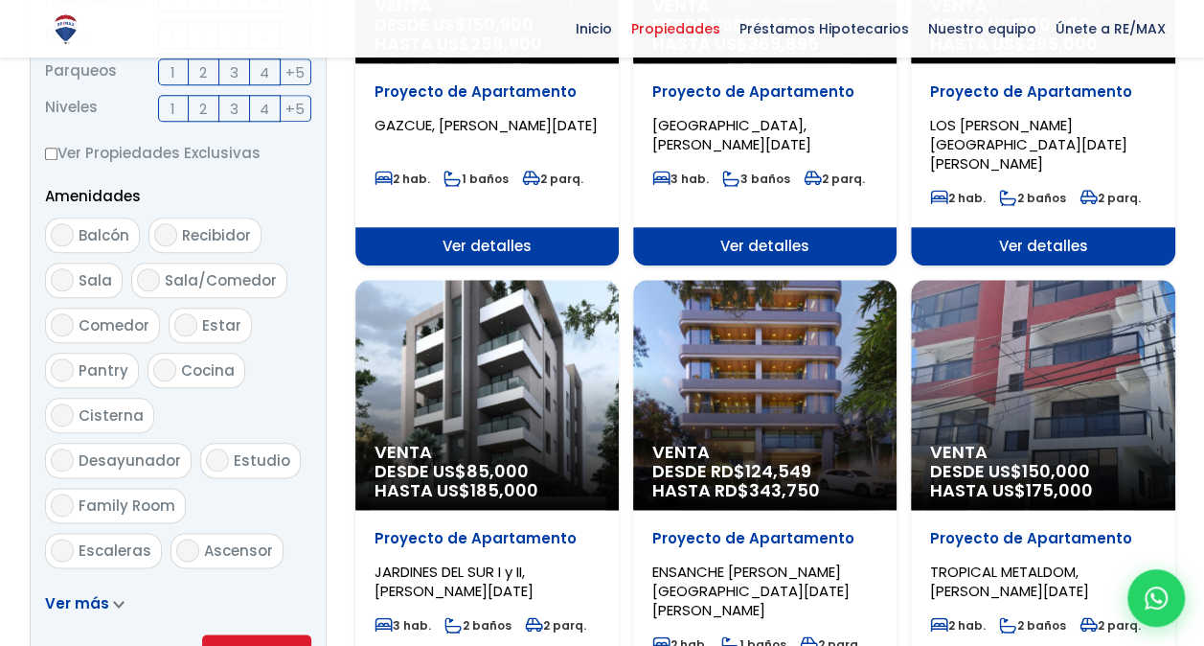
scroll to position [920, 0]
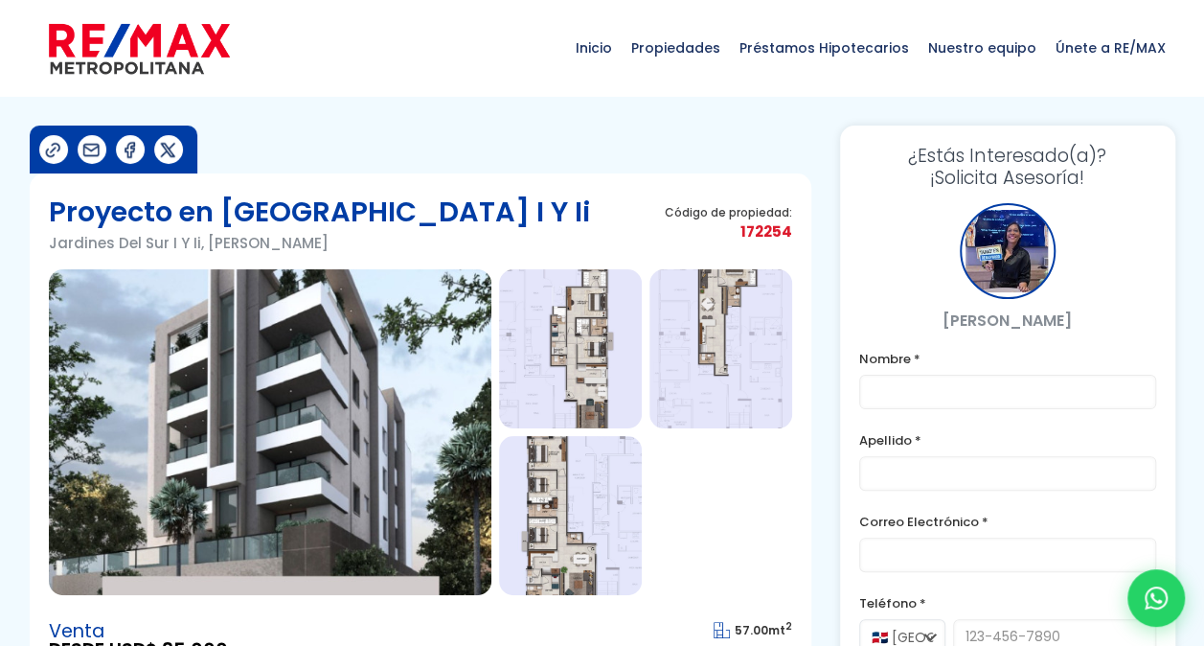
click at [293, 385] on img at bounding box center [270, 432] width 443 height 326
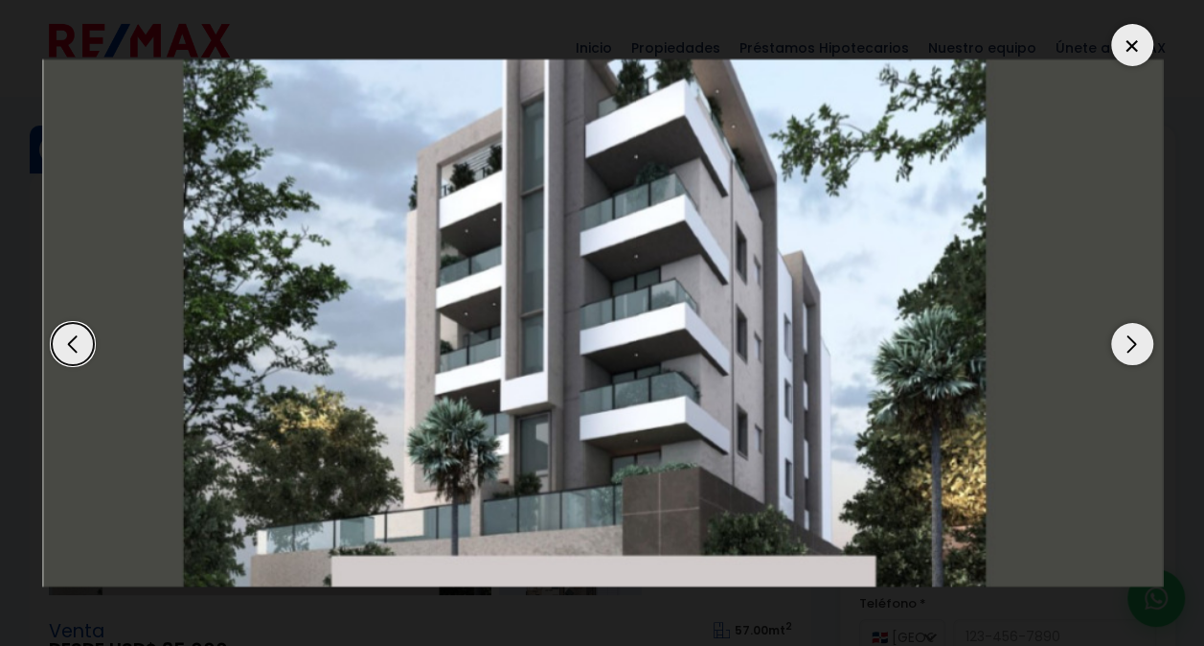
click at [1128, 340] on div "Next slide" at bounding box center [1132, 344] width 42 height 42
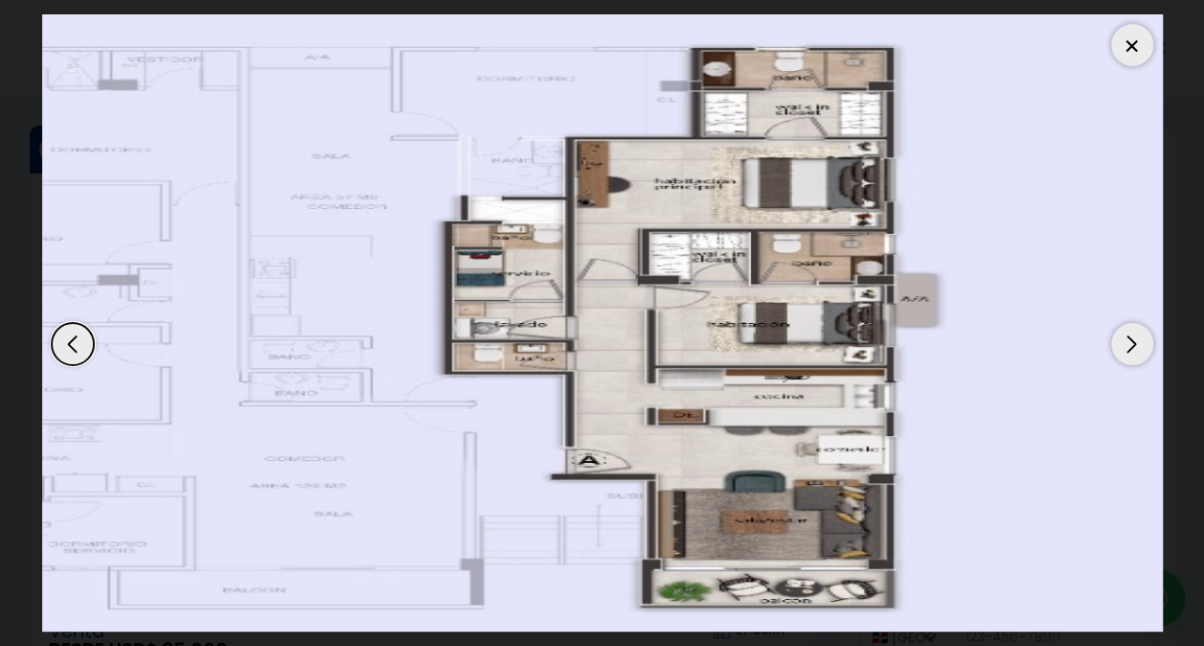
click at [1126, 341] on div "Next slide" at bounding box center [1132, 344] width 42 height 42
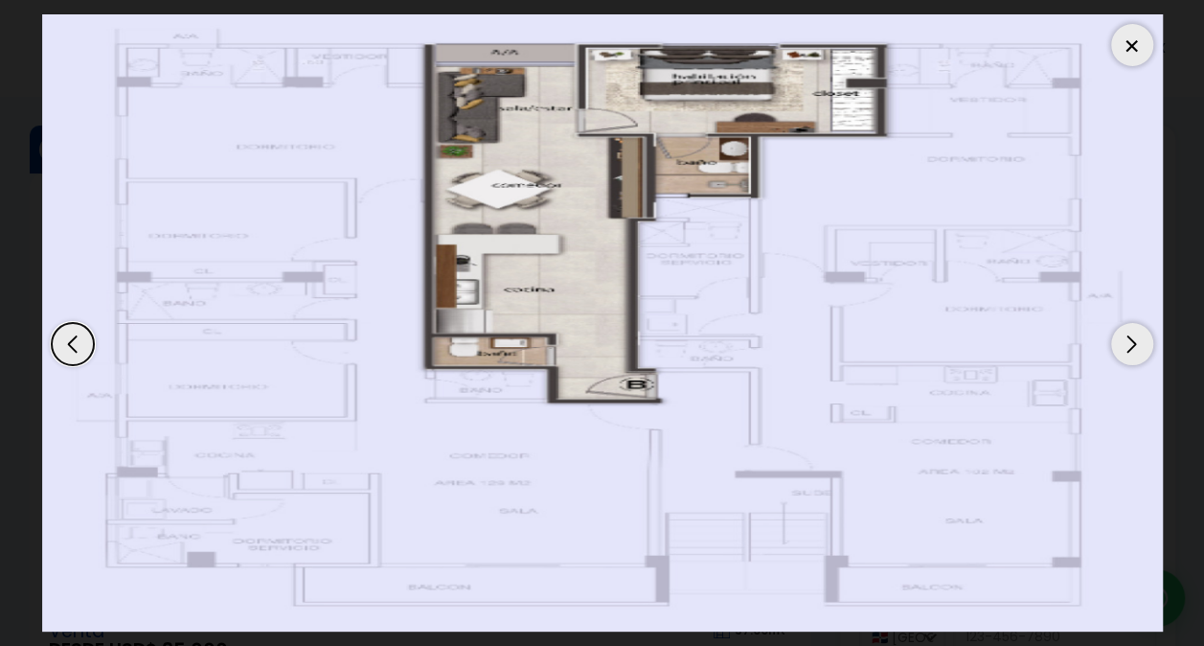
click at [1126, 341] on div "Next slide" at bounding box center [1132, 344] width 42 height 42
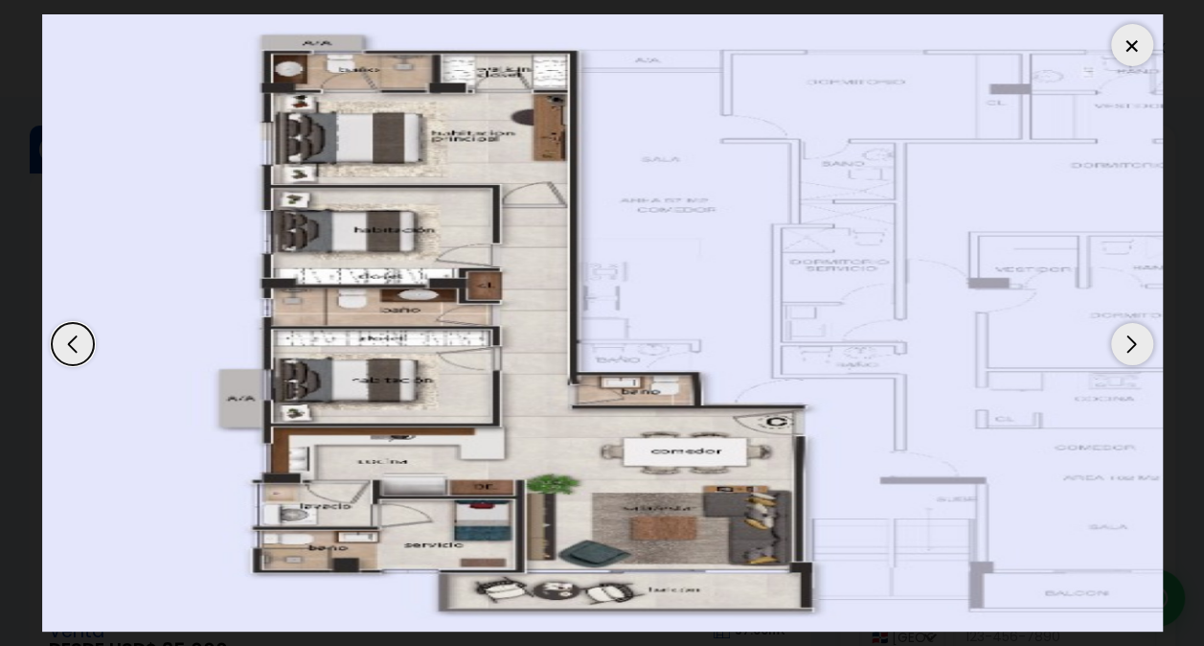
click at [1126, 341] on div "Next slide" at bounding box center [1132, 344] width 42 height 42
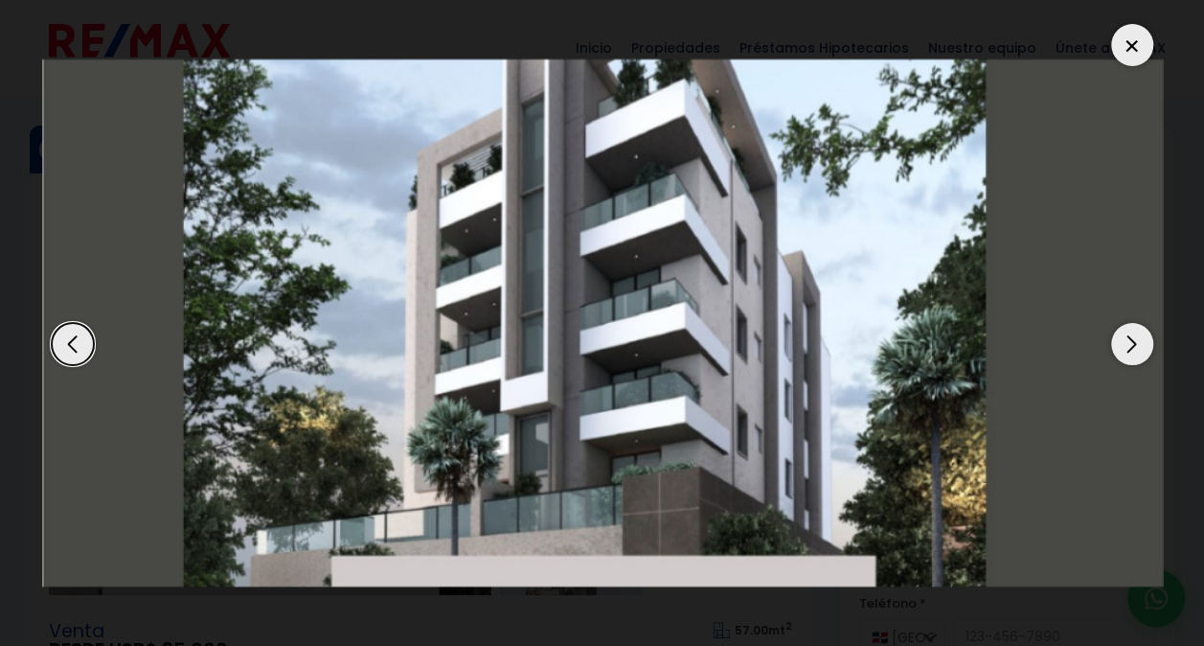
click at [1138, 34] on div at bounding box center [1132, 45] width 42 height 42
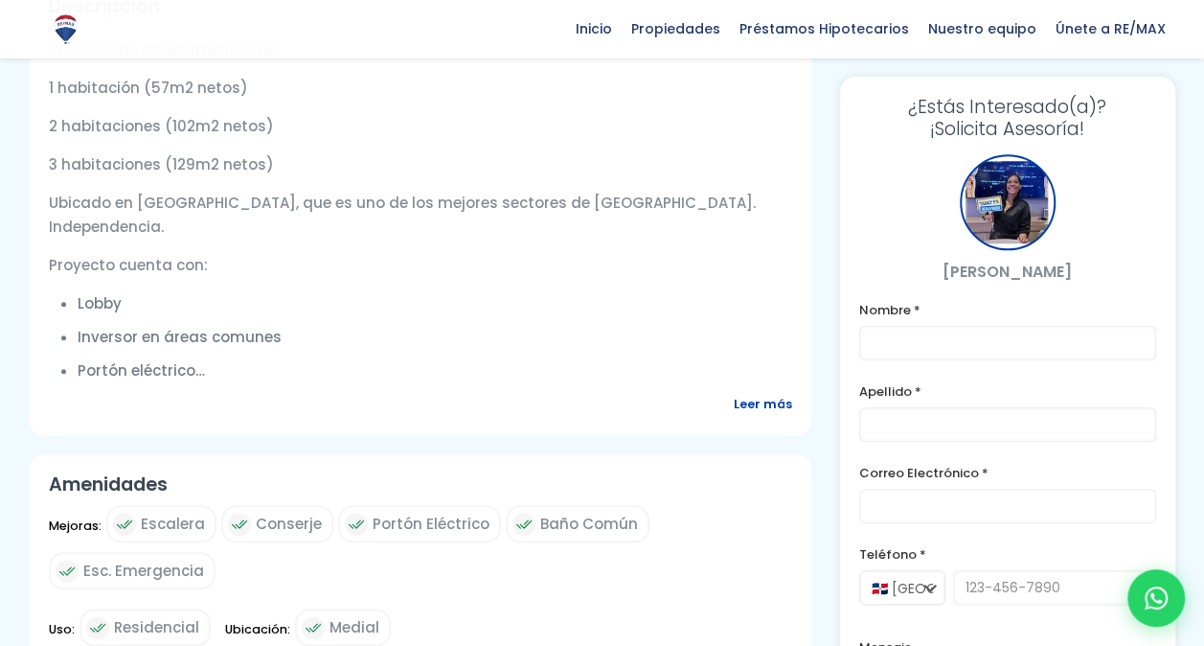
scroll to position [158, 0]
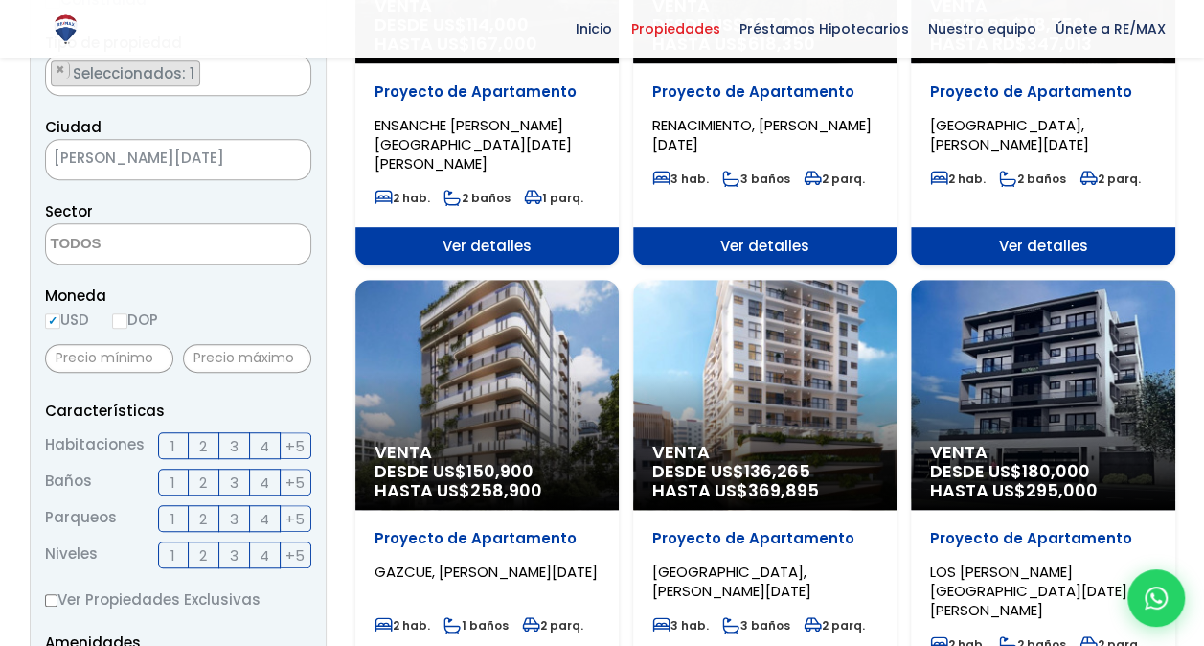
scroll to position [402, 0]
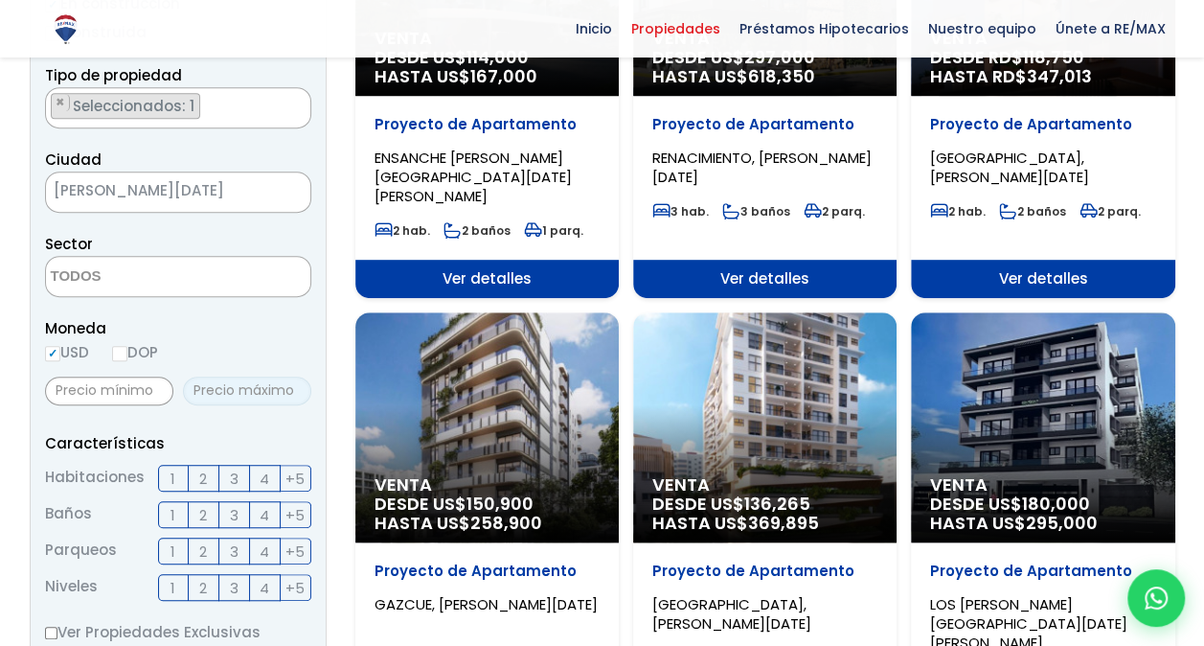
click at [231, 389] on input "text" at bounding box center [247, 390] width 128 height 29
type input "120,000"
click at [297, 416] on form "Comprar Alquilar En construcción Construida Tipo de propiedad APARTAMENTO CASA …" at bounding box center [178, 535] width 266 height 1230
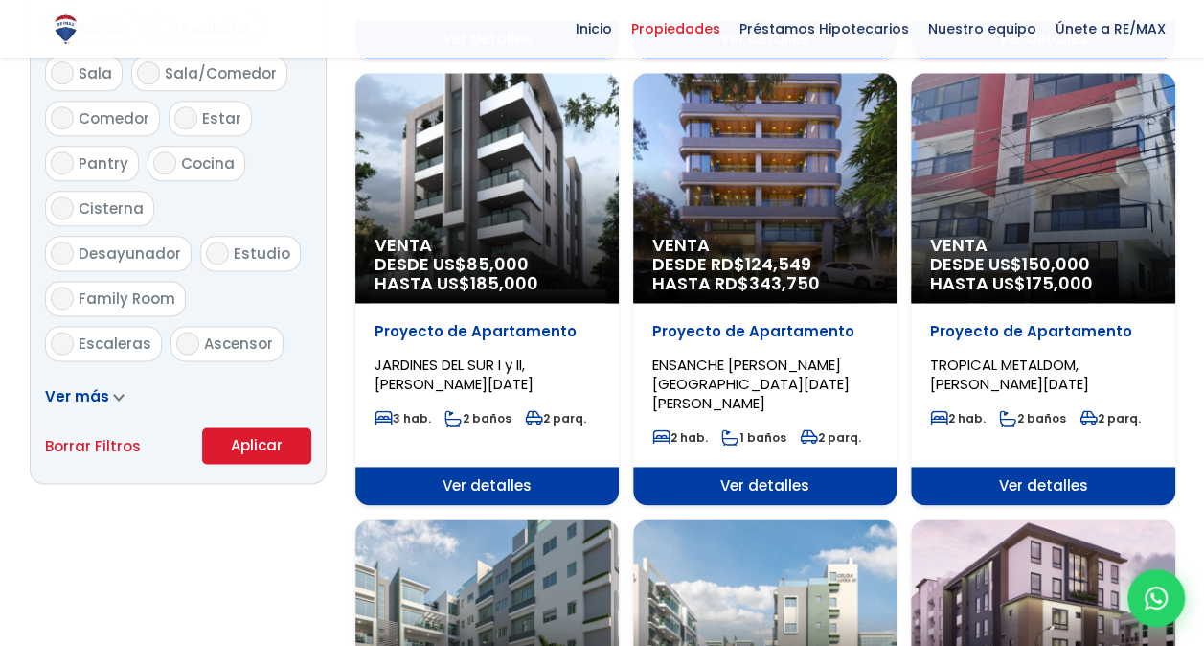
scroll to position [1201, 0]
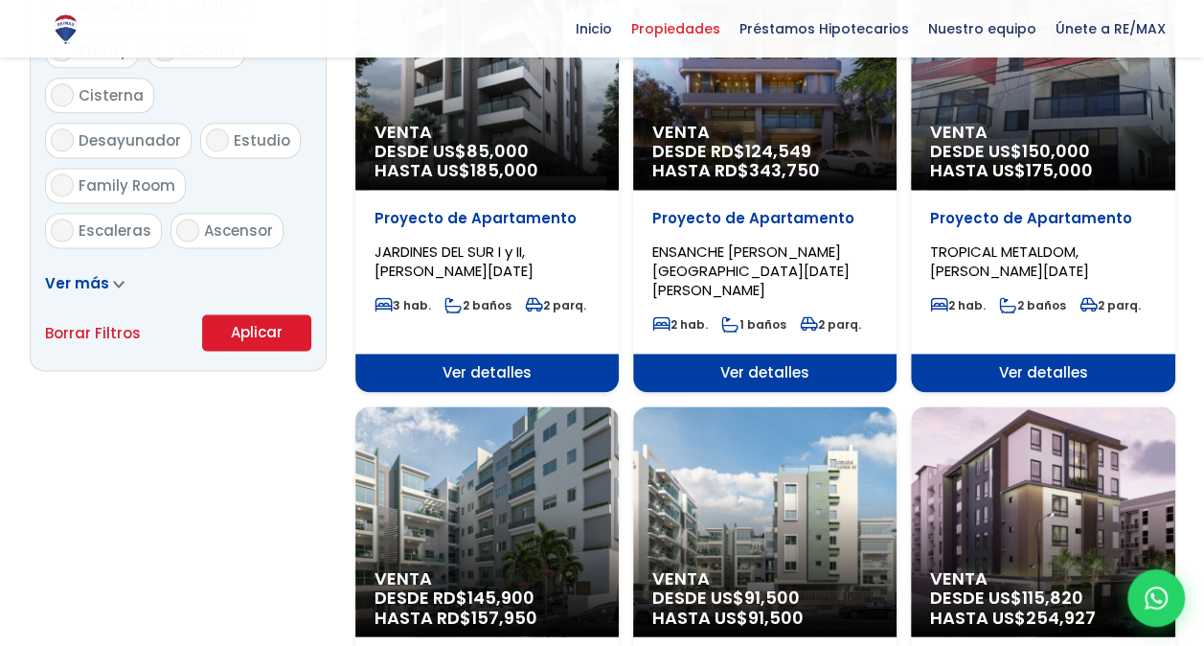
click at [261, 331] on button "Aplicar" at bounding box center [256, 332] width 109 height 36
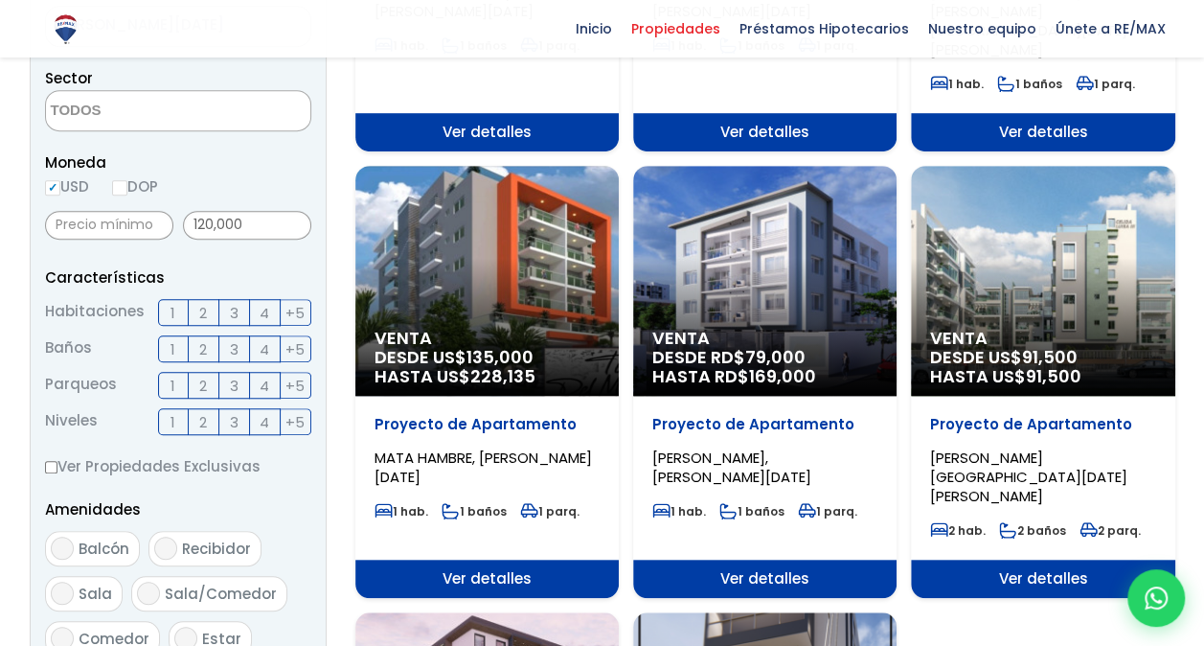
scroll to position [571, 0]
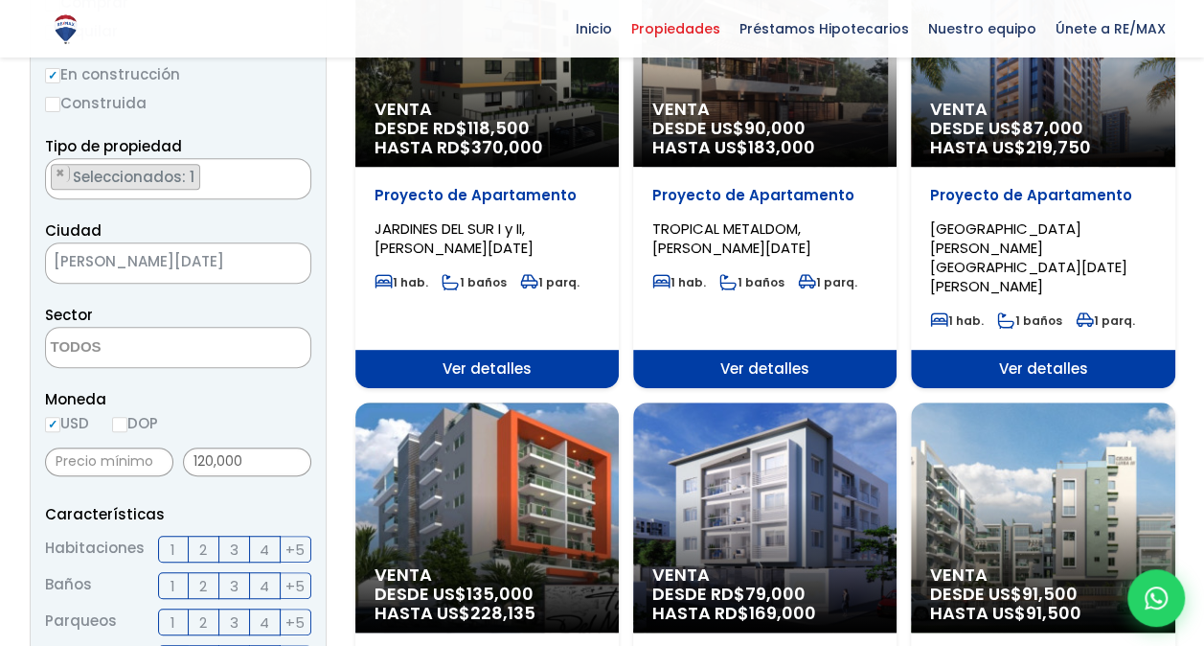
scroll to position [303, 0]
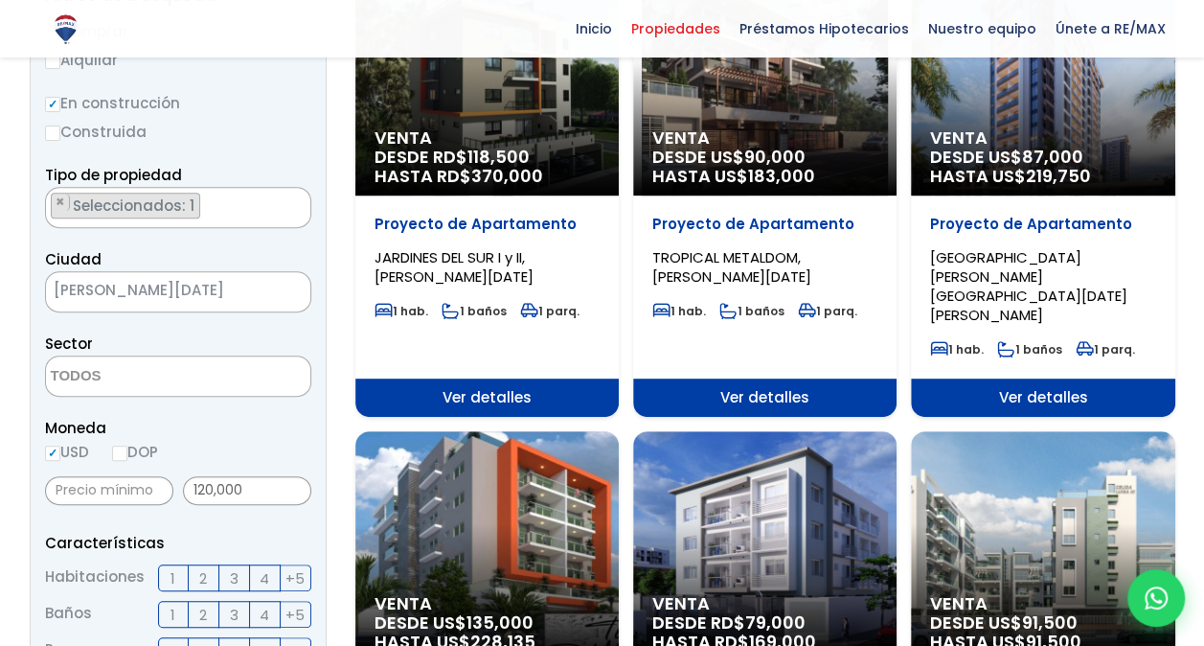
click at [180, 389] on textarea "Search" at bounding box center [139, 376] width 186 height 41
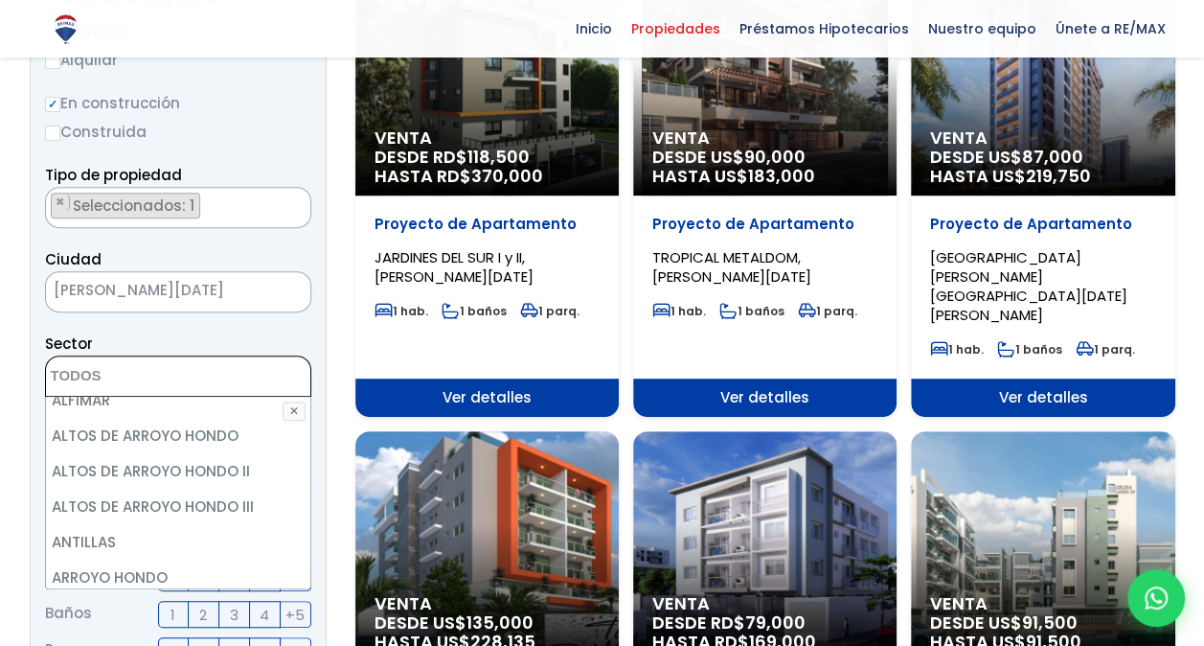
scroll to position [230, 0]
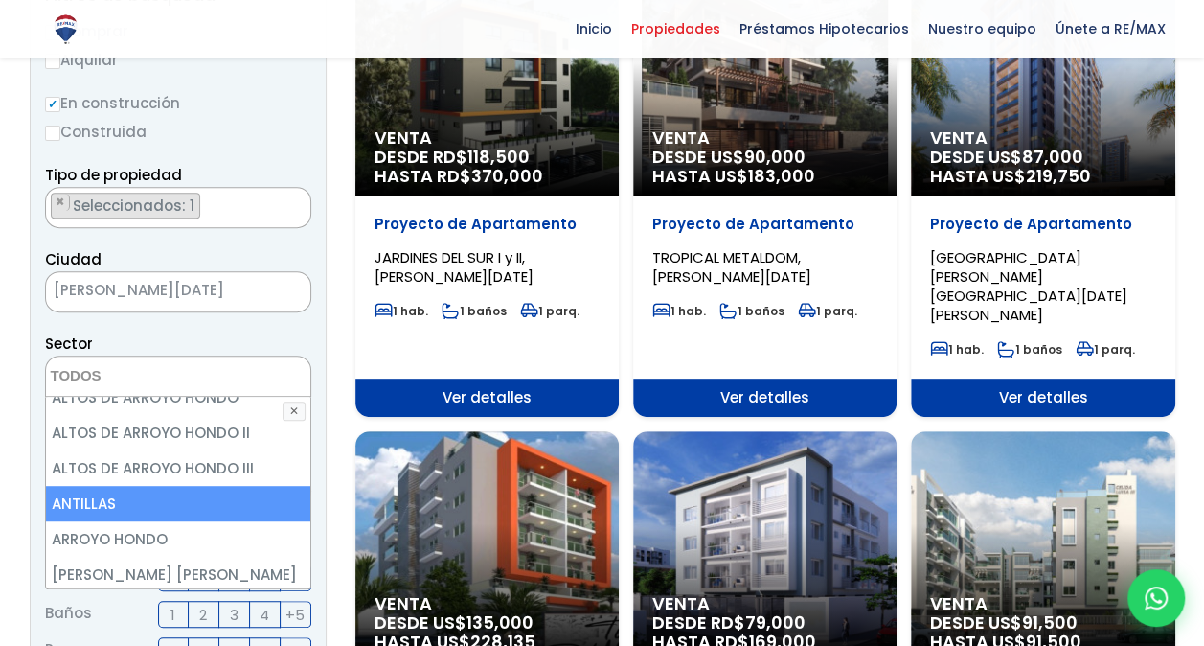
click at [249, 492] on li "ANTILLAS" at bounding box center [178, 503] width 265 height 35
select select "174"
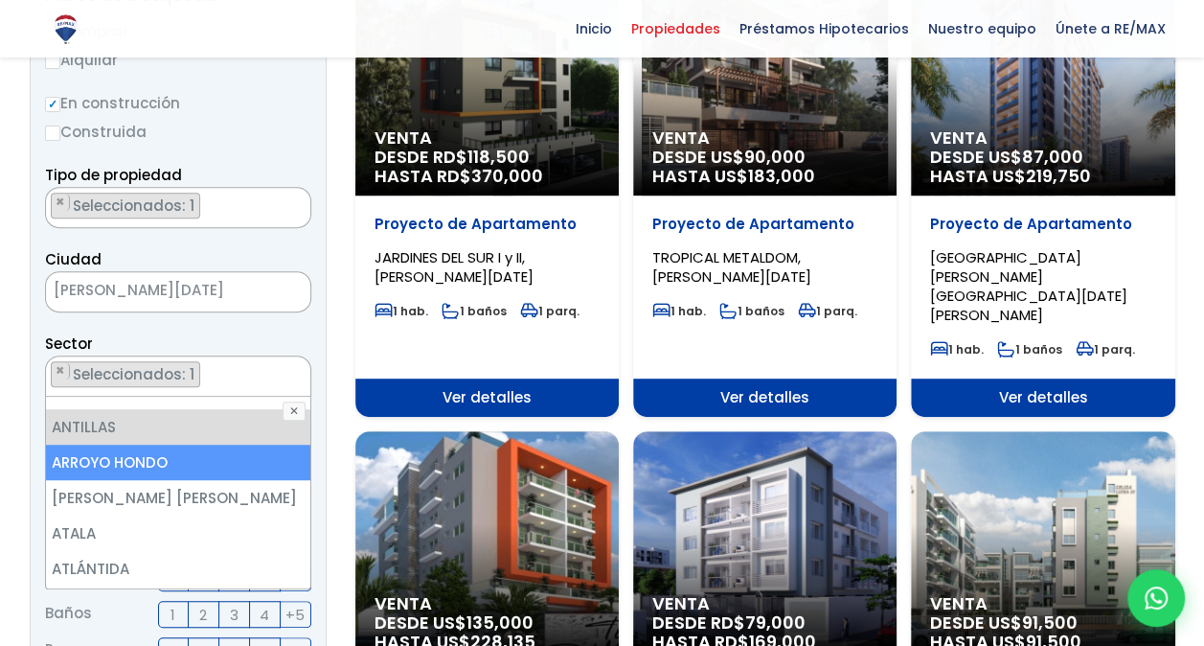
scroll to position [345, 0]
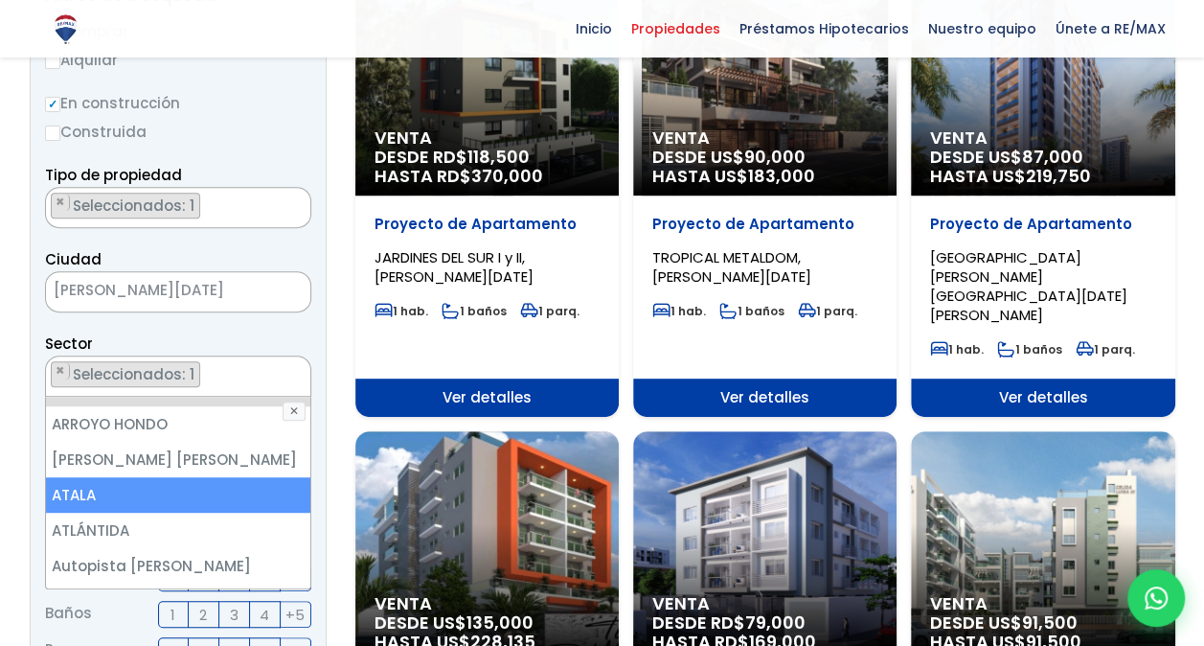
click at [284, 510] on li "ATALA" at bounding box center [178, 494] width 265 height 35
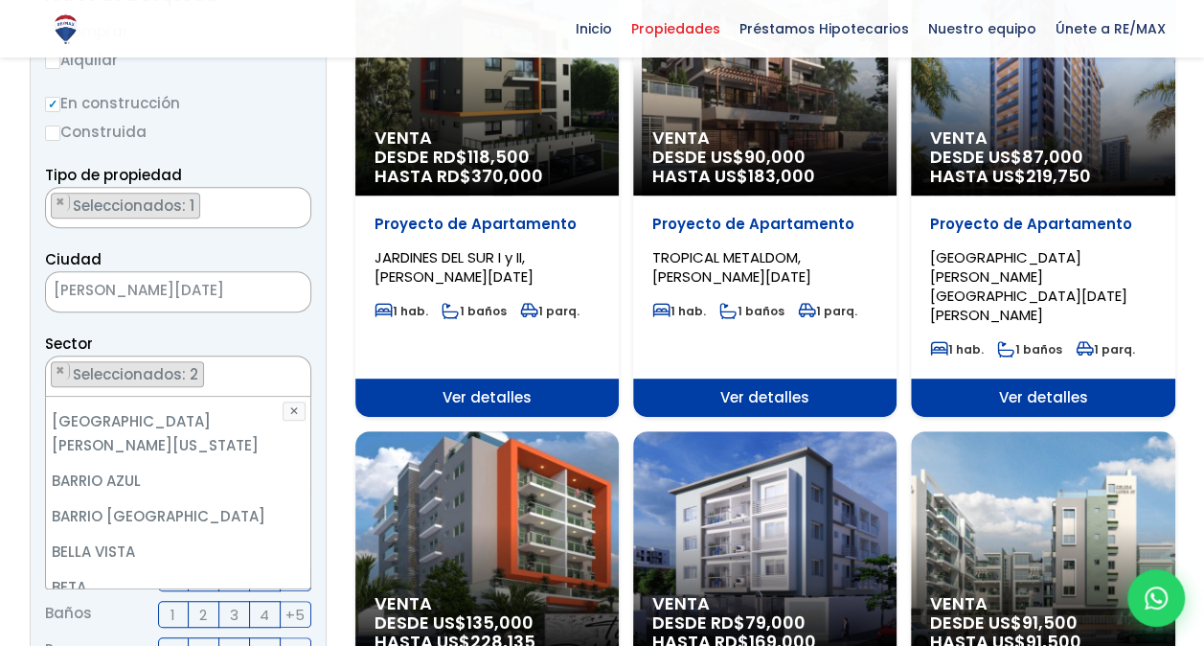
scroll to position [536, 0]
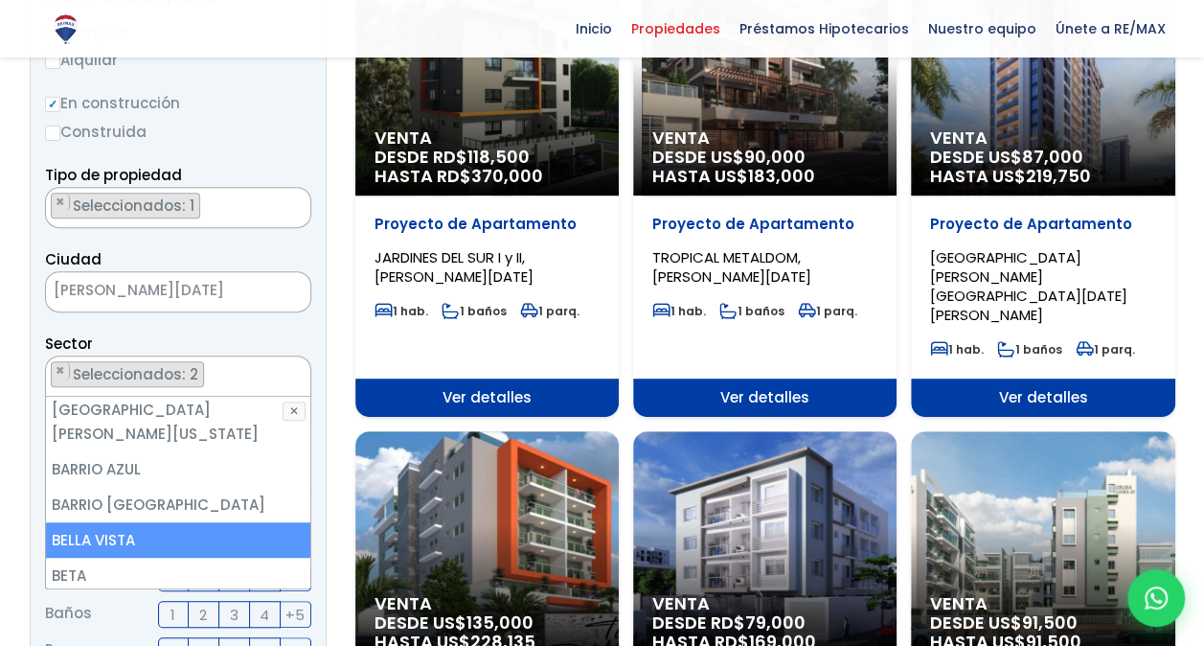
click at [268, 522] on li "BELLA VISTA" at bounding box center [178, 539] width 265 height 35
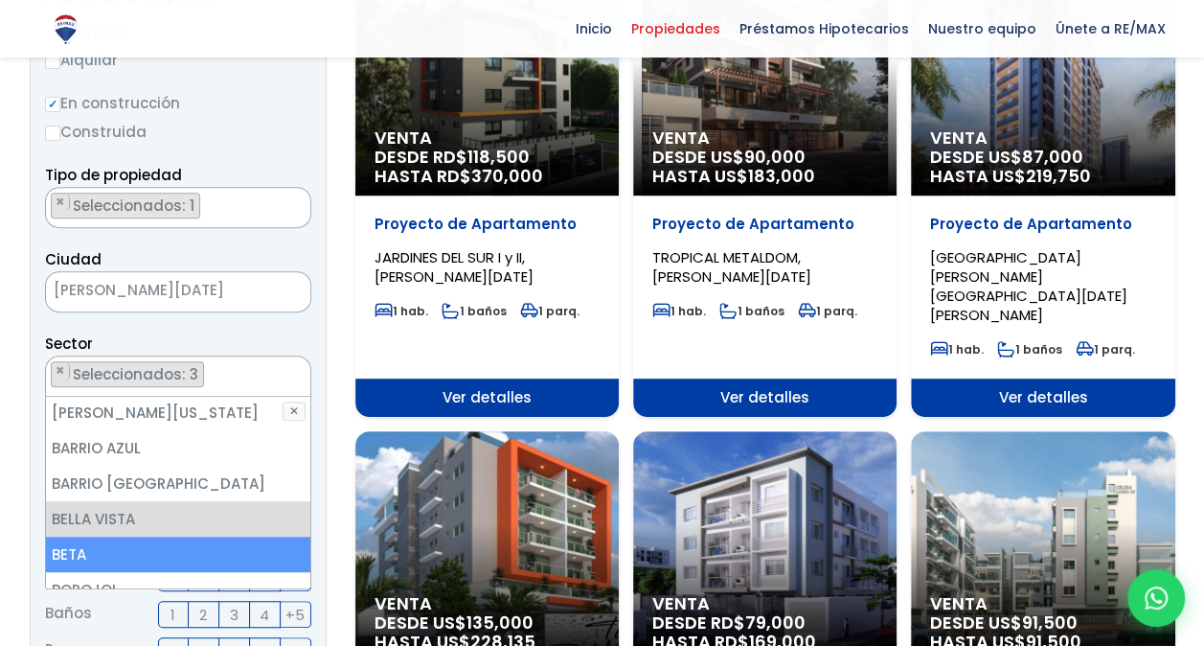
scroll to position [575, 0]
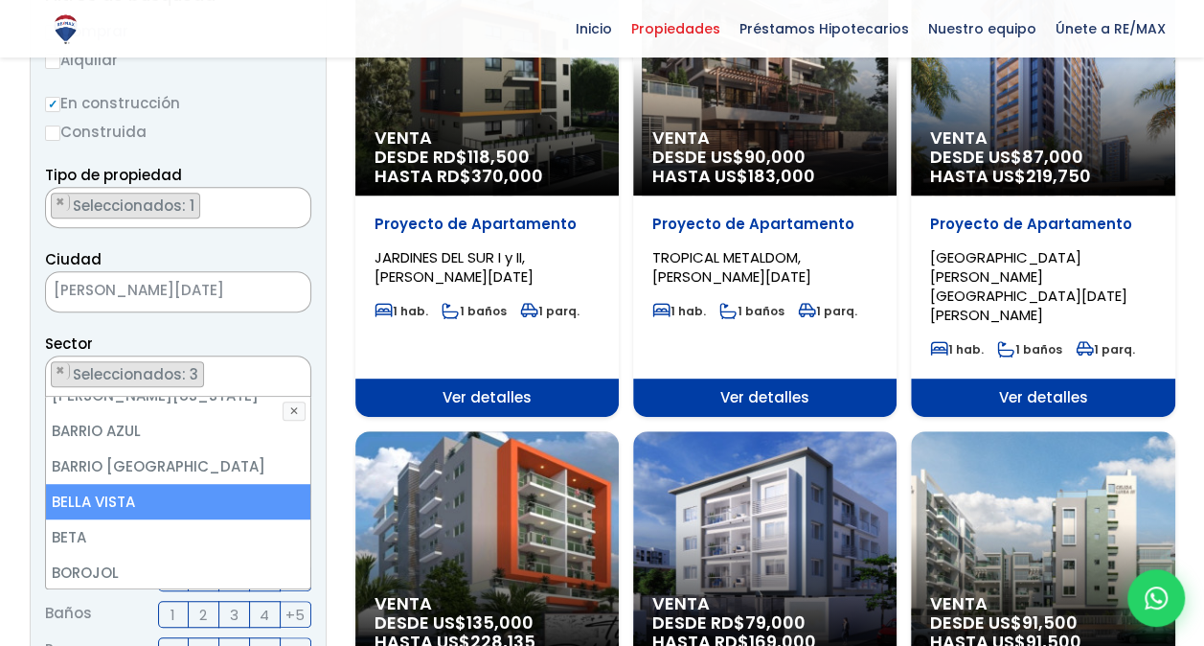
click at [234, 484] on li "BELLA VISTA" at bounding box center [178, 501] width 265 height 35
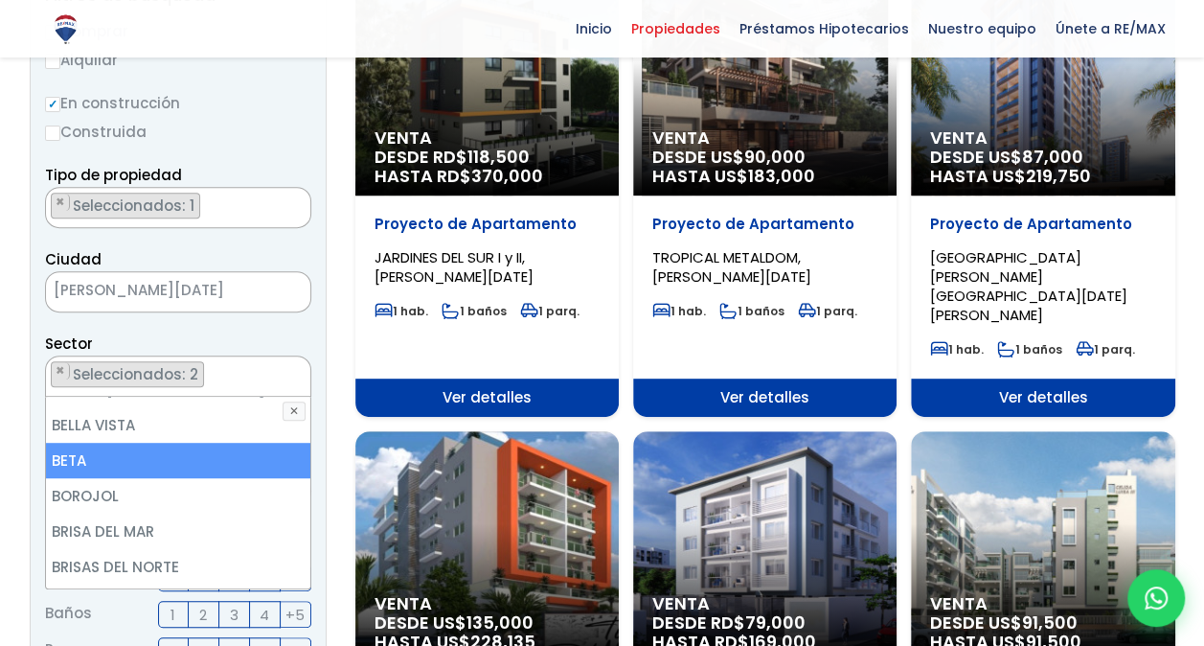
scroll to position [690, 0]
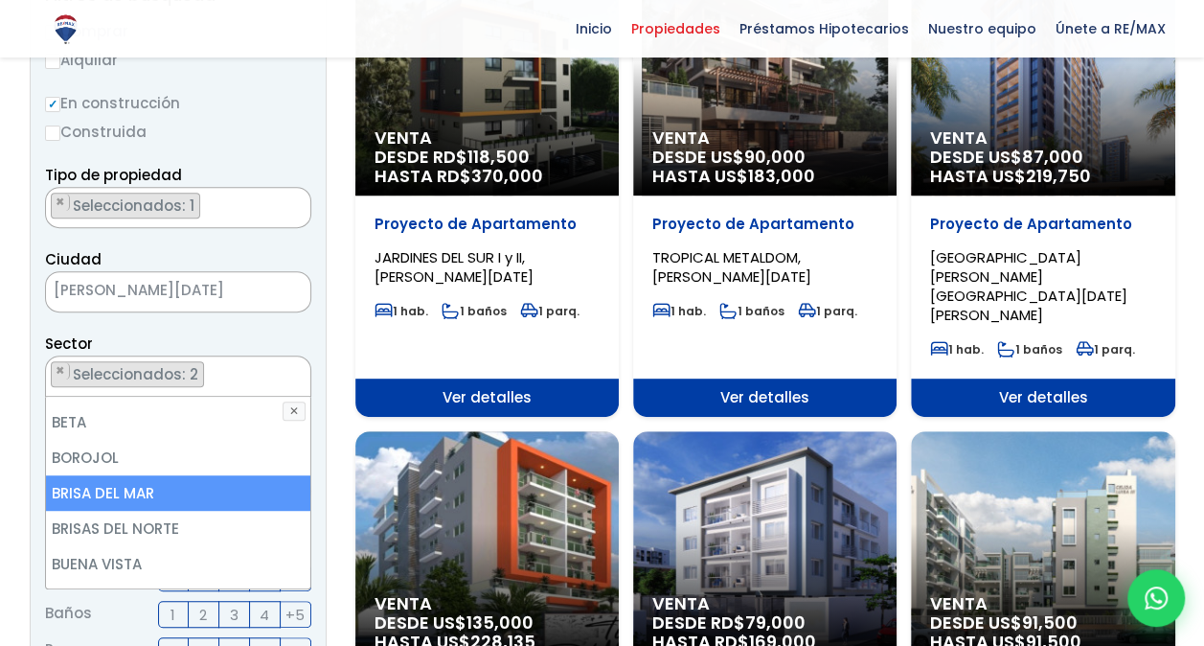
click at [203, 475] on li "BRISA DEL MAR" at bounding box center [178, 492] width 265 height 35
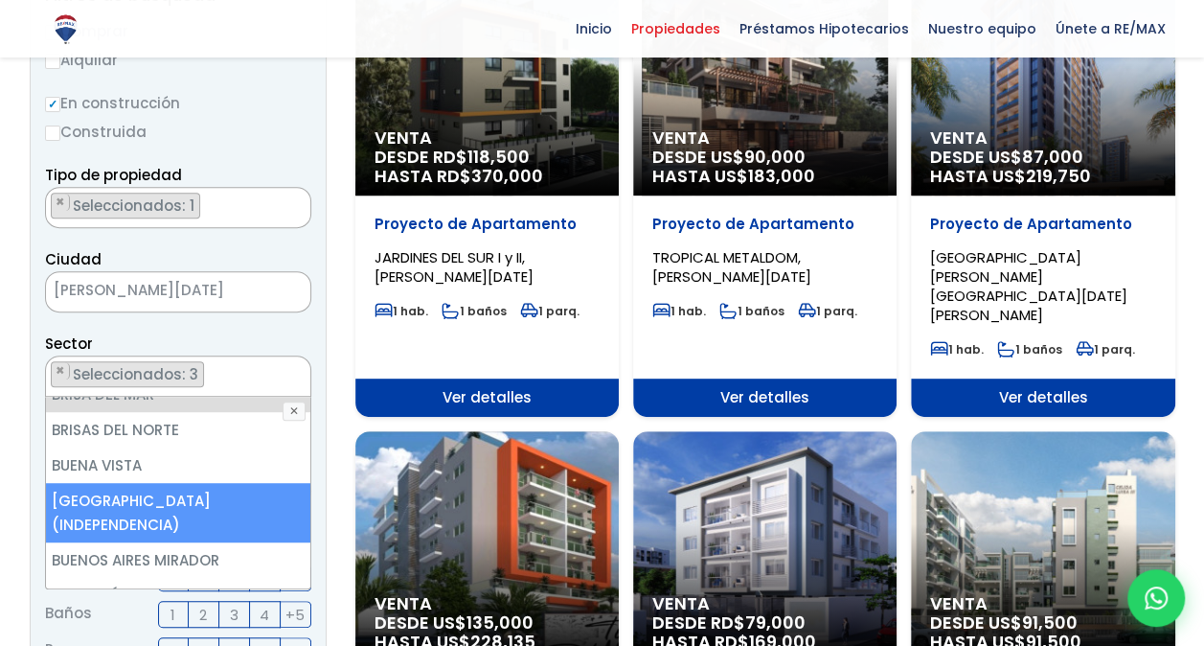
scroll to position [805, 0]
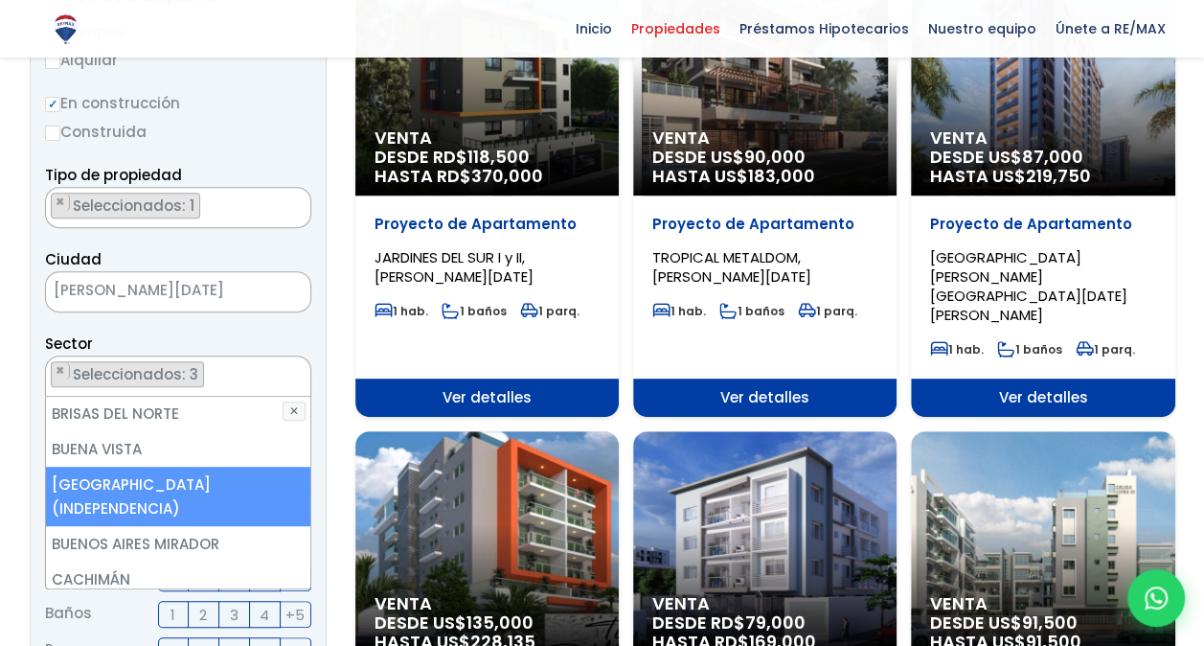
click at [241, 466] on li "[GEOGRAPHIC_DATA] (INDEPENDENCIA)" at bounding box center [178, 495] width 265 height 59
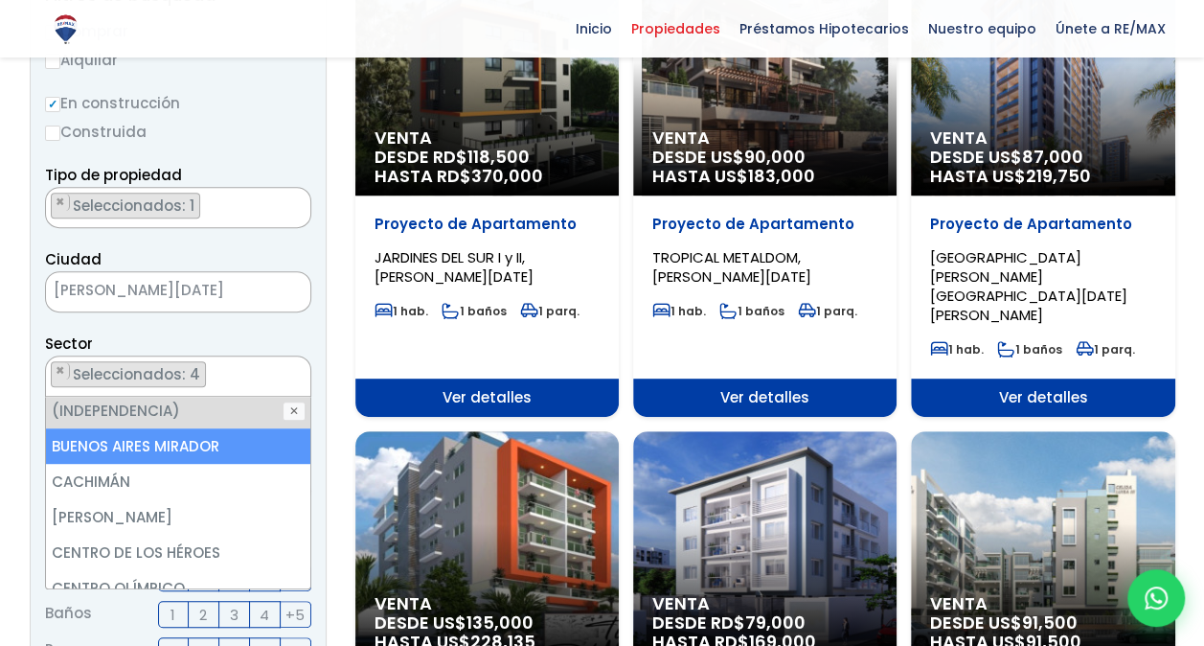
scroll to position [920, 0]
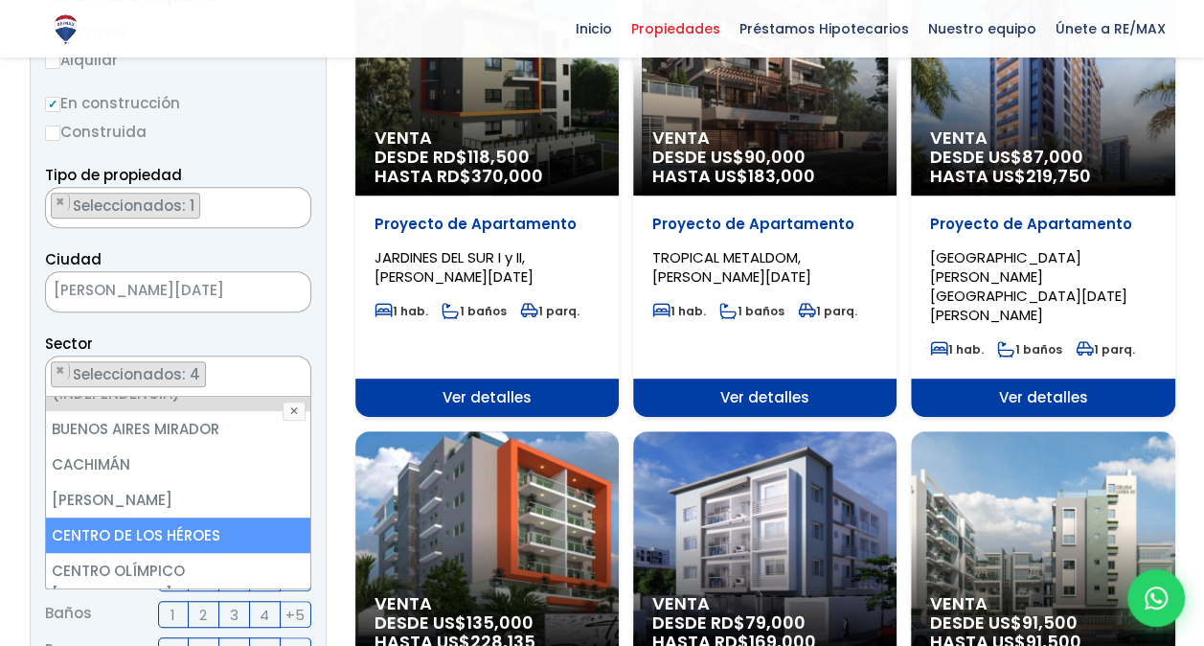
click at [201, 517] on li "CENTRO DE LOS HÉROES" at bounding box center [178, 534] width 265 height 35
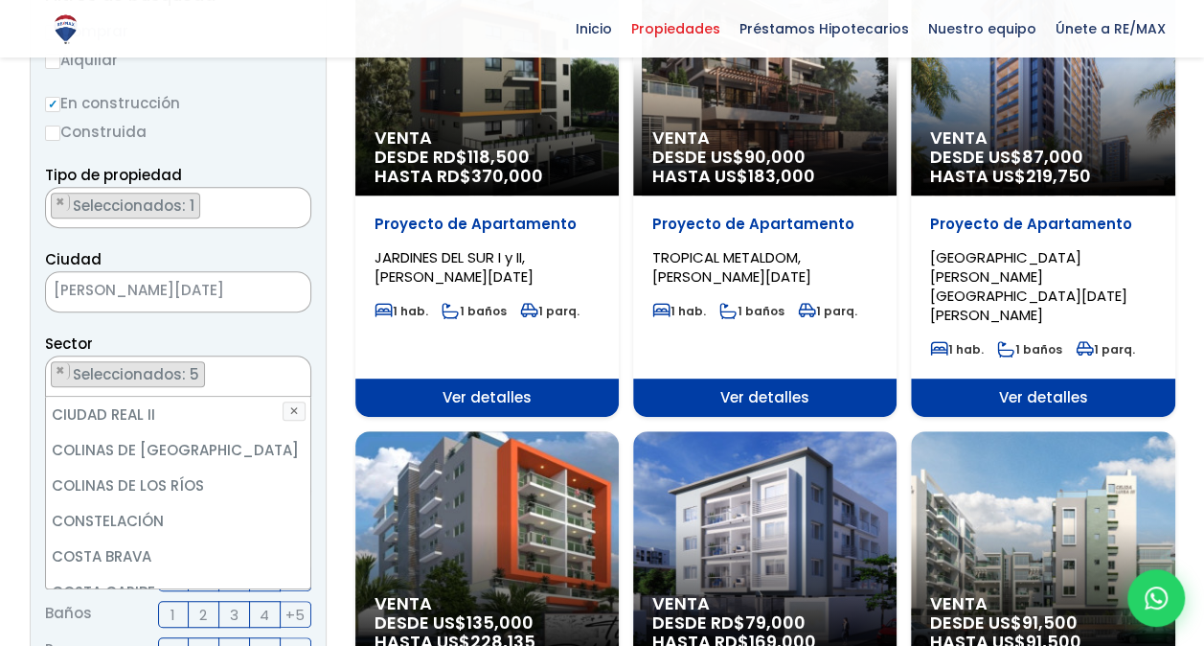
scroll to position [1418, 0]
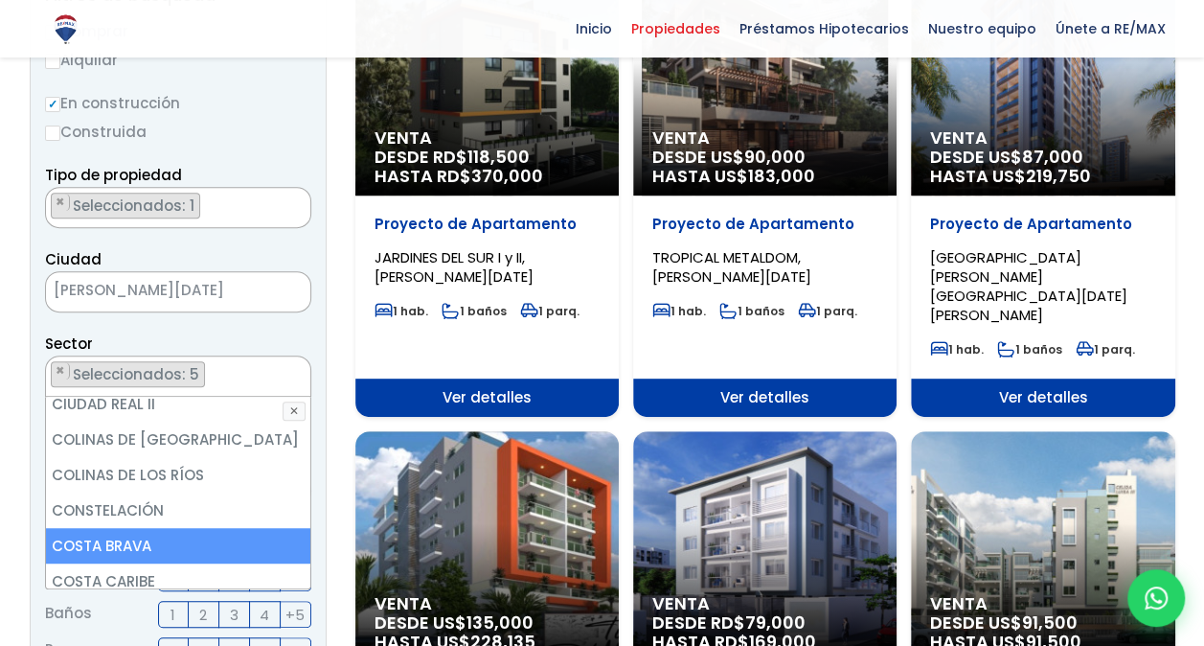
click at [176, 528] on li "COSTA BRAVA" at bounding box center [178, 545] width 265 height 35
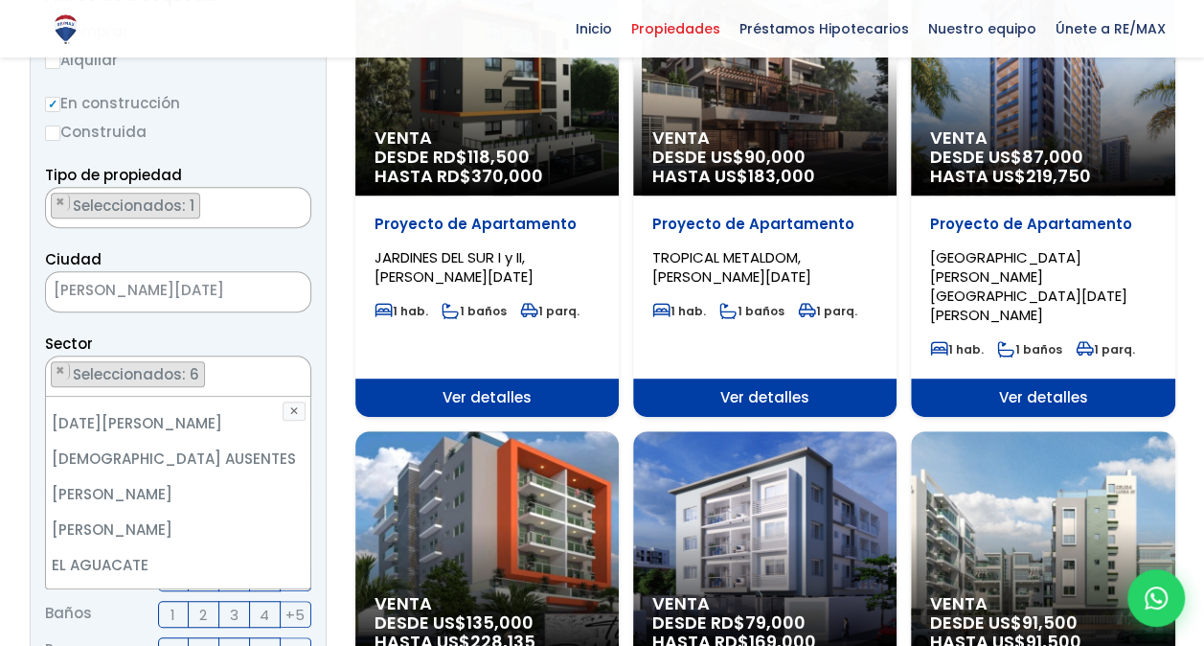
scroll to position [1839, 0]
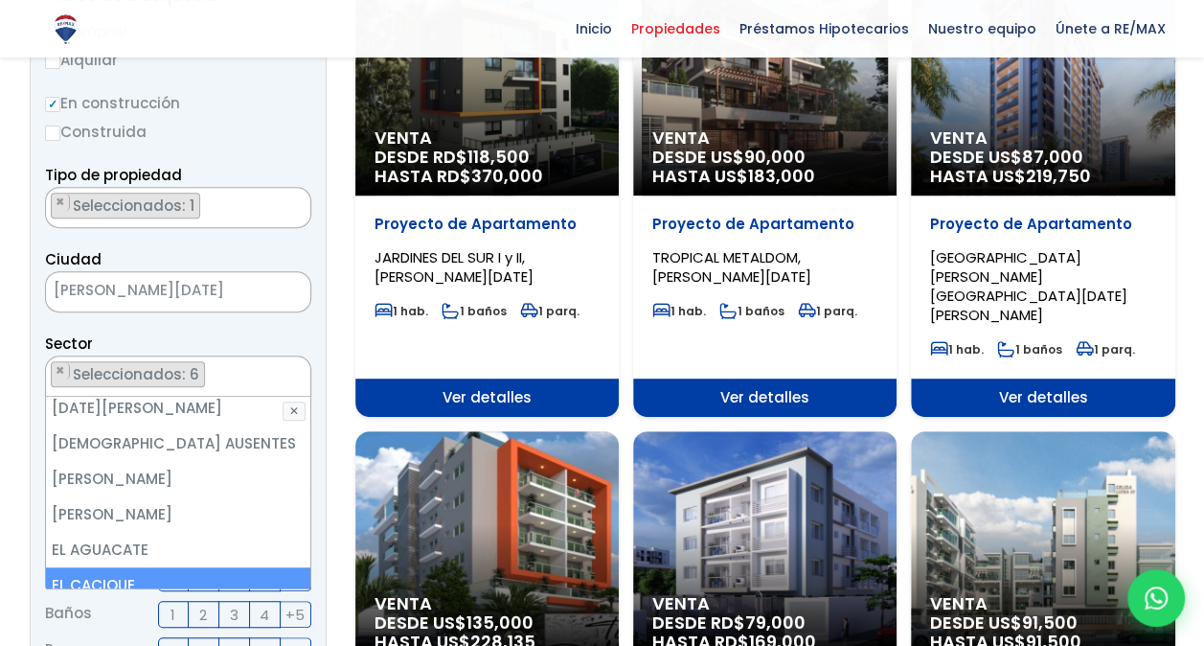
click at [230, 567] on li "EL CACIQUE" at bounding box center [178, 584] width 265 height 35
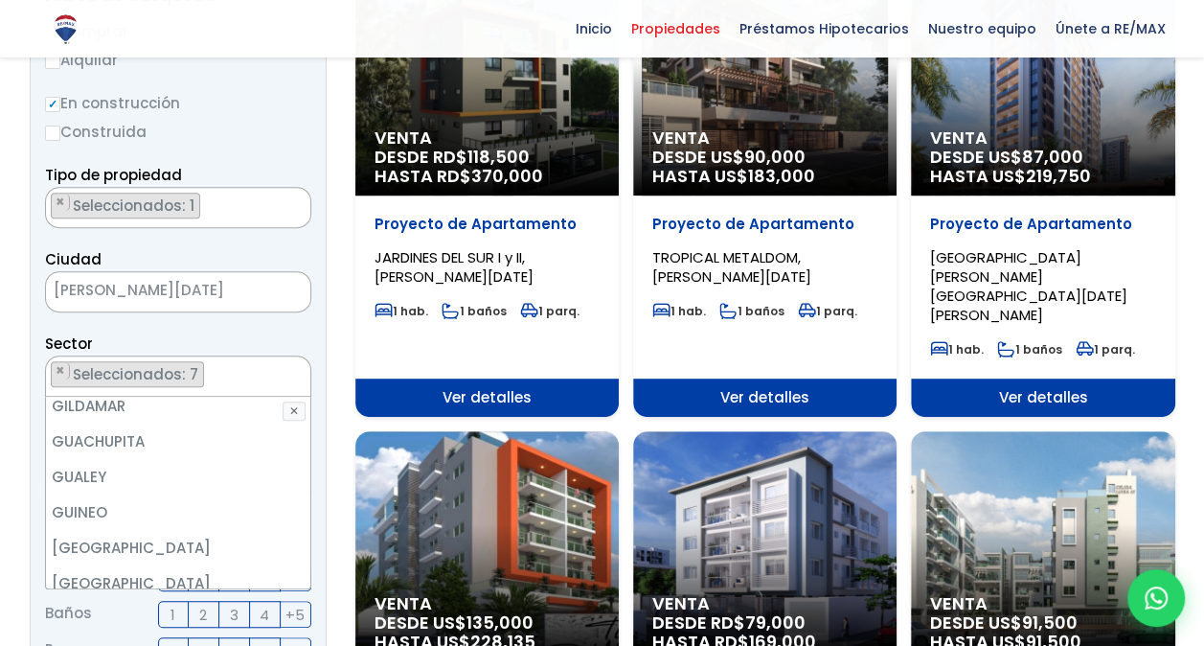
scroll to position [3276, 0]
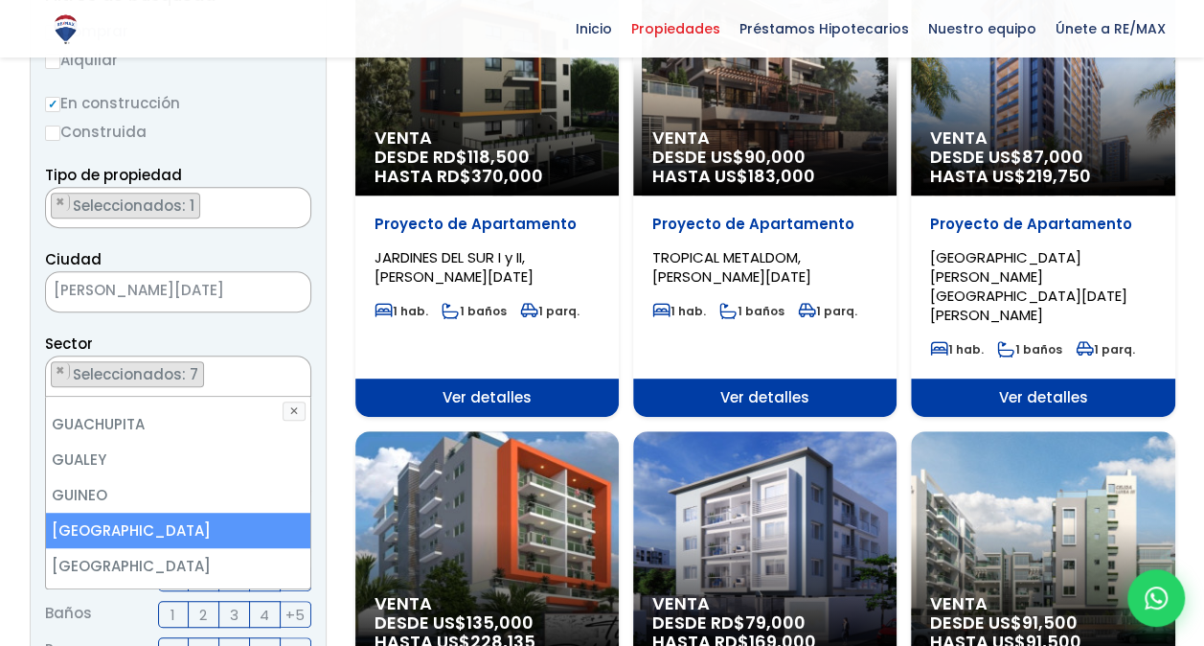
click at [217, 512] on li "[GEOGRAPHIC_DATA]" at bounding box center [178, 529] width 265 height 35
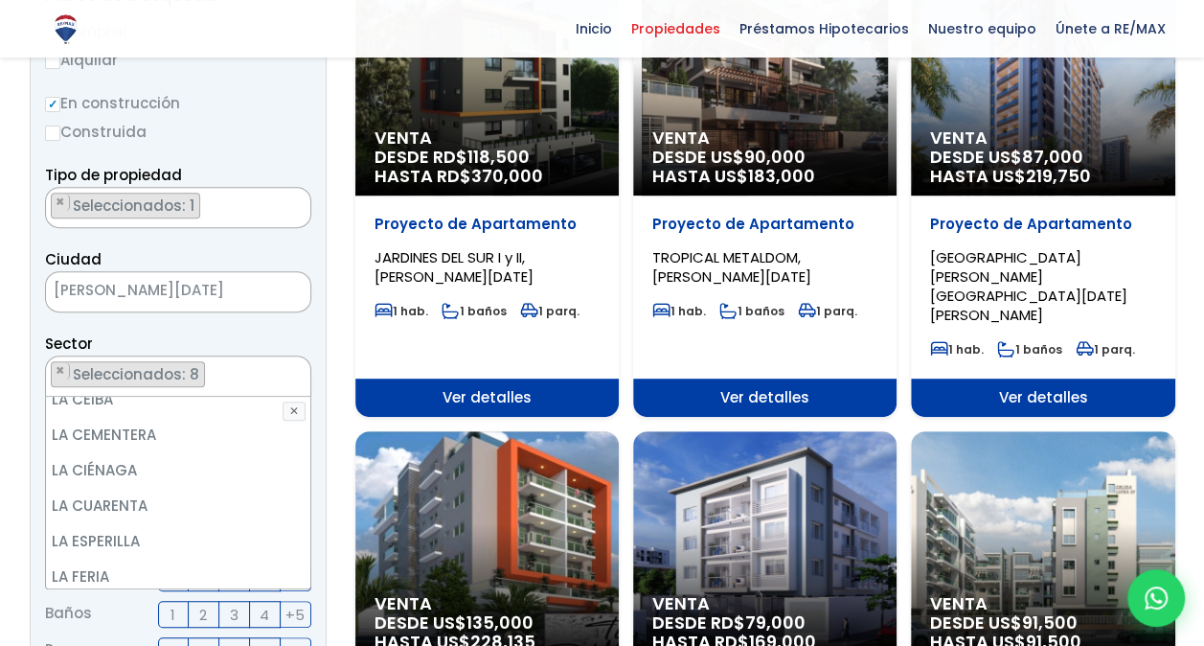
scroll to position [4119, 0]
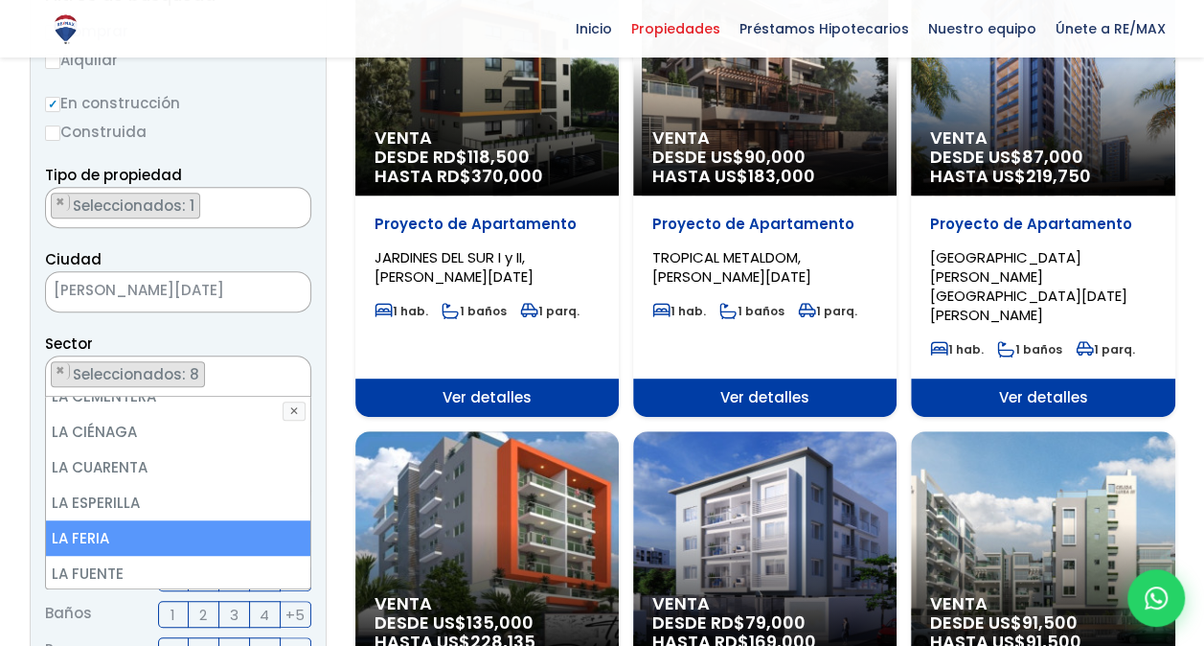
click at [151, 520] on li "LA FERIA" at bounding box center [178, 537] width 265 height 35
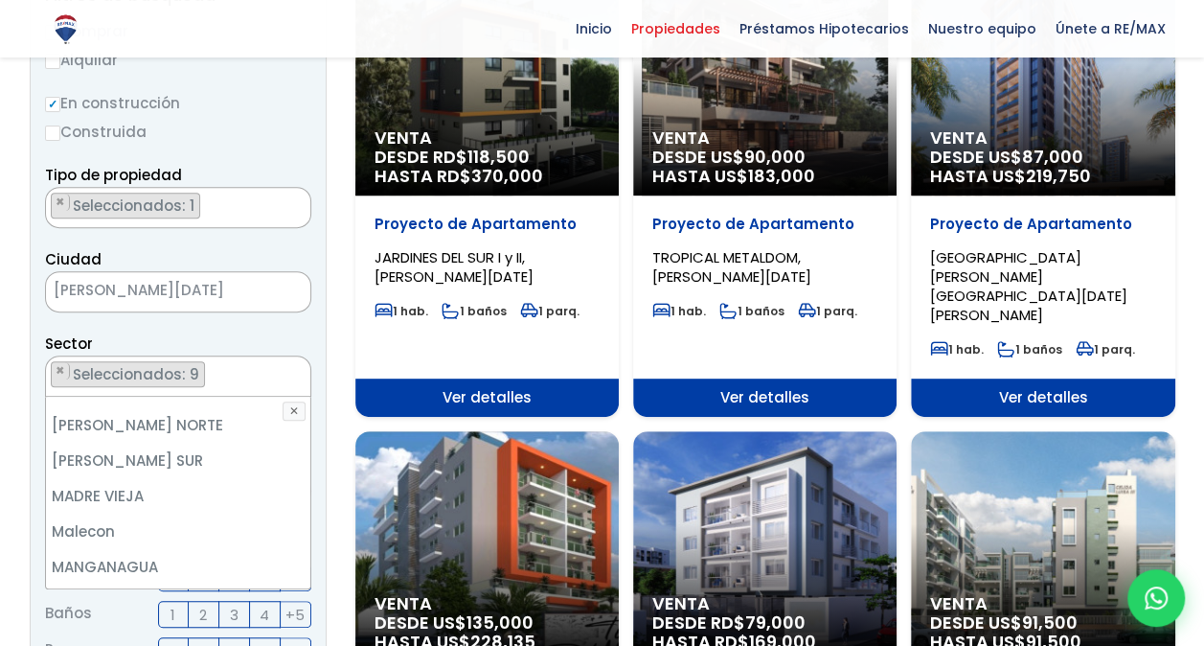
scroll to position [6075, 0]
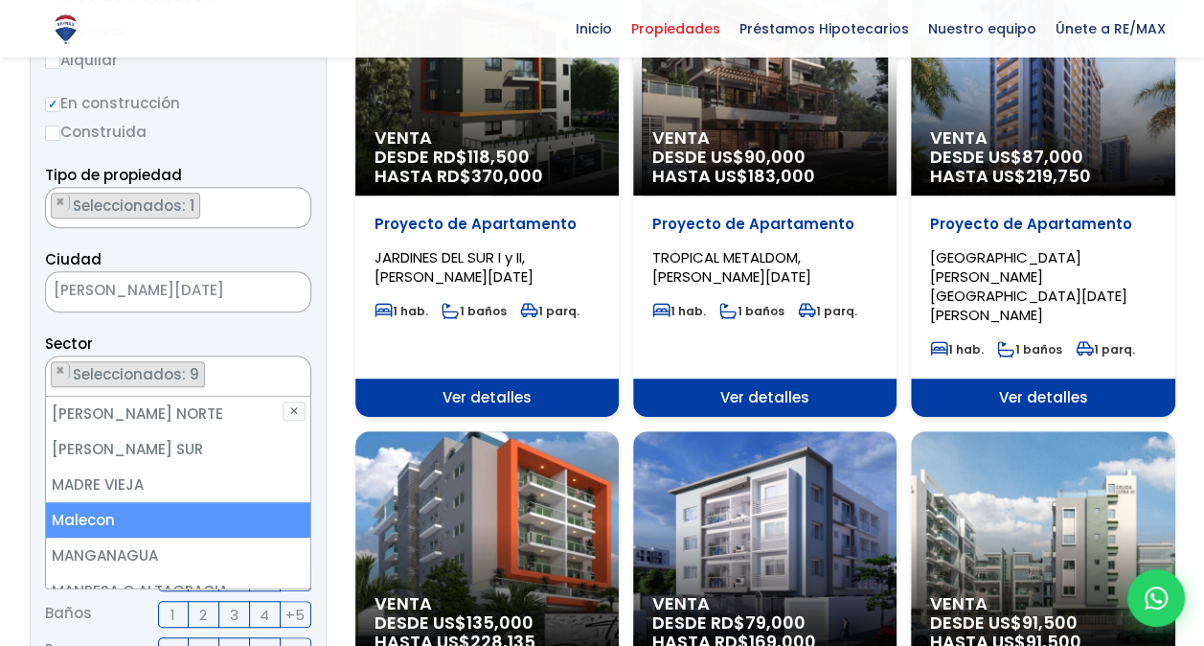
click at [262, 502] on li "Malecon" at bounding box center [178, 519] width 265 height 35
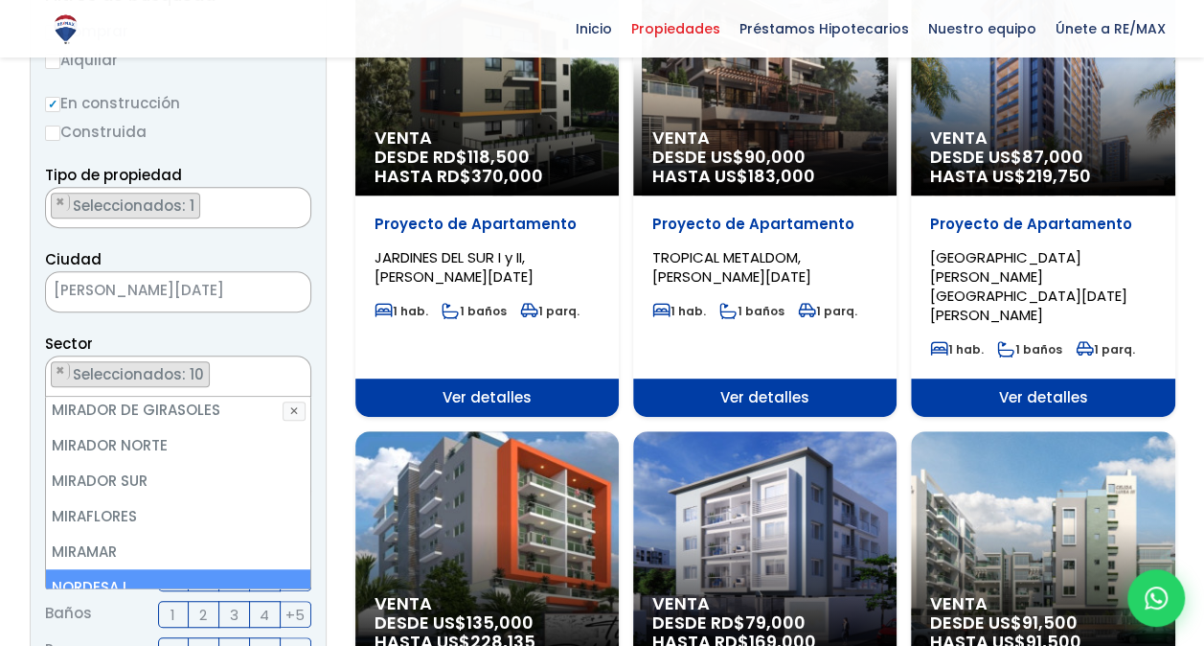
scroll to position [6573, 0]
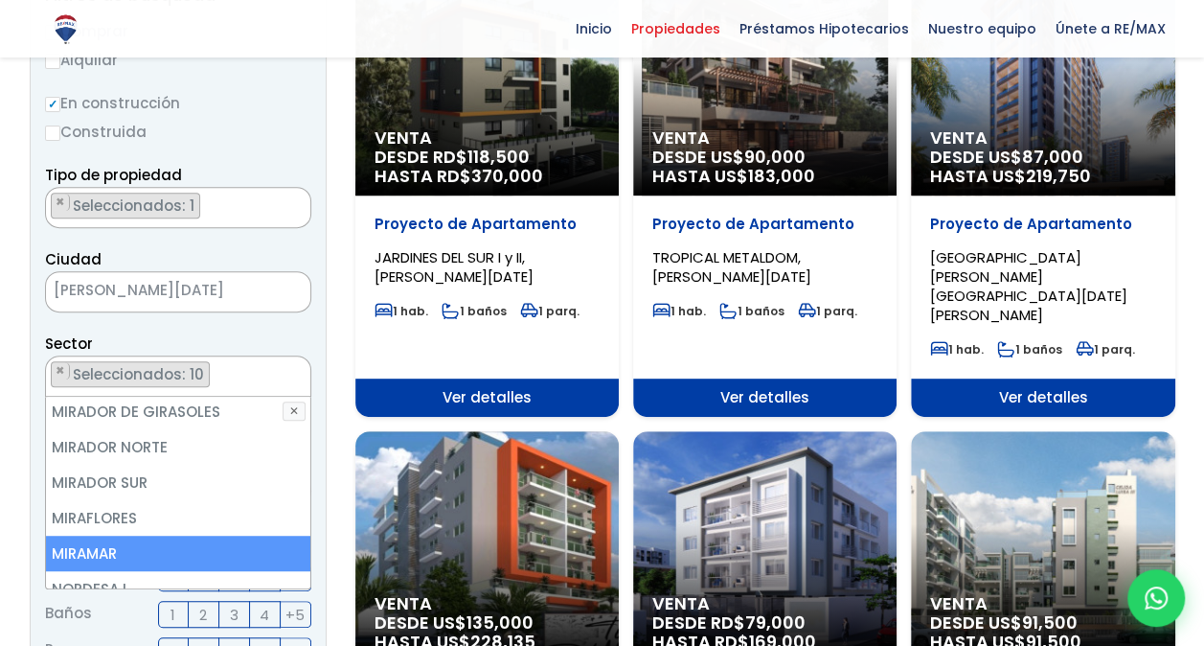
click at [157, 535] on li "MIRAMAR" at bounding box center [178, 552] width 265 height 35
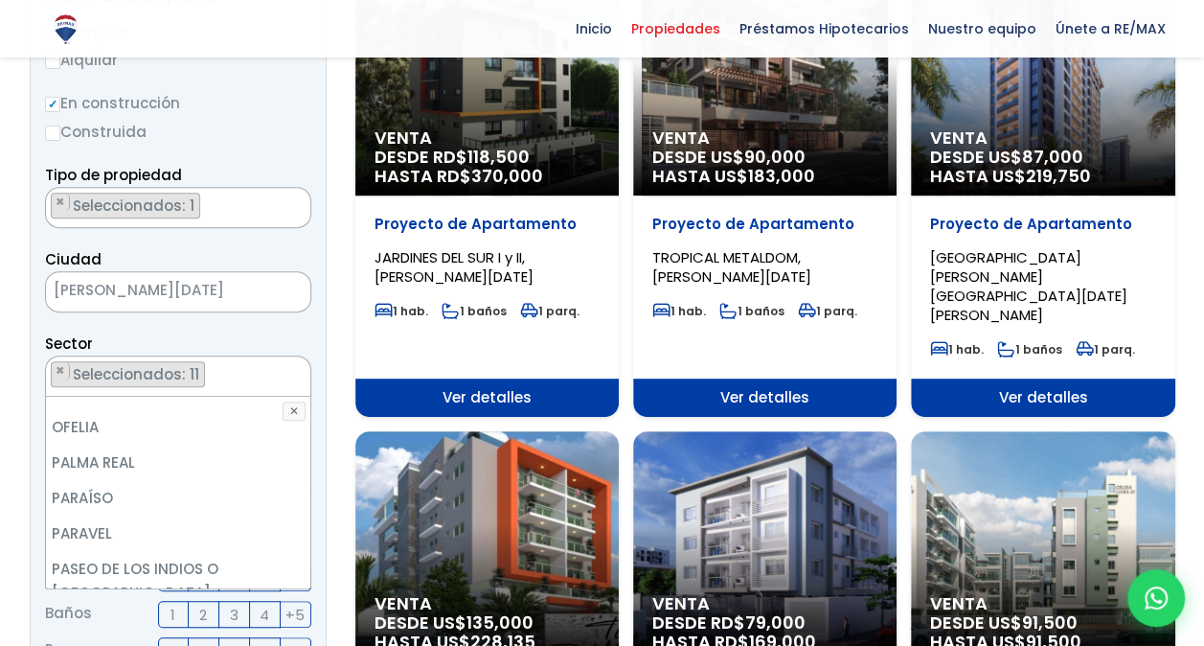
scroll to position [6879, 0]
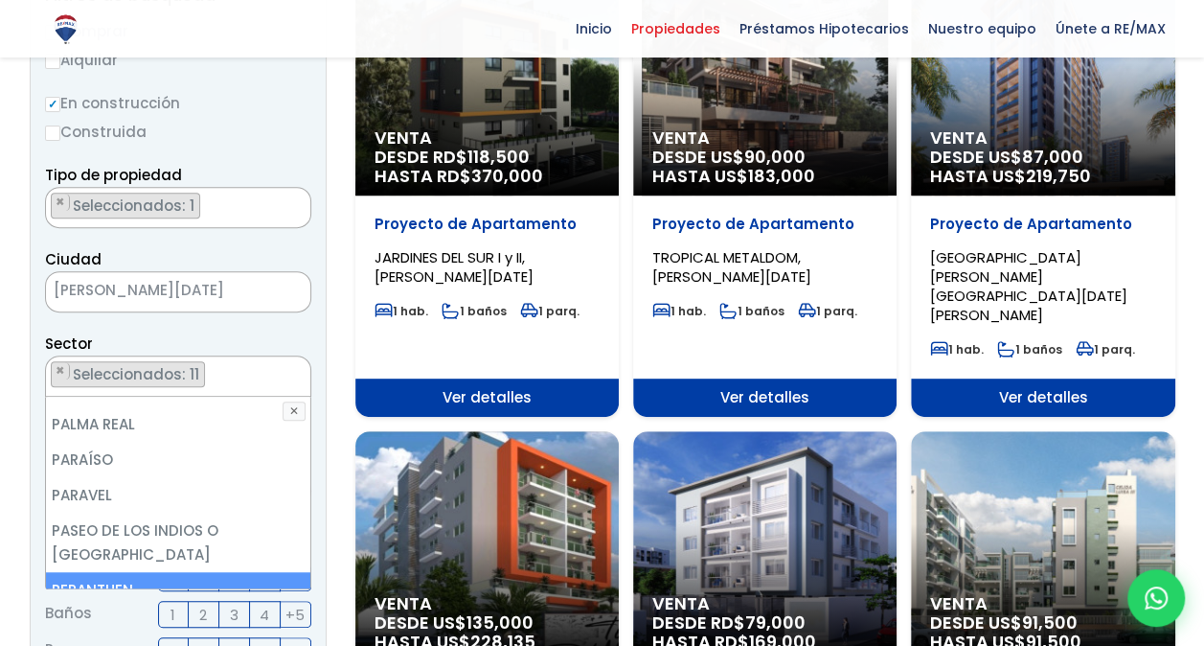
click at [251, 572] on li "PERANTUEN" at bounding box center [178, 589] width 265 height 35
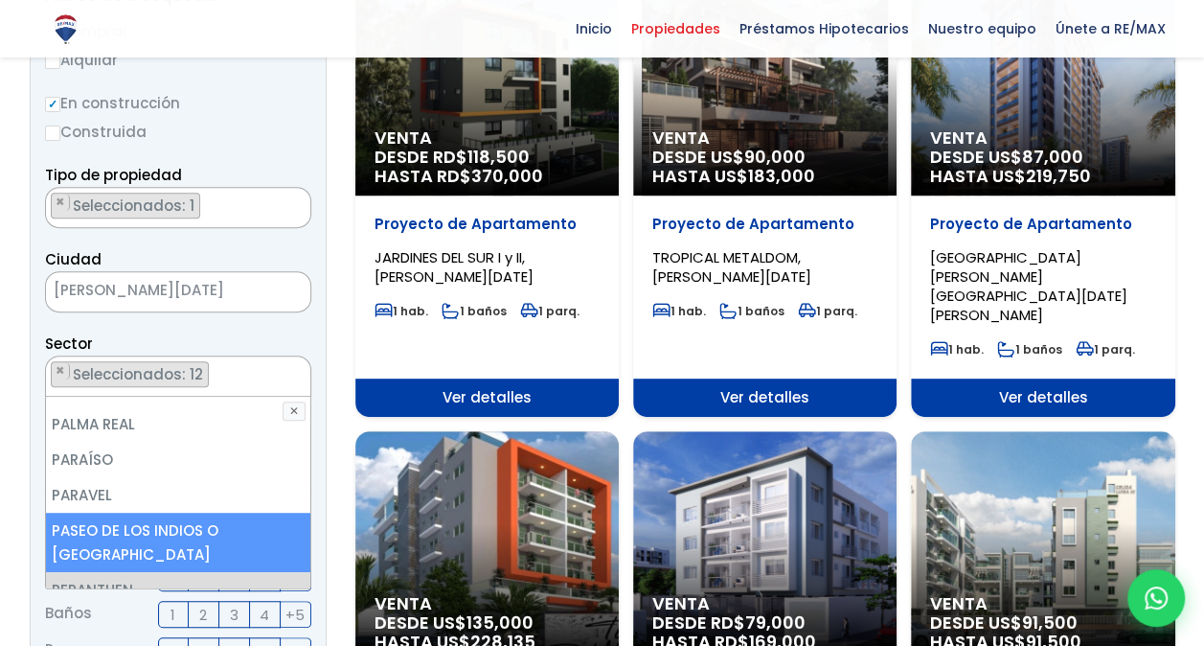
click at [241, 512] on li "PASEO DE LOS INDIOS O [GEOGRAPHIC_DATA]" at bounding box center [178, 541] width 265 height 59
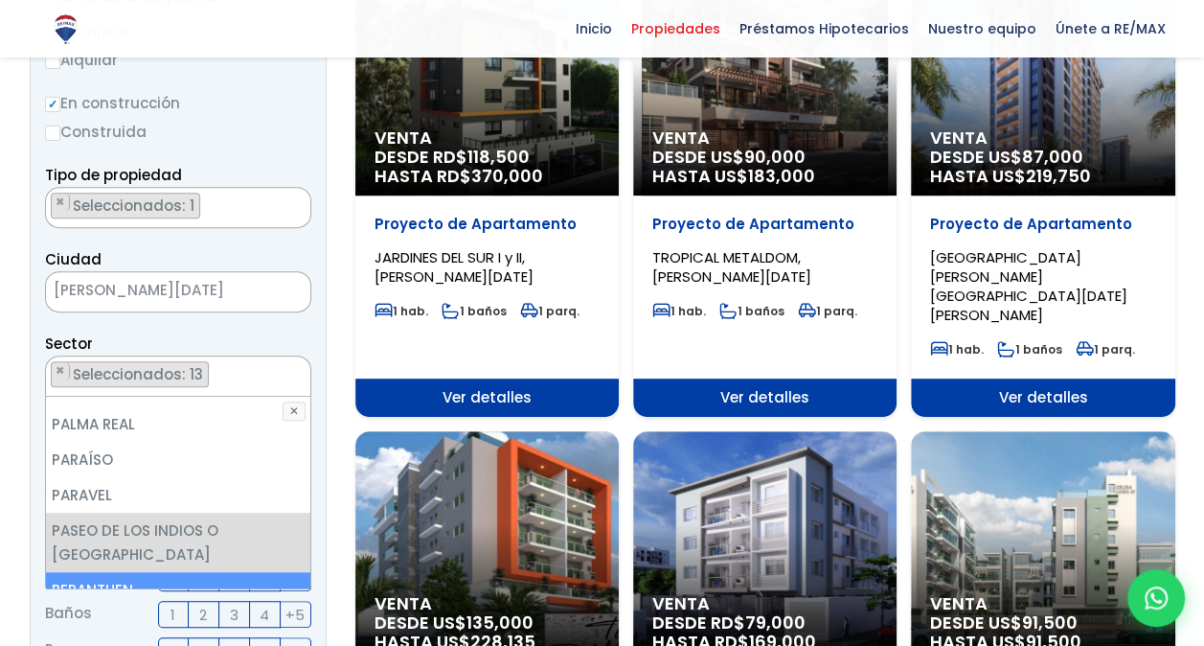
click at [226, 572] on li "PERANTUEN" at bounding box center [178, 589] width 265 height 35
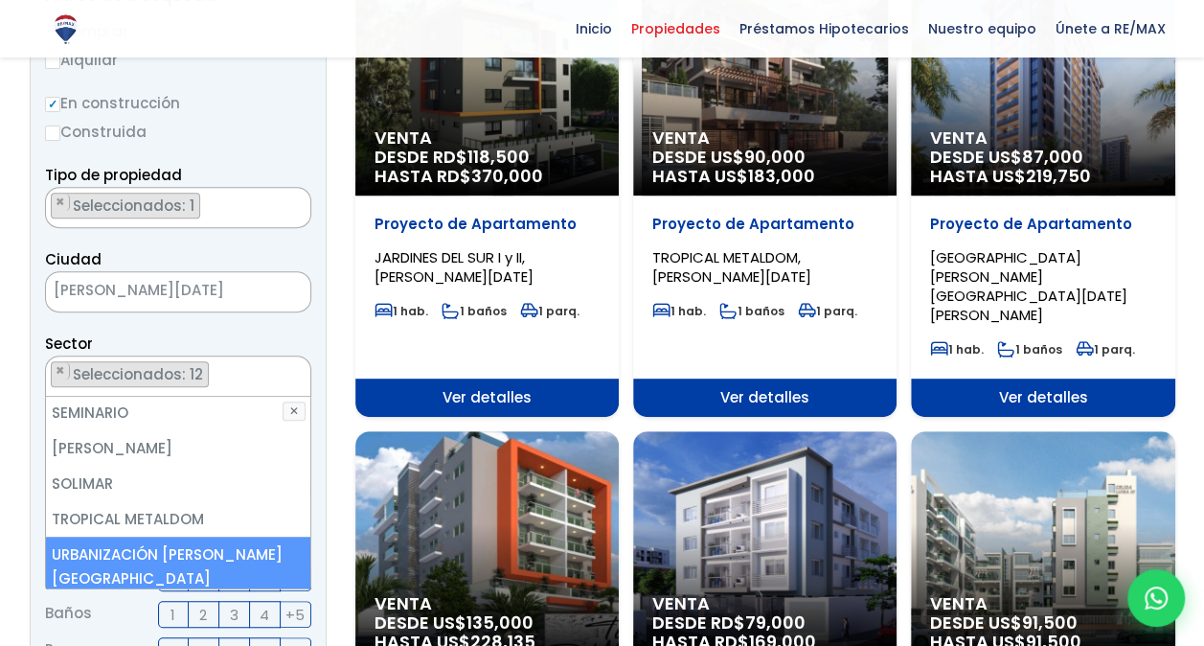
scroll to position [8413, 0]
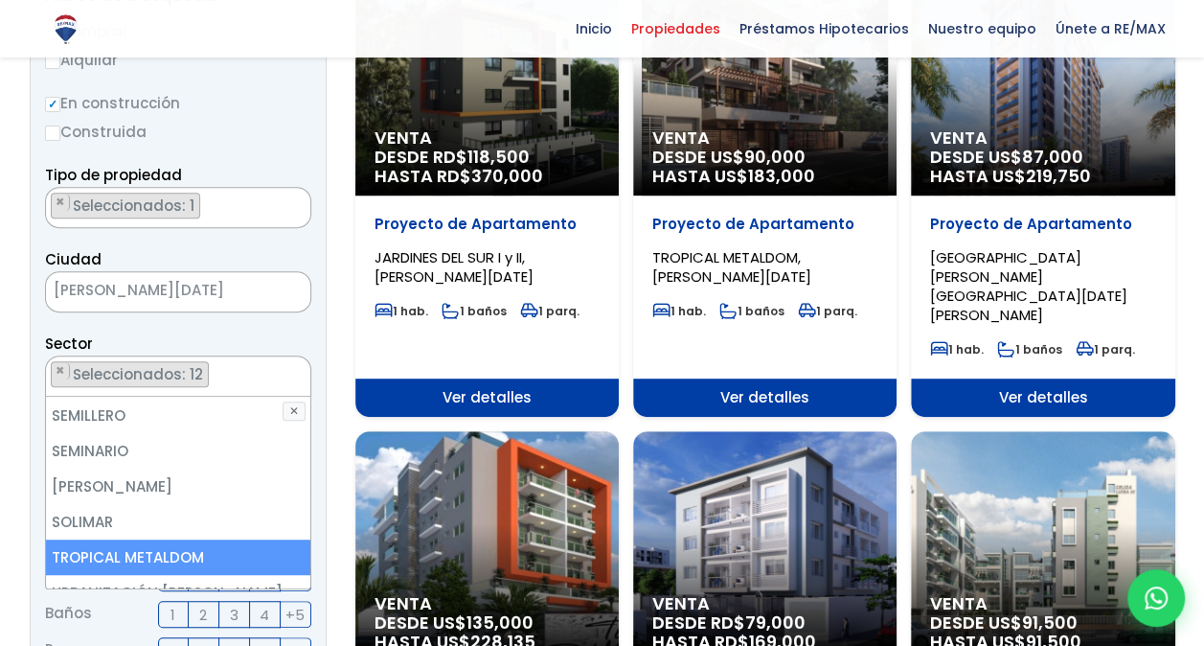
click at [190, 539] on li "TROPICAL METALDOM" at bounding box center [178, 556] width 265 height 35
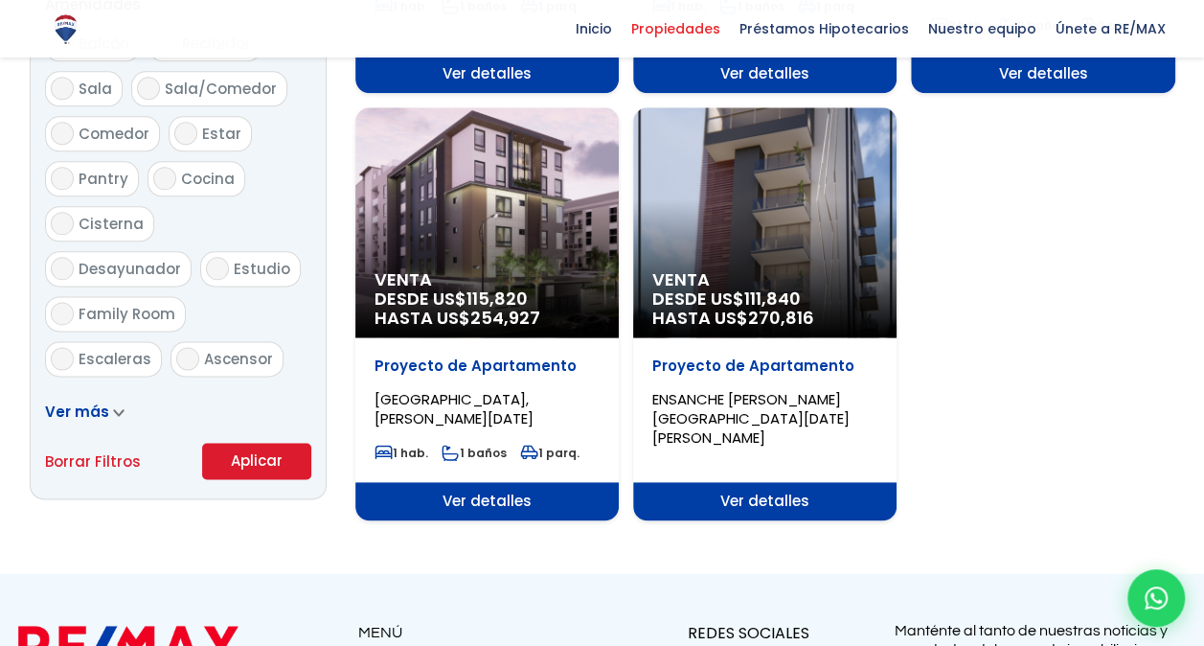
scroll to position [1113, 0]
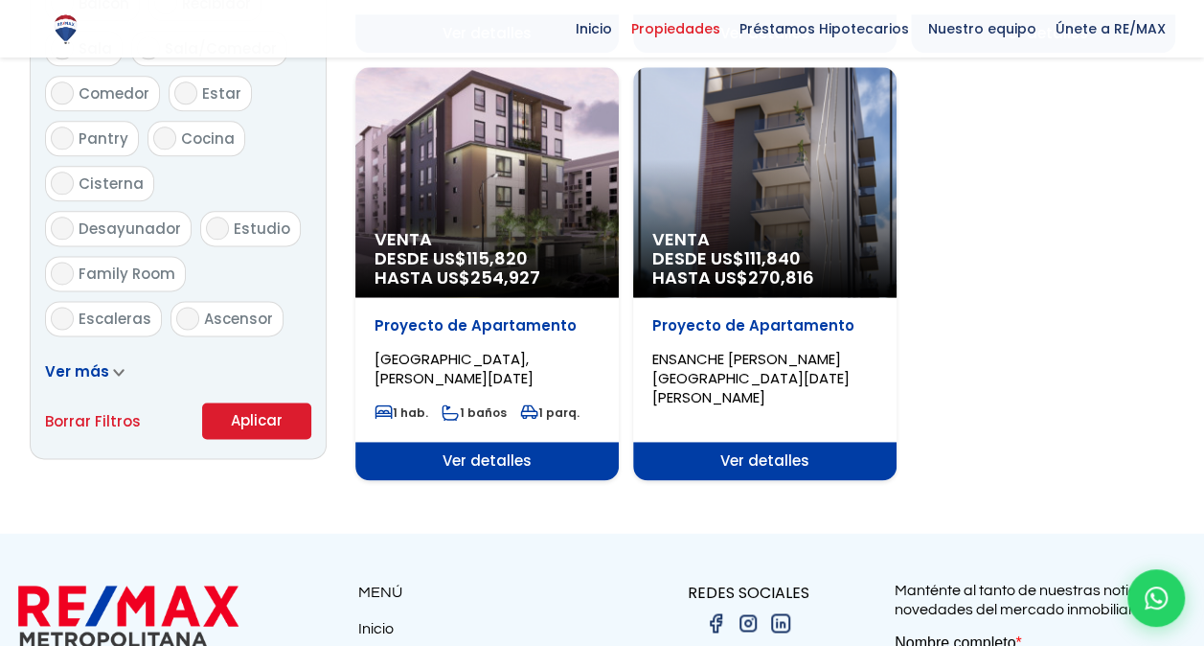
click at [252, 421] on button "Aplicar" at bounding box center [256, 420] width 109 height 36
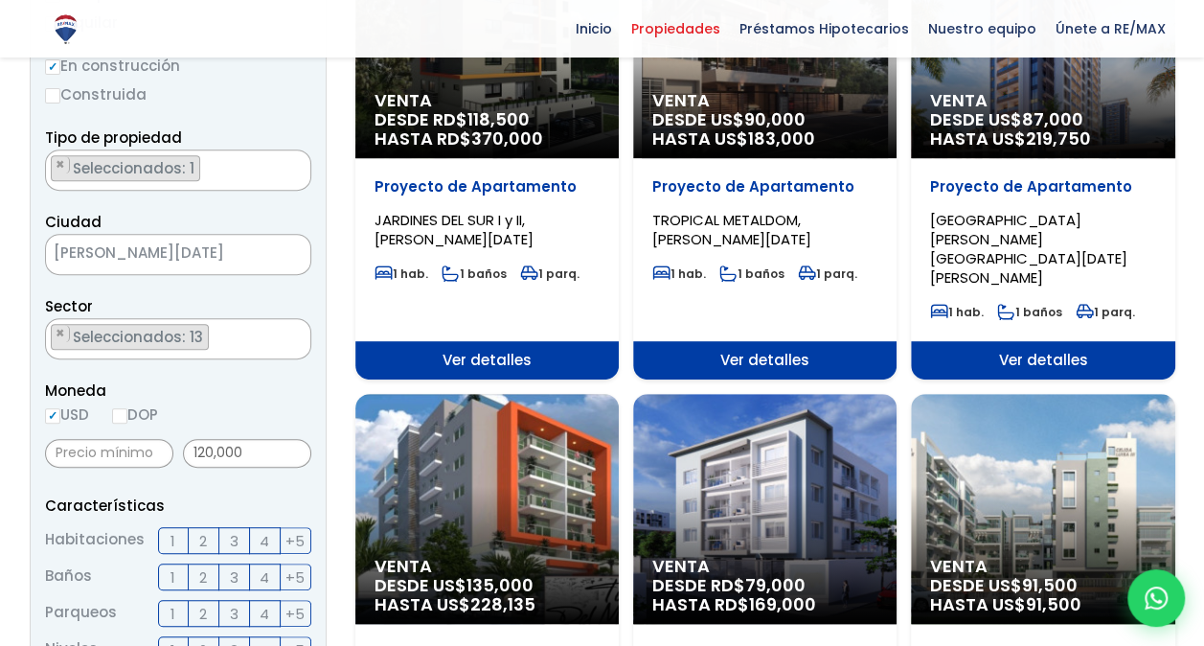
scroll to position [297, 0]
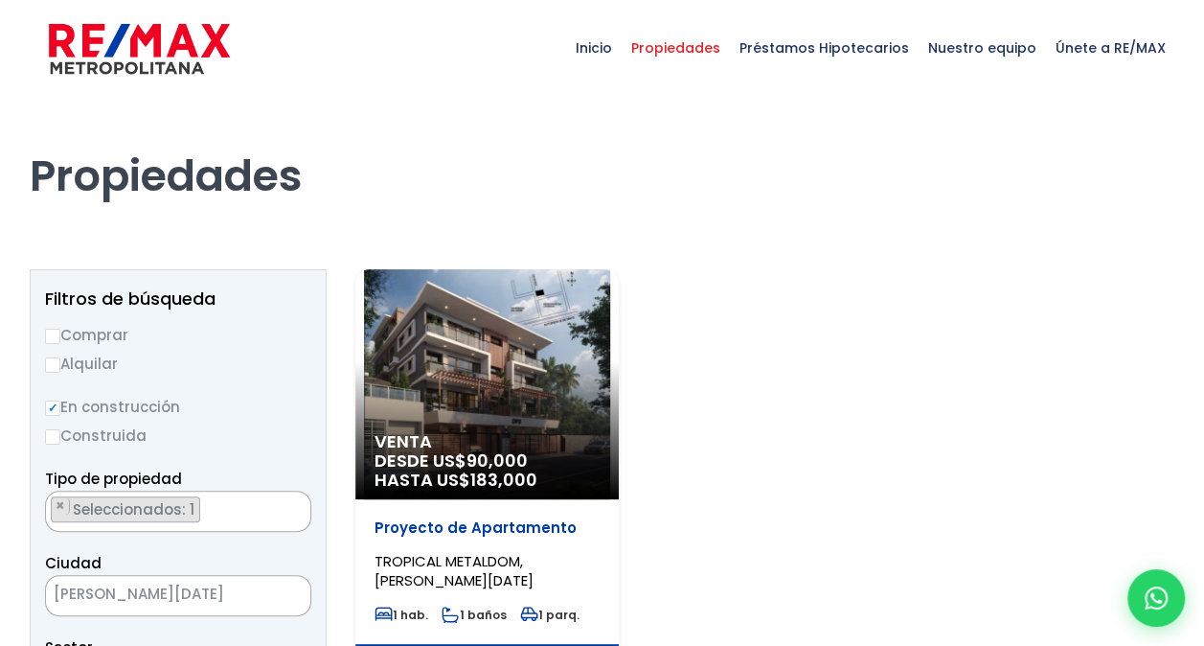
select select "174"
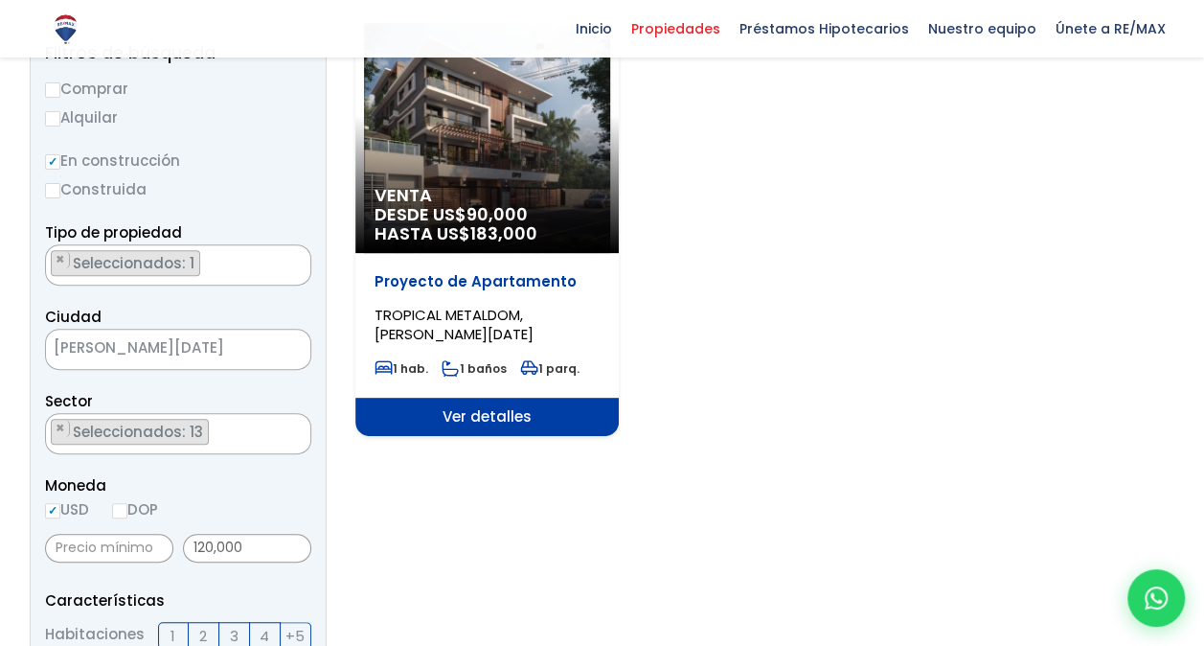
scroll to position [245, 0]
